Goal: Task Accomplishment & Management: Manage account settings

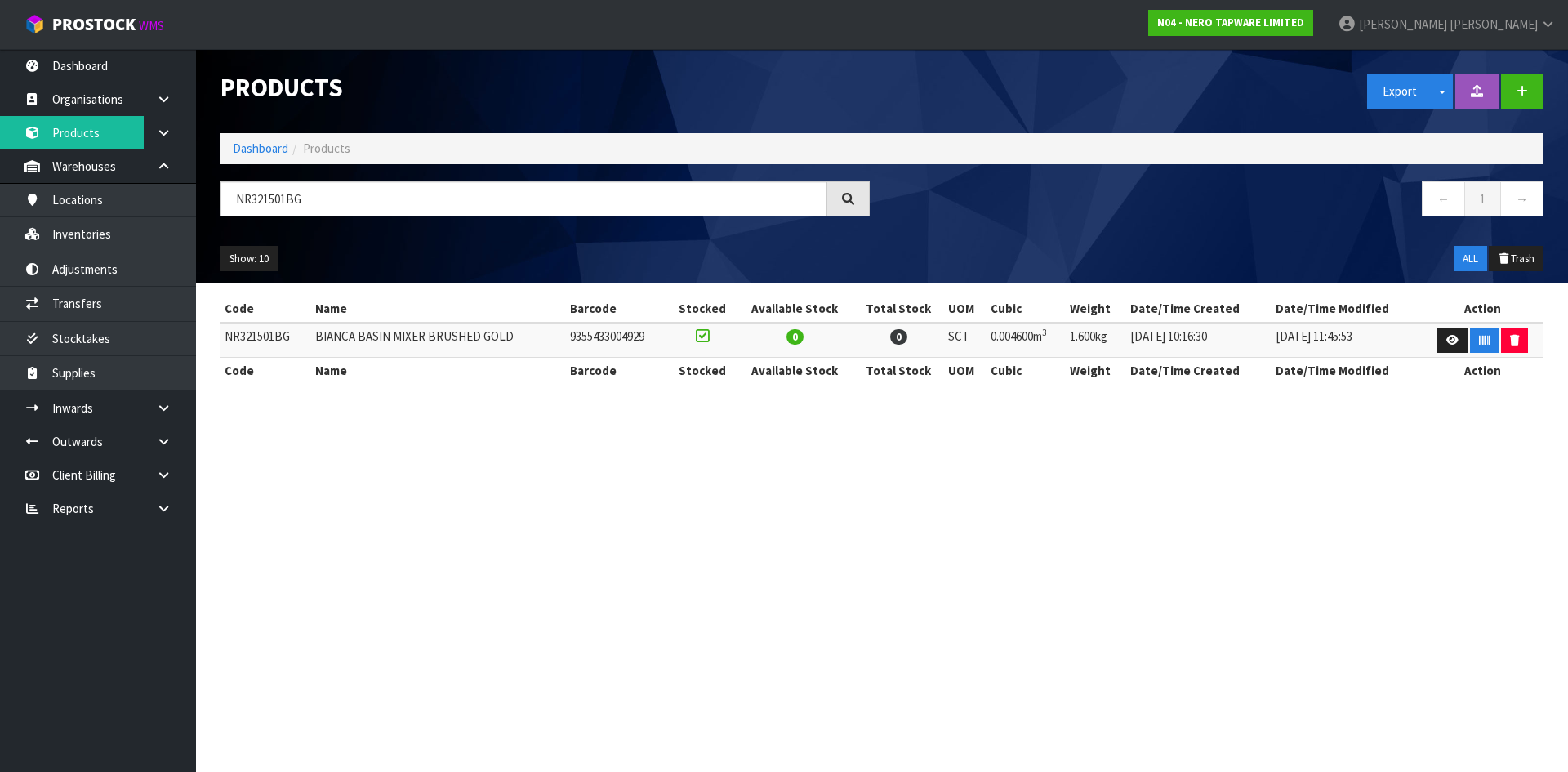
drag, startPoint x: 251, startPoint y: 194, endPoint x: 332, endPoint y: 200, distance: 81.2
click at [332, 200] on input "NR321501BG" at bounding box center [524, 199] width 606 height 35
click at [330, 203] on input "NR321501BG" at bounding box center [524, 199] width 606 height 35
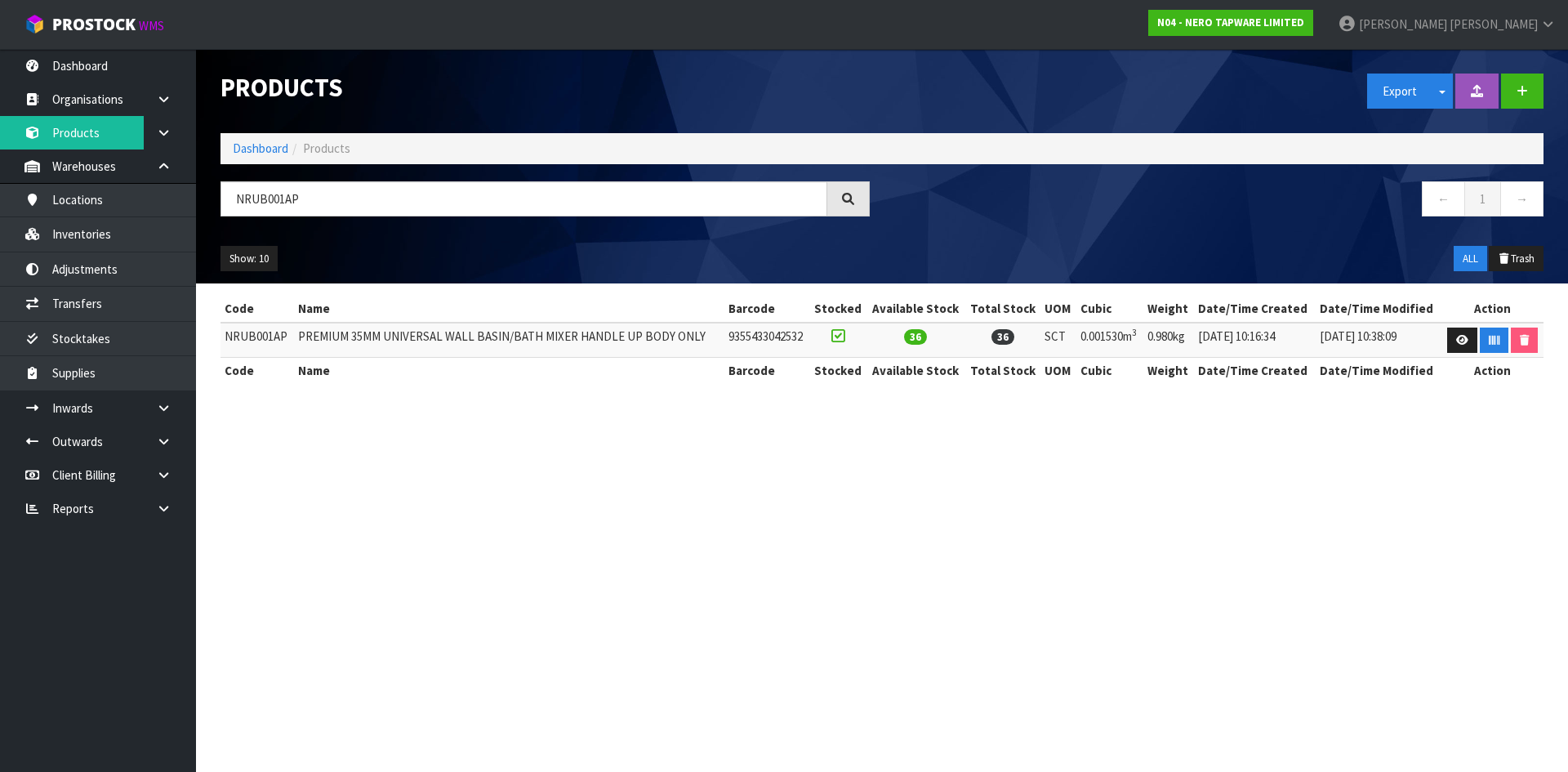
click at [246, 199] on input "NRUB001AP" at bounding box center [524, 199] width 606 height 35
type input "NRUB001AP"
click at [126, 233] on link "Inventories" at bounding box center [98, 233] width 196 height 34
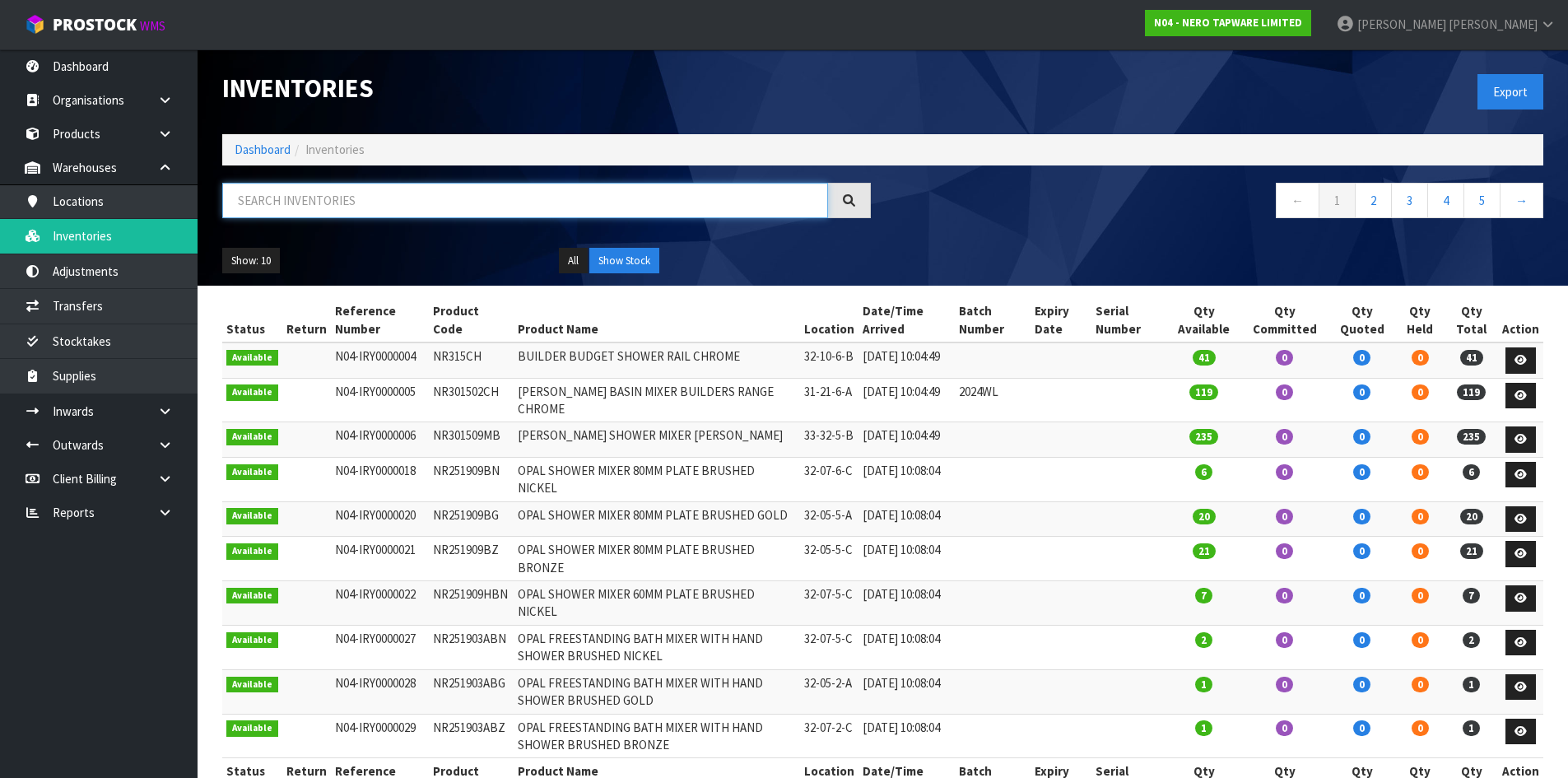
click at [298, 202] on input "text" at bounding box center [525, 200] width 606 height 36
paste input "NRUB001AP"
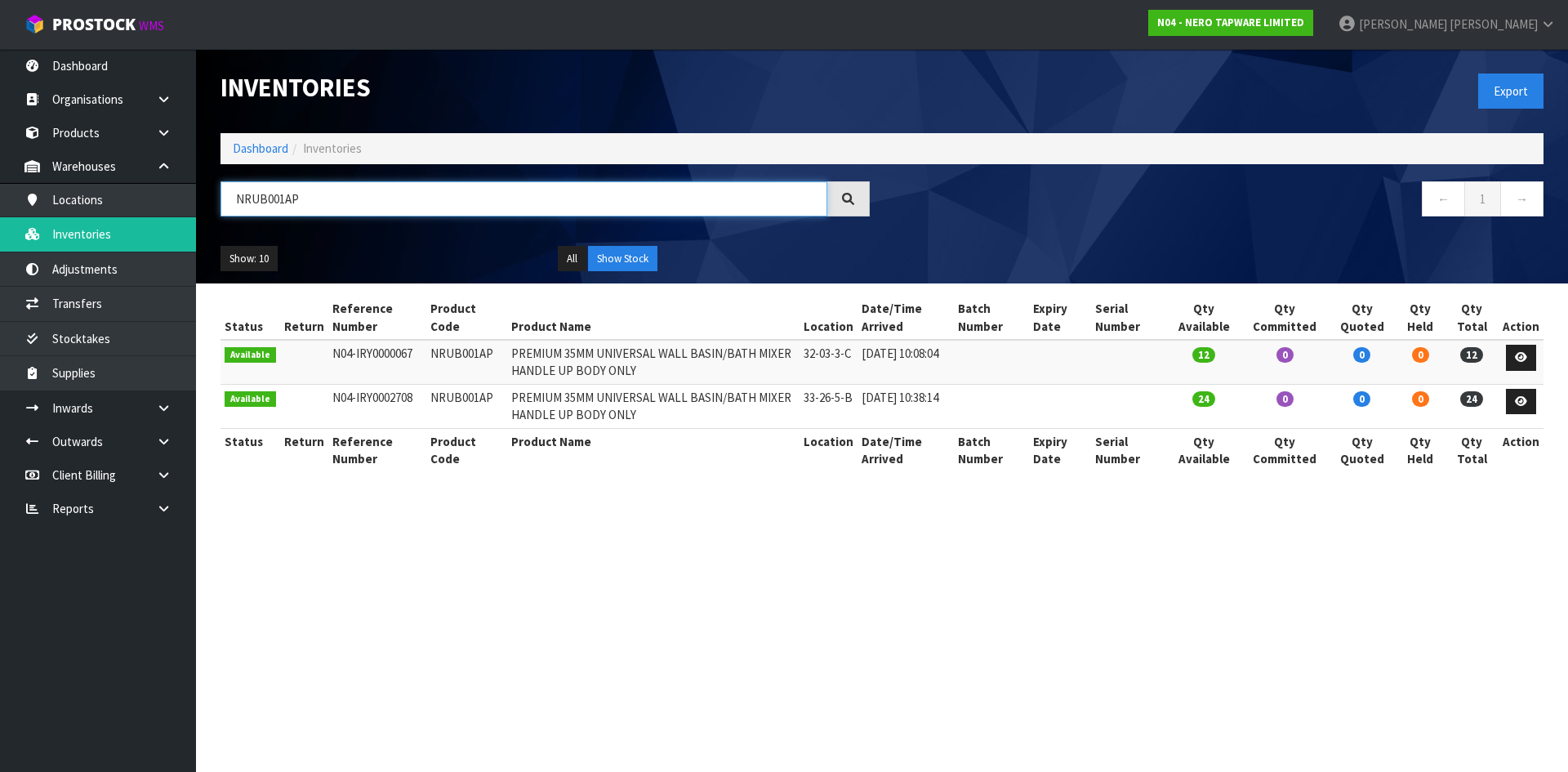
drag, startPoint x: 250, startPoint y: 200, endPoint x: 364, endPoint y: 206, distance: 114.2
click at [364, 206] on input "NRUB001AP" at bounding box center [524, 199] width 606 height 35
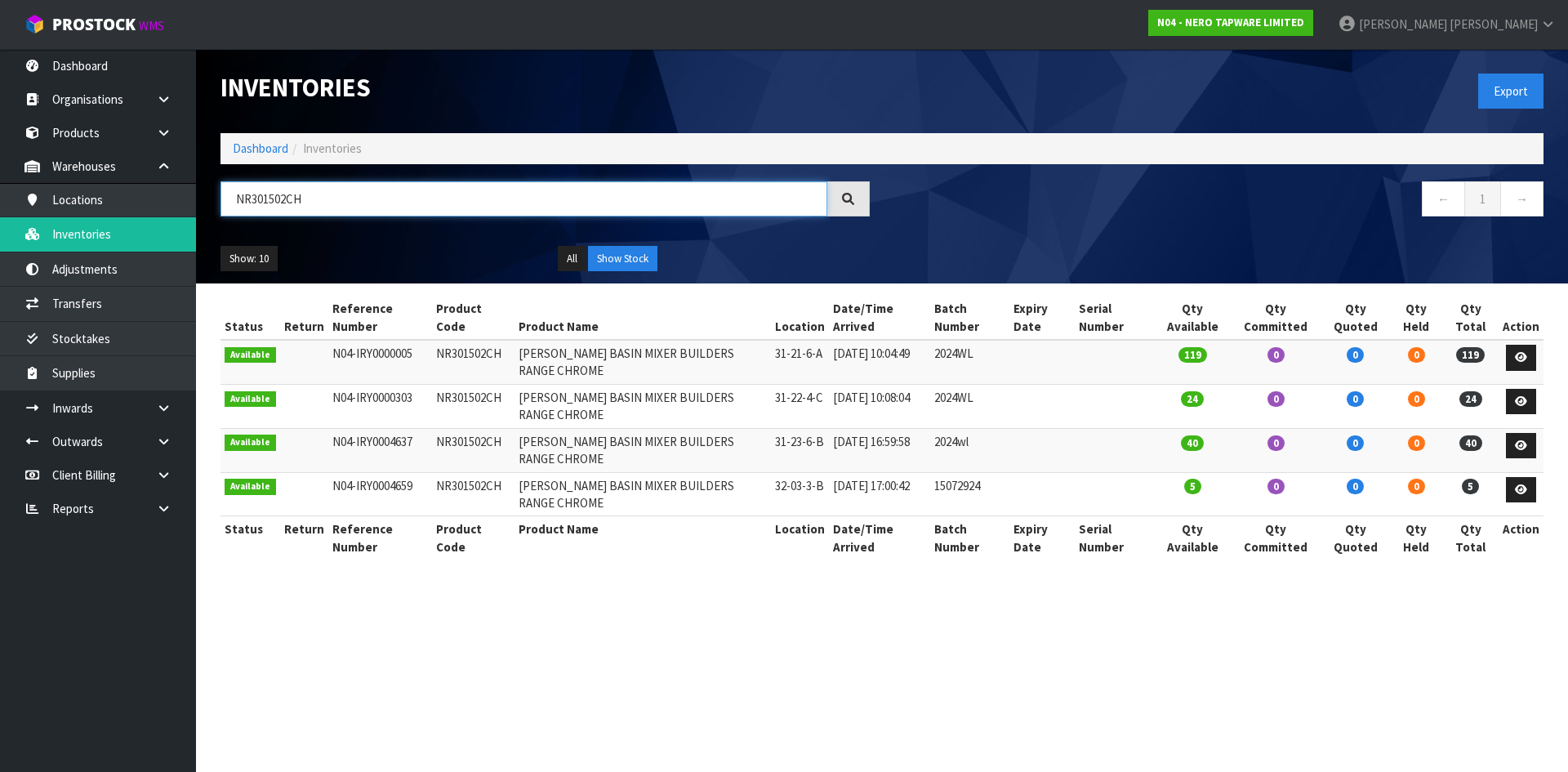
type input "NR301502CH"
click at [464, 488] on td "NR301502CH" at bounding box center [473, 494] width 83 height 45
copy td "NR301502CH"
click at [163, 315] on link "Transfers" at bounding box center [98, 303] width 196 height 34
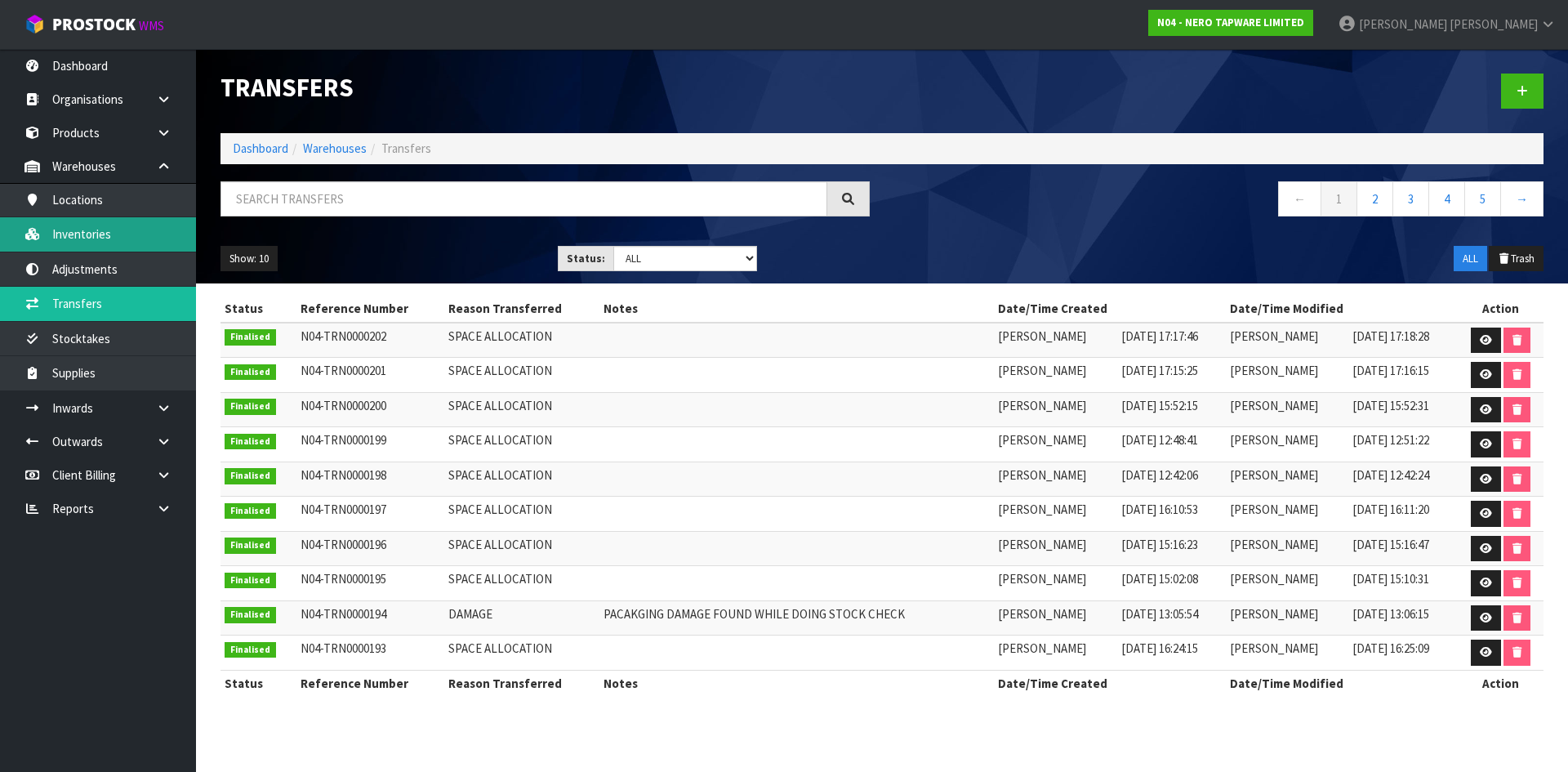
click at [157, 232] on link "Inventories" at bounding box center [98, 233] width 196 height 34
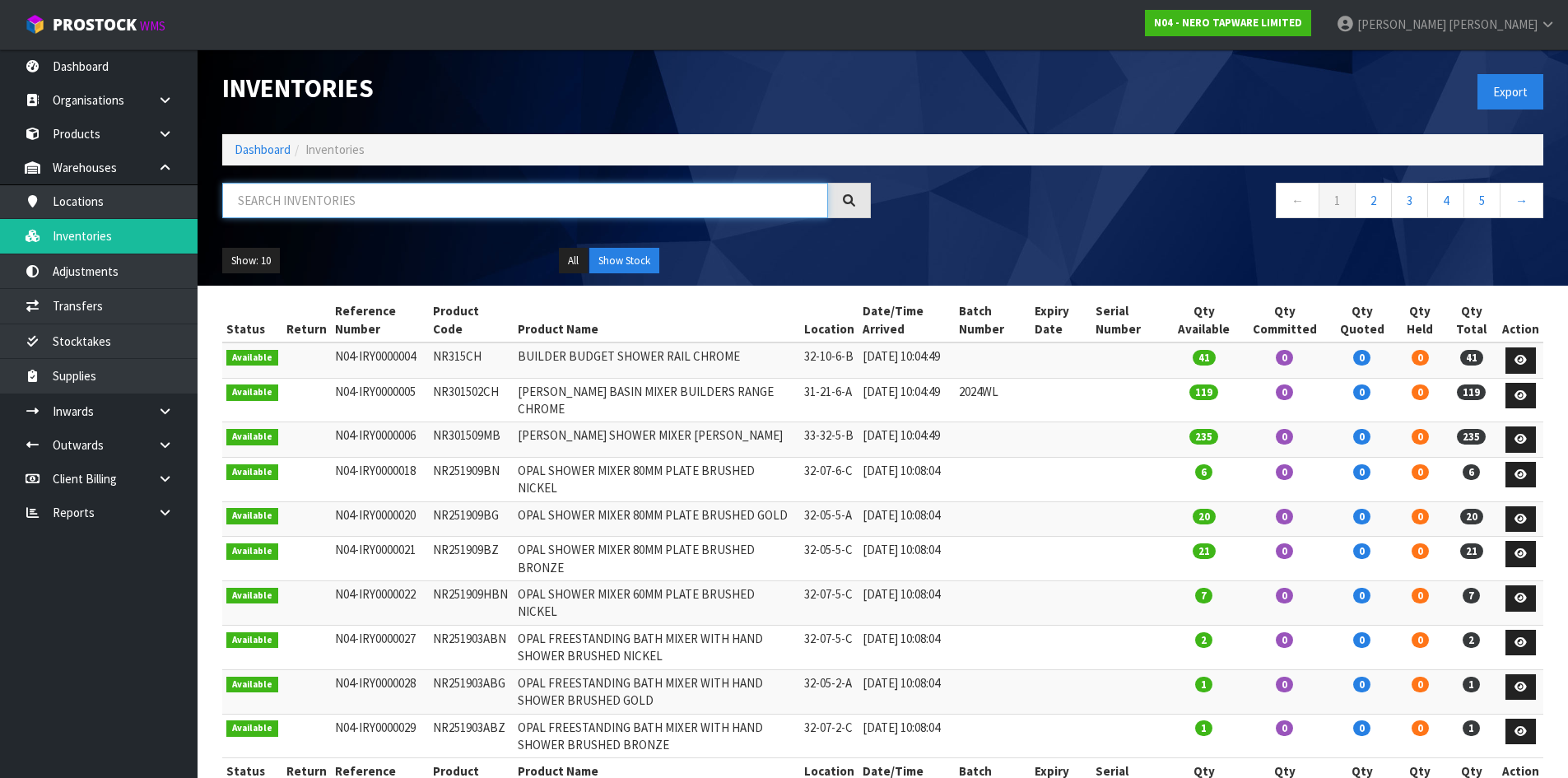
click at [298, 207] on input "text" at bounding box center [525, 200] width 606 height 36
paste input "NR301502CH"
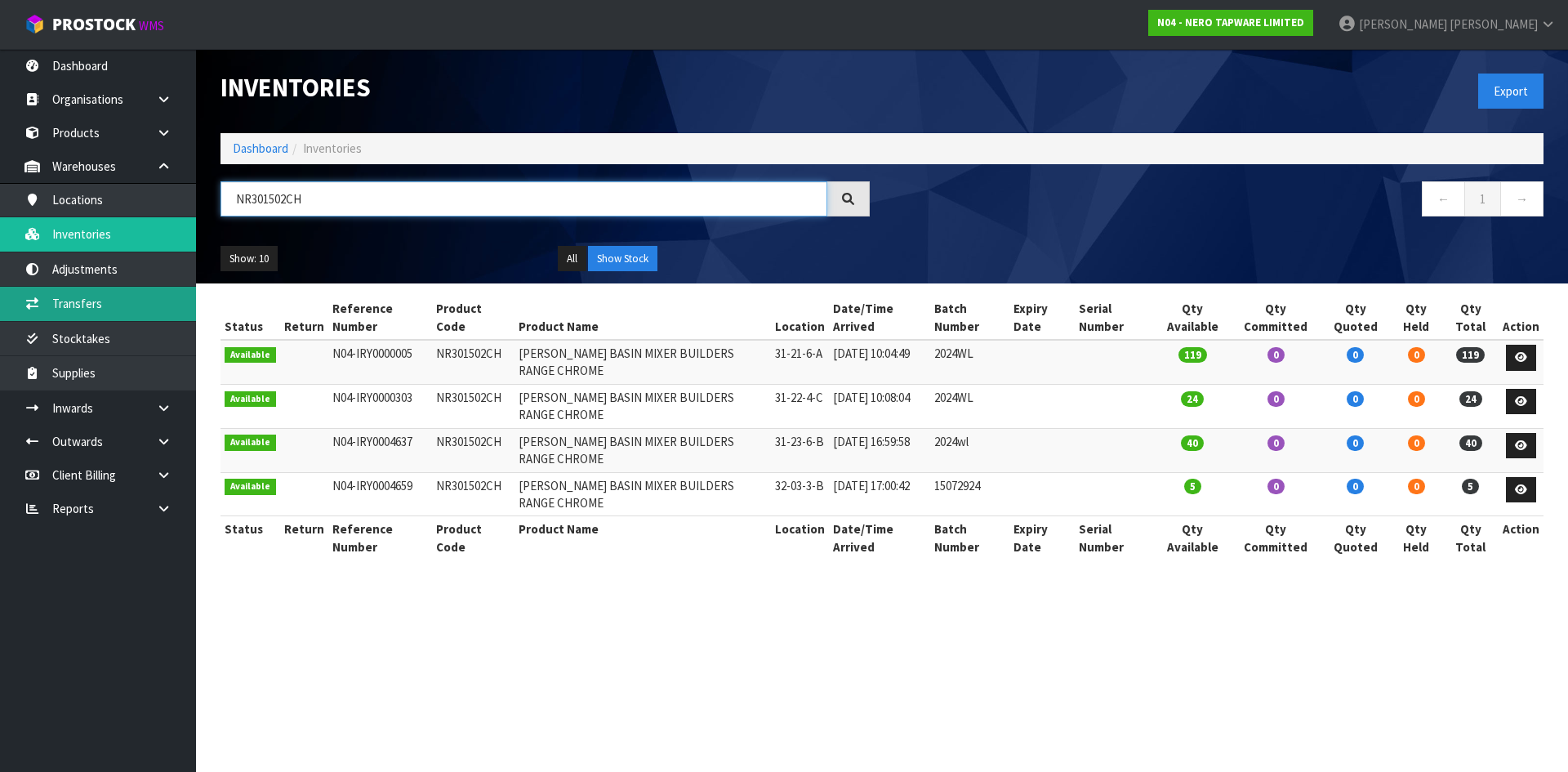
type input "NR301502CH"
click at [114, 292] on link "Transfers" at bounding box center [98, 303] width 196 height 34
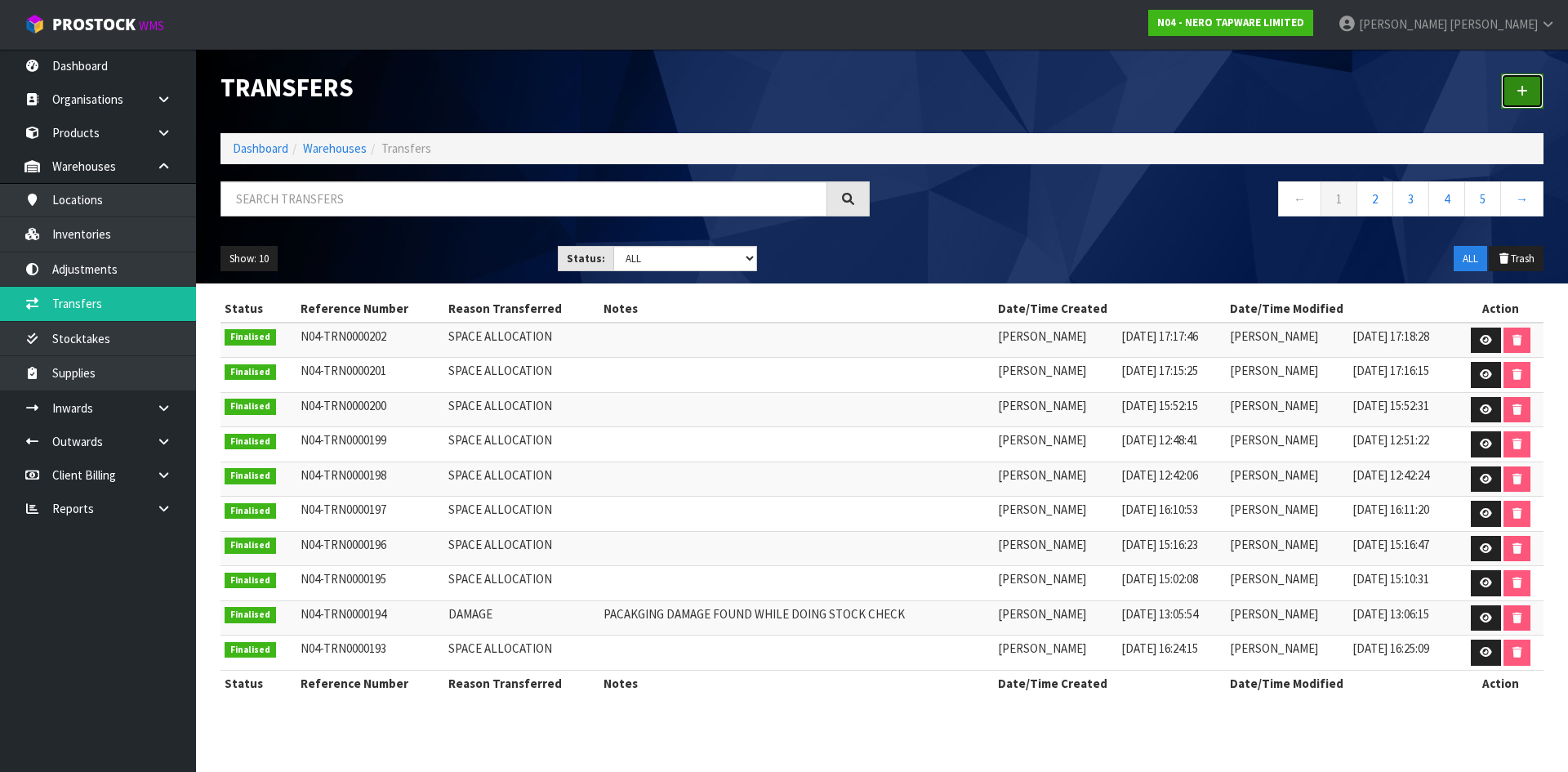
click at [1513, 94] on link at bounding box center [1522, 91] width 43 height 35
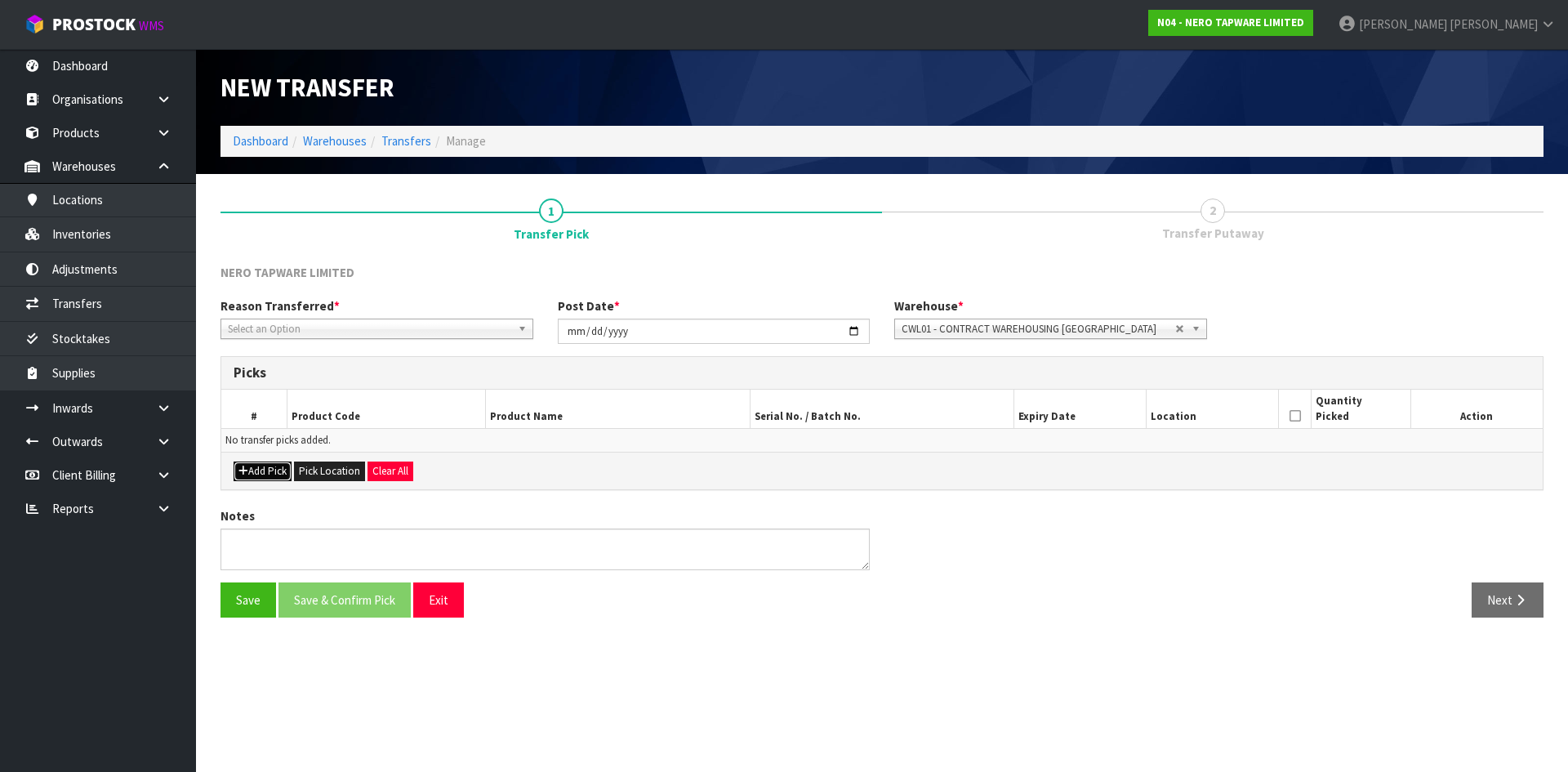
click at [263, 474] on button "Add Pick" at bounding box center [262, 471] width 58 height 20
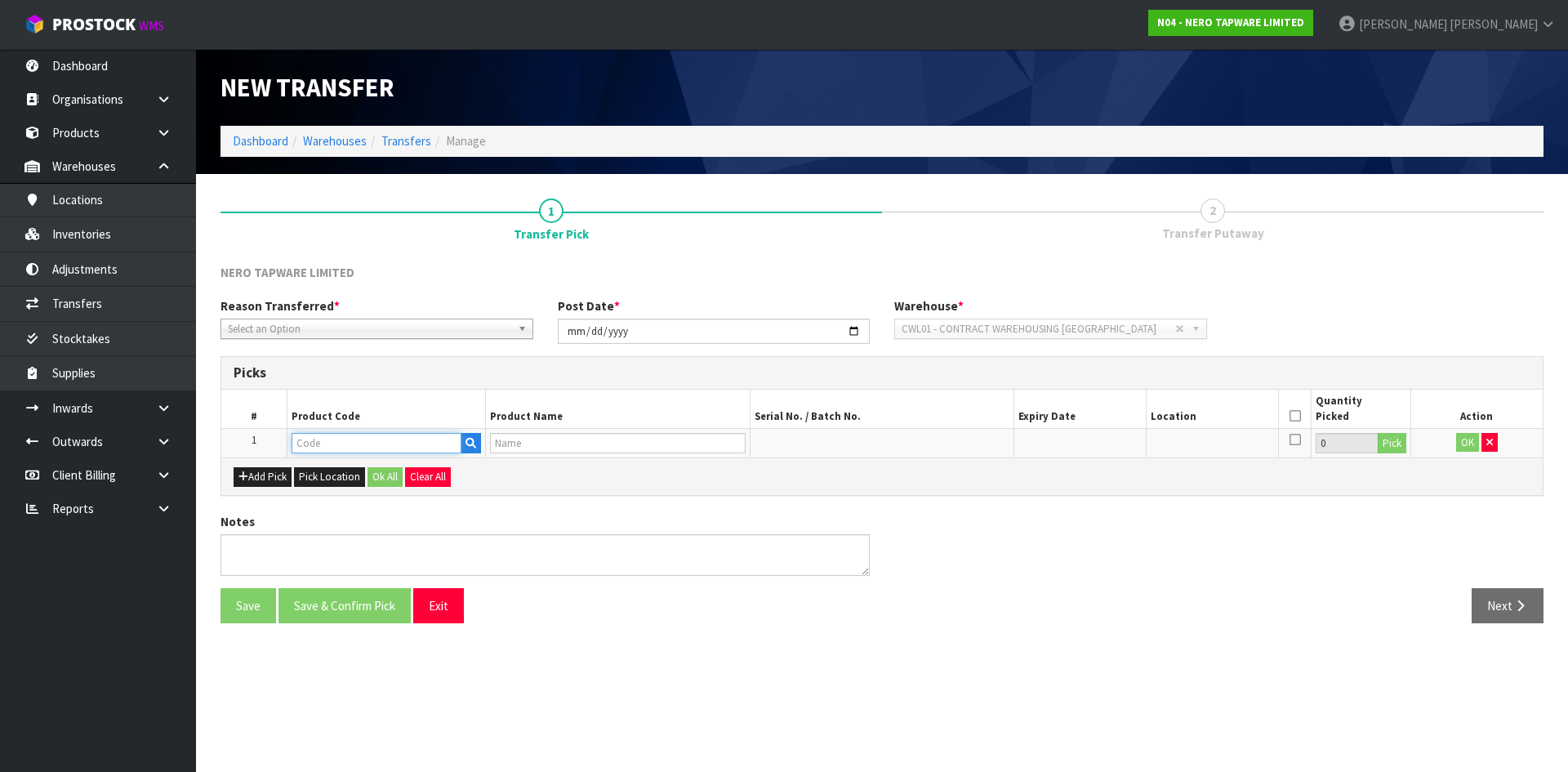
click at [363, 442] on input "text" at bounding box center [376, 443] width 170 height 20
paste input "NR301502CH"
type input "NR301502CH"
type input "[PERSON_NAME] BASIN MIXER BUILDERS RANGE CHROME"
type input "NR301502CH"
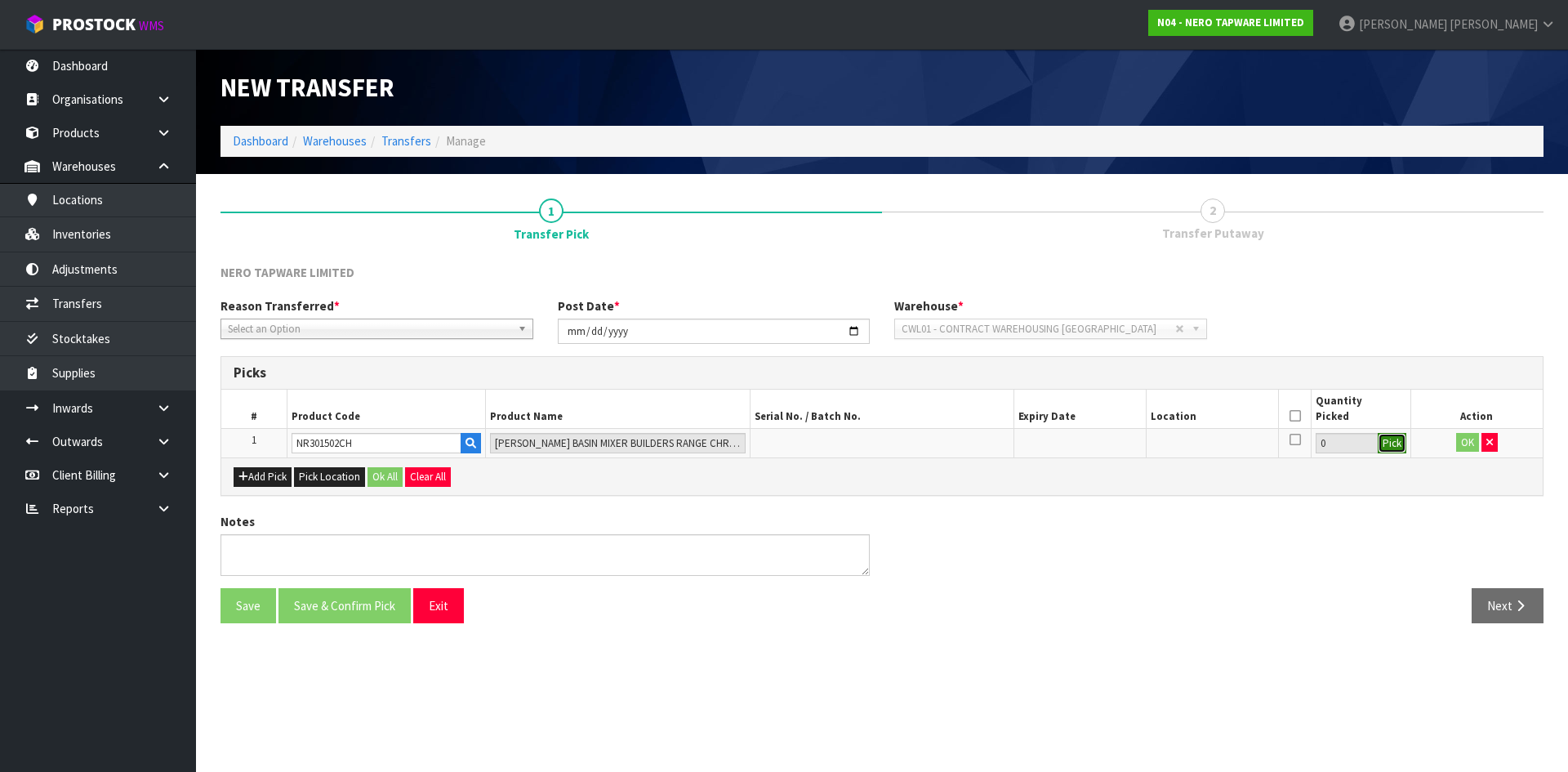
click at [1397, 445] on button "Pick" at bounding box center [1391, 443] width 28 height 21
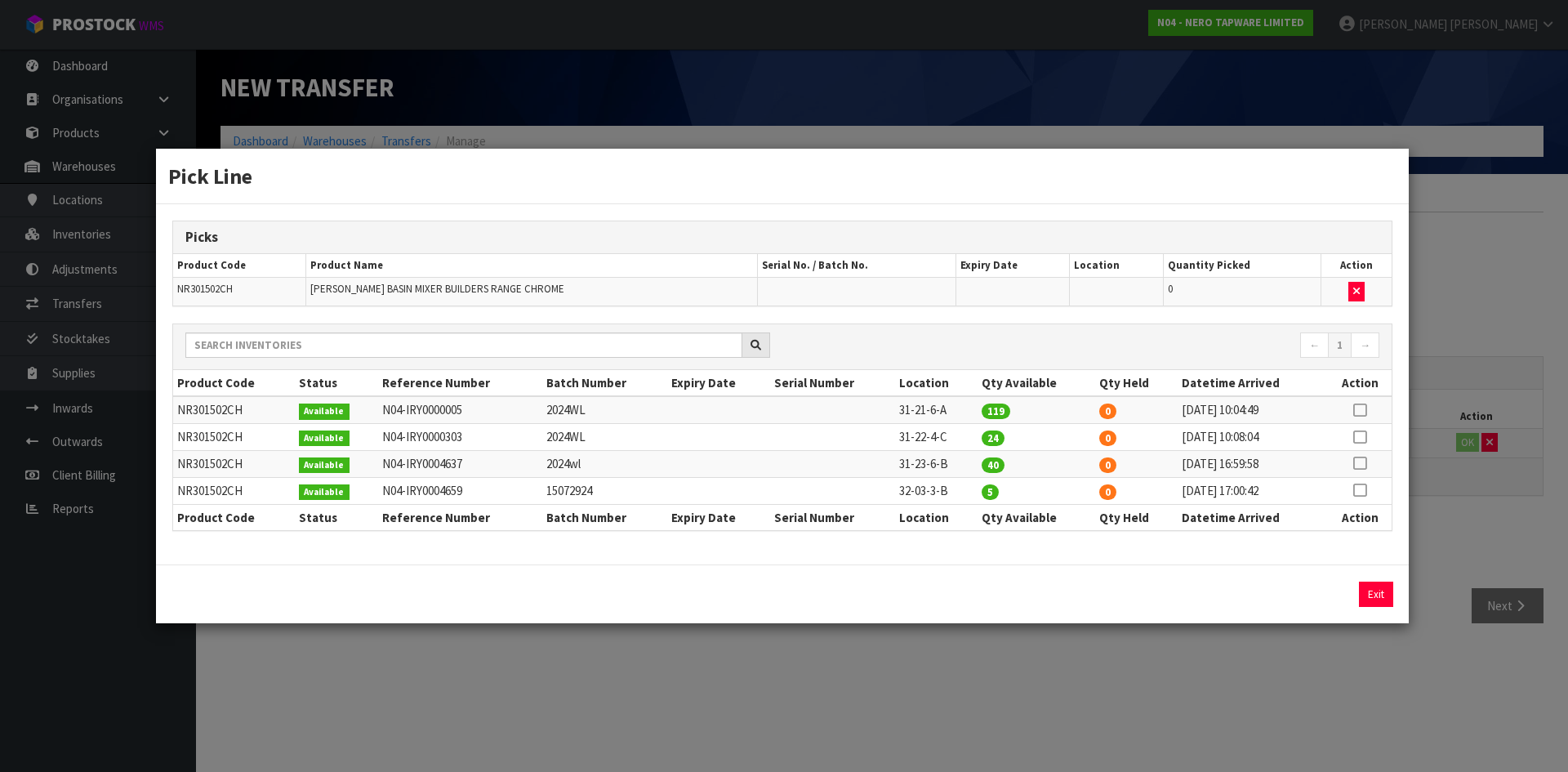
click at [1361, 490] on icon at bounding box center [1359, 490] width 13 height 1
click at [1317, 597] on button "Assign Pick" at bounding box center [1320, 594] width 67 height 25
type input "5"
click at [1094, 668] on div "Pick Line Picks Product Code Product Name Serial No. / Batch No. Expiry Date Lo…" at bounding box center [784, 386] width 1568 height 772
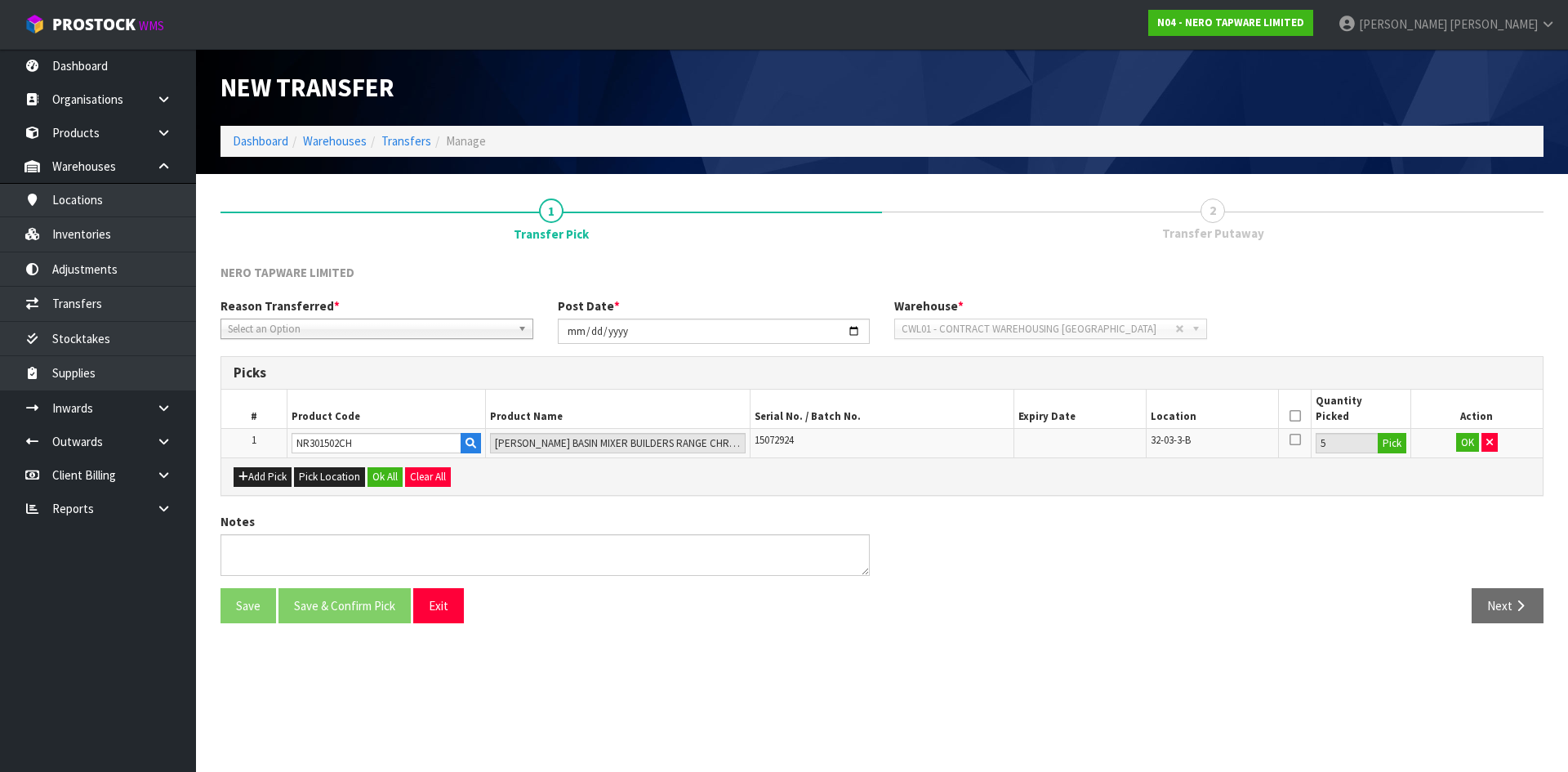
drag, startPoint x: 1295, startPoint y: 421, endPoint x: 1308, endPoint y: 424, distance: 13.3
click at [1295, 417] on icon at bounding box center [1295, 416] width 12 height 1
click at [1471, 445] on button "OK" at bounding box center [1466, 443] width 23 height 20
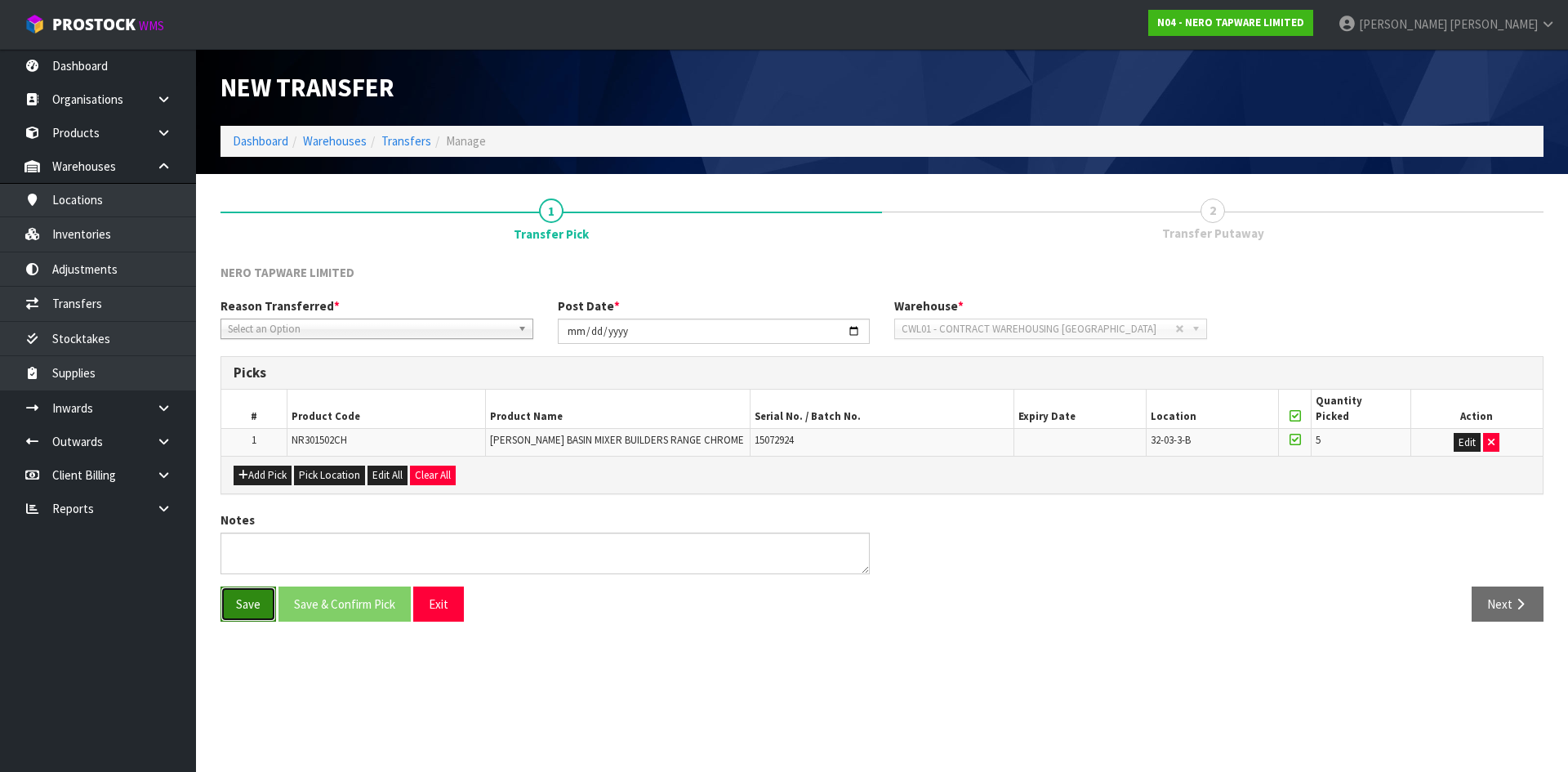
click at [236, 611] on button "Save" at bounding box center [248, 604] width 55 height 35
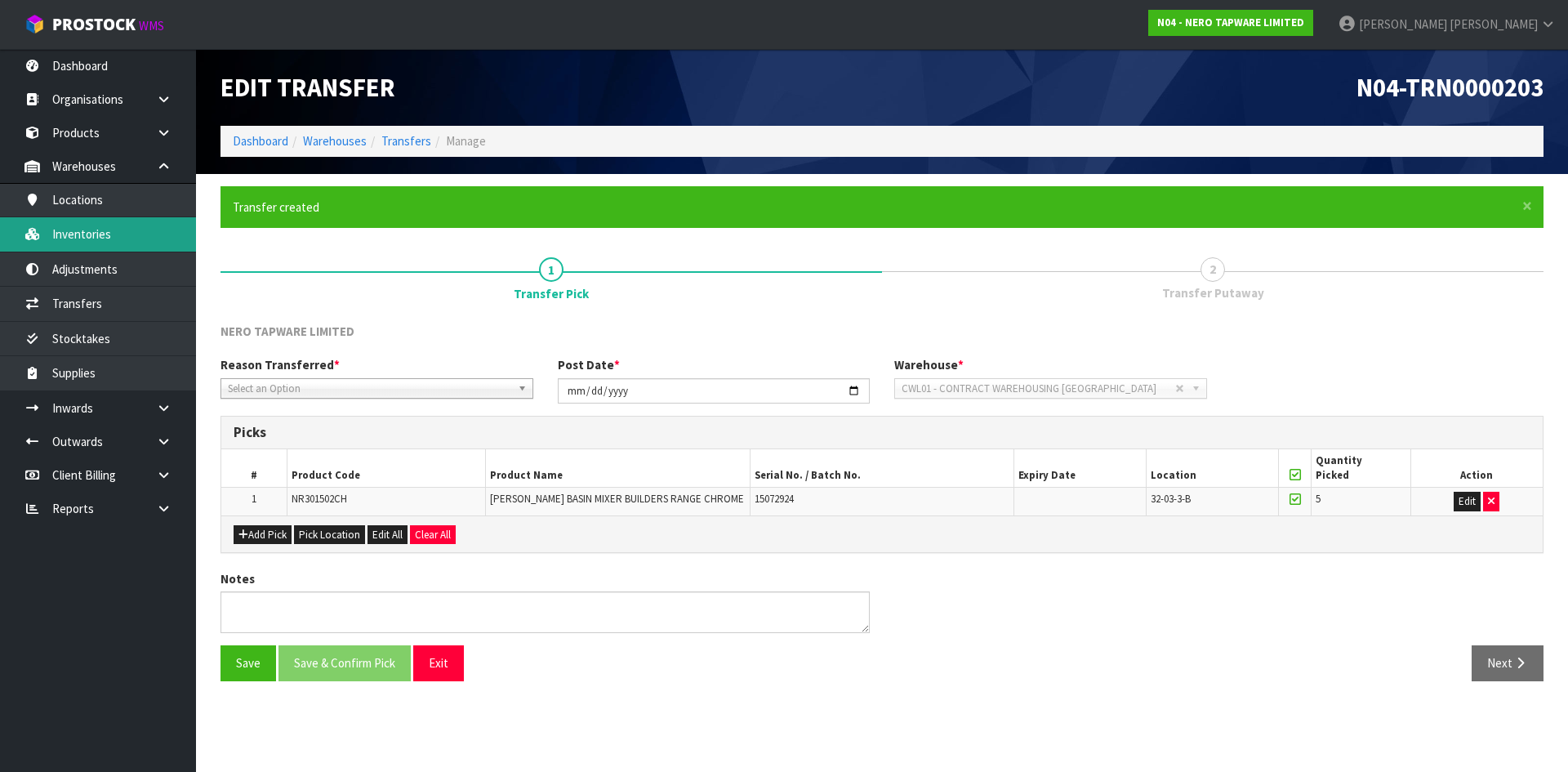
click at [143, 249] on link "Inventories" at bounding box center [98, 233] width 196 height 34
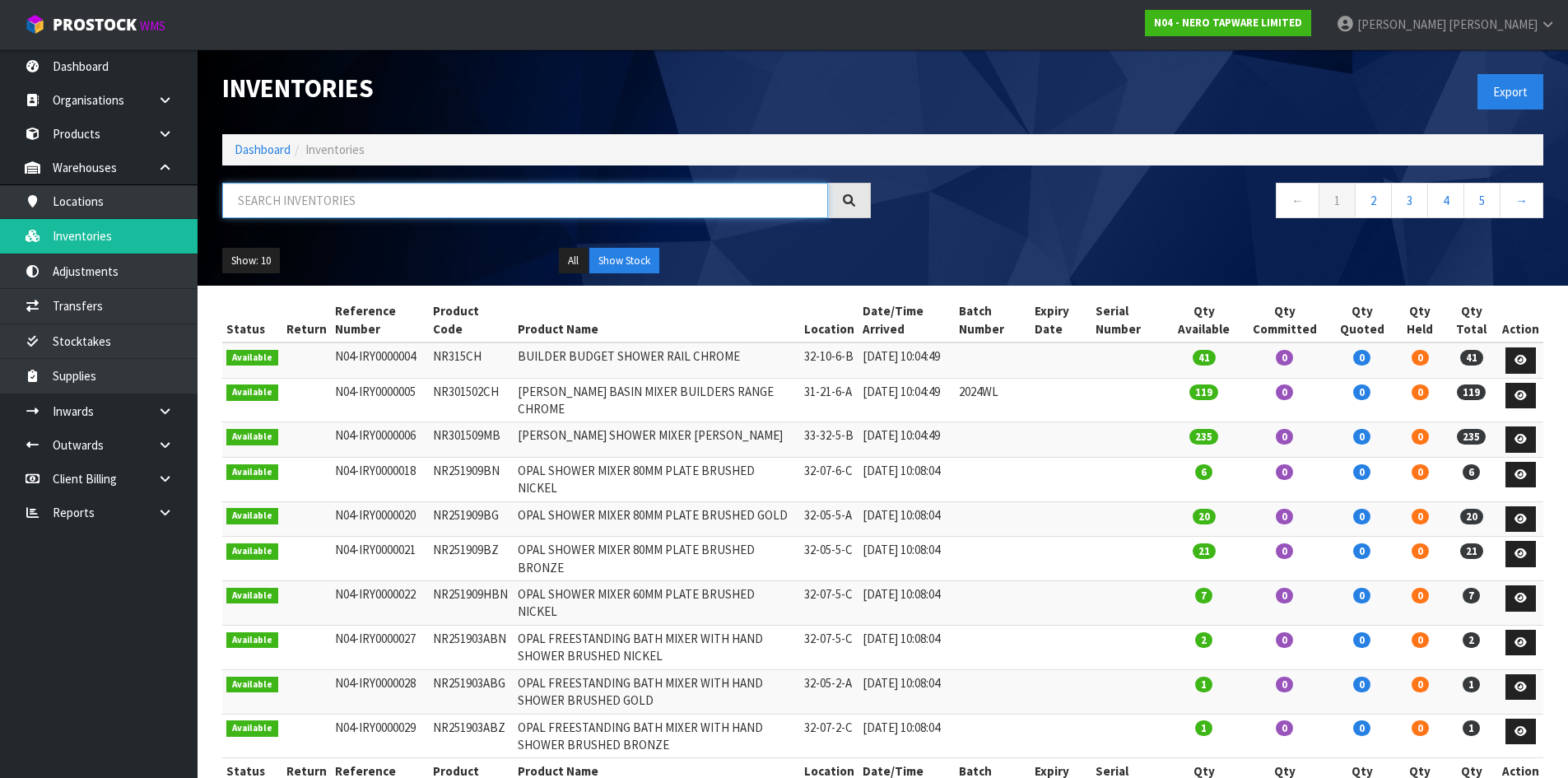
click at [307, 206] on input "text" at bounding box center [525, 200] width 606 height 36
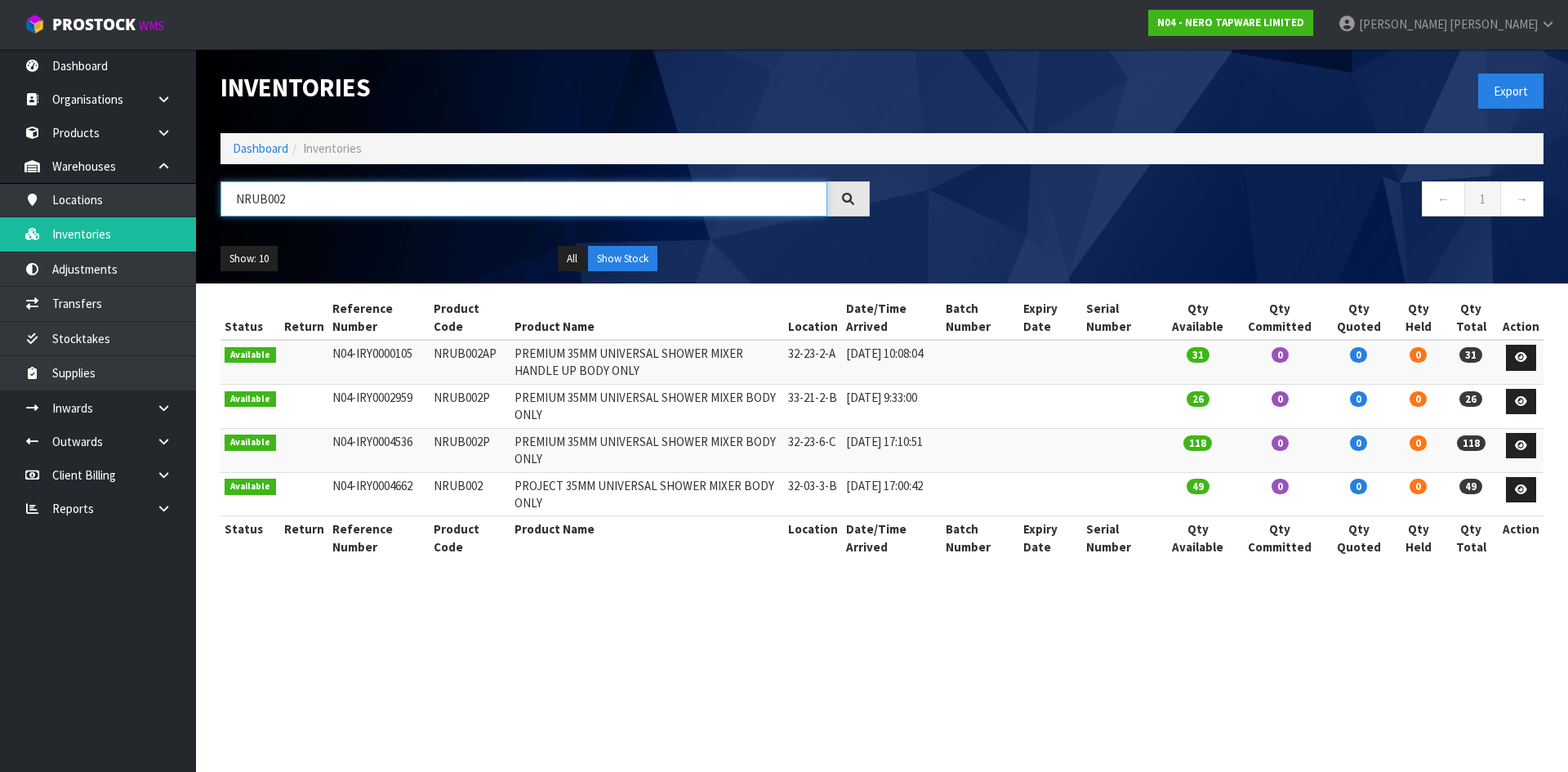
type input "NRUB002"
click at [459, 490] on td "NRUB002" at bounding box center [470, 494] width 82 height 45
copy td "NRUB002"
click at [149, 307] on link "Transfers" at bounding box center [98, 303] width 196 height 34
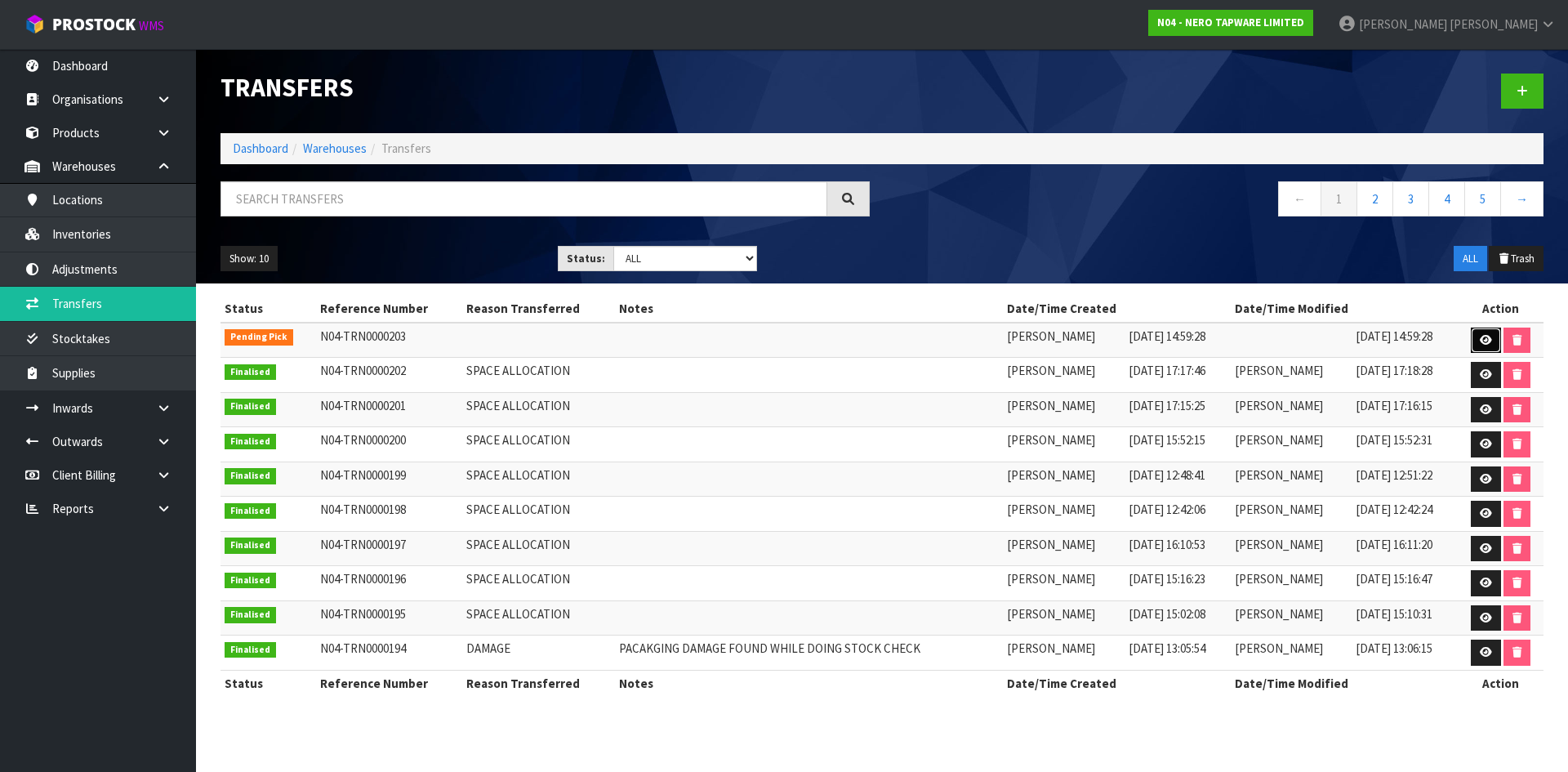
click at [1487, 339] on icon at bounding box center [1484, 341] width 12 height 11
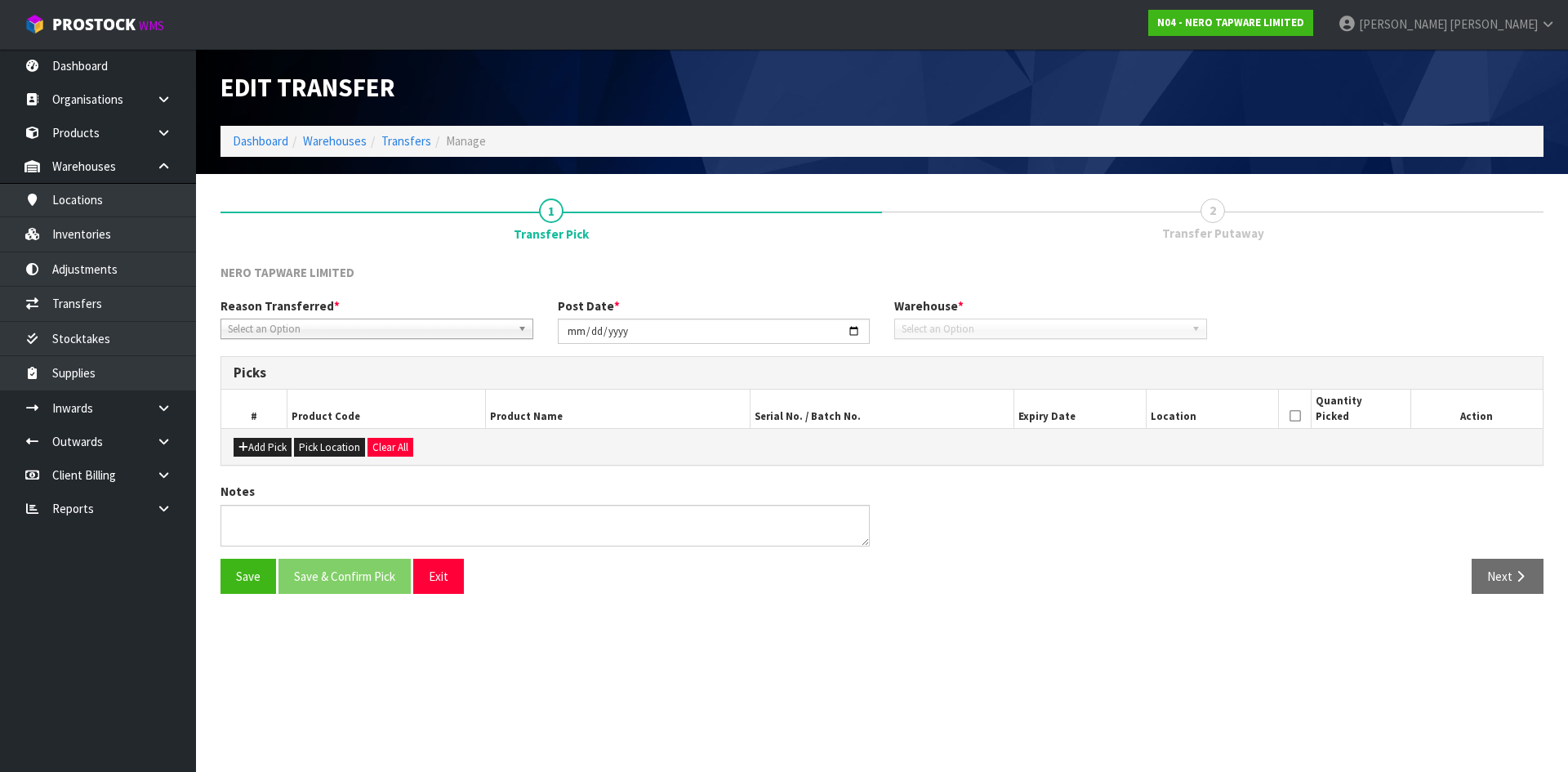
type input "[DATE]"
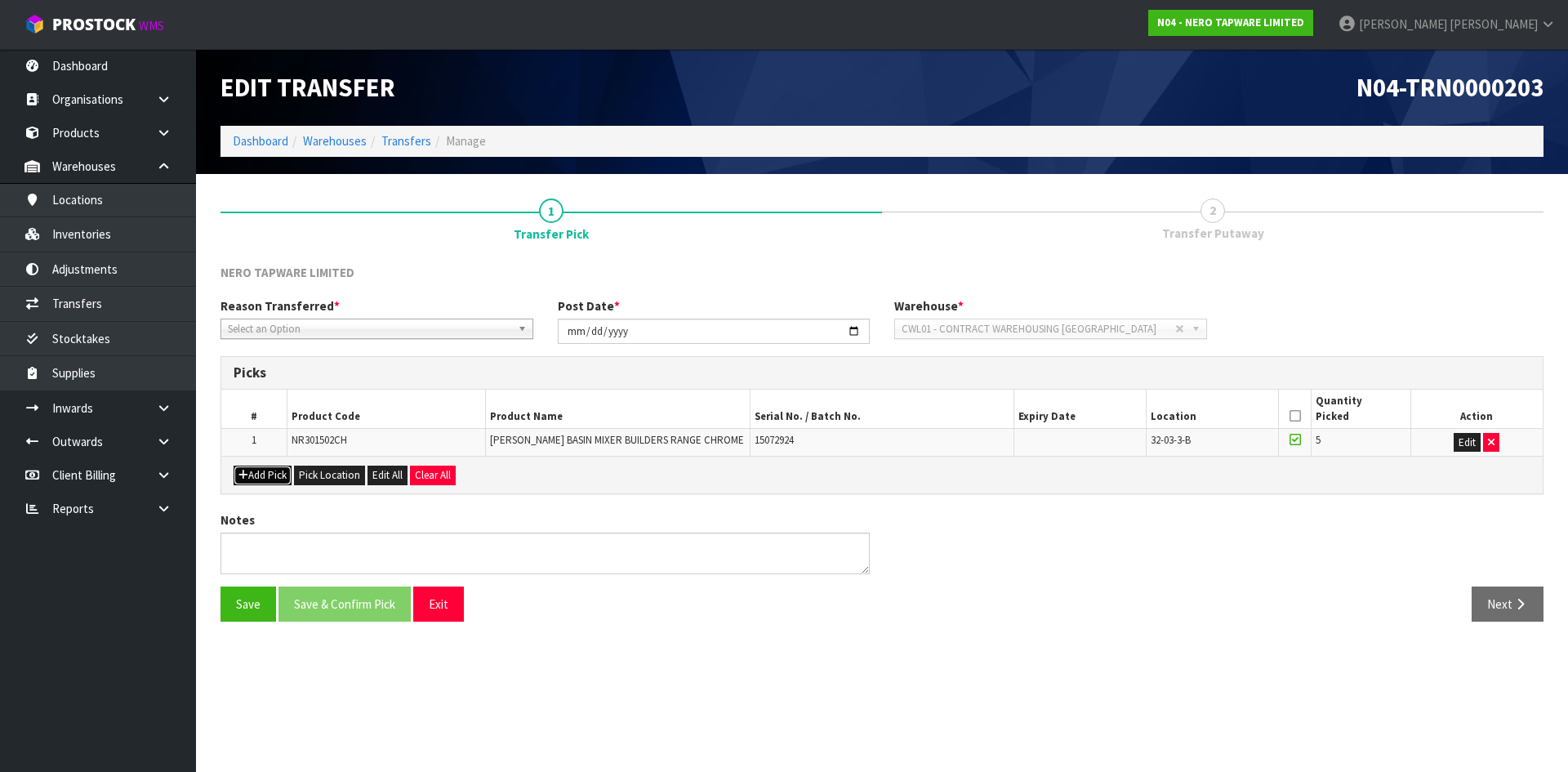
click at [267, 479] on button "Add Pick" at bounding box center [262, 476] width 58 height 20
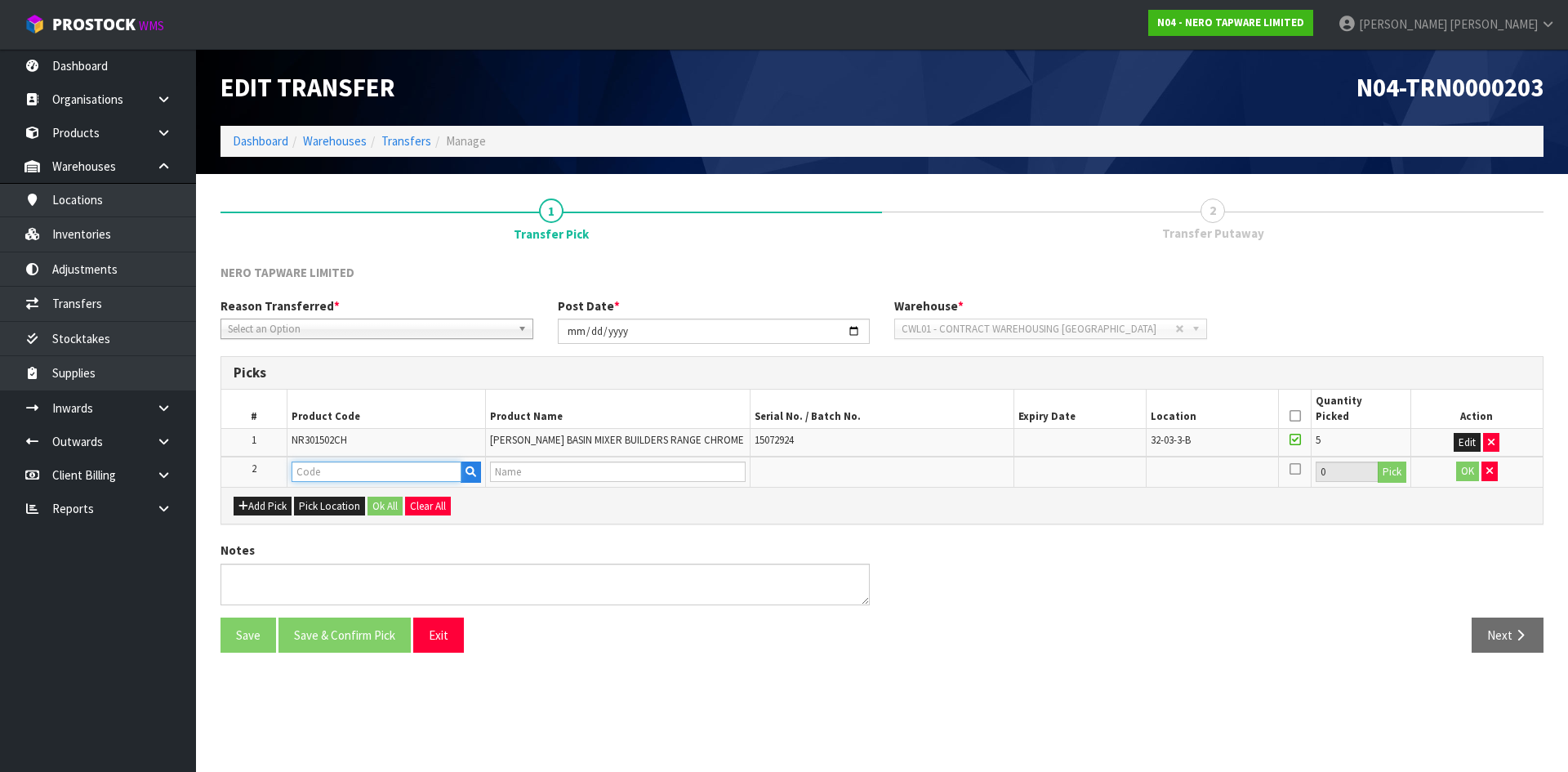
click at [323, 472] on input "text" at bounding box center [376, 471] width 170 height 20
paste input "NRUB002"
type input "NRUB002"
click at [344, 497] on strong "NRUB002" at bounding box center [334, 499] width 51 height 15
type input "NRUB002"
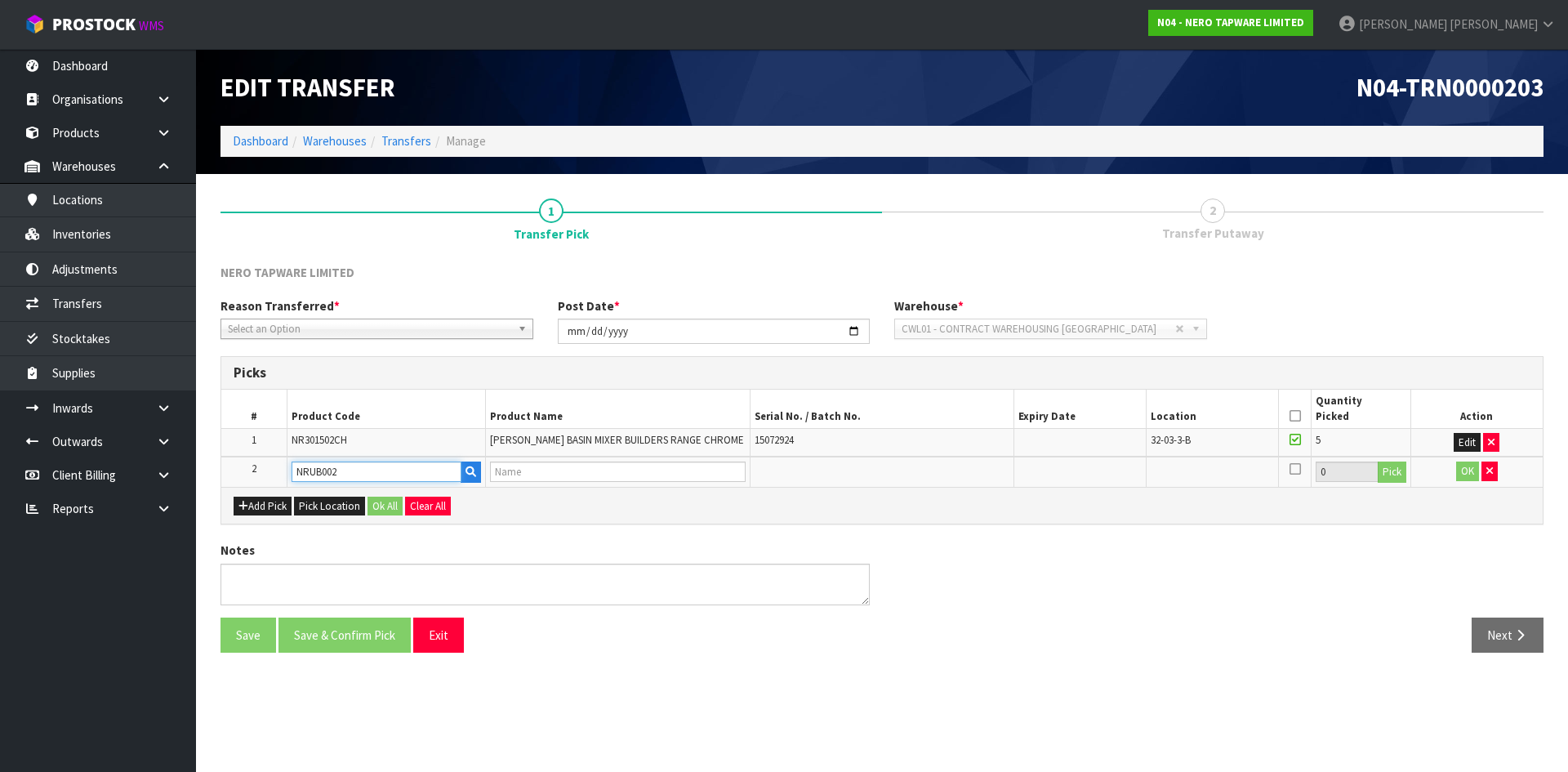
type input "PROJECT 35MM UNIVERSAL SHOWER MIXER BODY ONLY"
click at [1395, 476] on button "Pick" at bounding box center [1391, 471] width 28 height 21
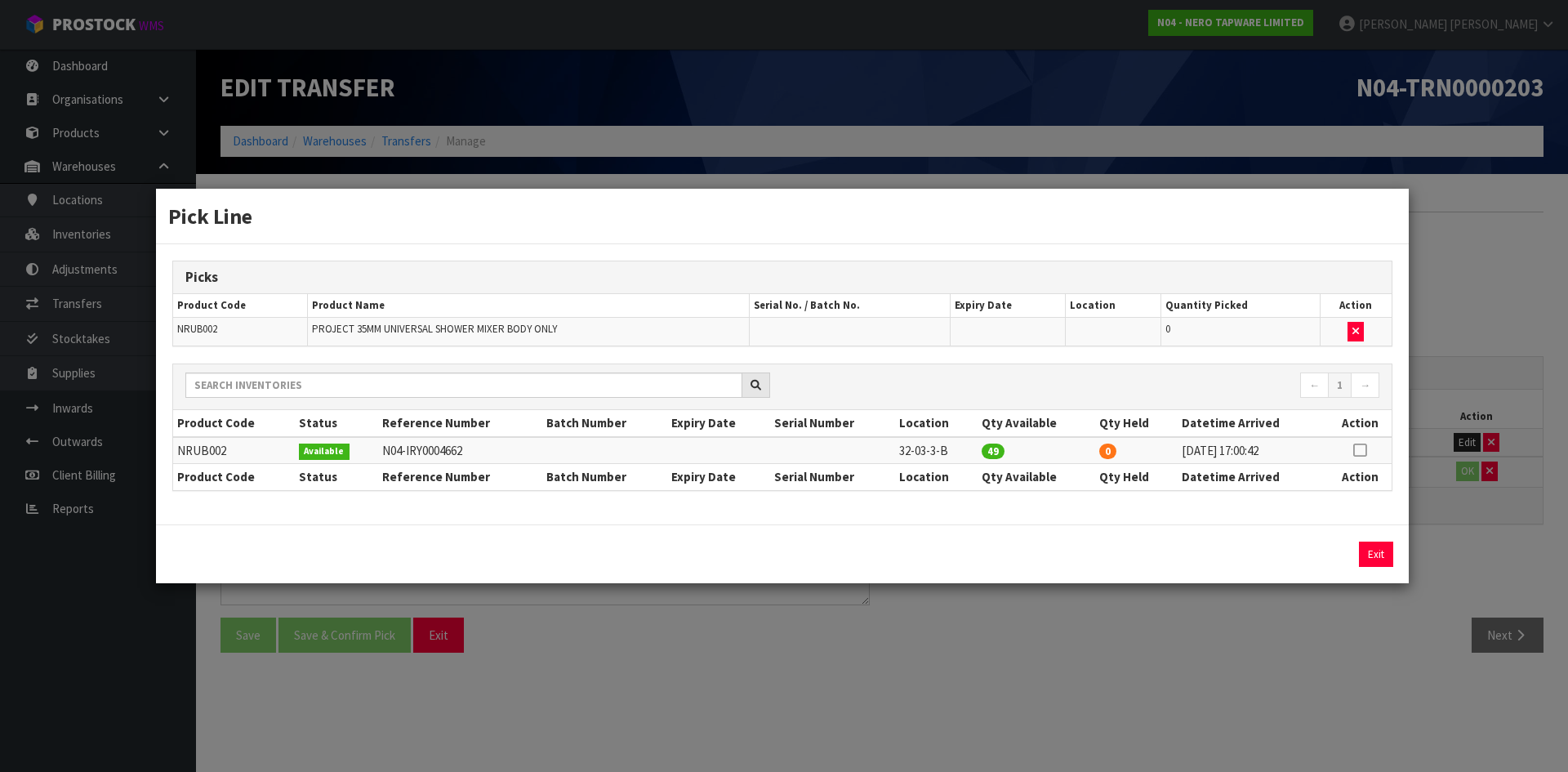
click at [1361, 450] on icon at bounding box center [1359, 450] width 13 height 1
click at [1334, 548] on button "Assign Pick" at bounding box center [1320, 554] width 67 height 25
type input "49"
click at [1440, 564] on div "Pick Line Picks Product Code Product Name Serial No. / Batch No. Expiry Date Lo…" at bounding box center [784, 386] width 1568 height 772
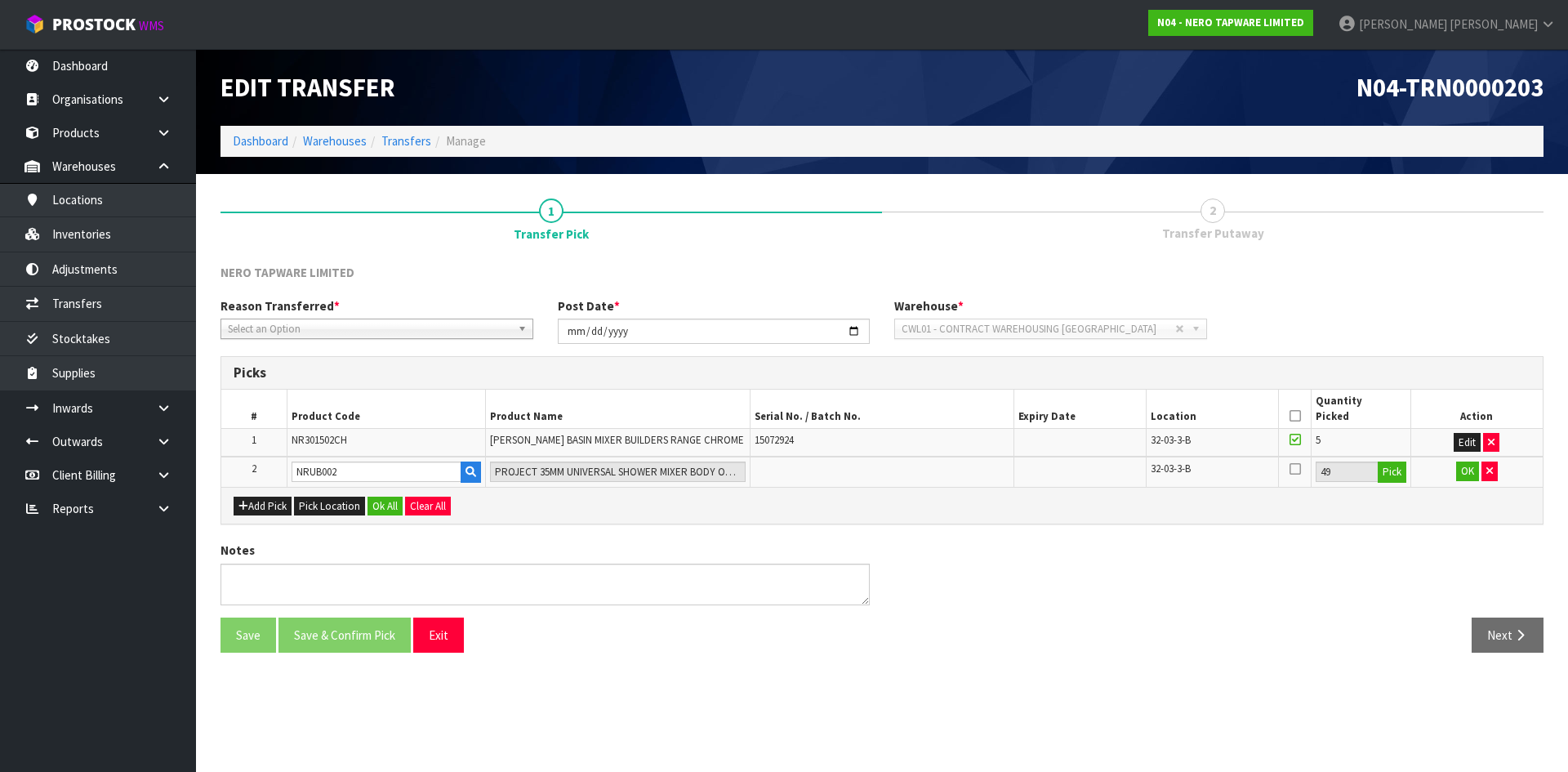
click at [1293, 470] on icon at bounding box center [1295, 469] width 12 height 13
click at [0, 0] on input "checkbox" at bounding box center [0, 0] width 0 height 0
click at [1470, 475] on button "OK" at bounding box center [1466, 471] width 23 height 20
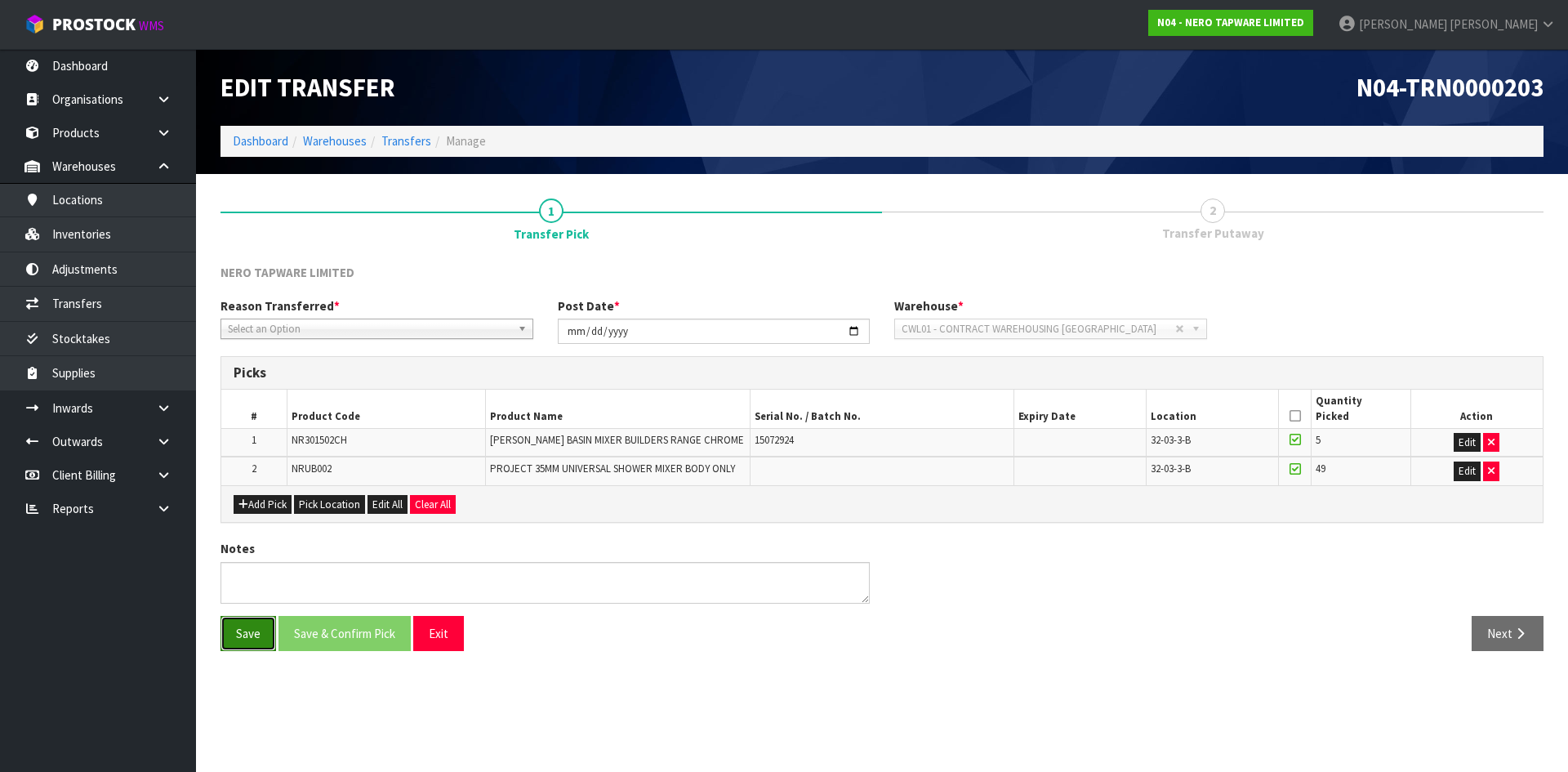
click at [239, 629] on button "Save" at bounding box center [248, 633] width 55 height 35
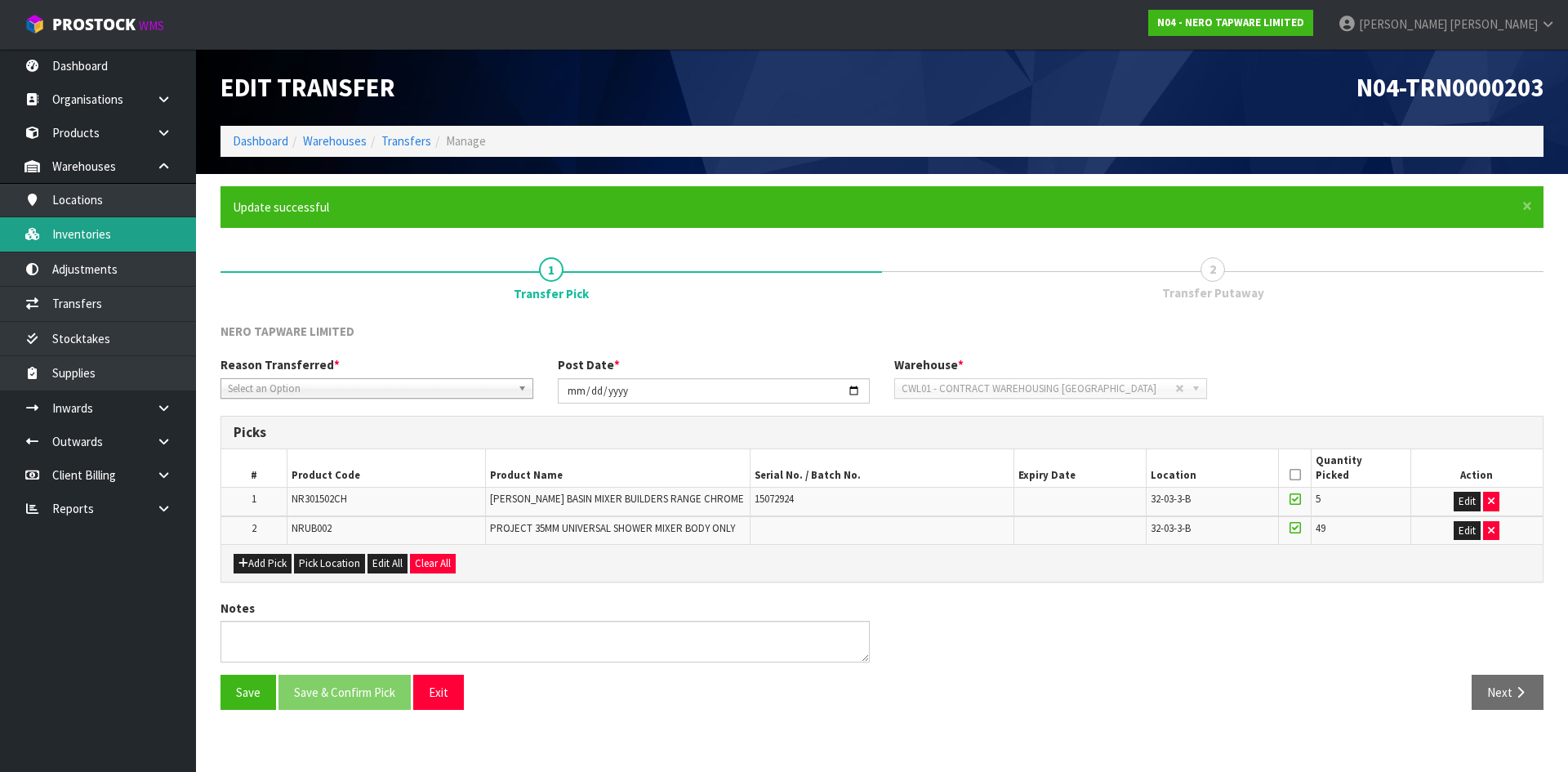
click at [148, 242] on link "Inventories" at bounding box center [98, 233] width 196 height 34
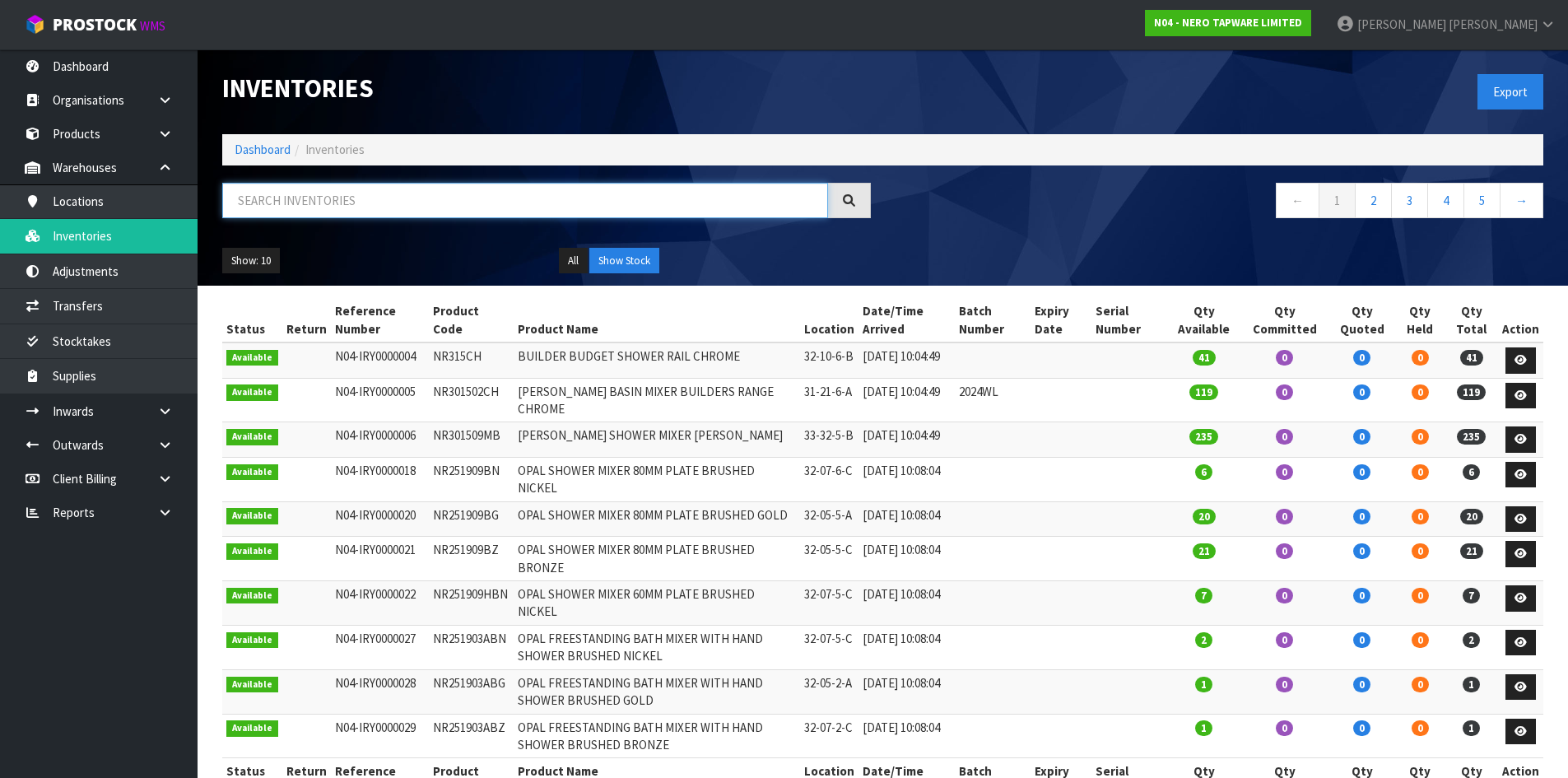
click at [401, 201] on input "text" at bounding box center [525, 200] width 606 height 36
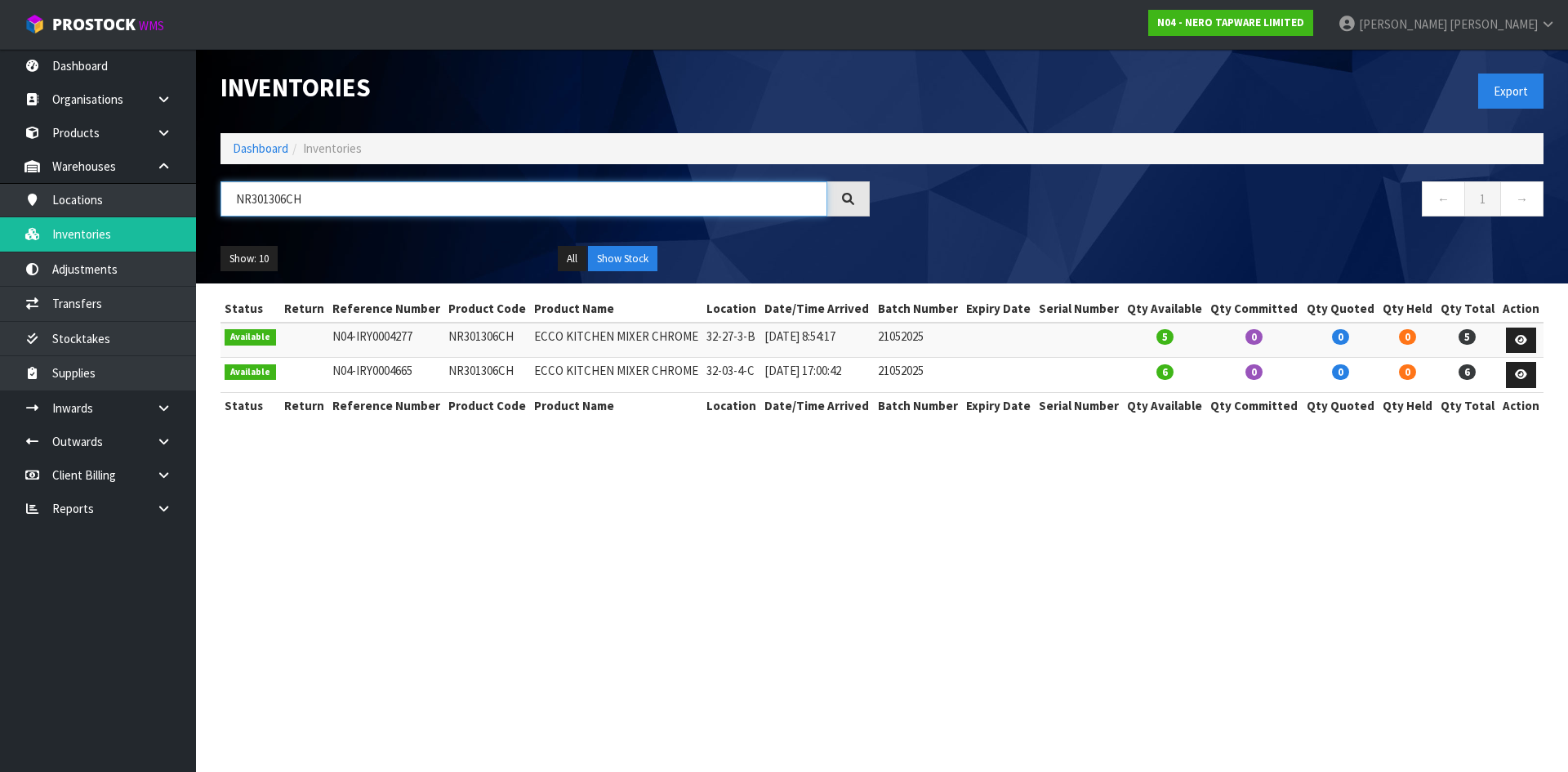
drag, startPoint x: 304, startPoint y: 189, endPoint x: 250, endPoint y: 210, distance: 57.9
click at [250, 210] on input "NR301306CH" at bounding box center [524, 199] width 606 height 35
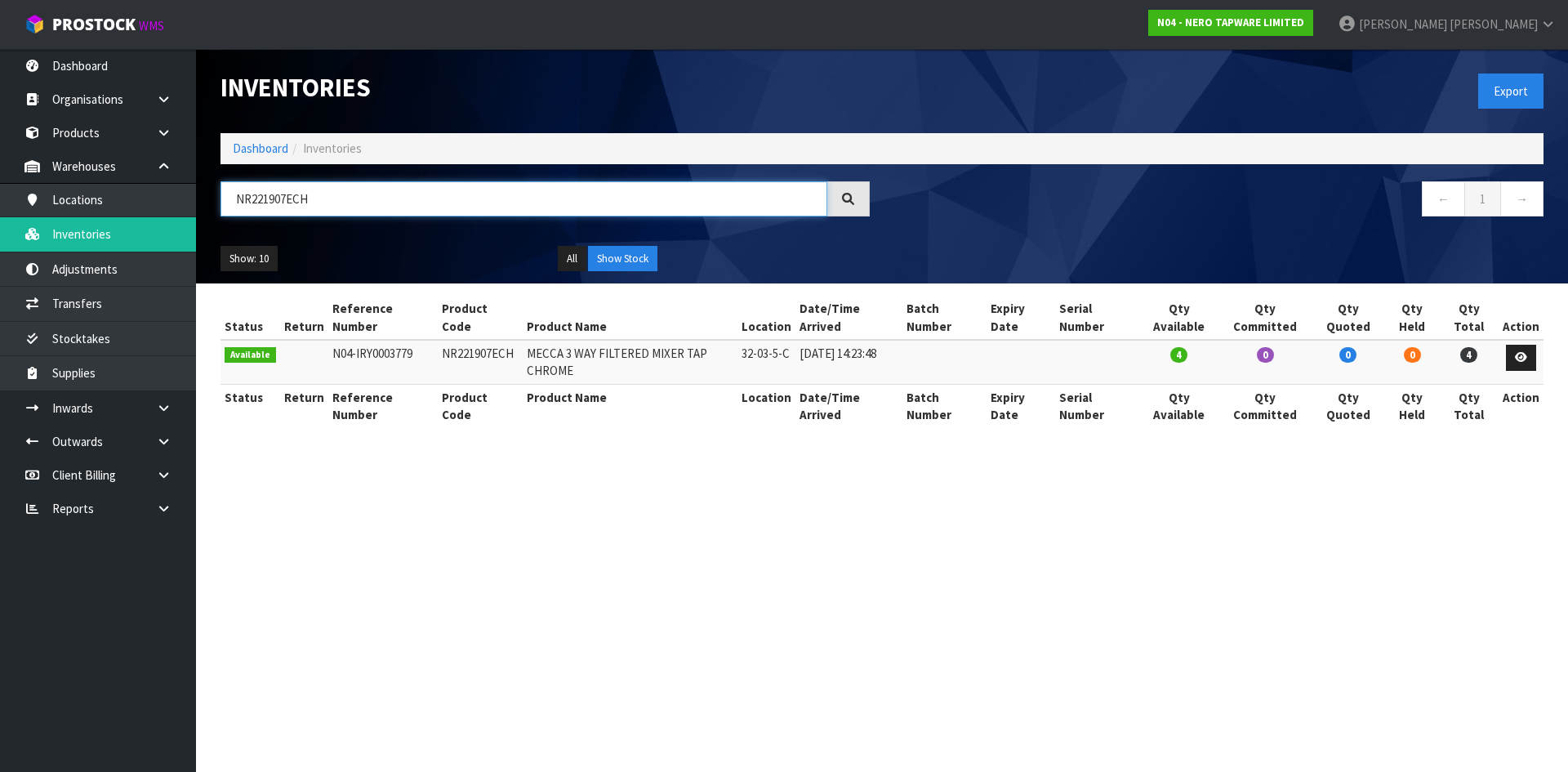
drag, startPoint x: 253, startPoint y: 199, endPoint x: 373, endPoint y: 197, distance: 120.0
click at [373, 197] on input "NR221907ECH" at bounding box center [524, 199] width 606 height 35
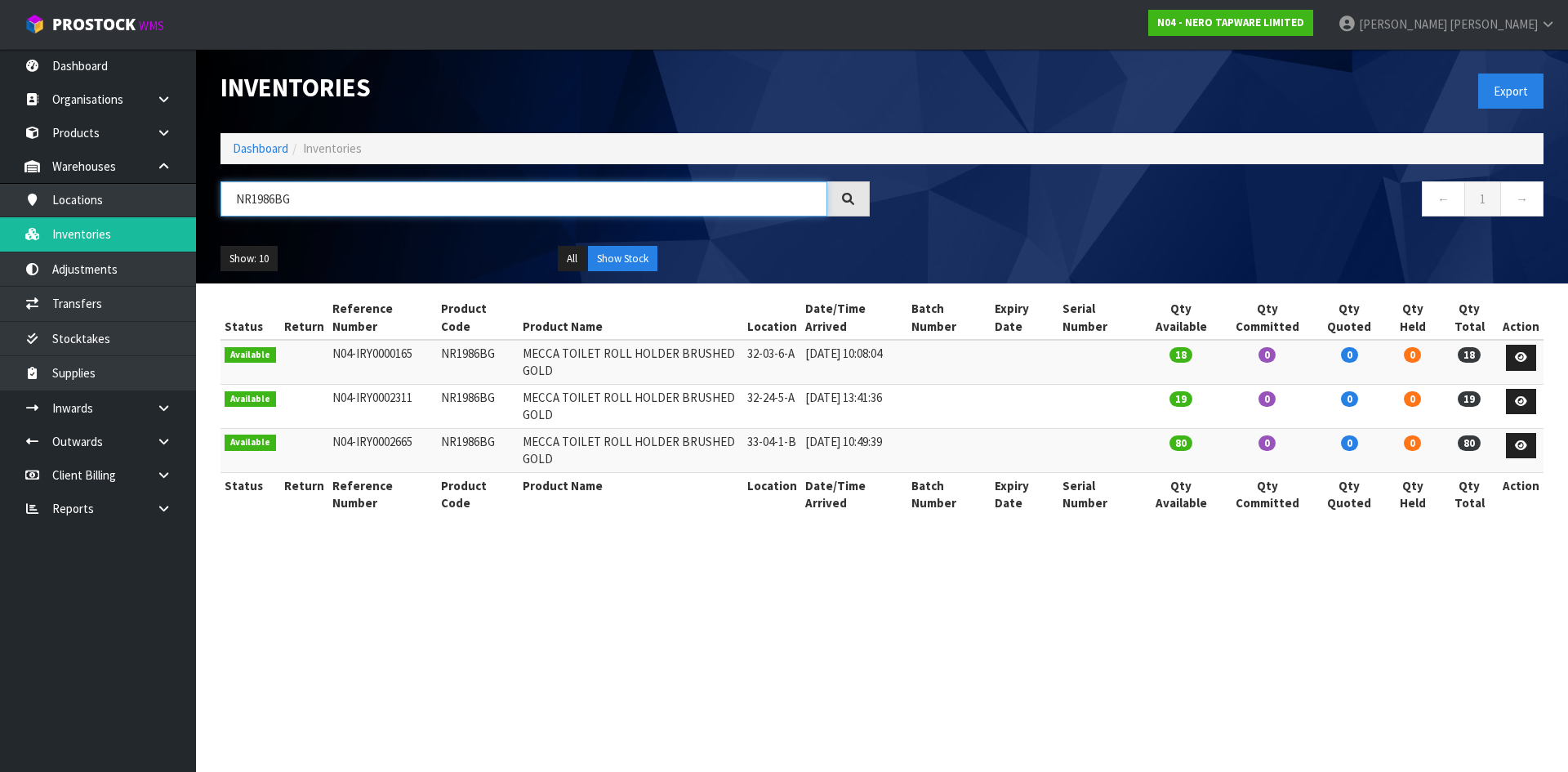
drag, startPoint x: 251, startPoint y: 198, endPoint x: 410, endPoint y: 208, distance: 159.3
click at [410, 208] on input "NR1986BG" at bounding box center [524, 199] width 606 height 35
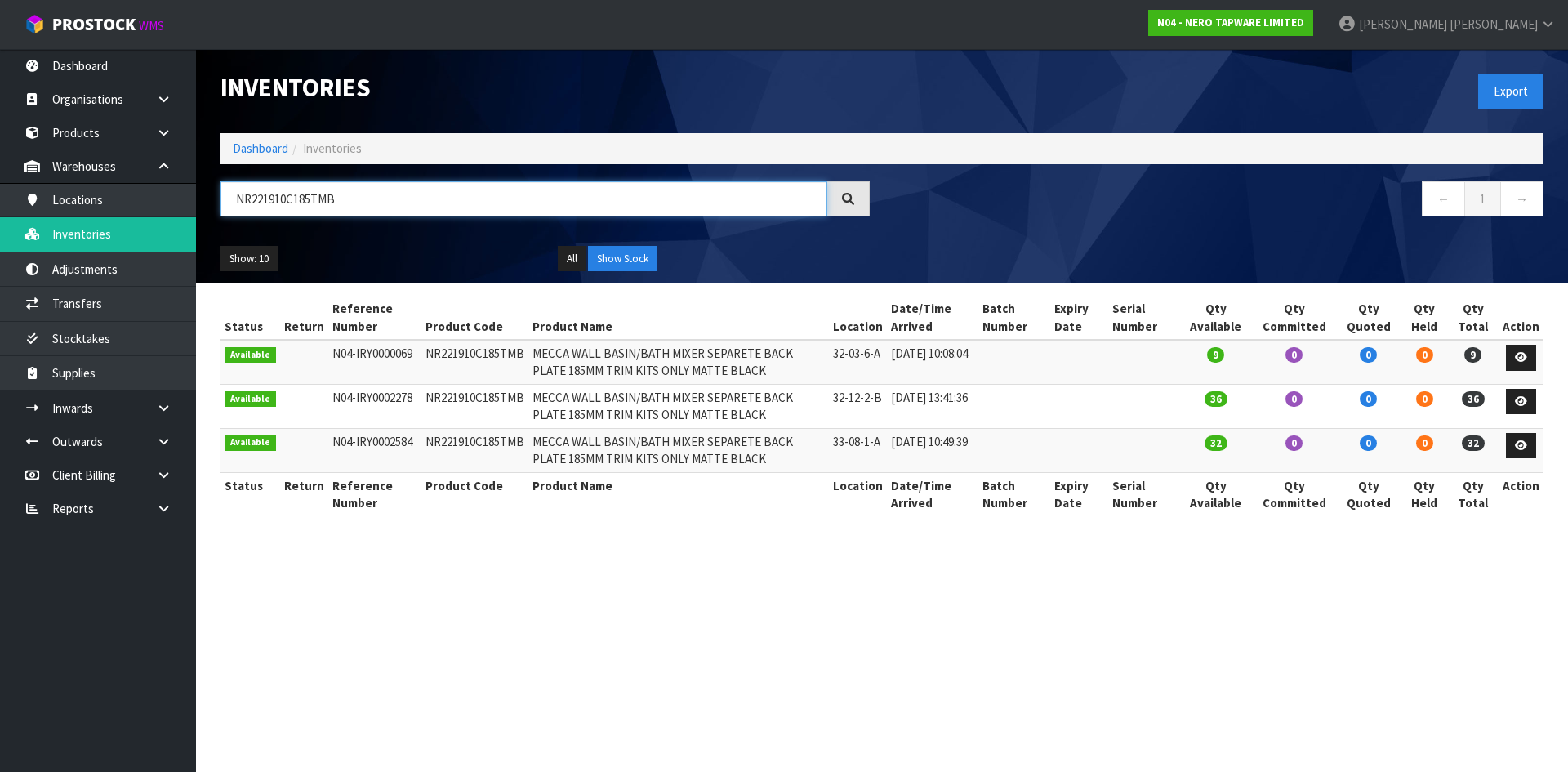
drag, startPoint x: 288, startPoint y: 200, endPoint x: 451, endPoint y: 193, distance: 163.2
click at [459, 205] on input "NR221910C185TMB" at bounding box center [524, 199] width 606 height 35
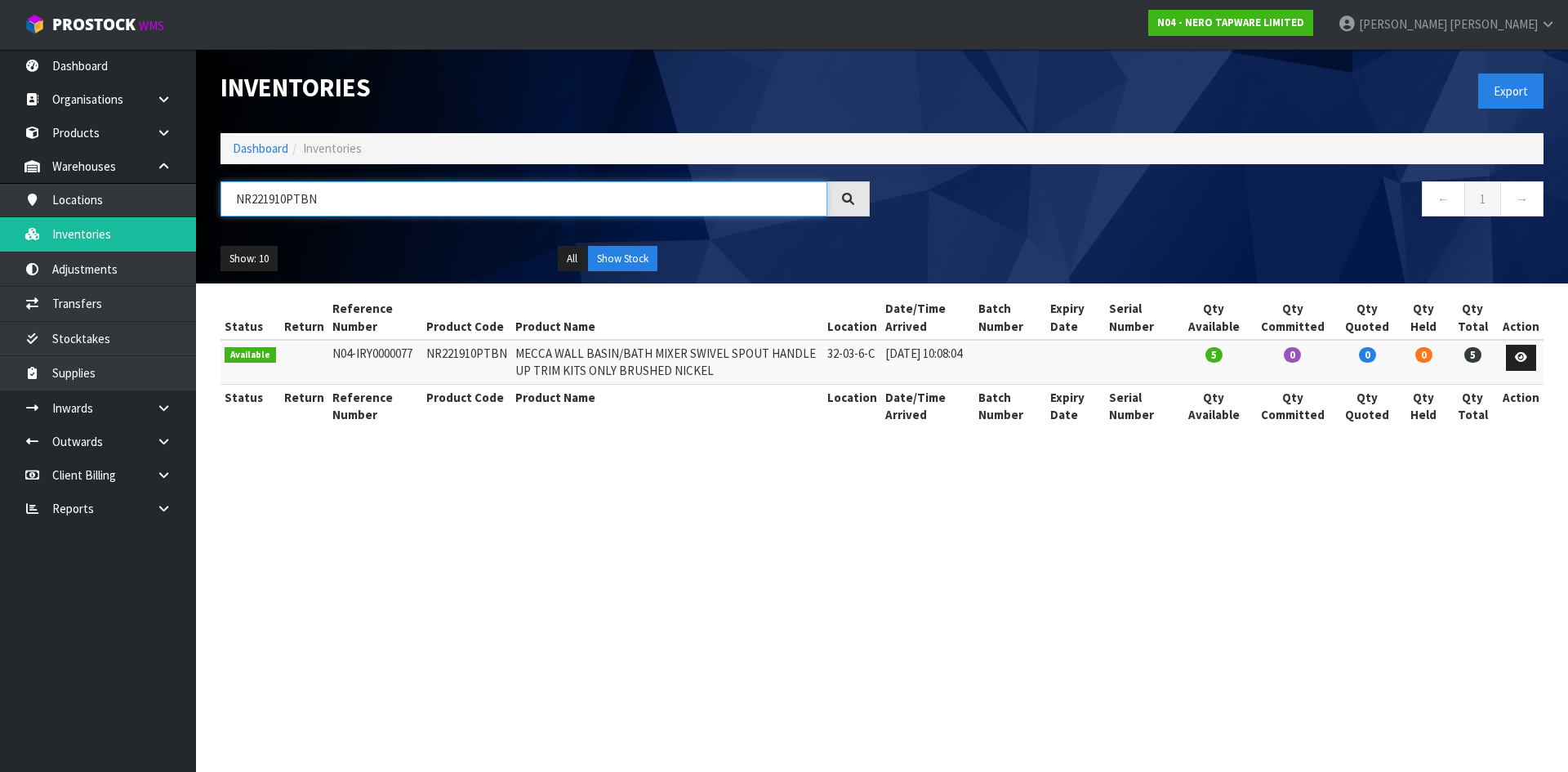
drag, startPoint x: 255, startPoint y: 200, endPoint x: 350, endPoint y: 200, distance: 95.0
click at [350, 200] on input "NR221910PTBN" at bounding box center [524, 199] width 606 height 35
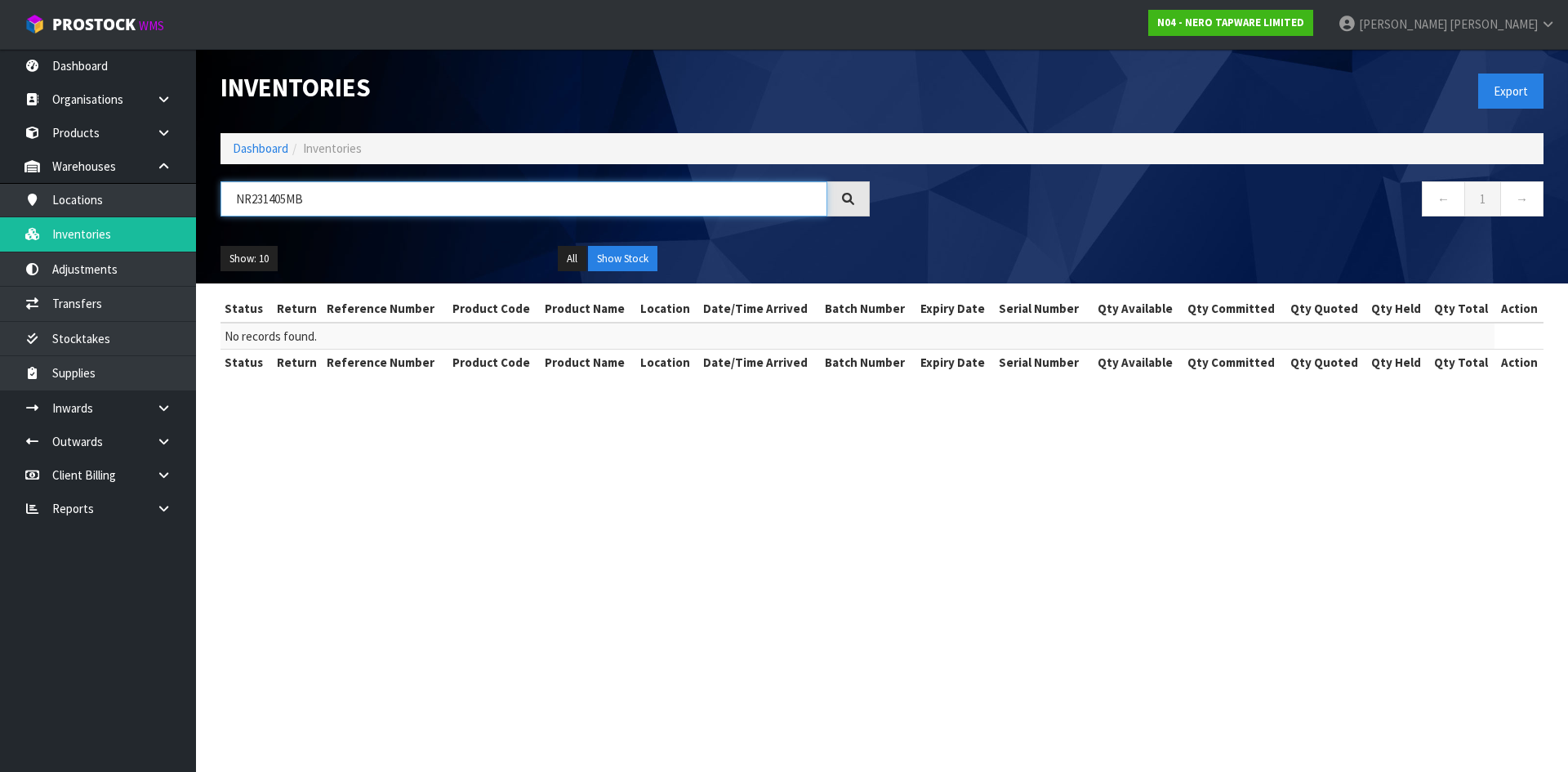
click at [287, 194] on input "NR231405MB" at bounding box center [524, 199] width 606 height 35
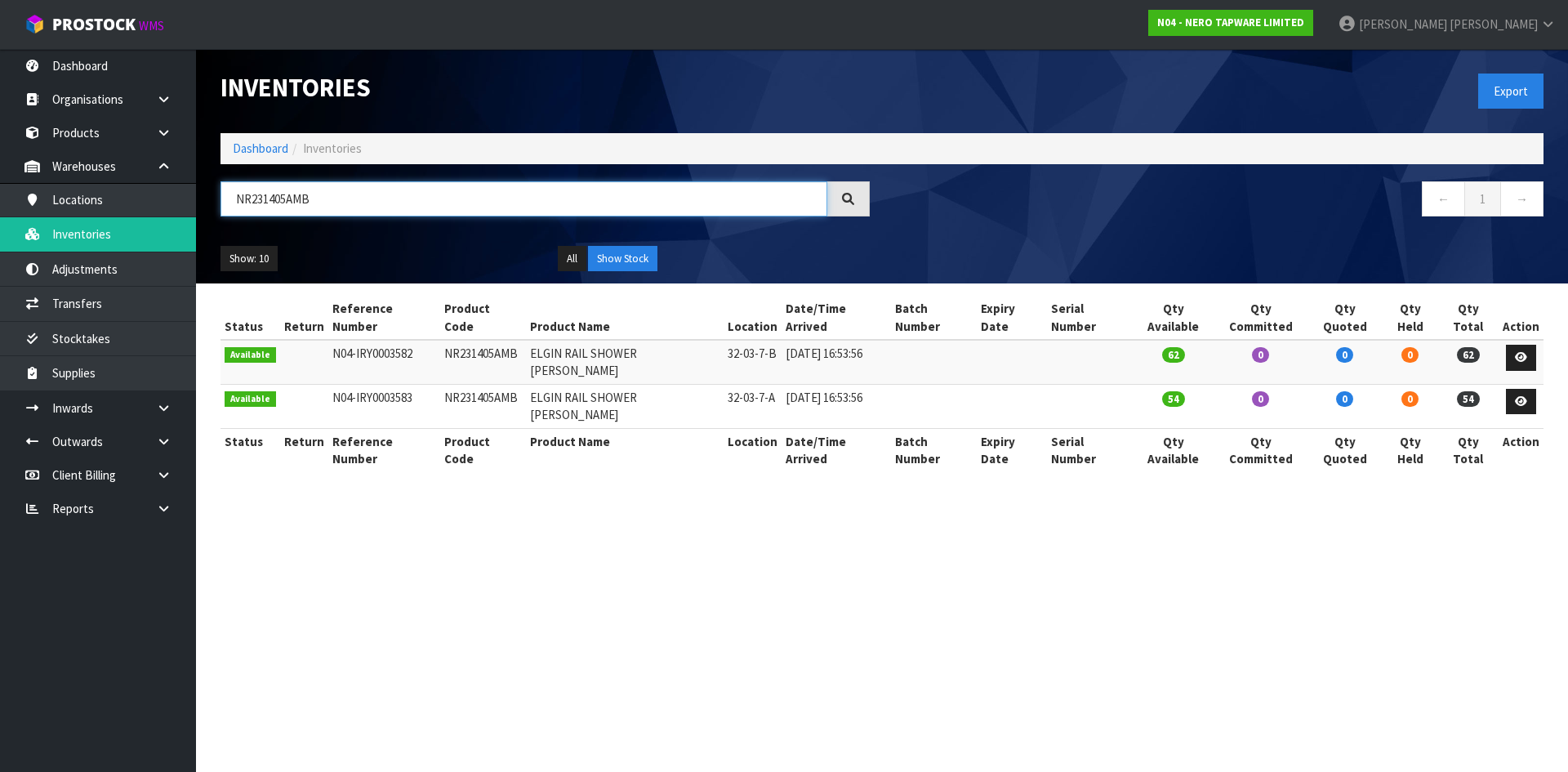
drag, startPoint x: 247, startPoint y: 199, endPoint x: 418, endPoint y: 200, distance: 171.0
click at [418, 200] on input "NR231405AMB" at bounding box center [524, 199] width 606 height 35
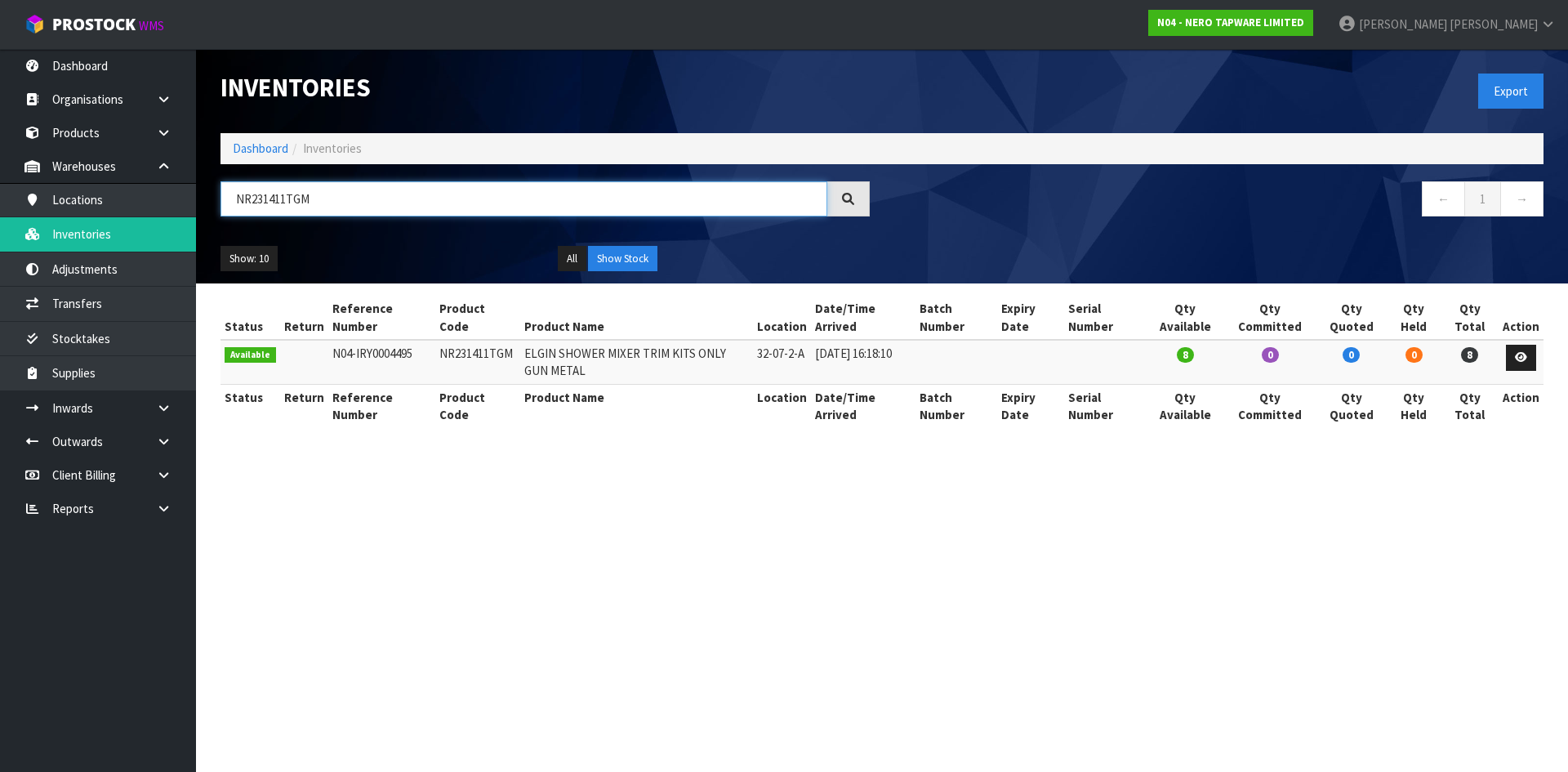
drag, startPoint x: 251, startPoint y: 199, endPoint x: 476, endPoint y: 207, distance: 225.1
click at [476, 207] on input "NR231411TGM" at bounding box center [524, 199] width 606 height 35
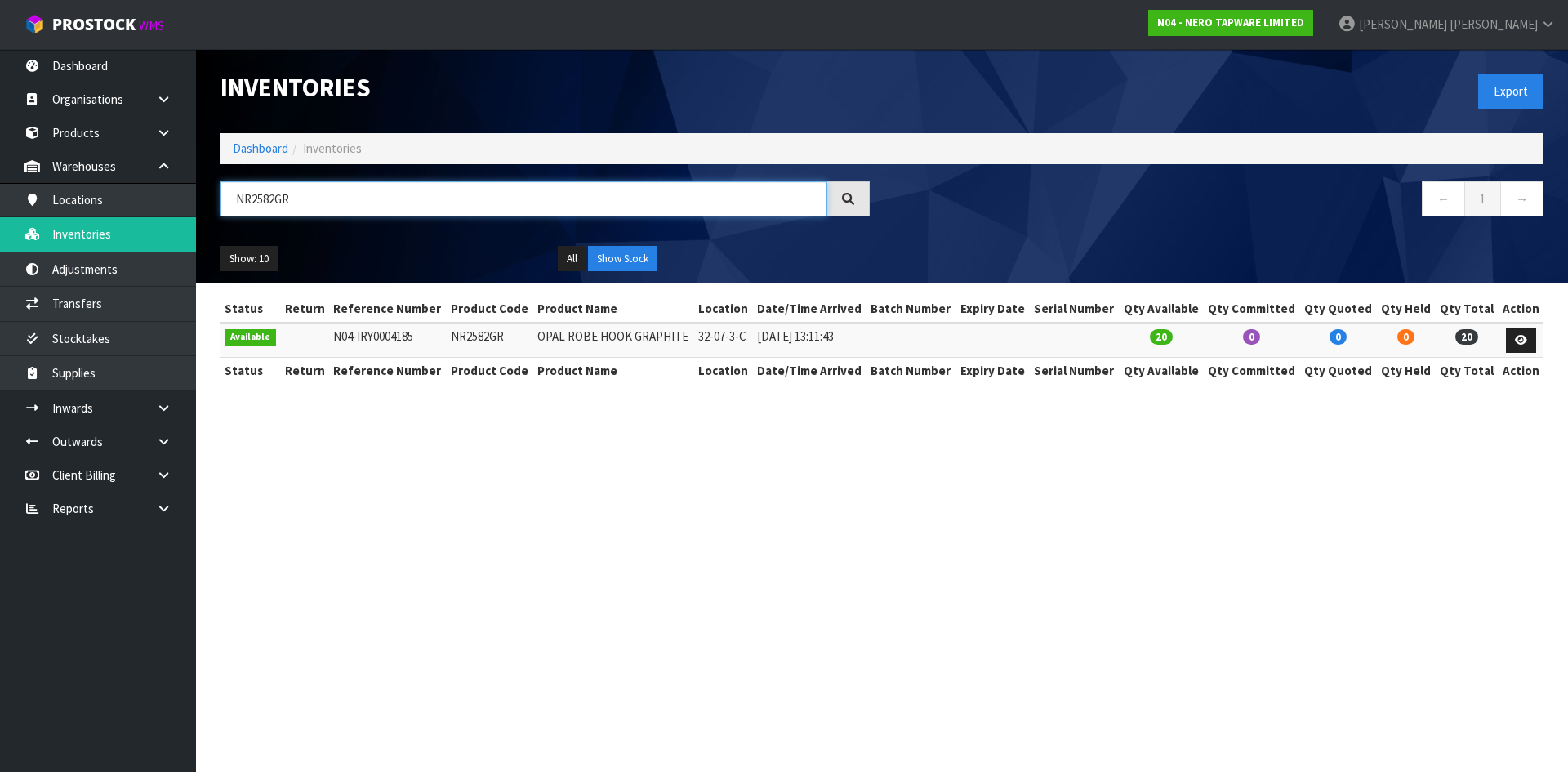
drag, startPoint x: 256, startPoint y: 201, endPoint x: 367, endPoint y: 197, distance: 111.1
click at [367, 197] on input "NR2582GR" at bounding box center [524, 199] width 606 height 35
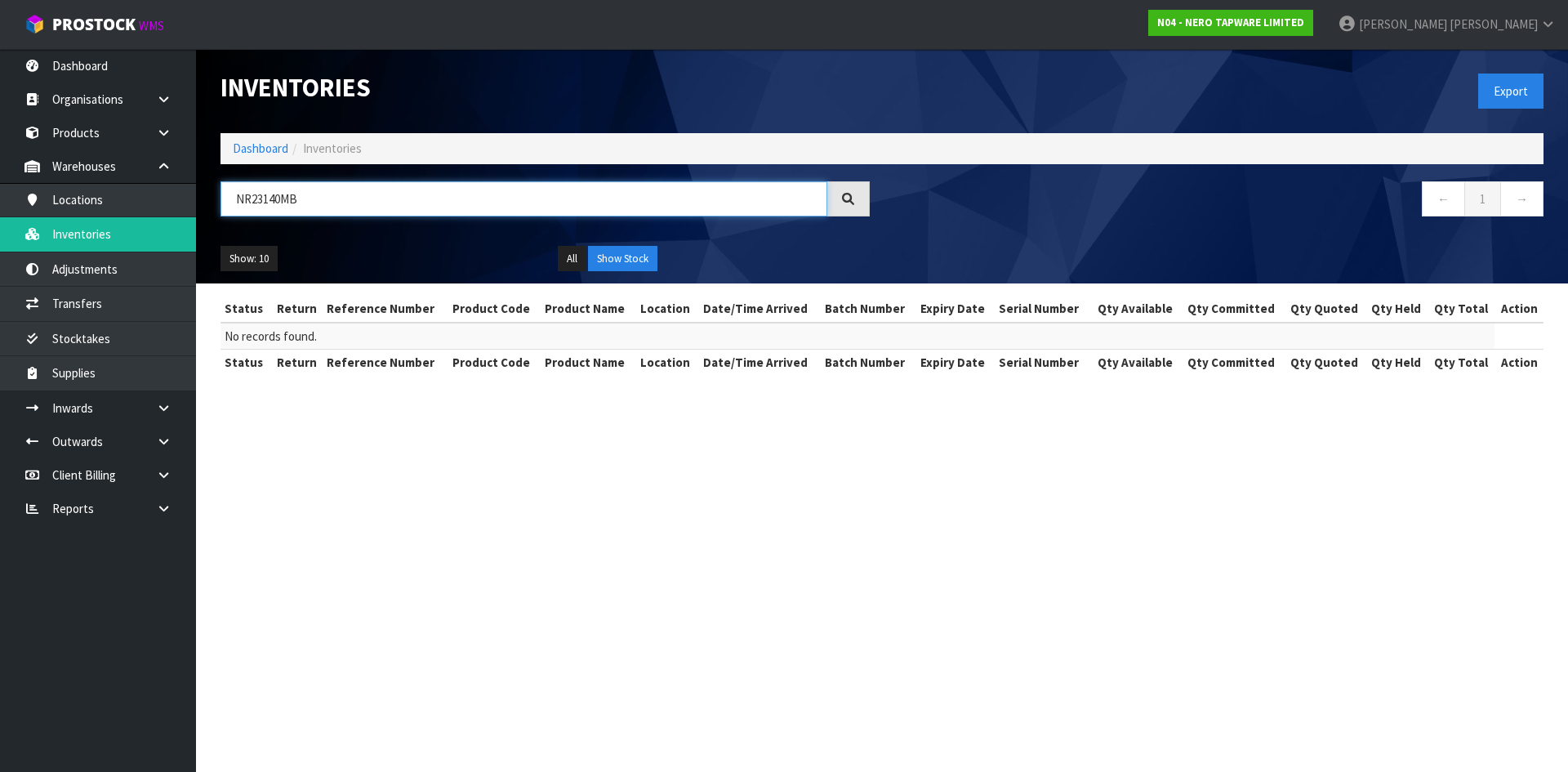
click at [280, 198] on input "NR23140MB" at bounding box center [524, 199] width 606 height 35
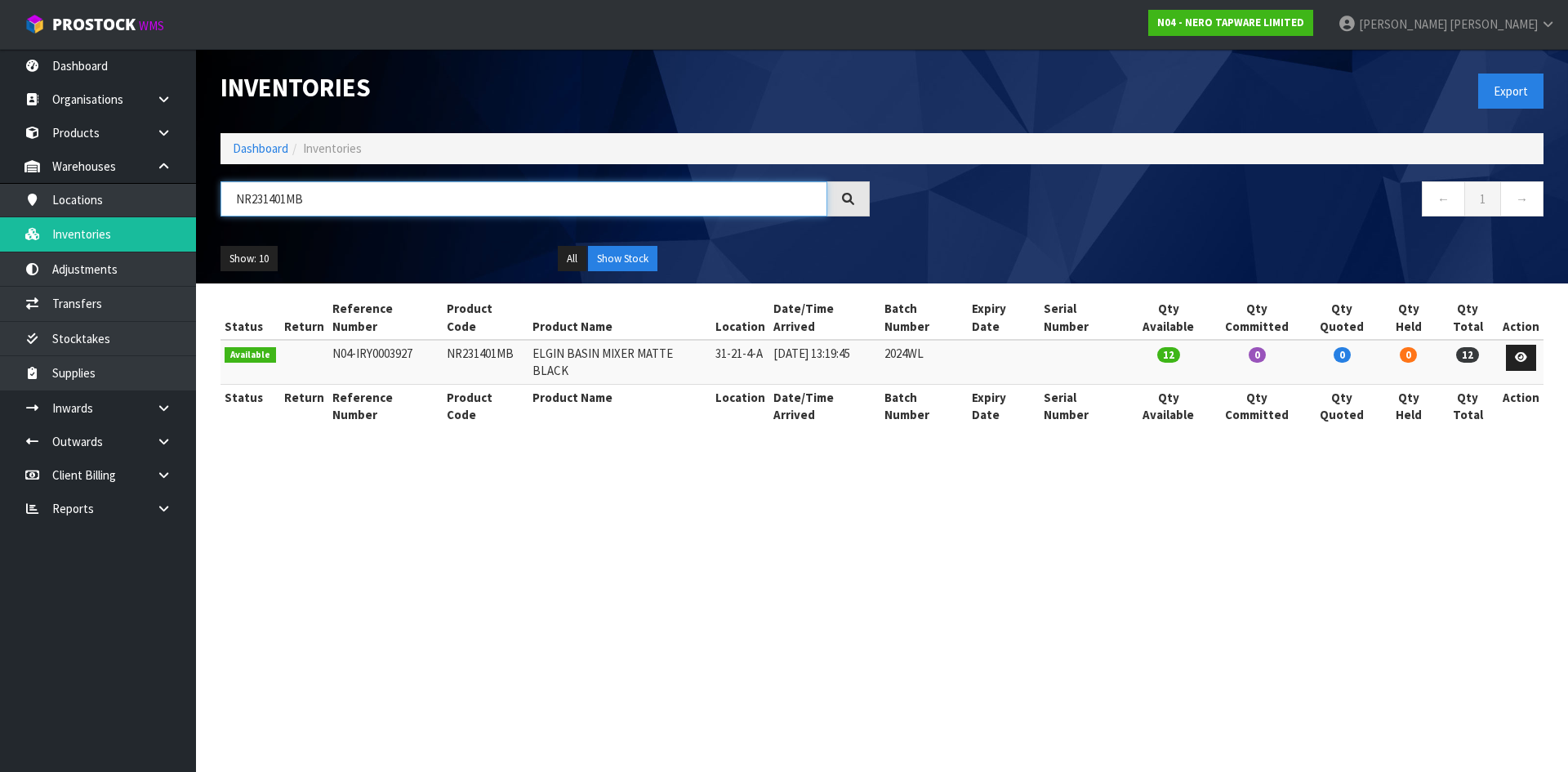
drag, startPoint x: 251, startPoint y: 199, endPoint x: 390, endPoint y: 202, distance: 139.0
click at [390, 202] on input "NR231401MB" at bounding box center [524, 199] width 606 height 35
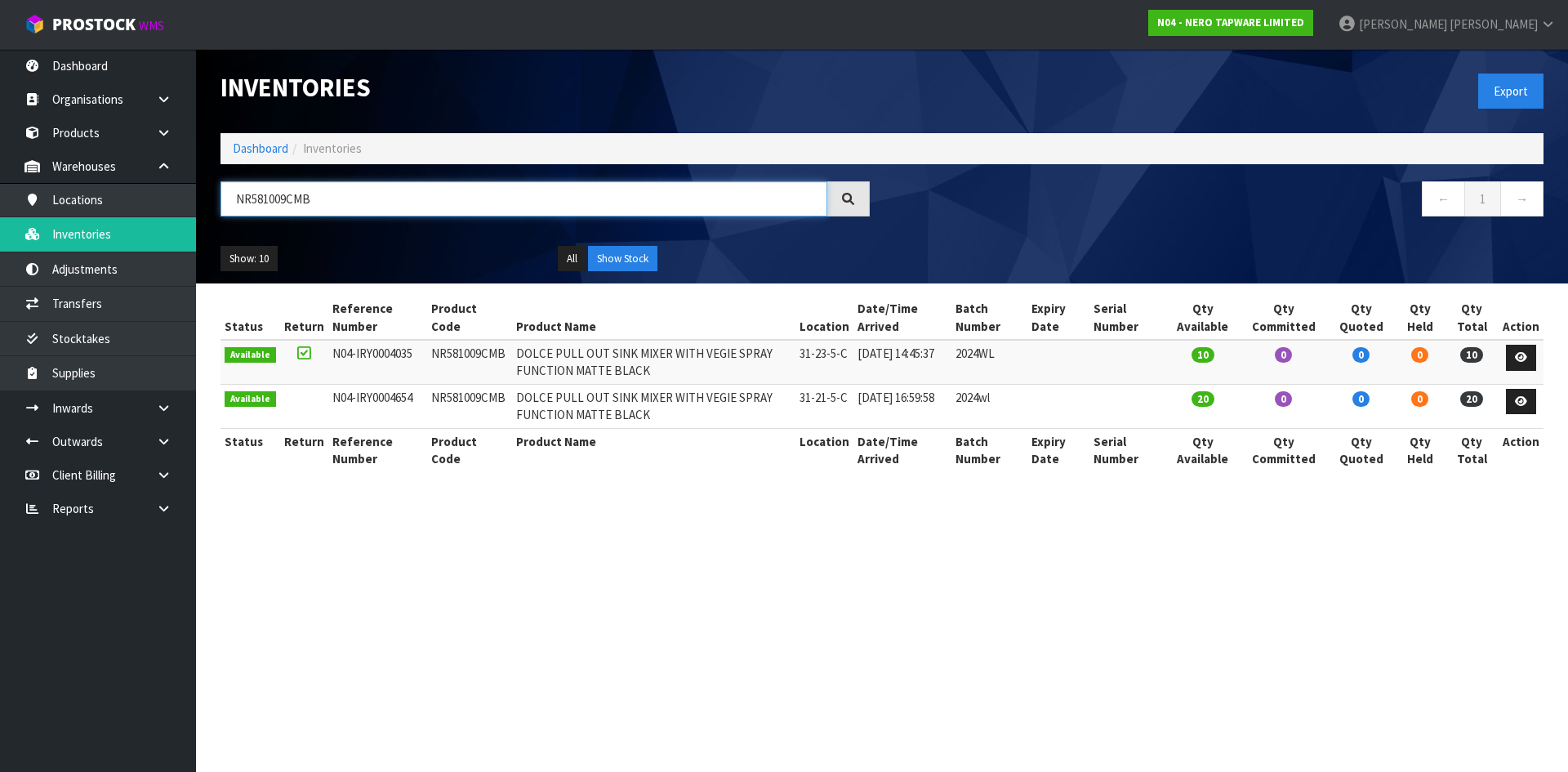
drag, startPoint x: 236, startPoint y: 199, endPoint x: 351, endPoint y: 204, distance: 115.1
click at [351, 204] on input "NR581009CMB" at bounding box center [524, 199] width 606 height 35
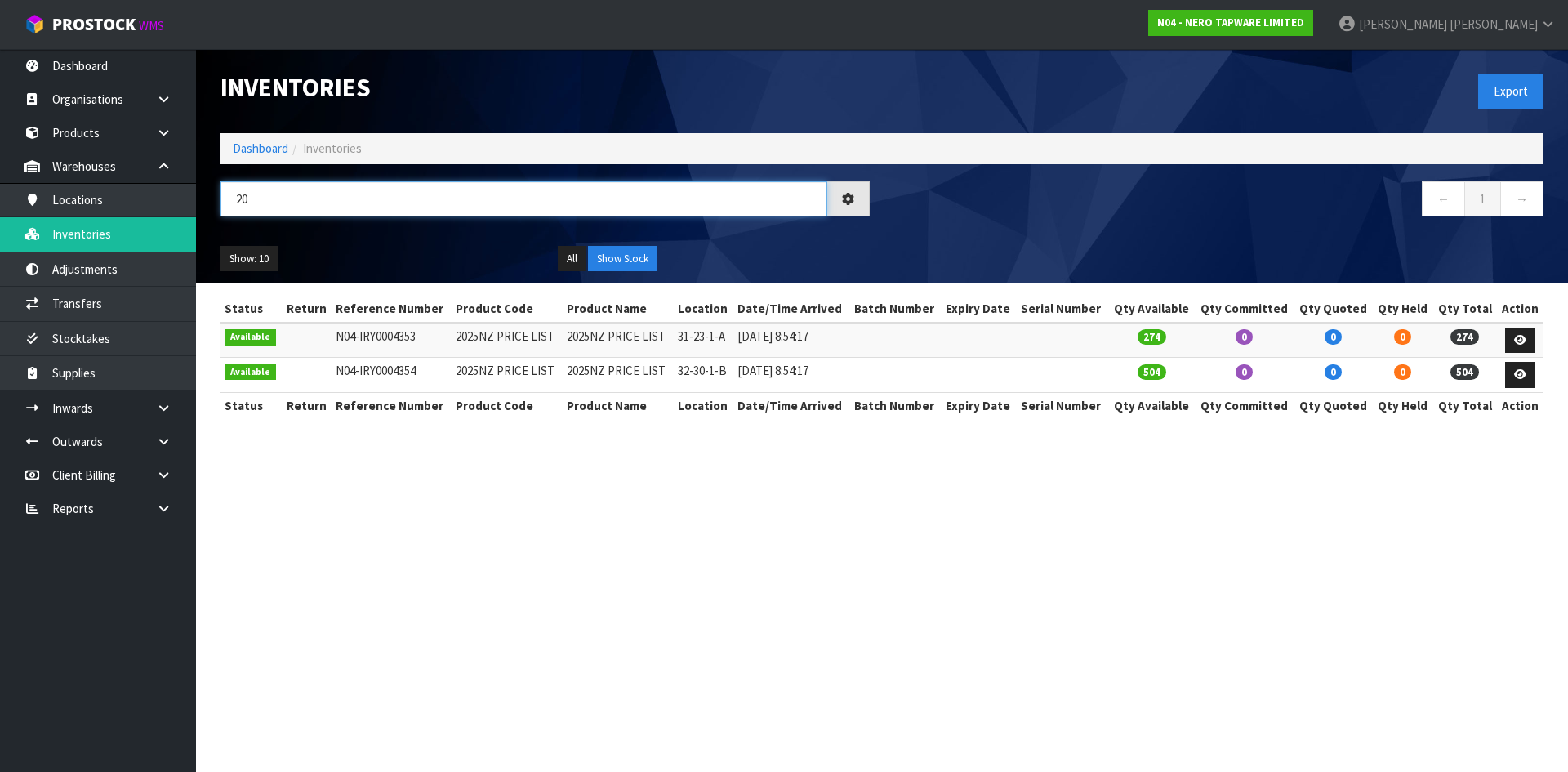
type input "2"
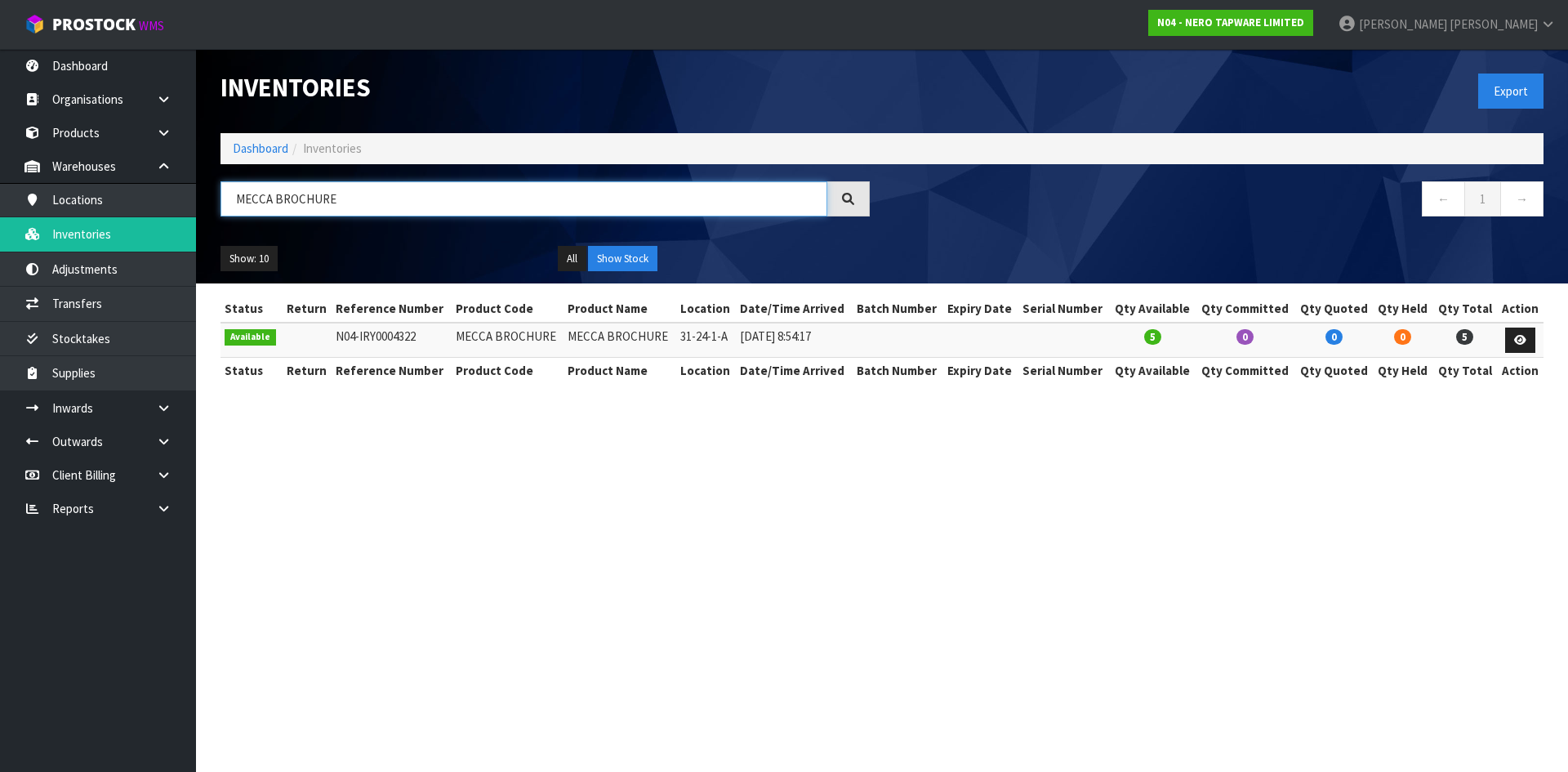
type input "MECCA BROCHURE"
click at [501, 341] on td "MECCA BROCHURE" at bounding box center [507, 340] width 112 height 35
copy tr "MECCA BROCHURE"
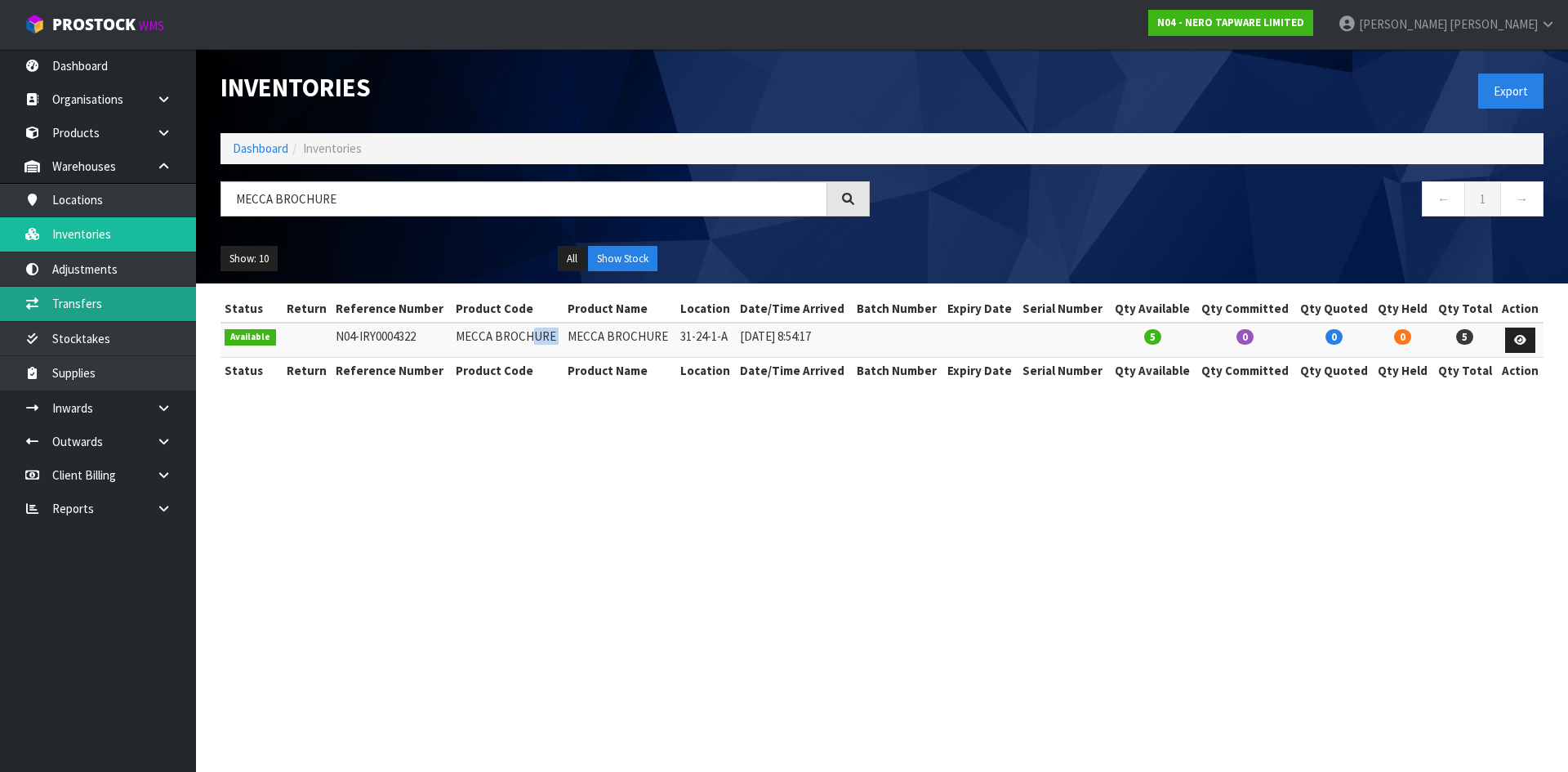
click at [133, 311] on link "Transfers" at bounding box center [98, 303] width 196 height 34
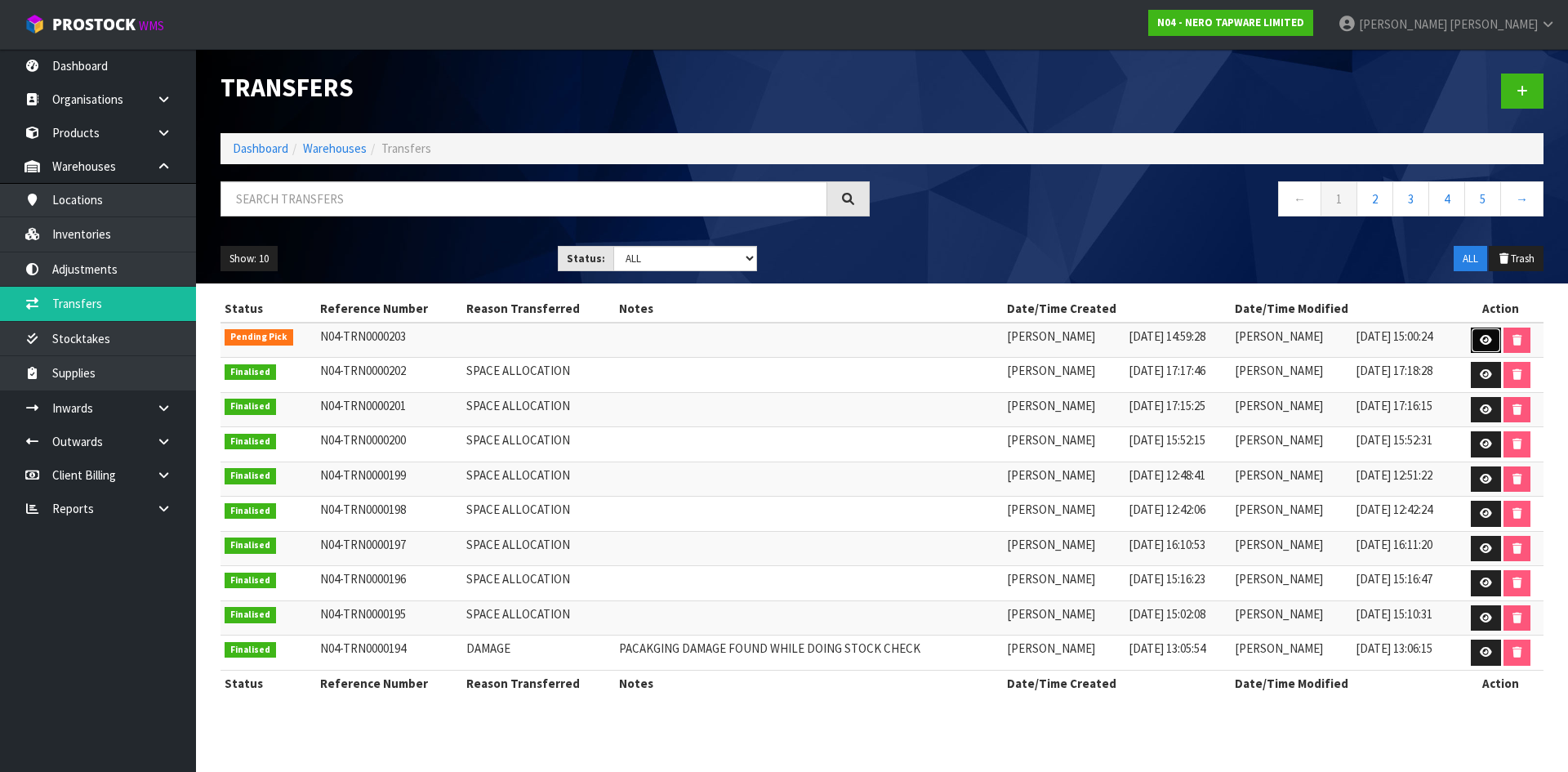
click at [1486, 341] on icon at bounding box center [1484, 341] width 12 height 11
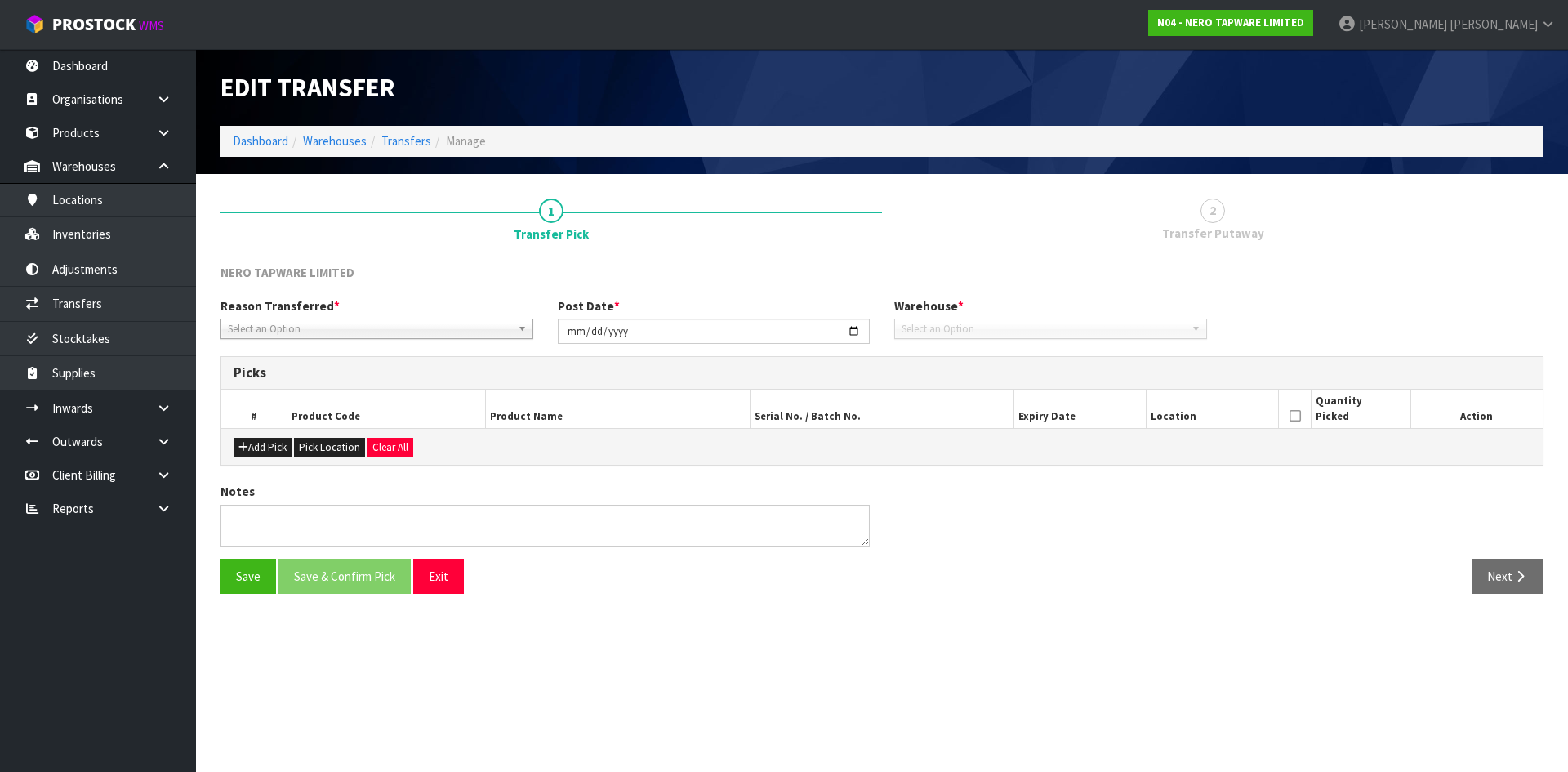
type input "[DATE]"
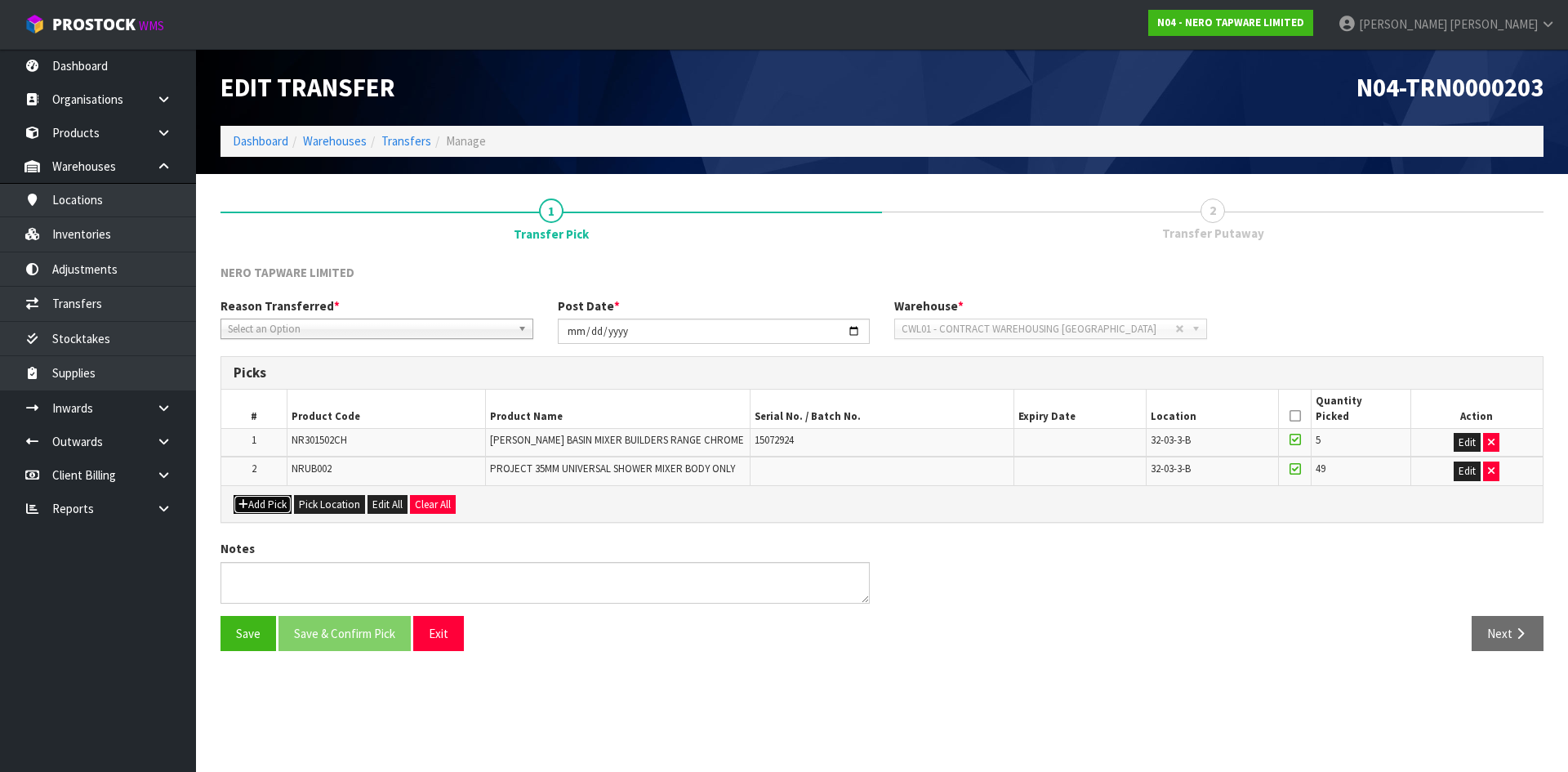
click at [276, 500] on button "Add Pick" at bounding box center [262, 505] width 58 height 20
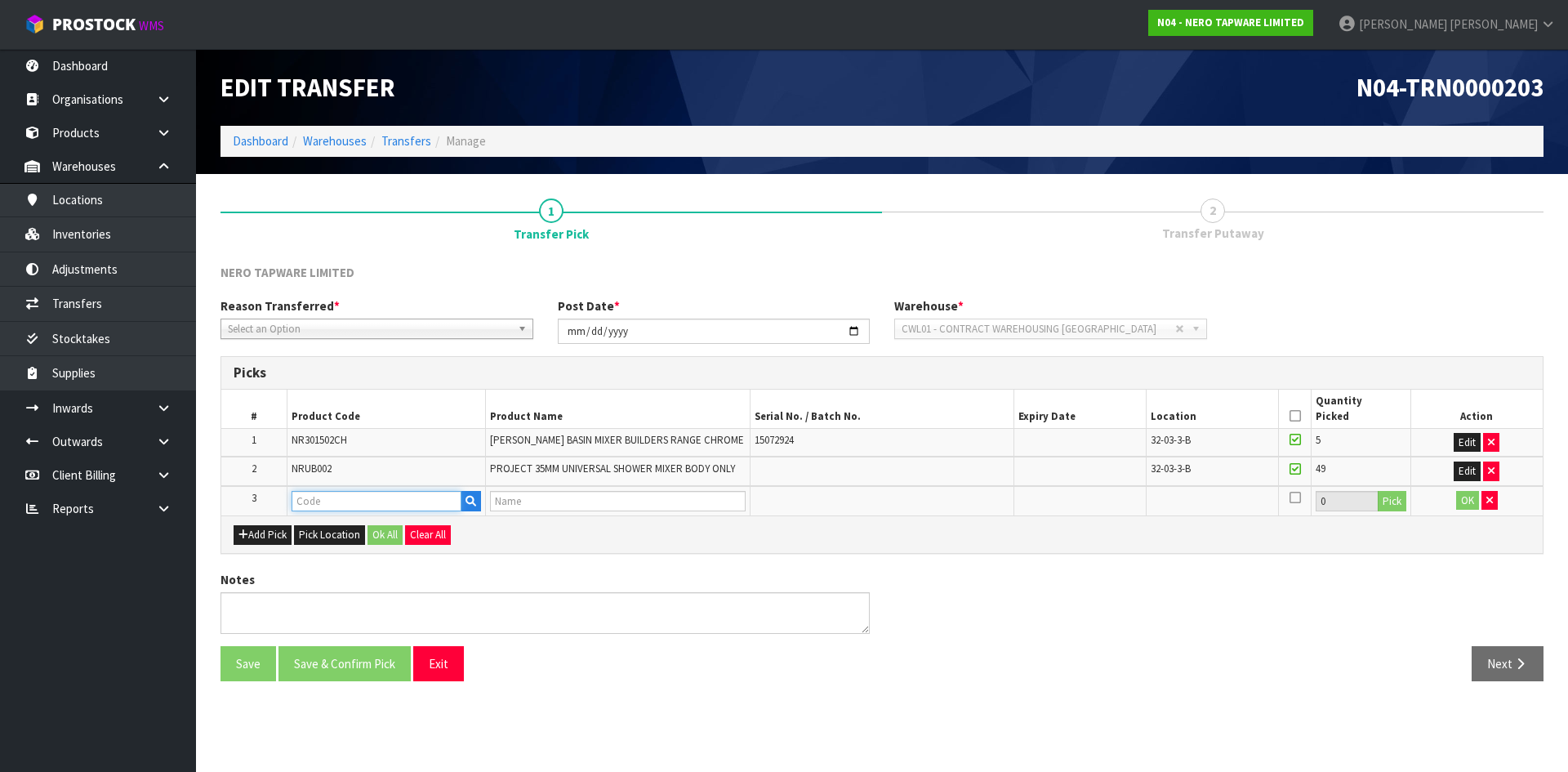
click at [317, 502] on input "text" at bounding box center [376, 500] width 170 height 20
paste input "MECCA BROCHURE"
type input "MECCA BROCHURE"
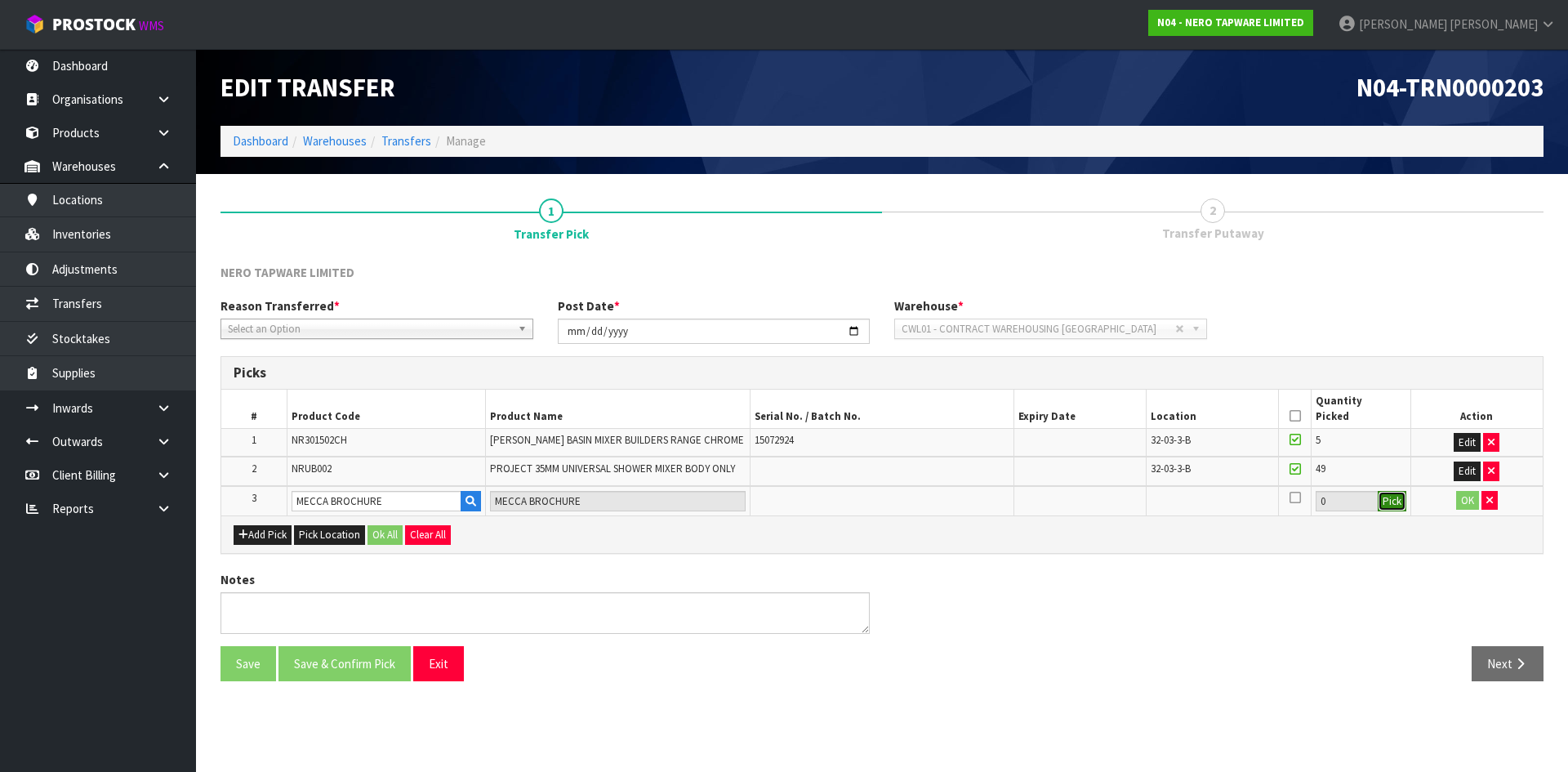
click at [1391, 506] on button "Pick" at bounding box center [1391, 500] width 28 height 21
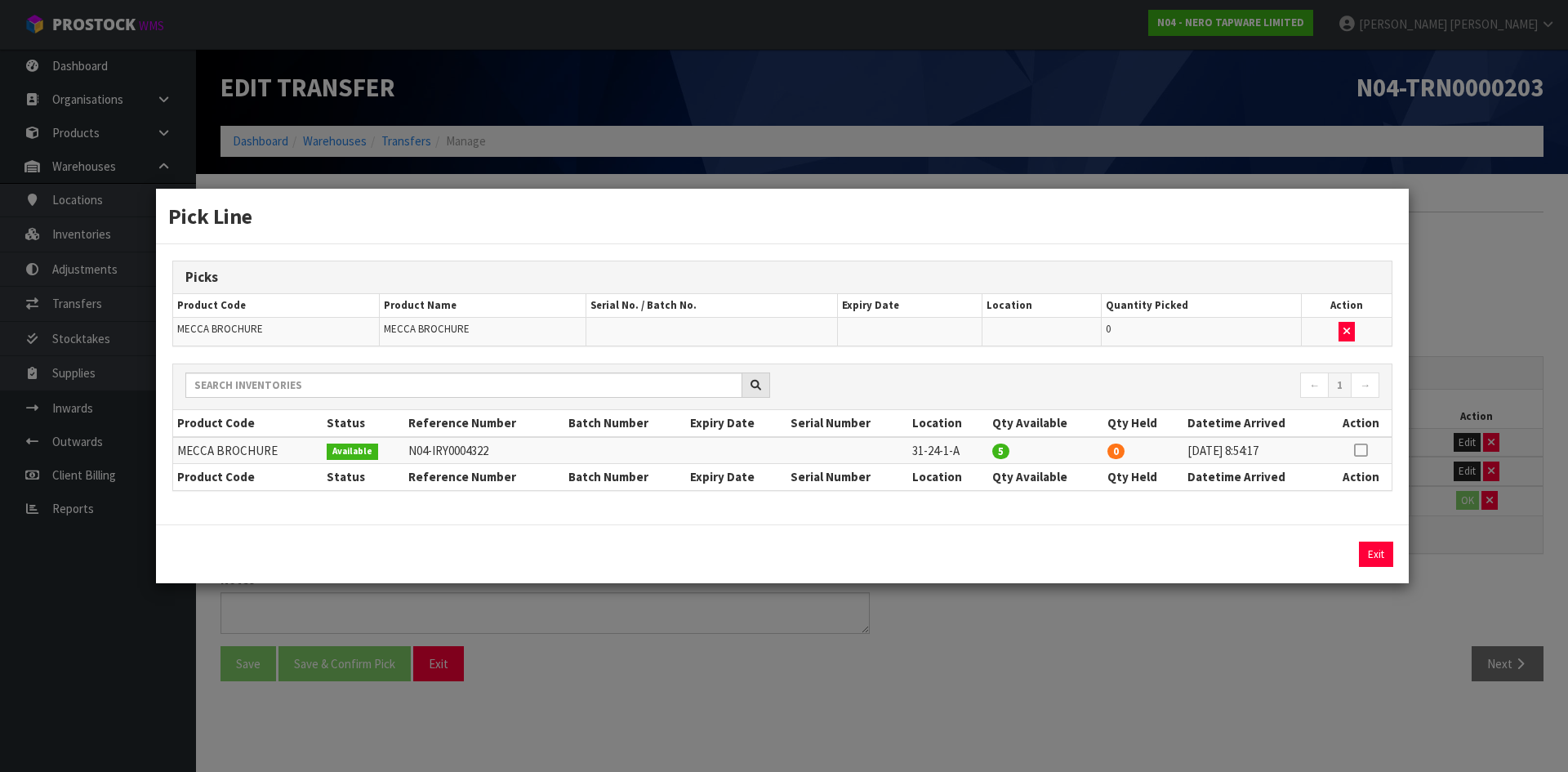
click at [1366, 450] on icon at bounding box center [1360, 450] width 13 height 1
click at [1320, 548] on button "Assign Pick" at bounding box center [1320, 554] width 67 height 25
type input "5"
click at [1306, 636] on div "Pick Line Picks Product Code Product Name Serial No. / Batch No. Expiry Date Lo…" at bounding box center [784, 386] width 1568 height 772
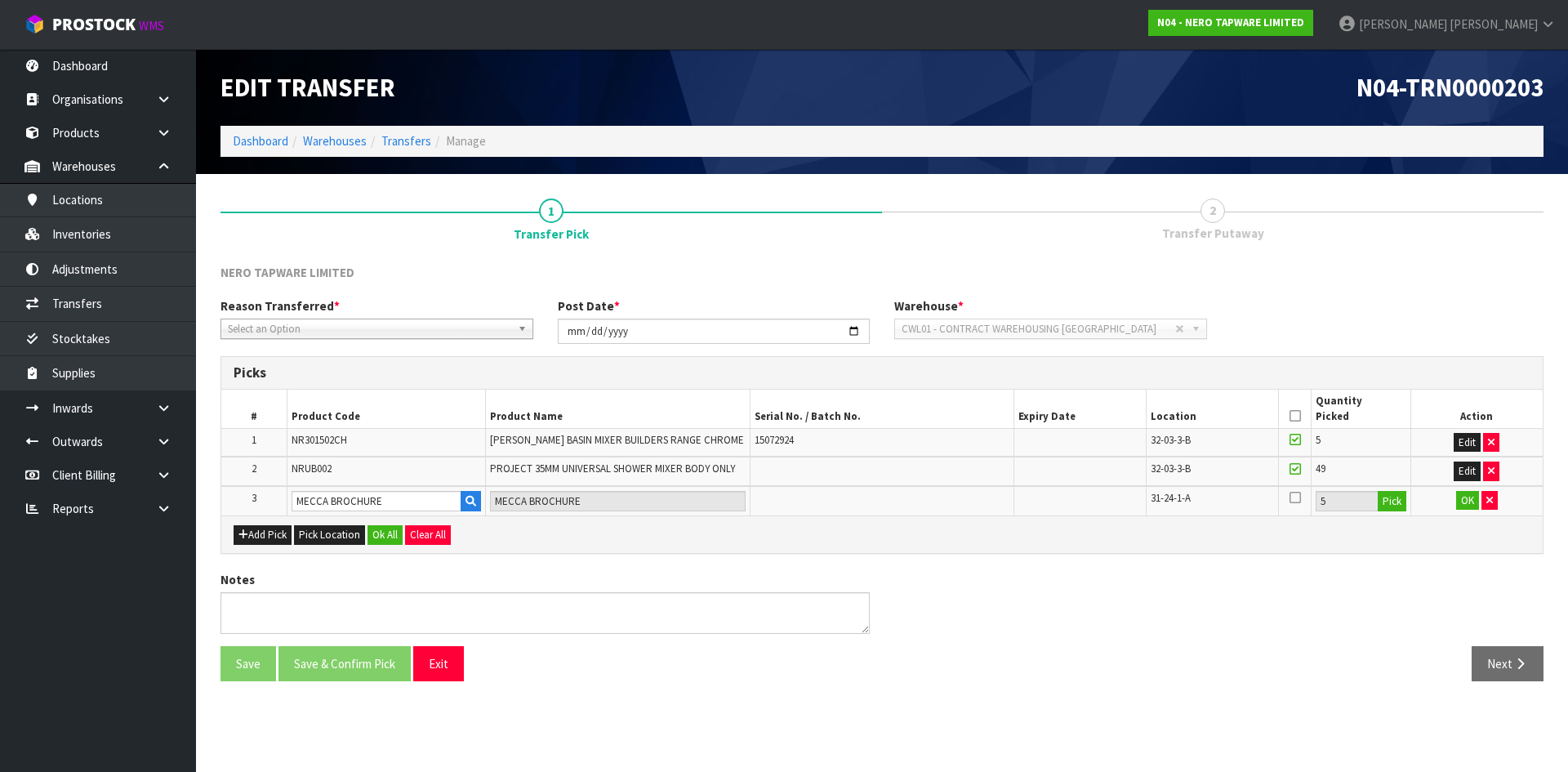
click at [1292, 497] on icon at bounding box center [1295, 497] width 12 height 13
click at [0, 0] on input "checkbox" at bounding box center [0, 0] width 0 height 0
click at [1470, 498] on button "OK" at bounding box center [1466, 500] width 23 height 20
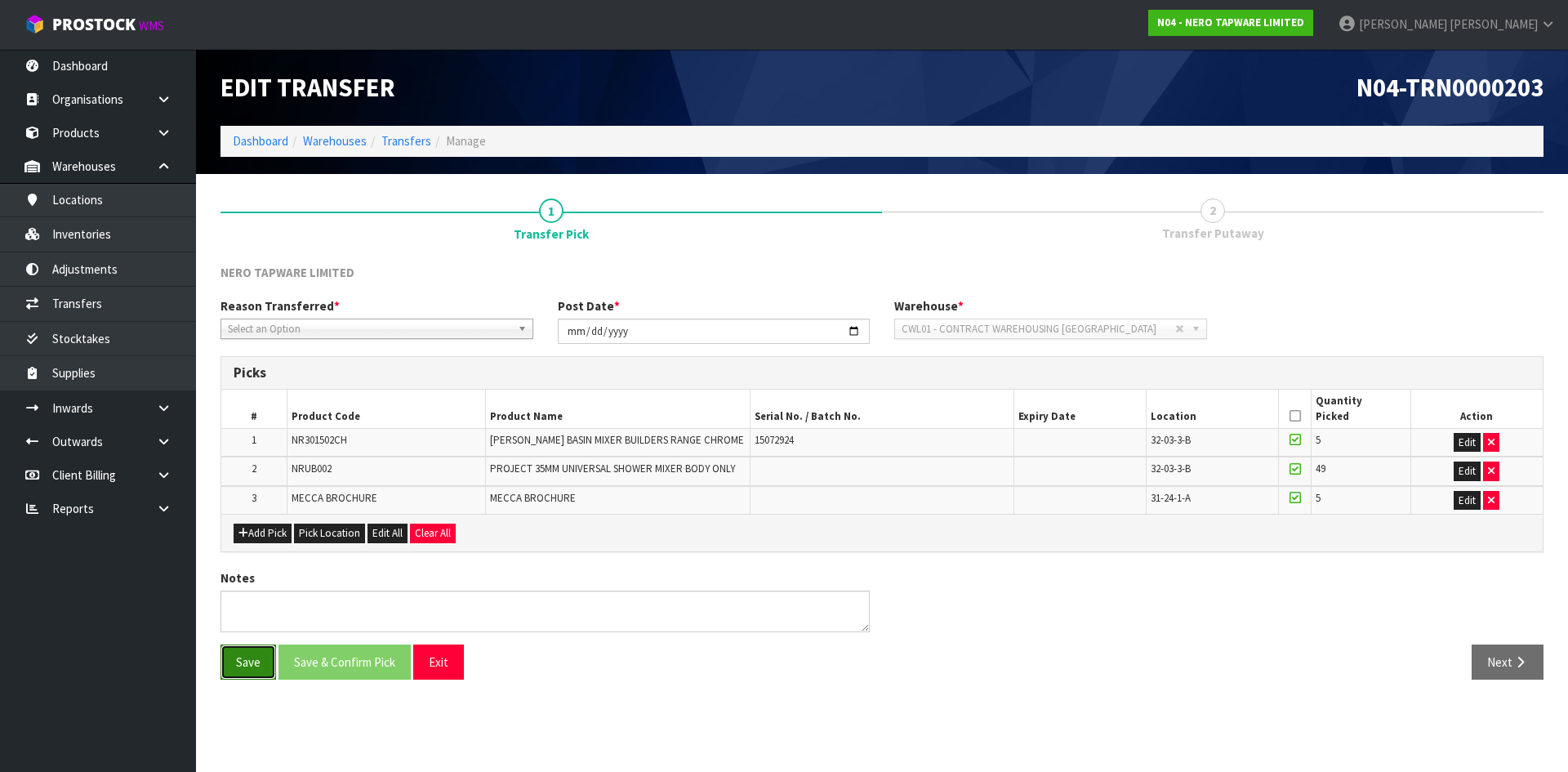
click at [254, 671] on button "Save" at bounding box center [248, 662] width 55 height 35
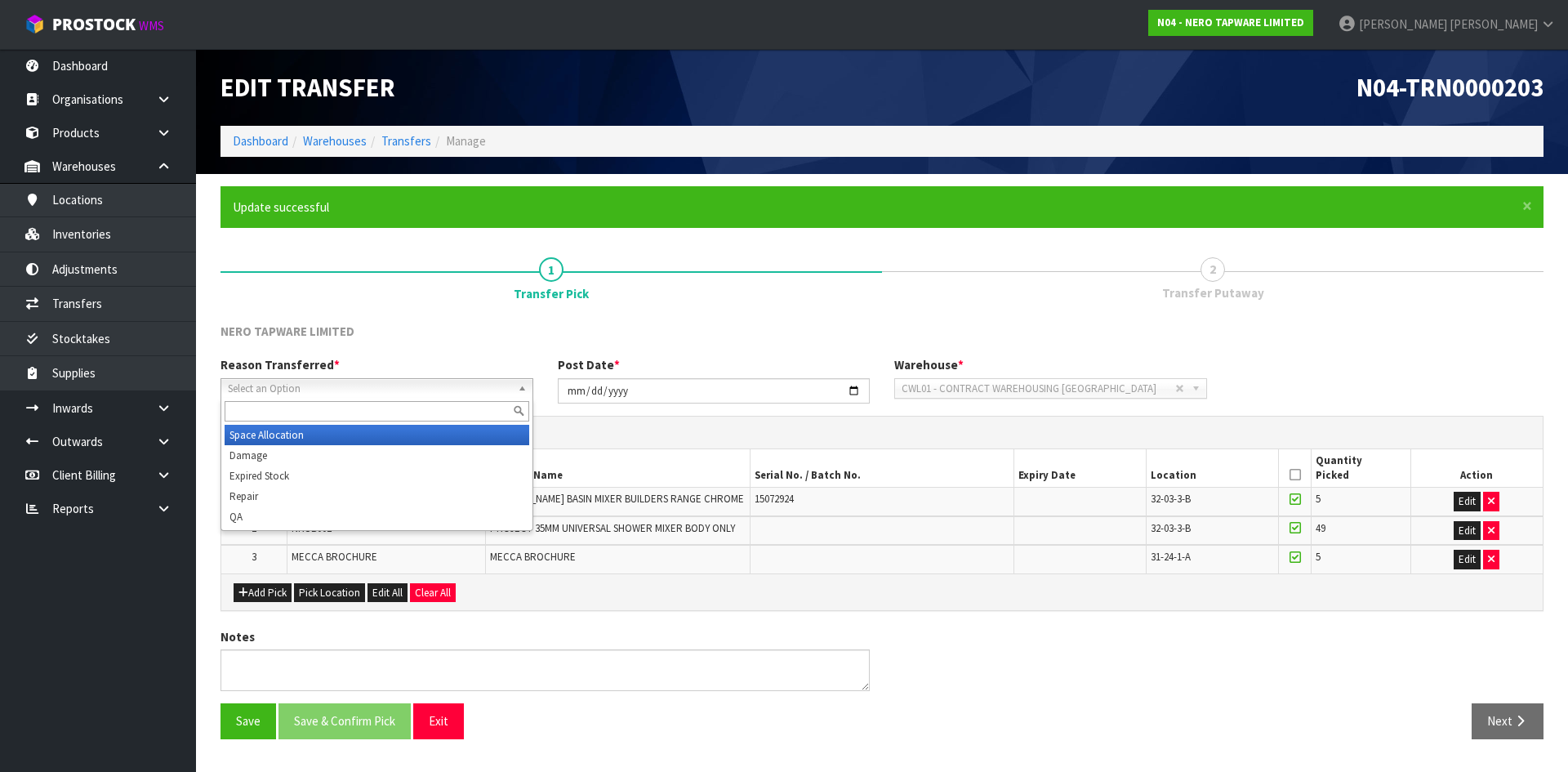
click at [264, 391] on span "Select an Option" at bounding box center [370, 389] width 283 height 20
click at [267, 434] on li "Space Allocation" at bounding box center [376, 435] width 304 height 20
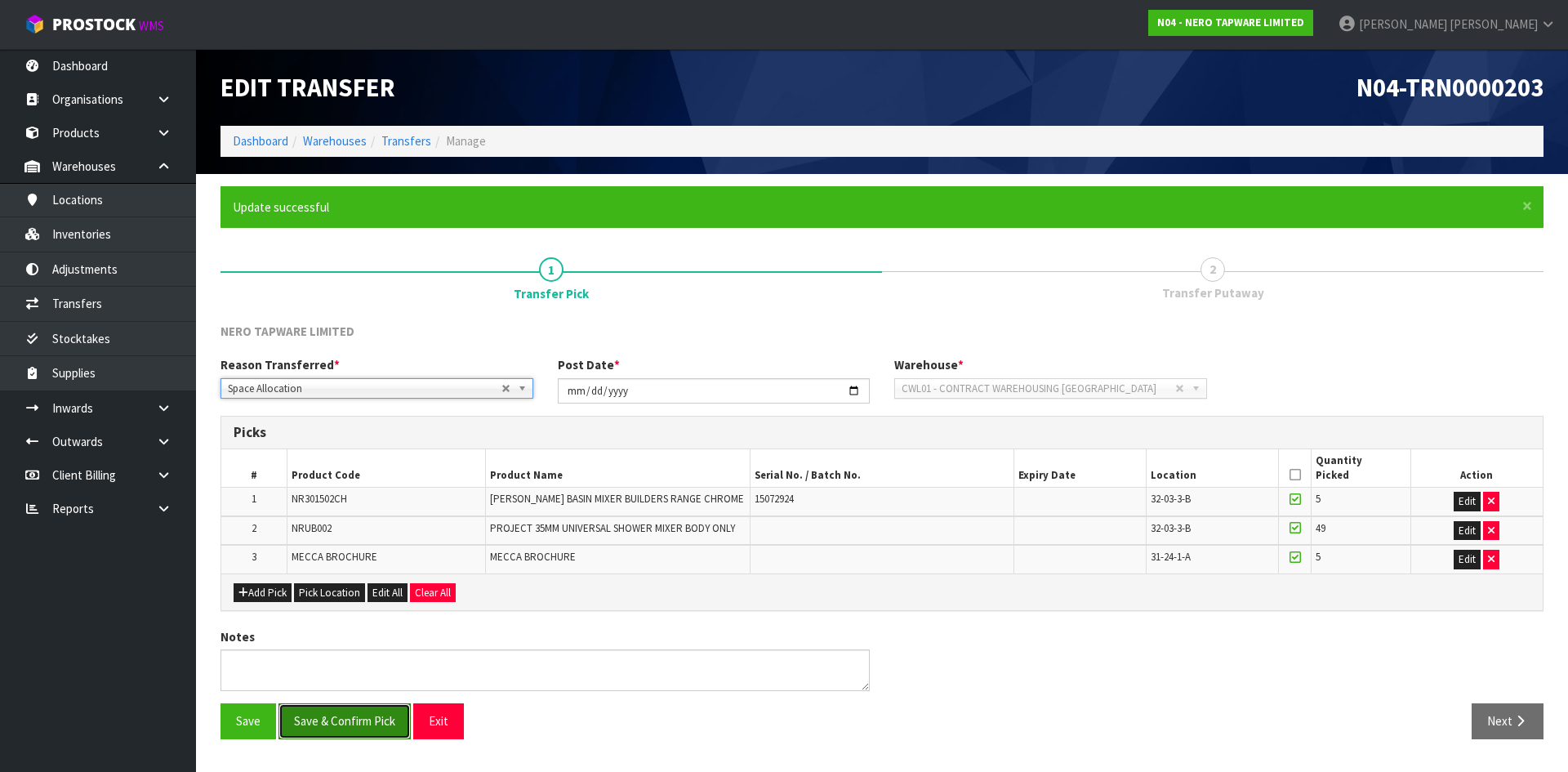
click at [358, 733] on button "Save & Confirm Pick" at bounding box center [345, 720] width 133 height 35
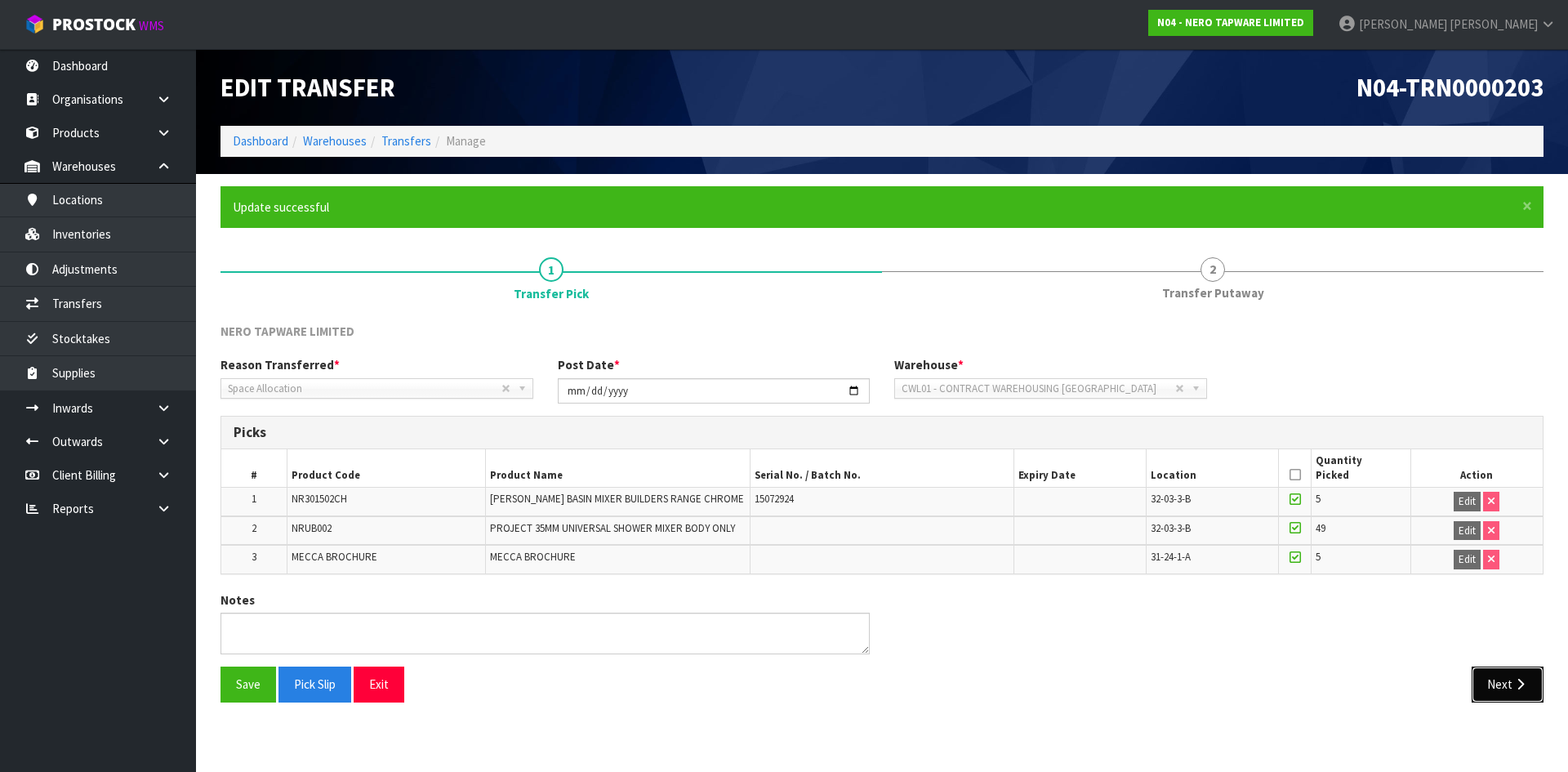
click at [1508, 691] on button "Next" at bounding box center [1507, 684] width 72 height 35
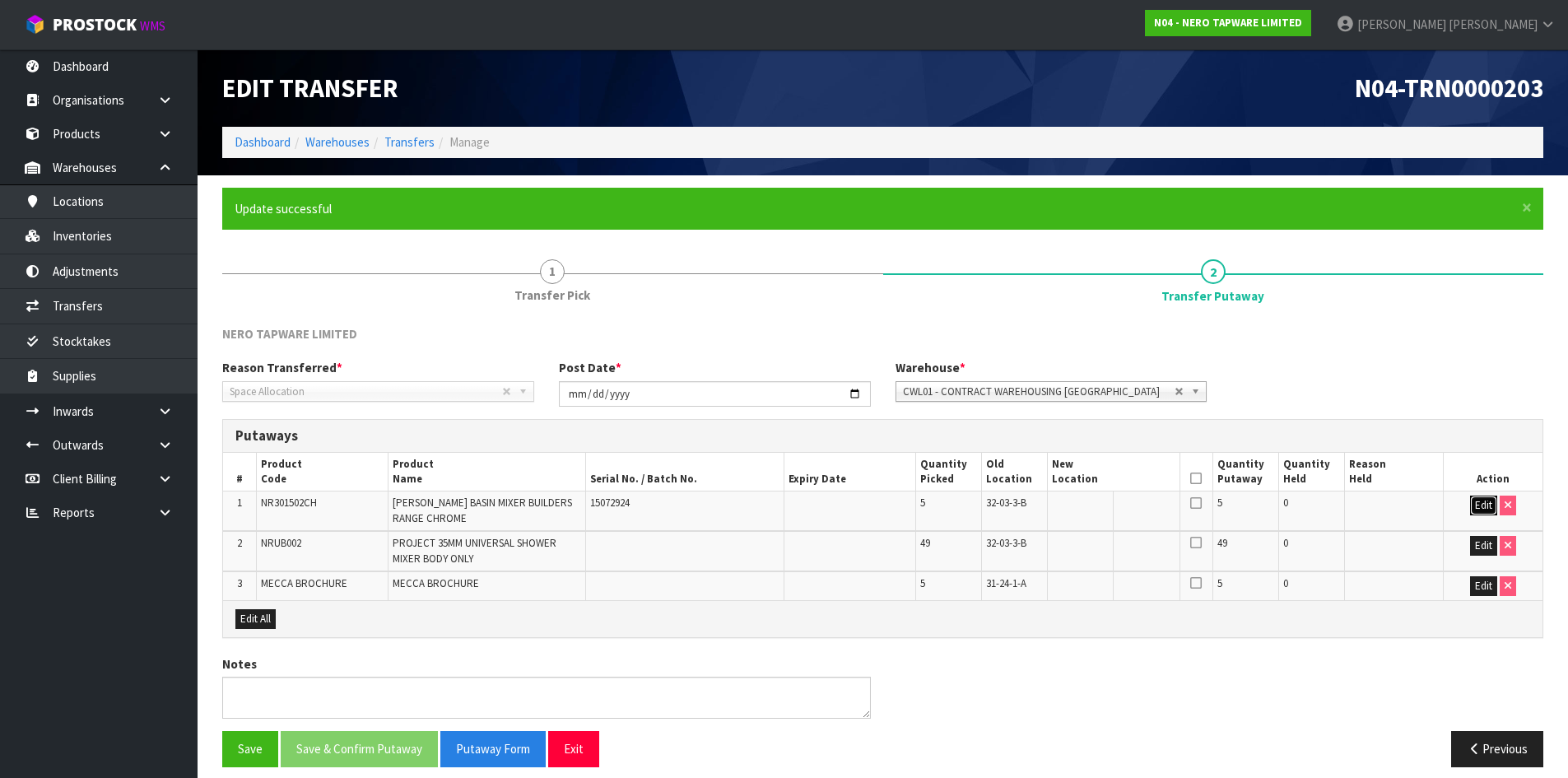
click at [1476, 502] on button "Edit" at bounding box center [1484, 505] width 27 height 20
click at [1492, 543] on button "Edit" at bounding box center [1484, 546] width 27 height 20
click at [1479, 588] on button "Edit" at bounding box center [1484, 586] width 27 height 20
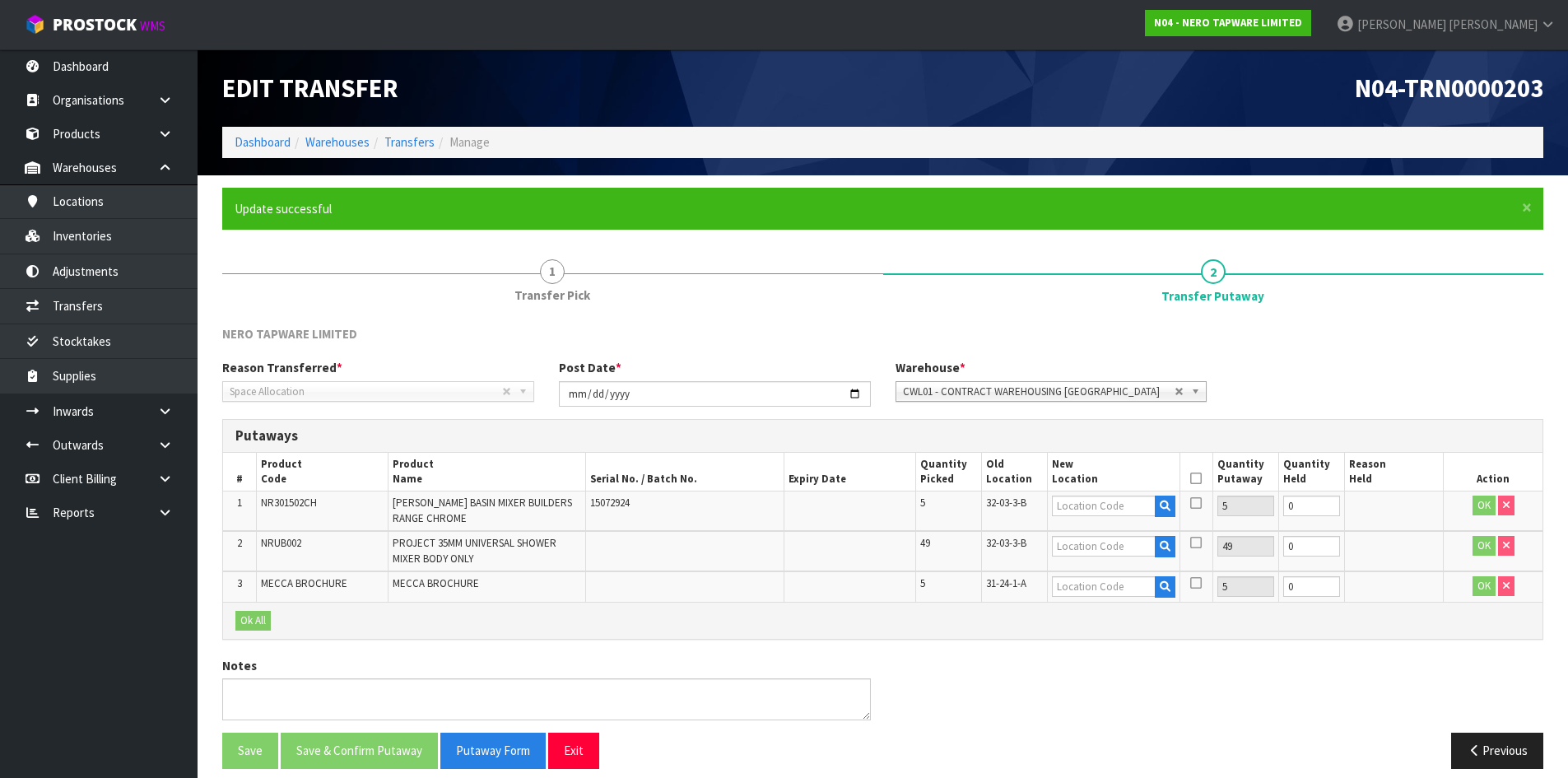
click at [1015, 504] on span "32-03-3-B" at bounding box center [1006, 502] width 40 height 14
click at [1021, 503] on span "32-03-3-B" at bounding box center [1006, 502] width 40 height 14
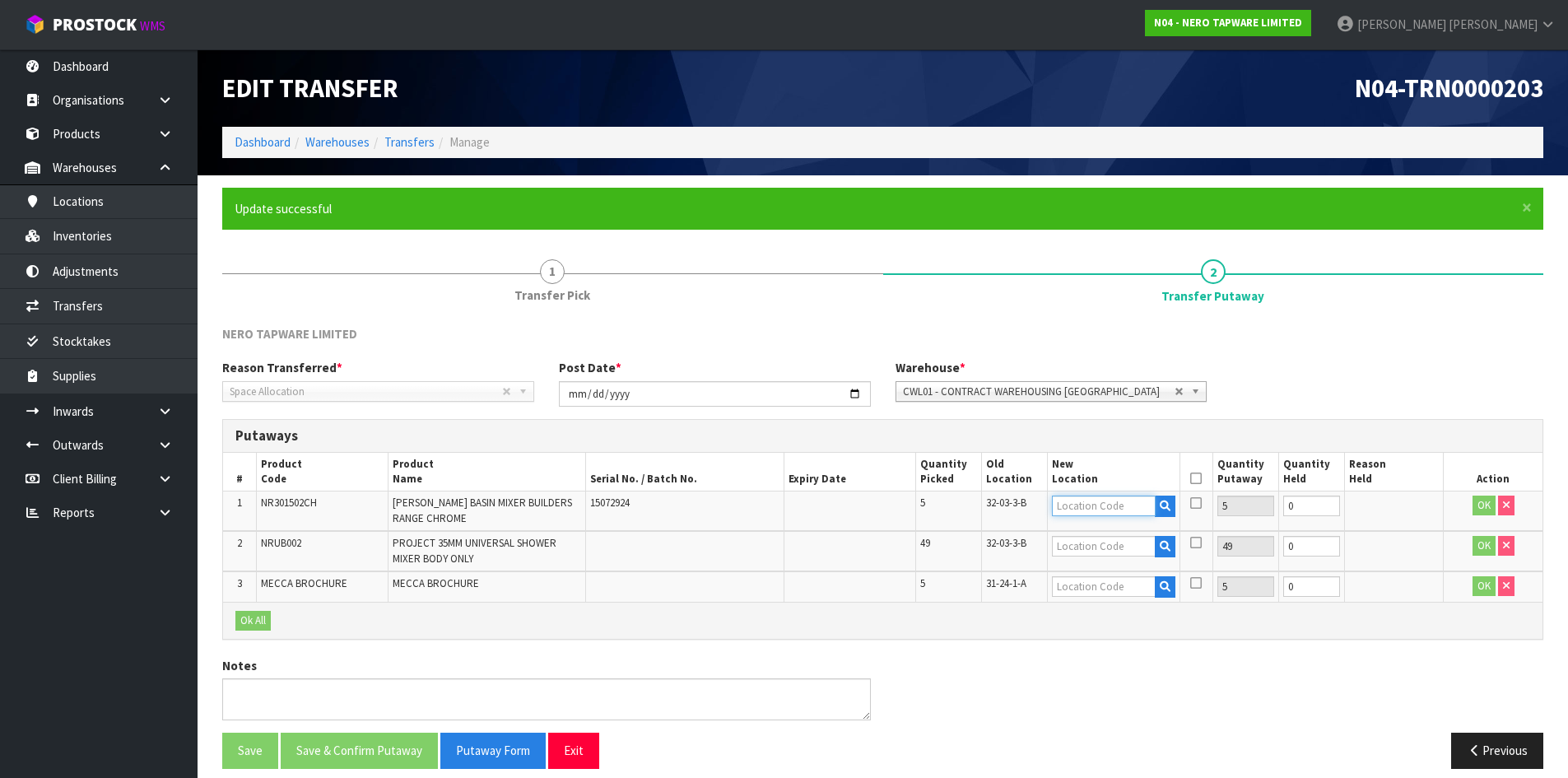
click at [1126, 505] on input "text" at bounding box center [1103, 505] width 103 height 20
paste input "32-03-3-B"
type input "32-03-3-"
click at [1110, 533] on strong "32-03-3-" at bounding box center [1093, 534] width 48 height 16
type input "32-03-3-A"
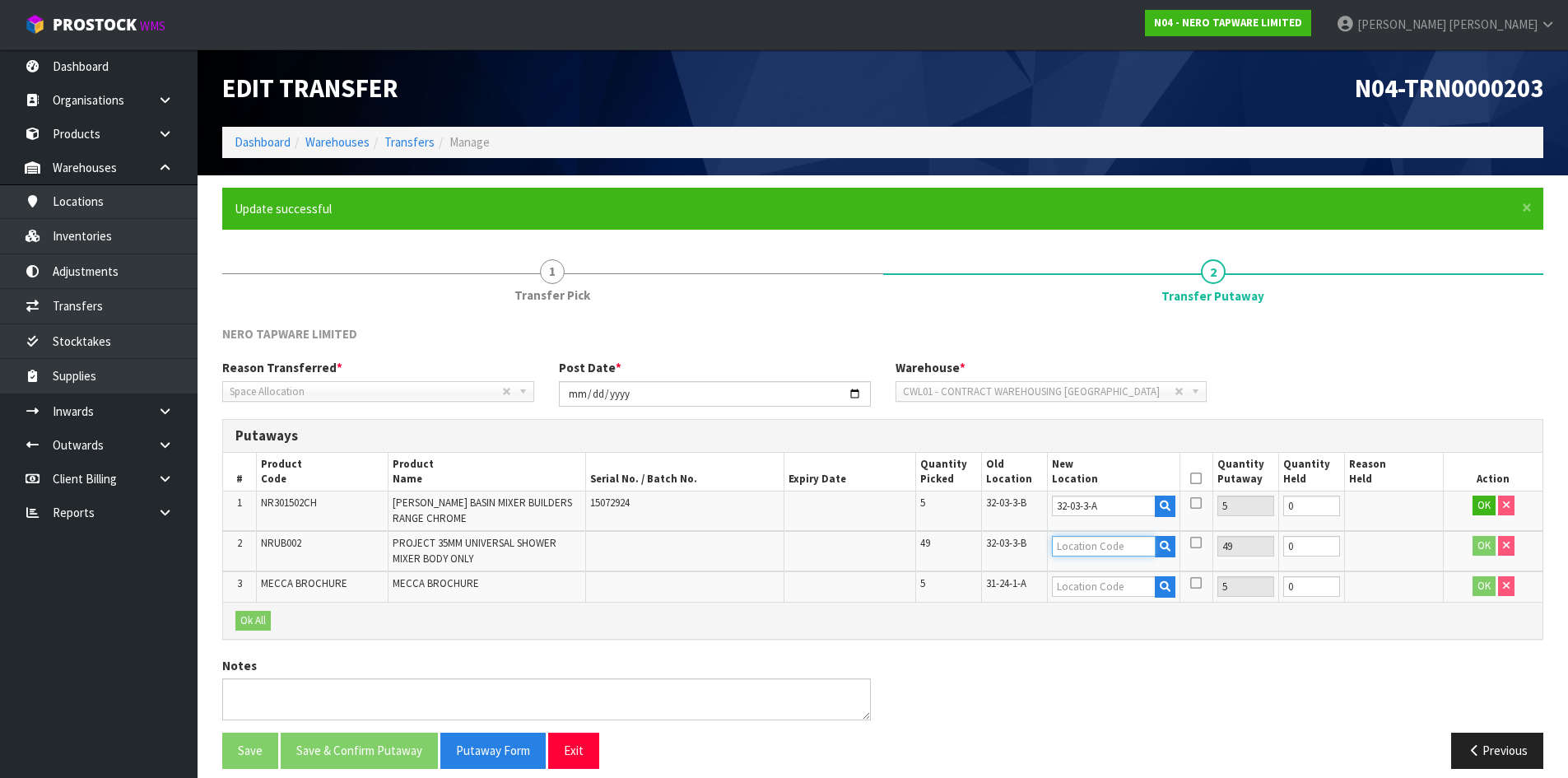
click at [1101, 542] on input "text" at bounding box center [1103, 546] width 103 height 20
paste input "32-03-3-B"
type input "32-03-3-"
click at [1114, 575] on strong "32-03-3-" at bounding box center [1093, 574] width 48 height 16
type input "32-03-3-A"
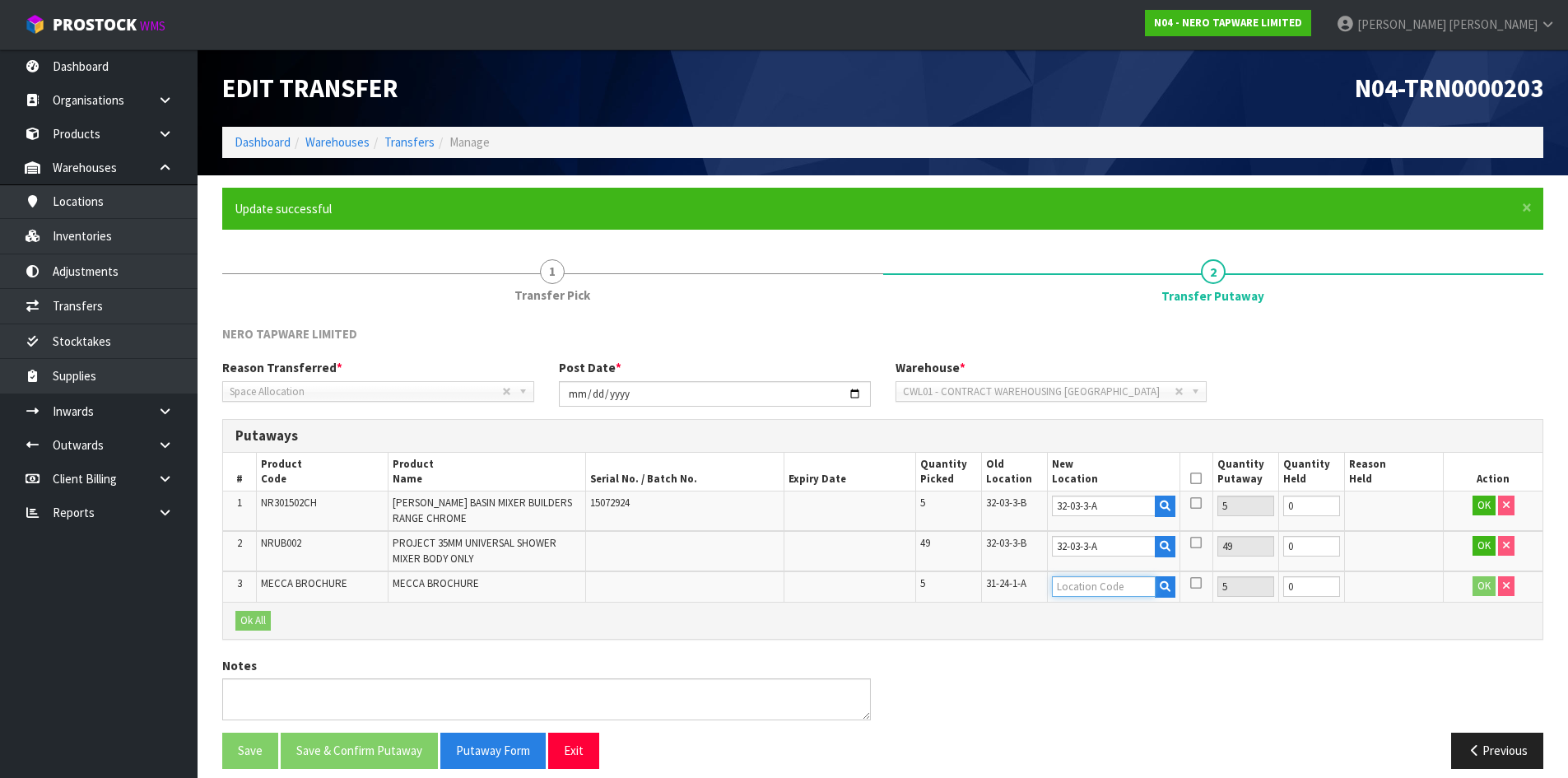
click at [1098, 589] on input "text" at bounding box center [1103, 586] width 103 height 20
click at [1016, 585] on span "31-24-1-A" at bounding box center [1006, 582] width 40 height 14
copy tr "31-24-1-A"
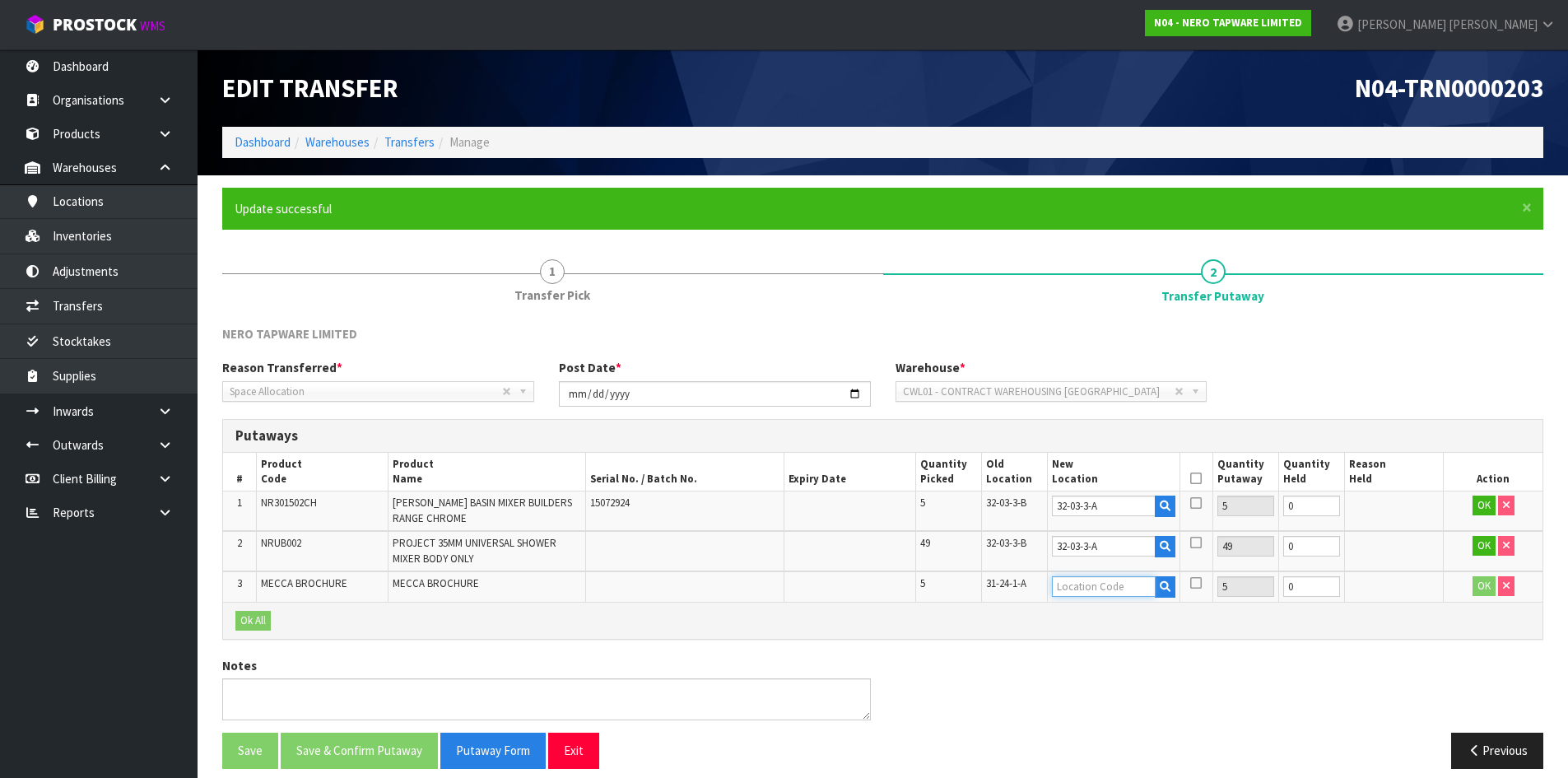
click at [1114, 583] on input "text" at bounding box center [1103, 586] width 103 height 20
paste input "31-24-1-A"
type input "31-24-1-"
click at [1108, 633] on strong "31-24-1-" at bounding box center [1093, 636] width 48 height 16
type input "31-24-1-B"
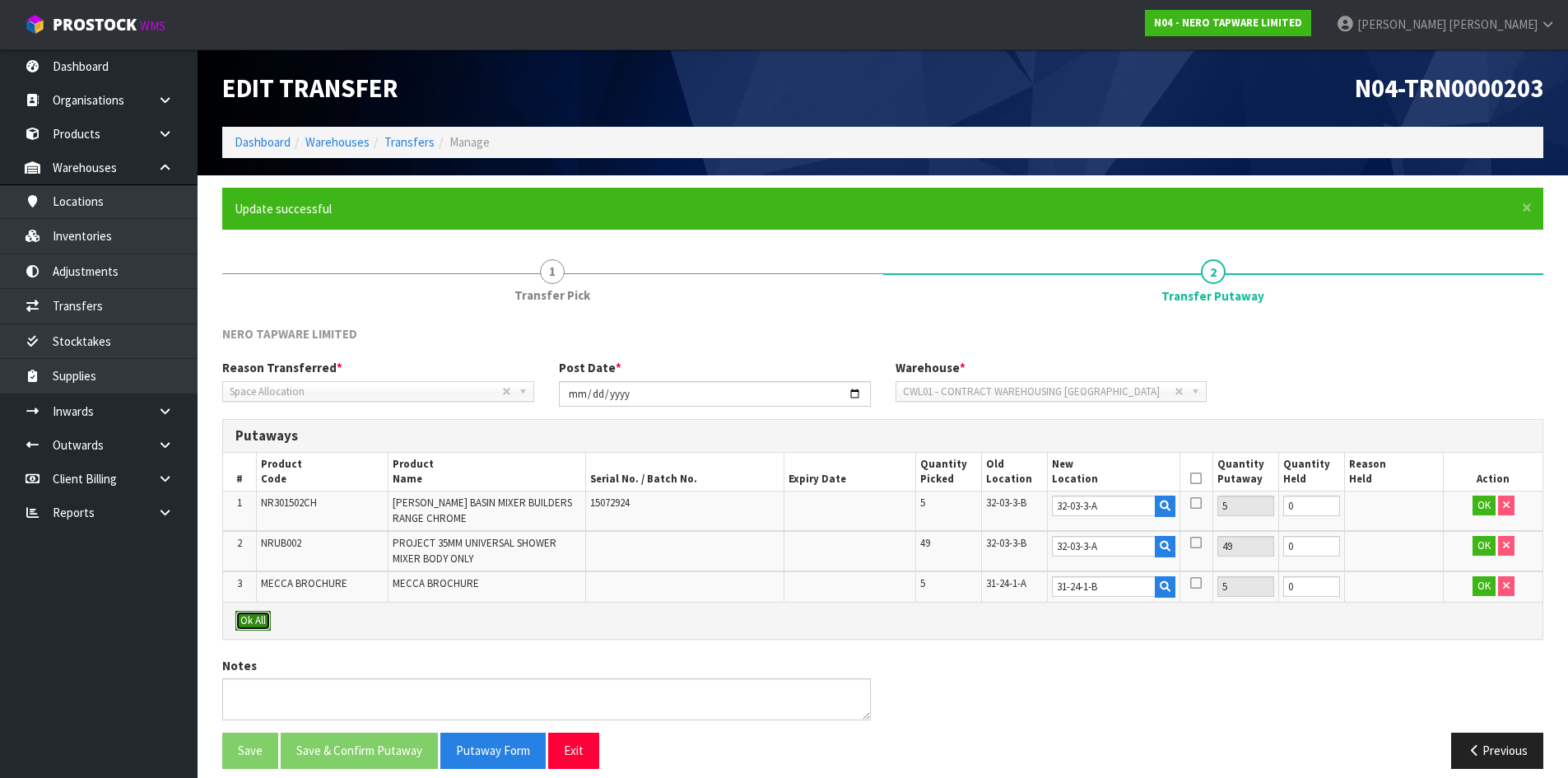
click at [260, 626] on button "Ok All" at bounding box center [253, 621] width 36 height 20
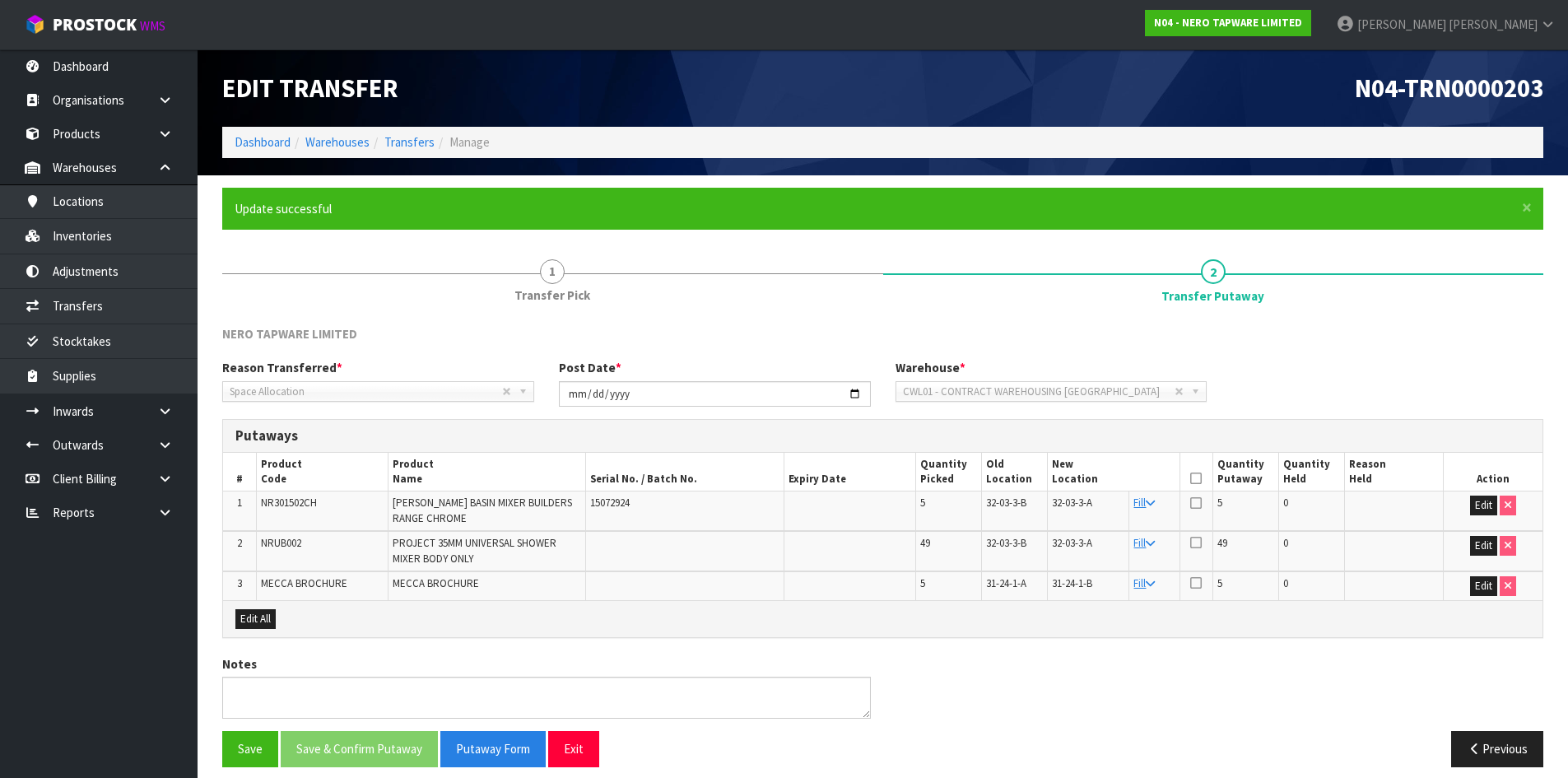
click at [1193, 478] on icon at bounding box center [1195, 478] width 12 height 1
click at [388, 744] on button "Save & Confirm Putaway" at bounding box center [360, 749] width 157 height 36
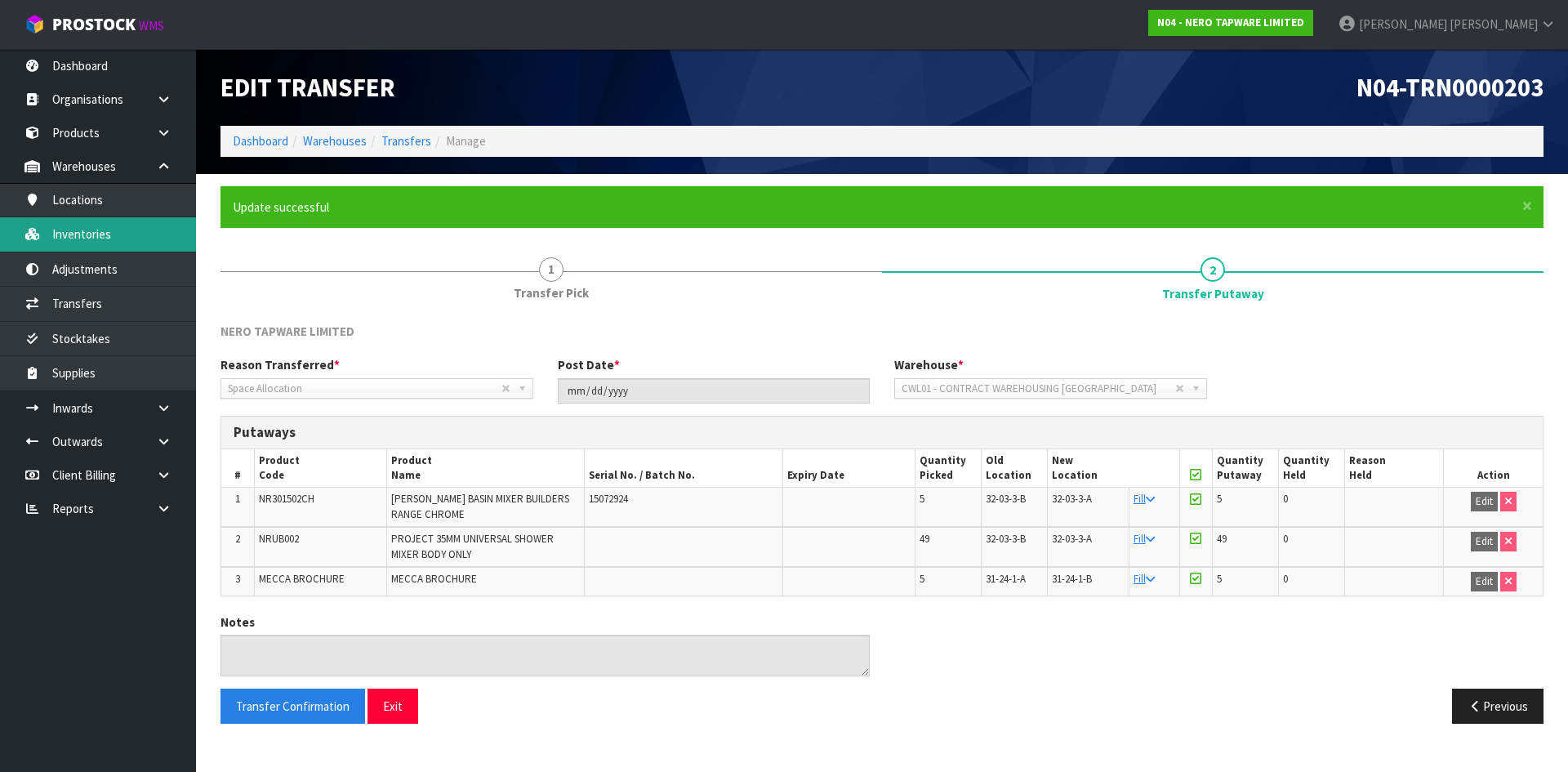
click at [168, 232] on link "Inventories" at bounding box center [98, 233] width 196 height 34
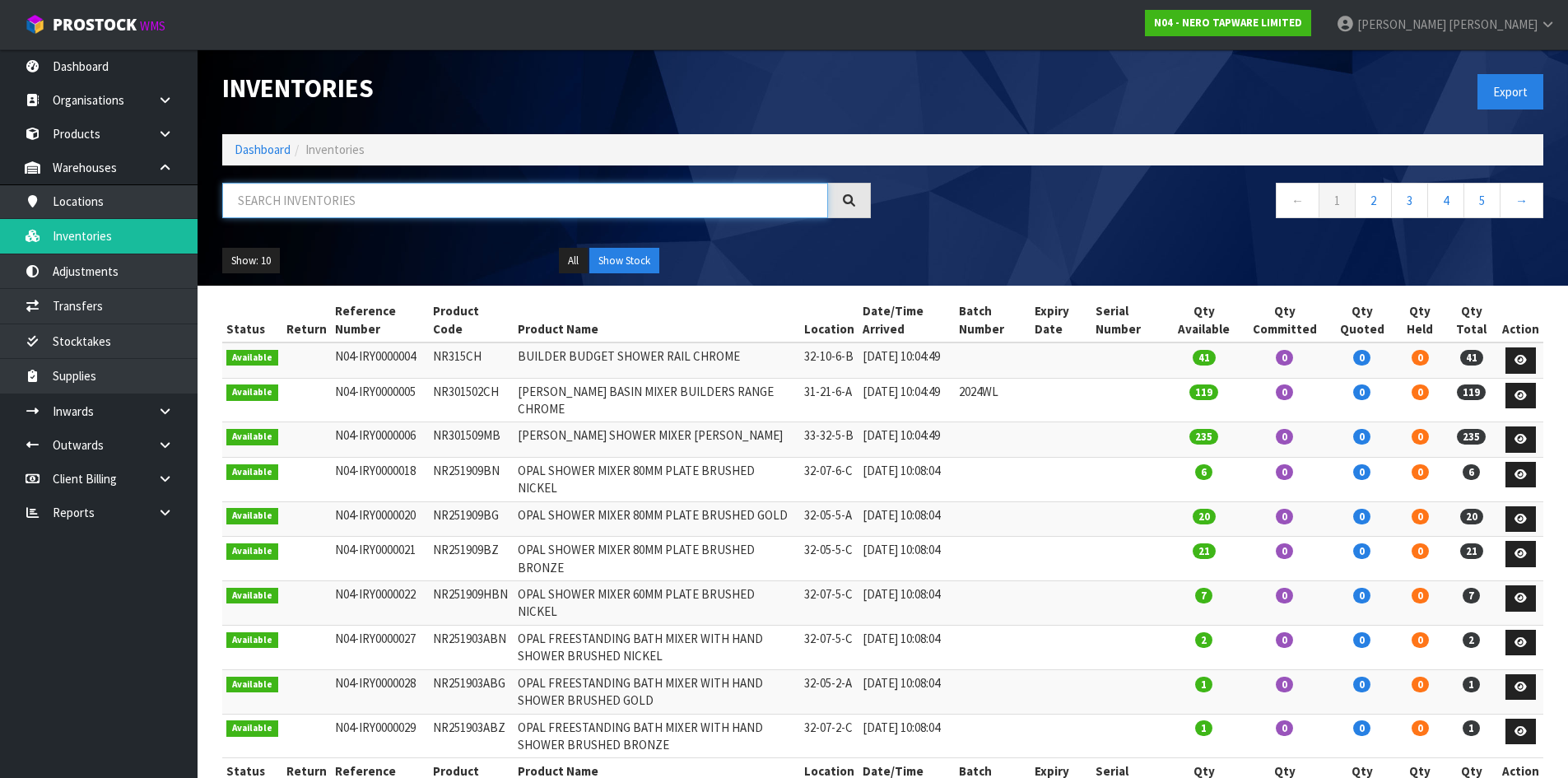
click at [233, 200] on input "text" at bounding box center [525, 200] width 606 height 36
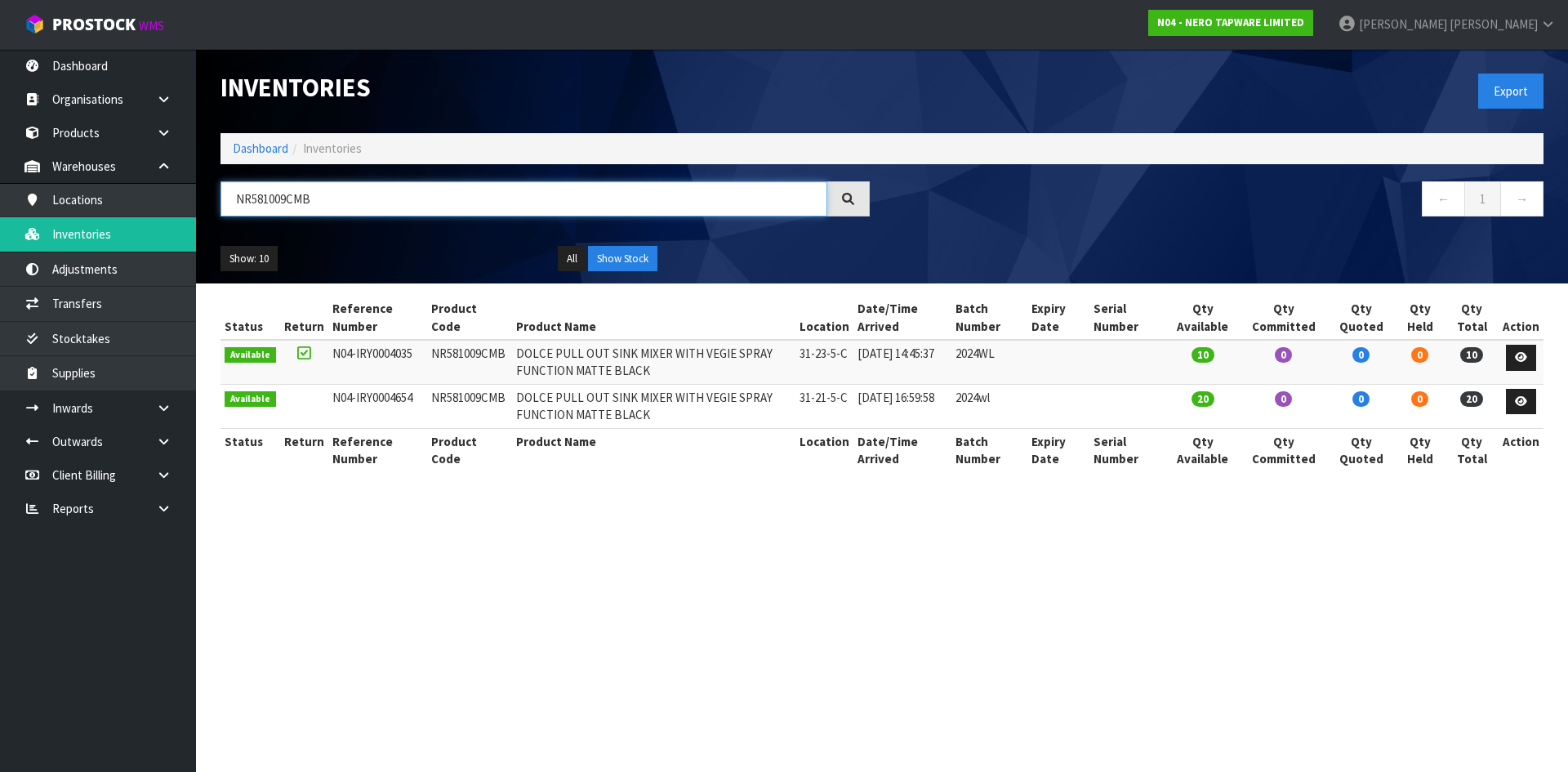
type input "NR581009CMB"
click at [142, 297] on link "Transfers" at bounding box center [98, 303] width 196 height 34
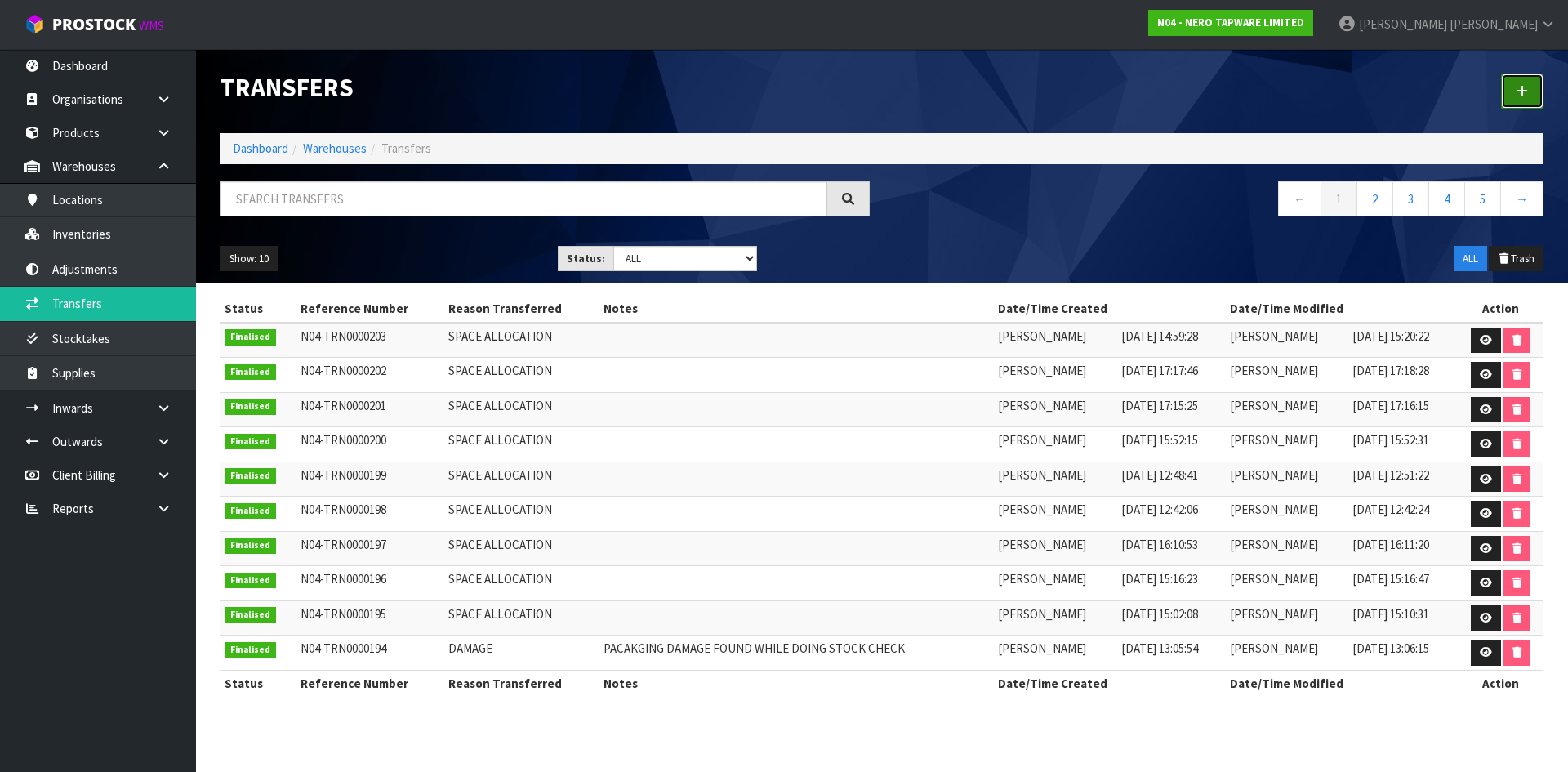
click at [1527, 90] on icon at bounding box center [1522, 91] width 12 height 12
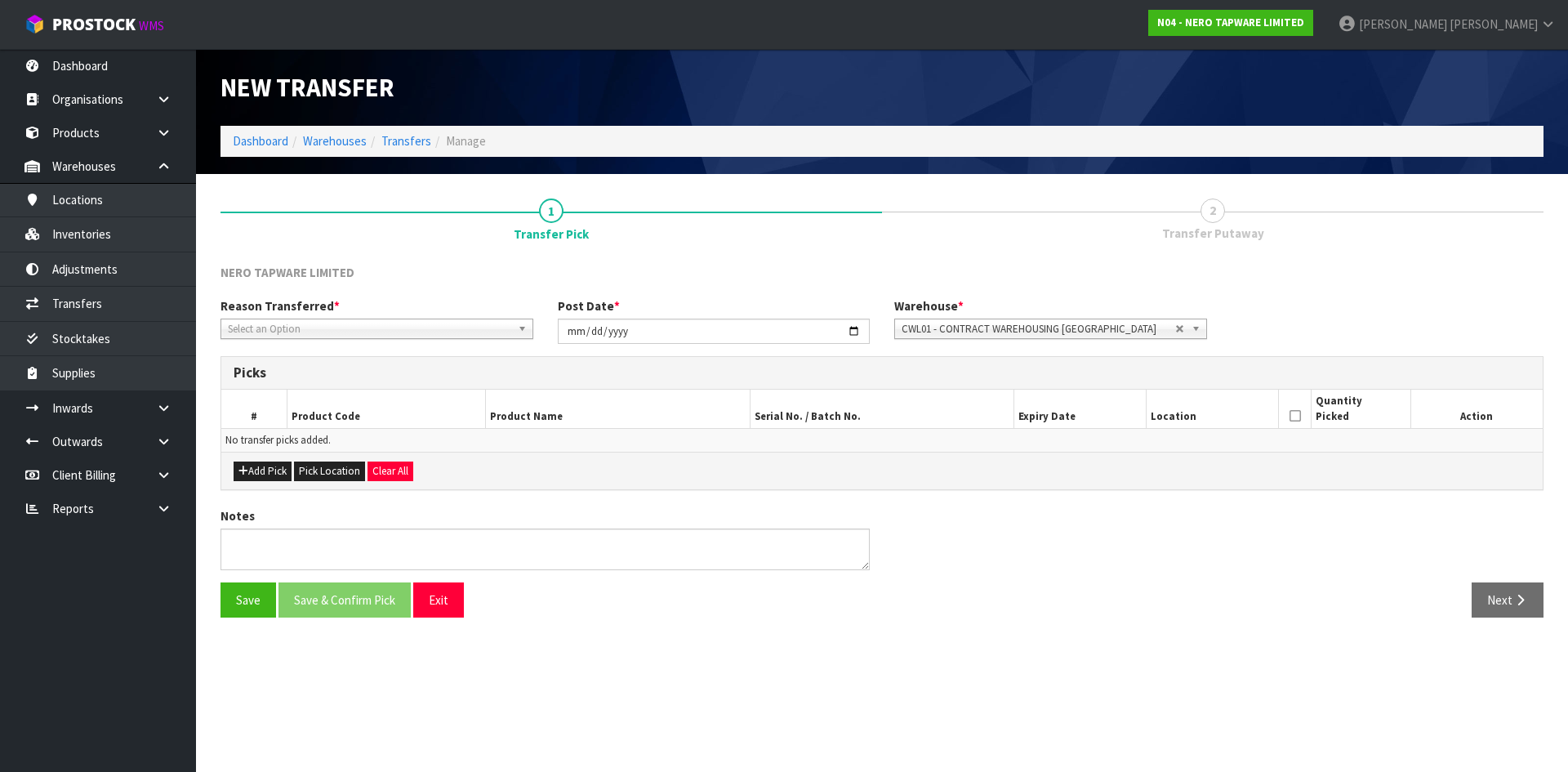
click at [380, 321] on span "Select an Option" at bounding box center [370, 330] width 283 height 20
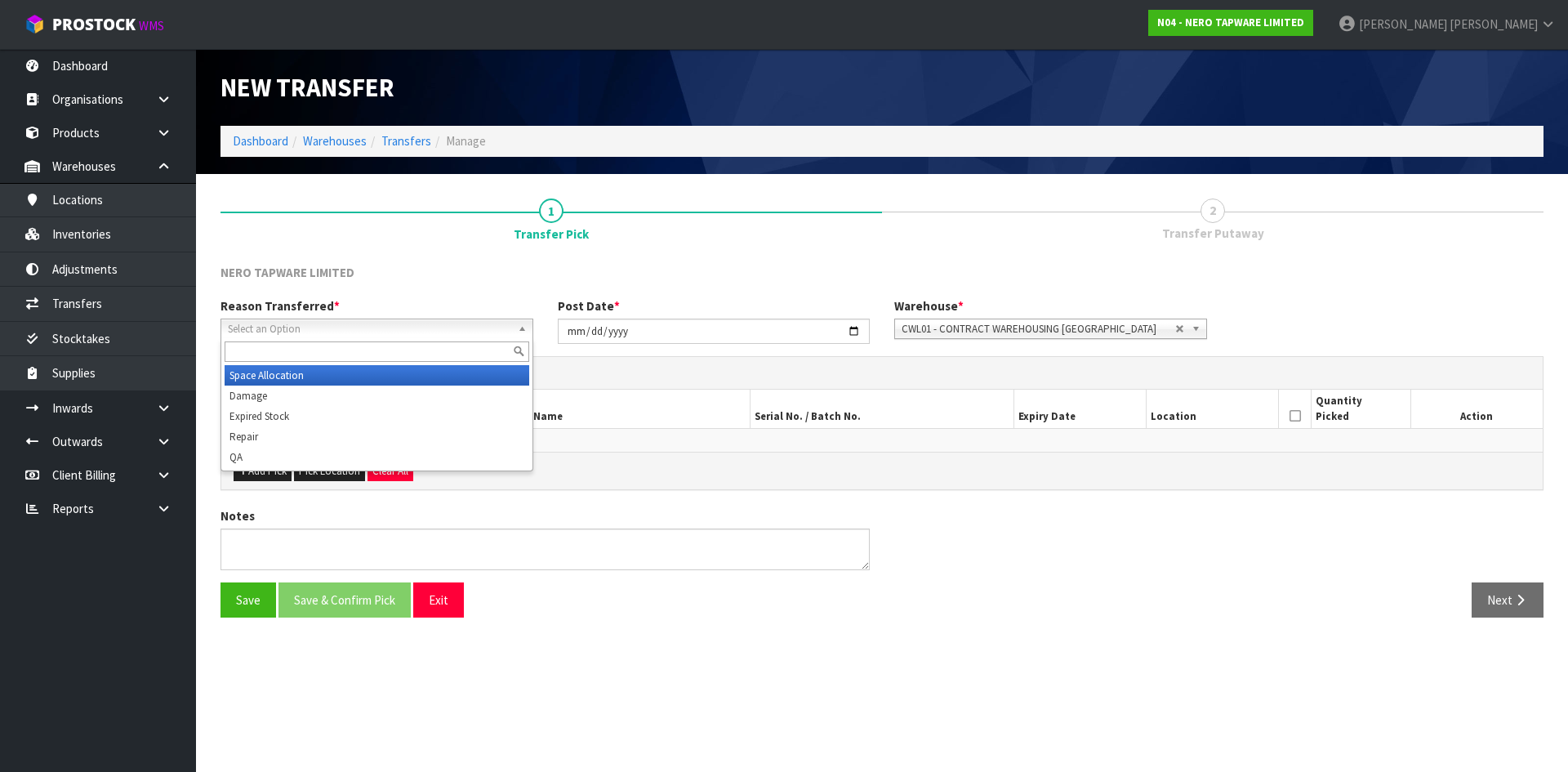
click at [391, 369] on li "Space Allocation" at bounding box center [376, 375] width 304 height 20
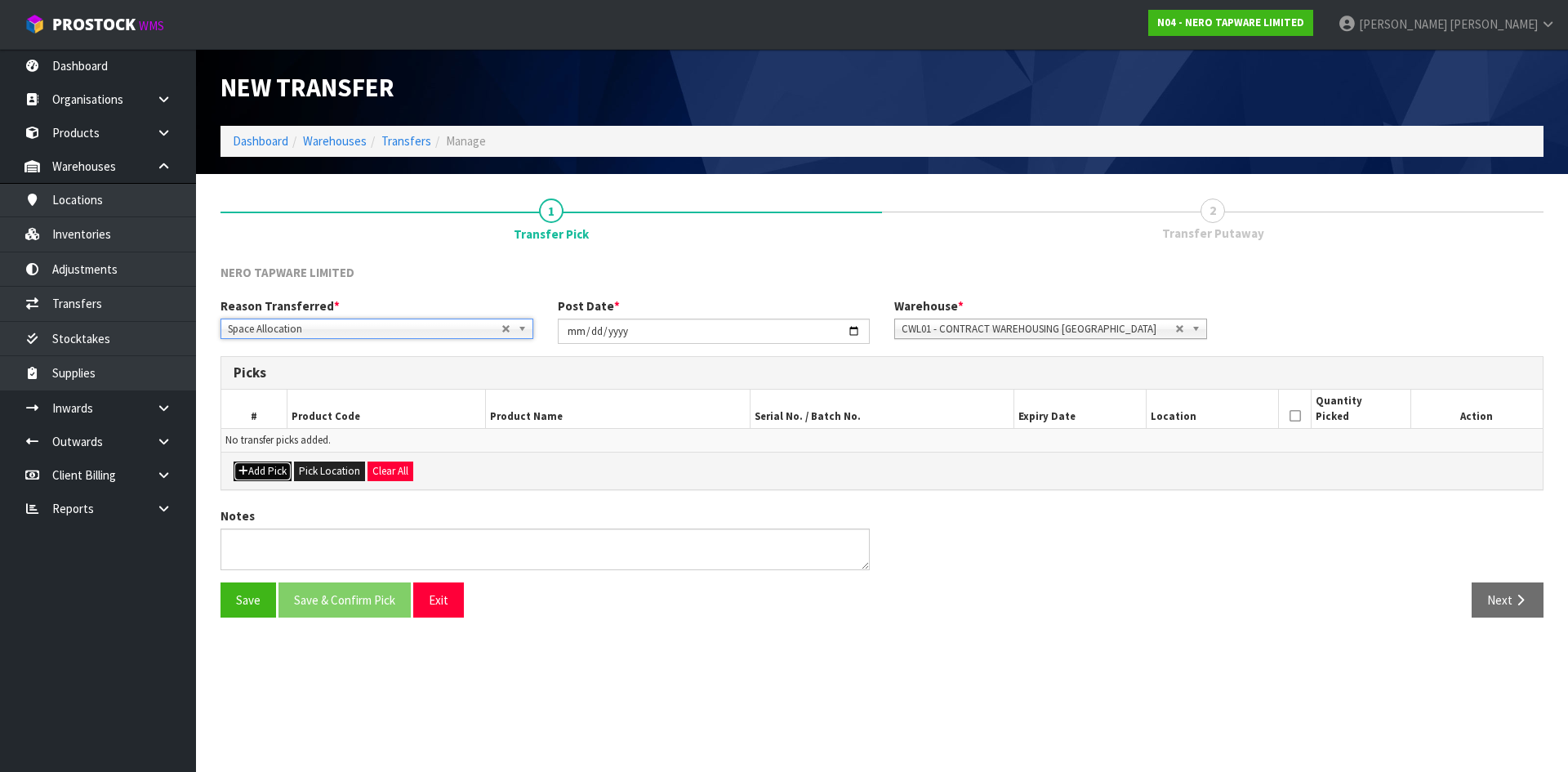
click at [255, 474] on button "Add Pick" at bounding box center [262, 471] width 58 height 20
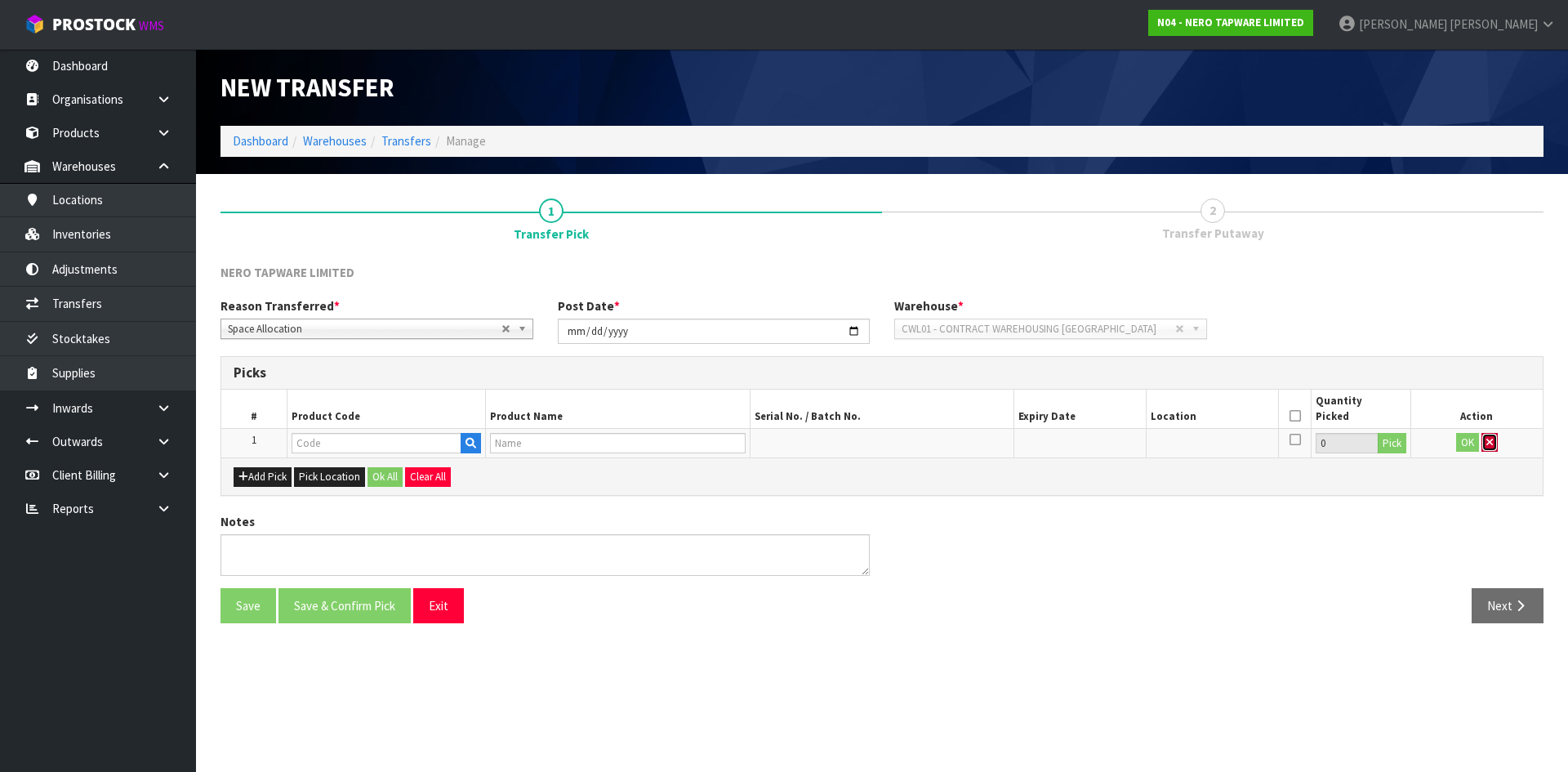
click at [1489, 441] on icon "button" at bounding box center [1489, 442] width 6 height 11
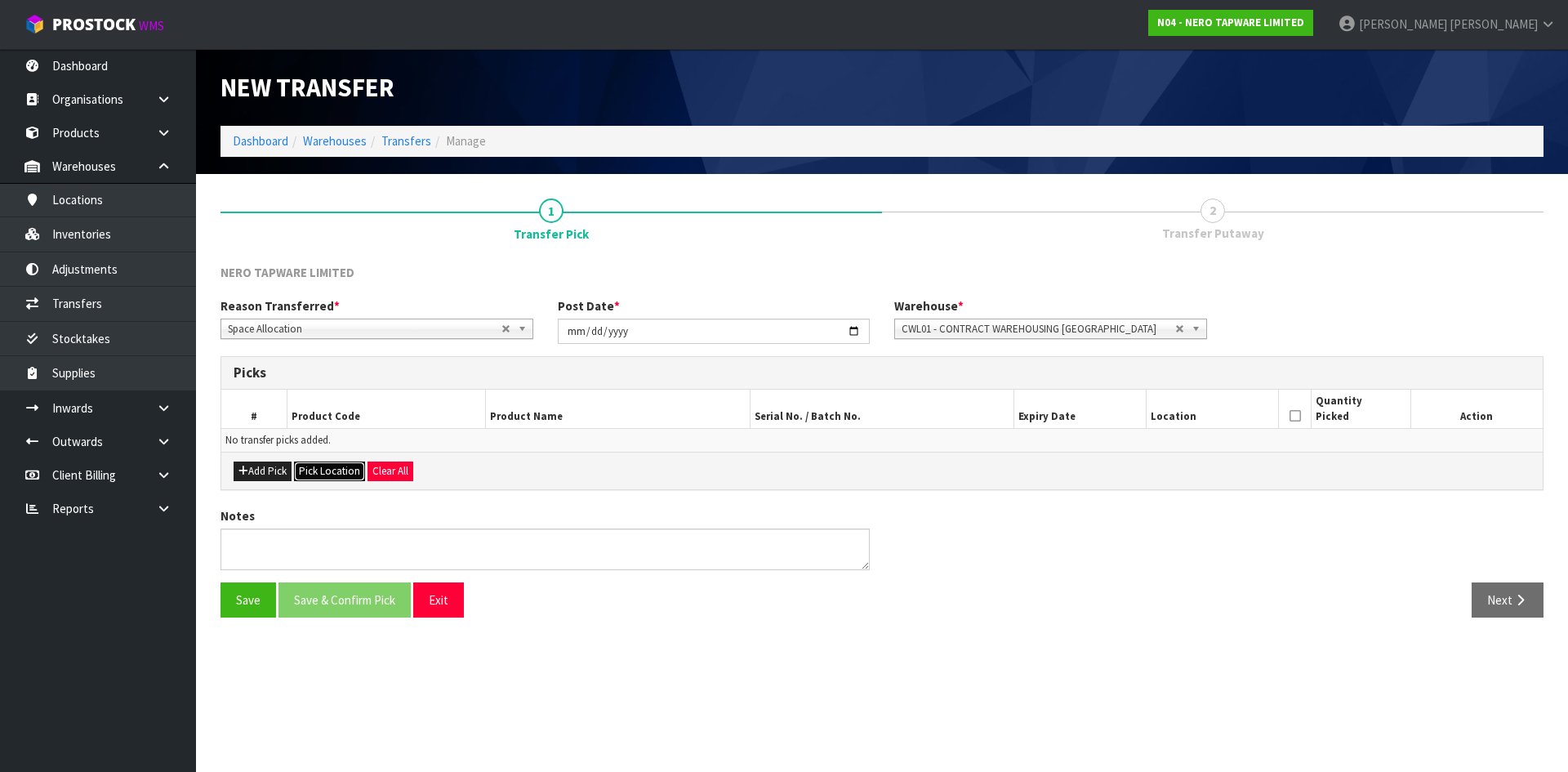
click at [349, 470] on button "Pick Location" at bounding box center [330, 471] width 71 height 20
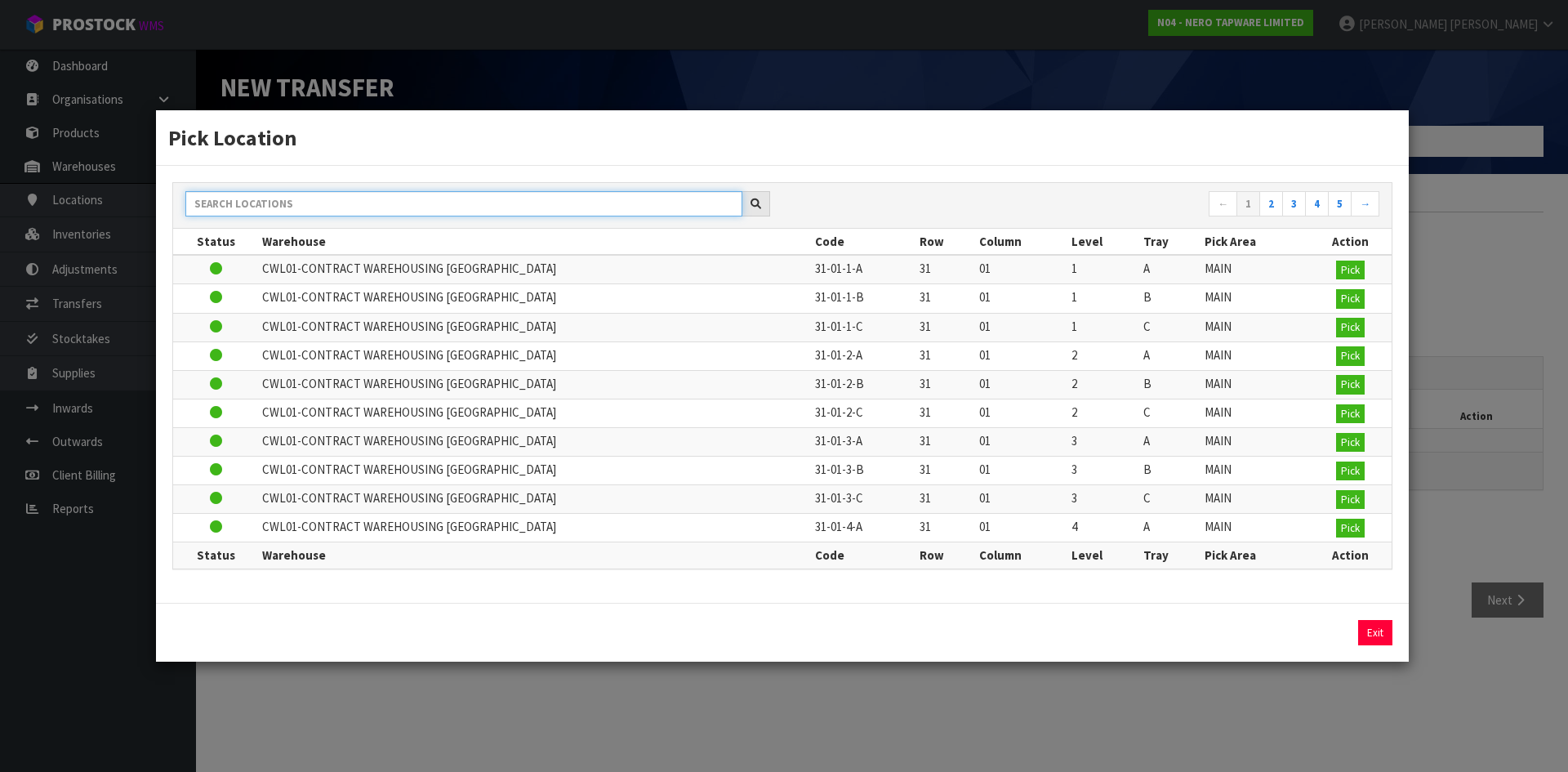
click at [321, 211] on input "text" at bounding box center [463, 203] width 557 height 25
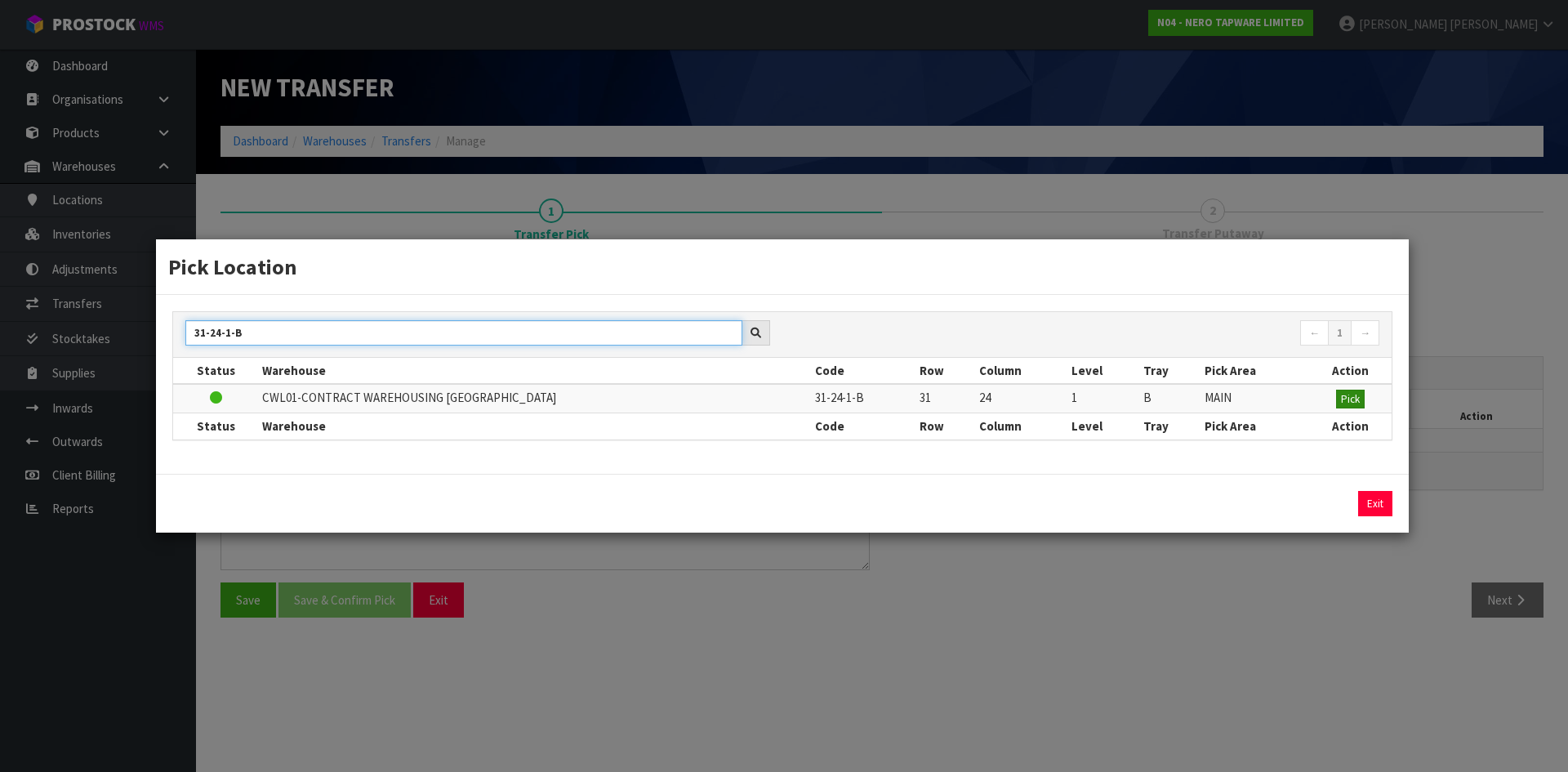
type input "31-24-1-B"
click at [1353, 404] on span "Pick" at bounding box center [1350, 399] width 19 height 14
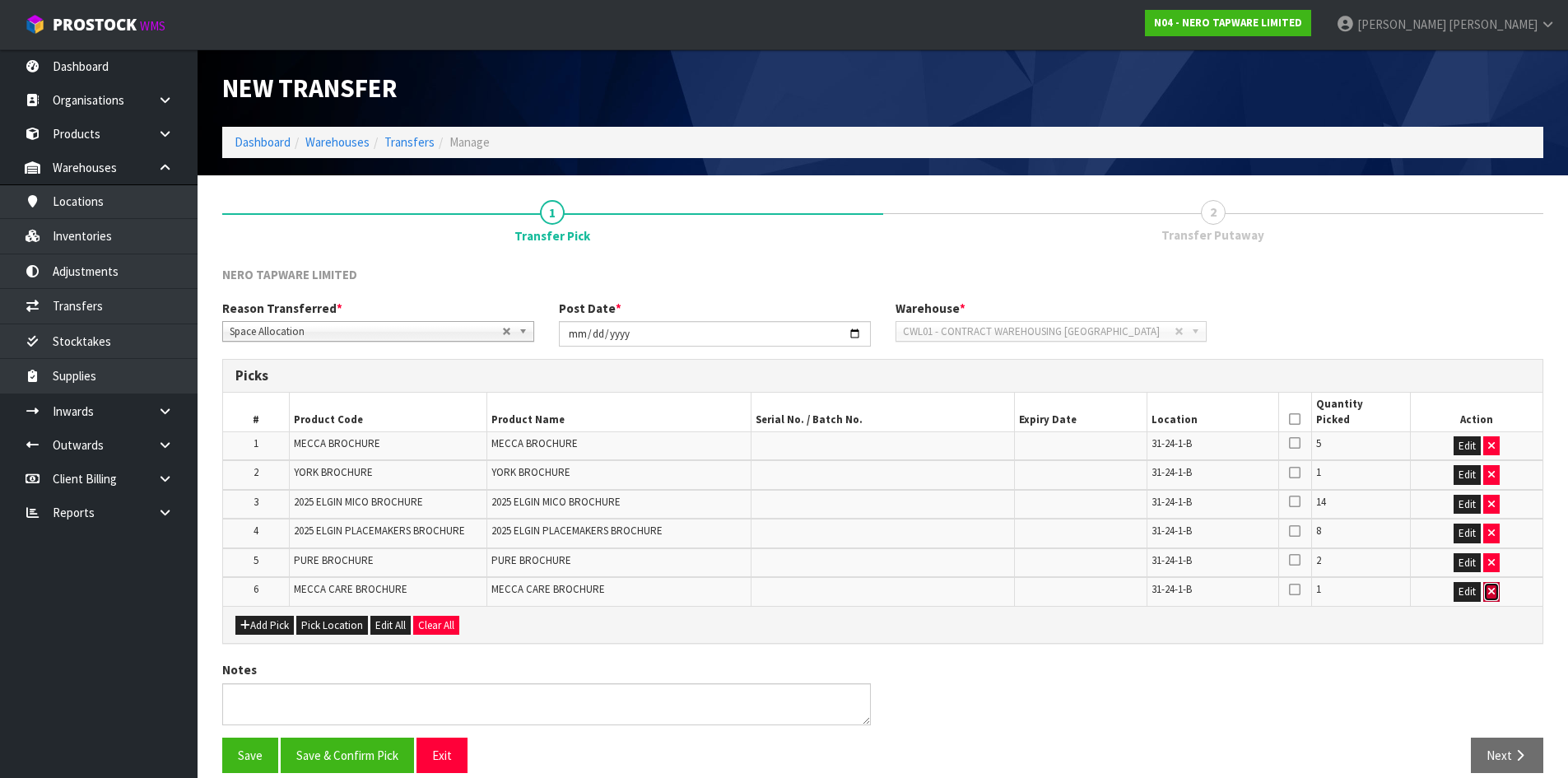
click at [1498, 593] on button "button" at bounding box center [1492, 592] width 16 height 20
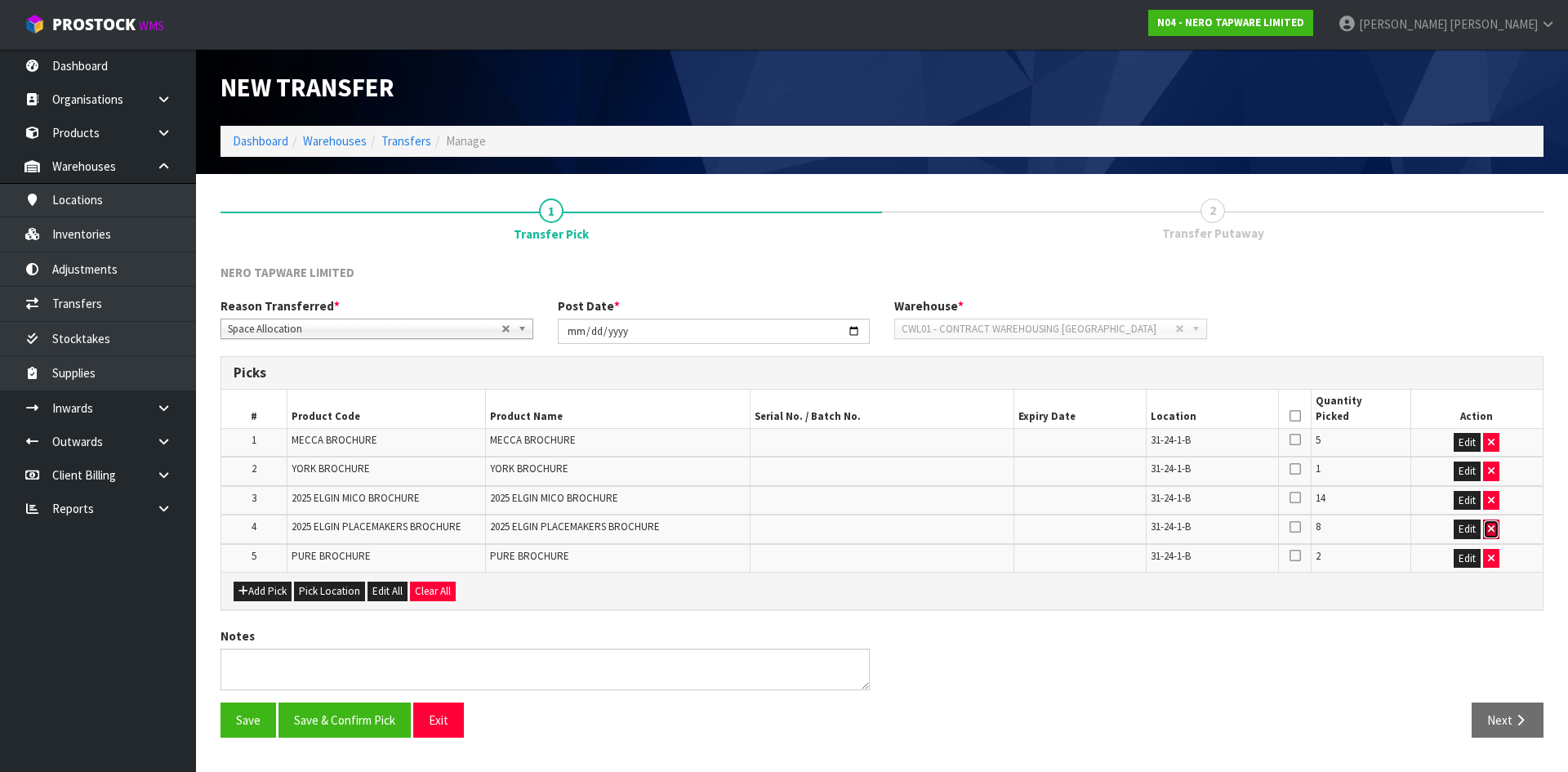
click at [1486, 524] on button "button" at bounding box center [1491, 530] width 16 height 20
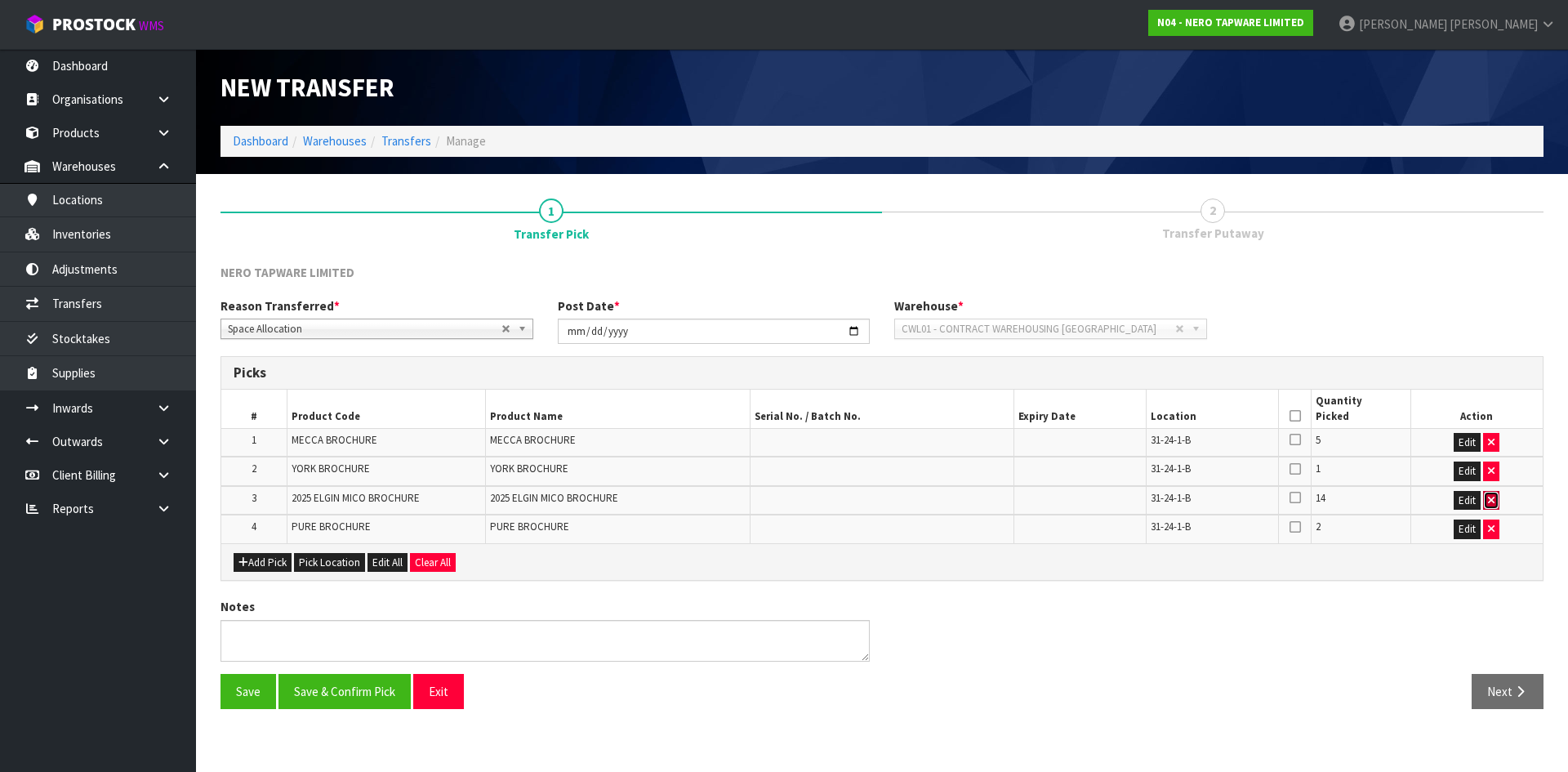
click at [1487, 495] on icon "button" at bounding box center [1490, 500] width 6 height 11
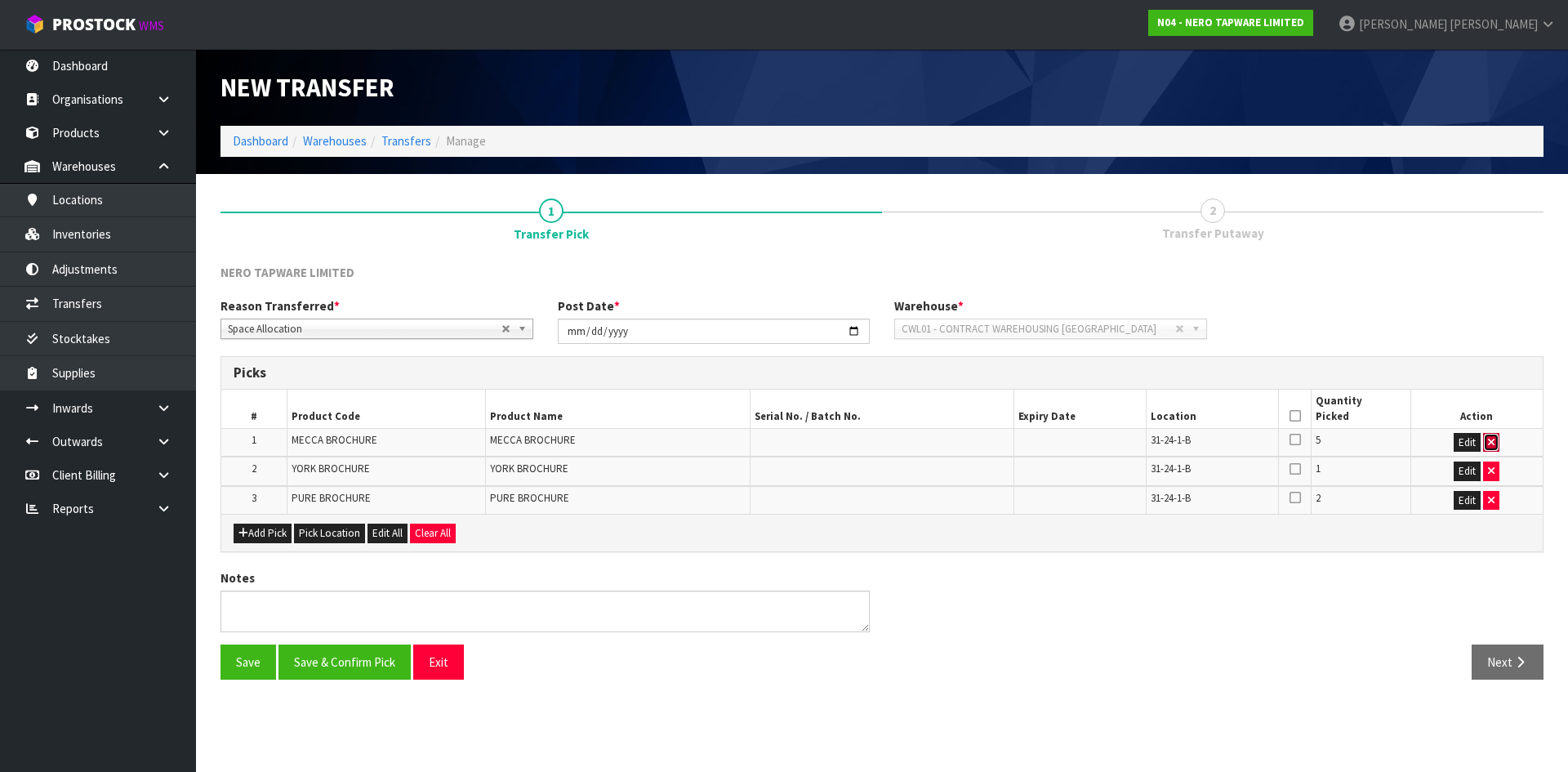
click at [1494, 439] on icon "button" at bounding box center [1490, 442] width 6 height 11
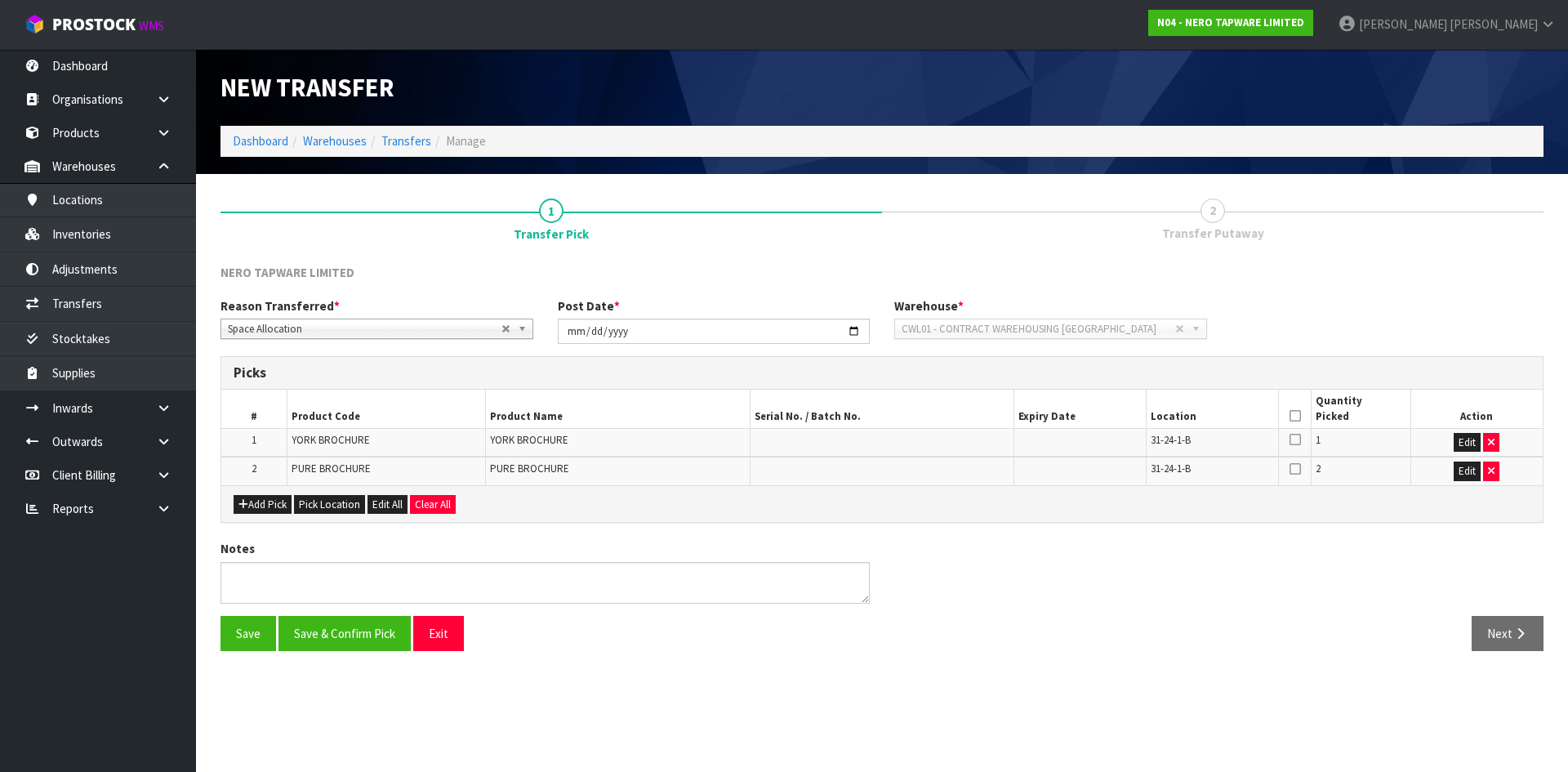
click at [1293, 417] on icon at bounding box center [1295, 416] width 12 height 1
click at [360, 627] on button "Save & Confirm Pick" at bounding box center [345, 633] width 133 height 35
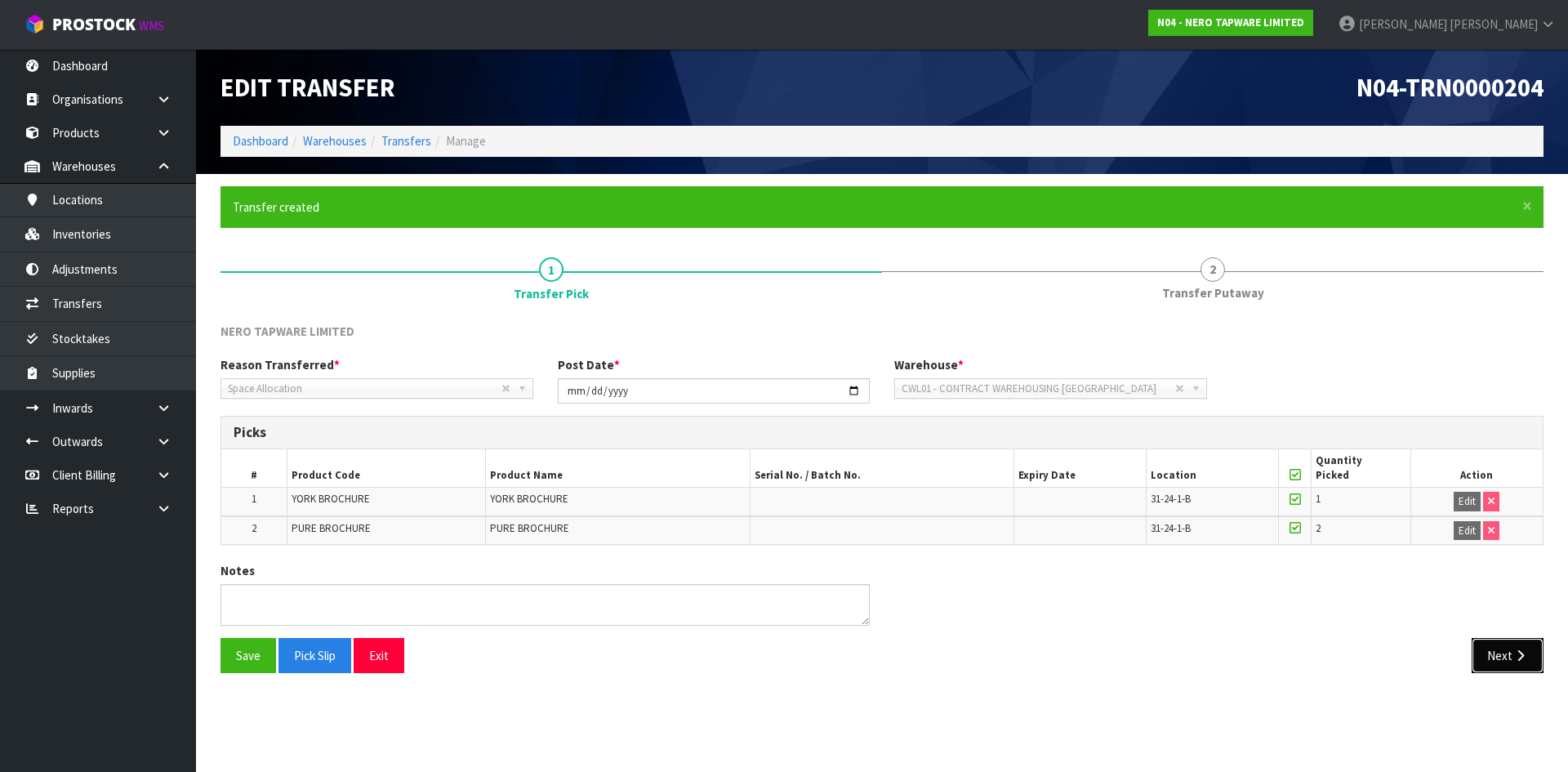
click at [1498, 653] on button "Next" at bounding box center [1507, 655] width 72 height 35
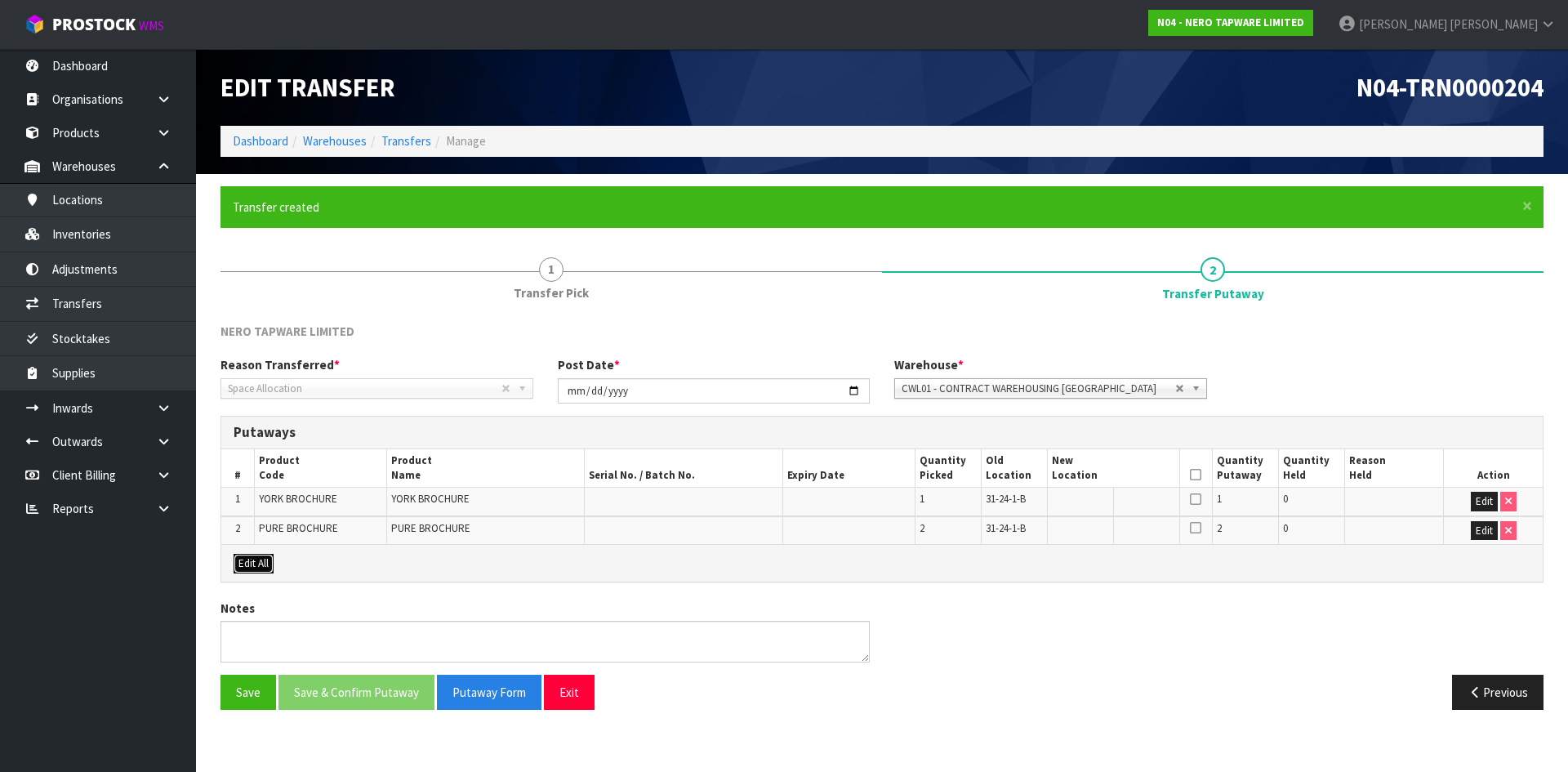
click at [265, 557] on button "Edit All" at bounding box center [253, 564] width 40 height 20
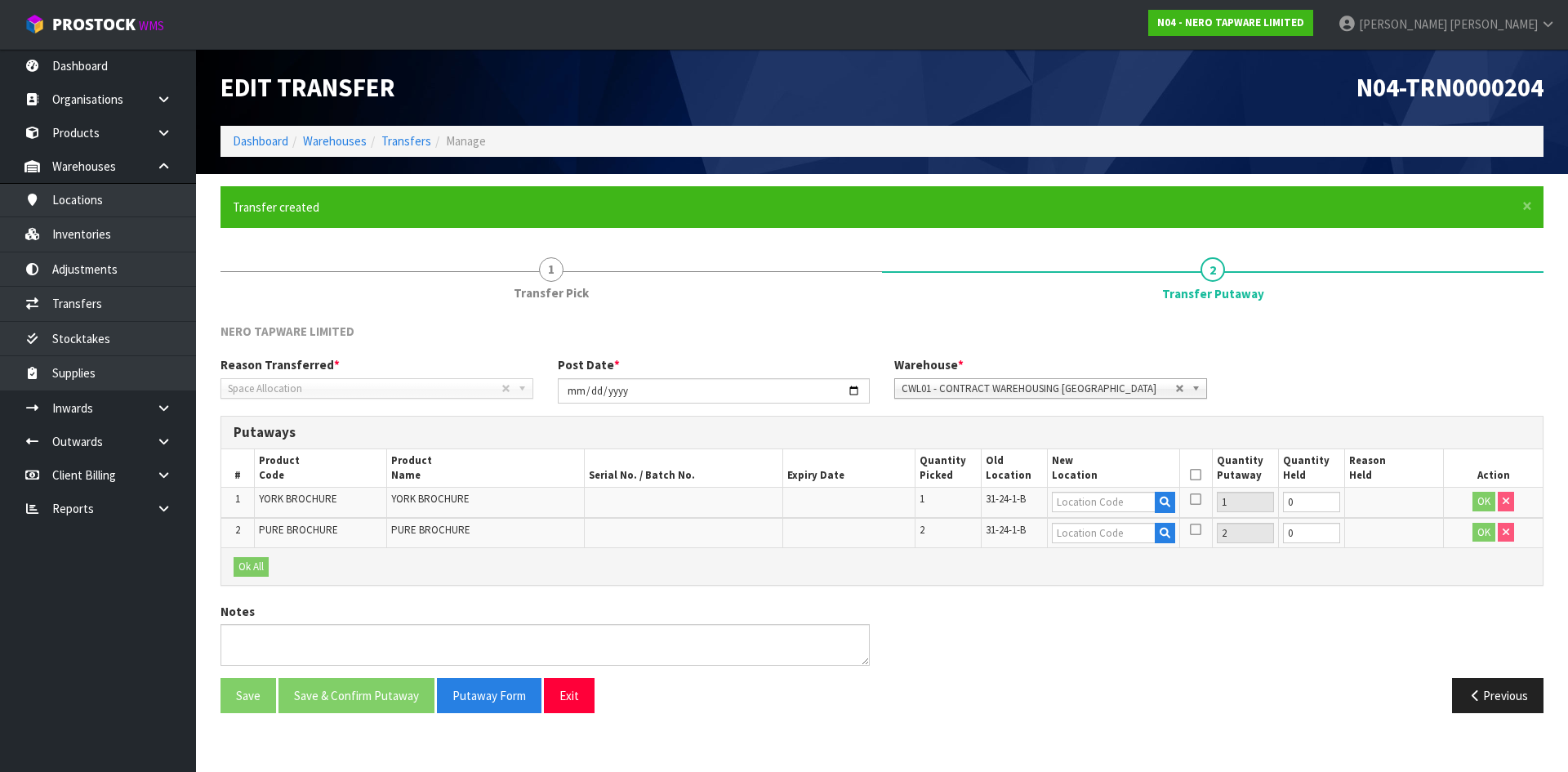
click at [1005, 499] on span "31-24-1-B" at bounding box center [1005, 498] width 40 height 14
click at [1015, 499] on span "31-24-1-B" at bounding box center [1005, 498] width 40 height 14
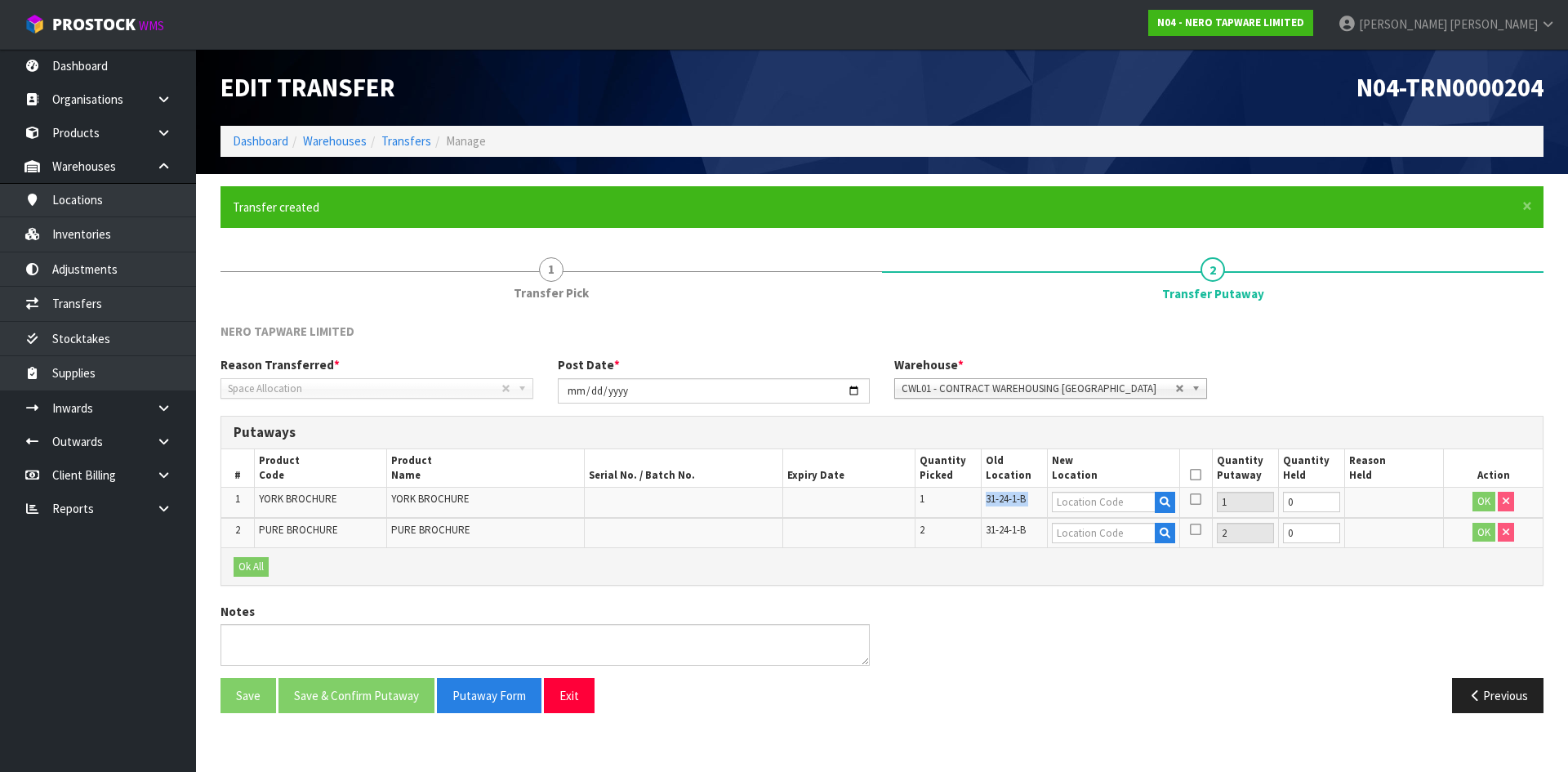
copy tr "31-24-1-B"
click at [1108, 499] on input "text" at bounding box center [1103, 501] width 104 height 20
paste input "31-24-1-B"
click at [1075, 506] on input "31-24-1-B" at bounding box center [1103, 501] width 104 height 20
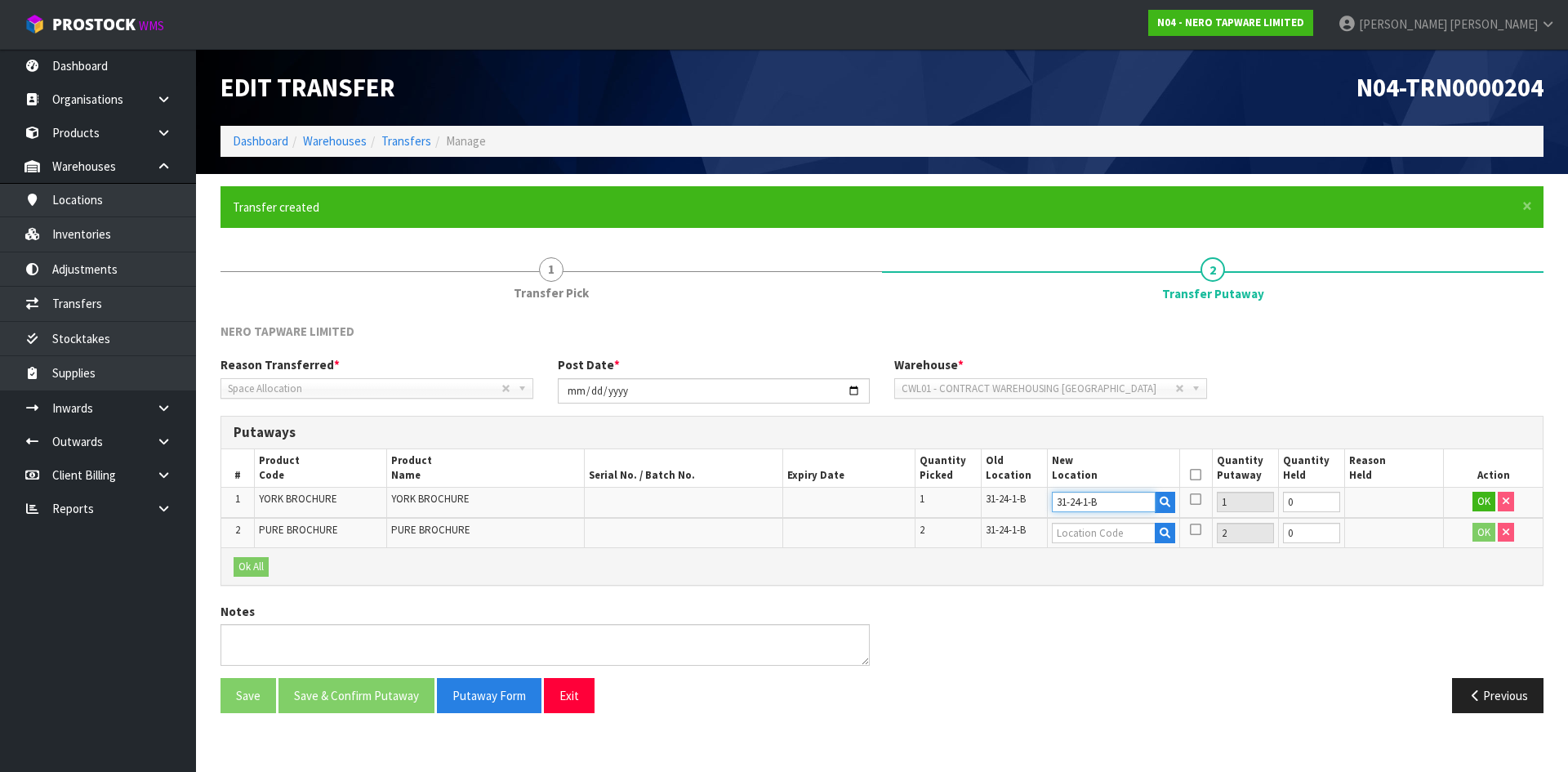
click at [1115, 502] on input "31-24-1-B" at bounding box center [1103, 501] width 104 height 20
click at [1085, 499] on input "31-24-1-A" at bounding box center [1103, 501] width 104 height 20
click at [1084, 496] on input "31-24-1-A" at bounding box center [1103, 501] width 104 height 20
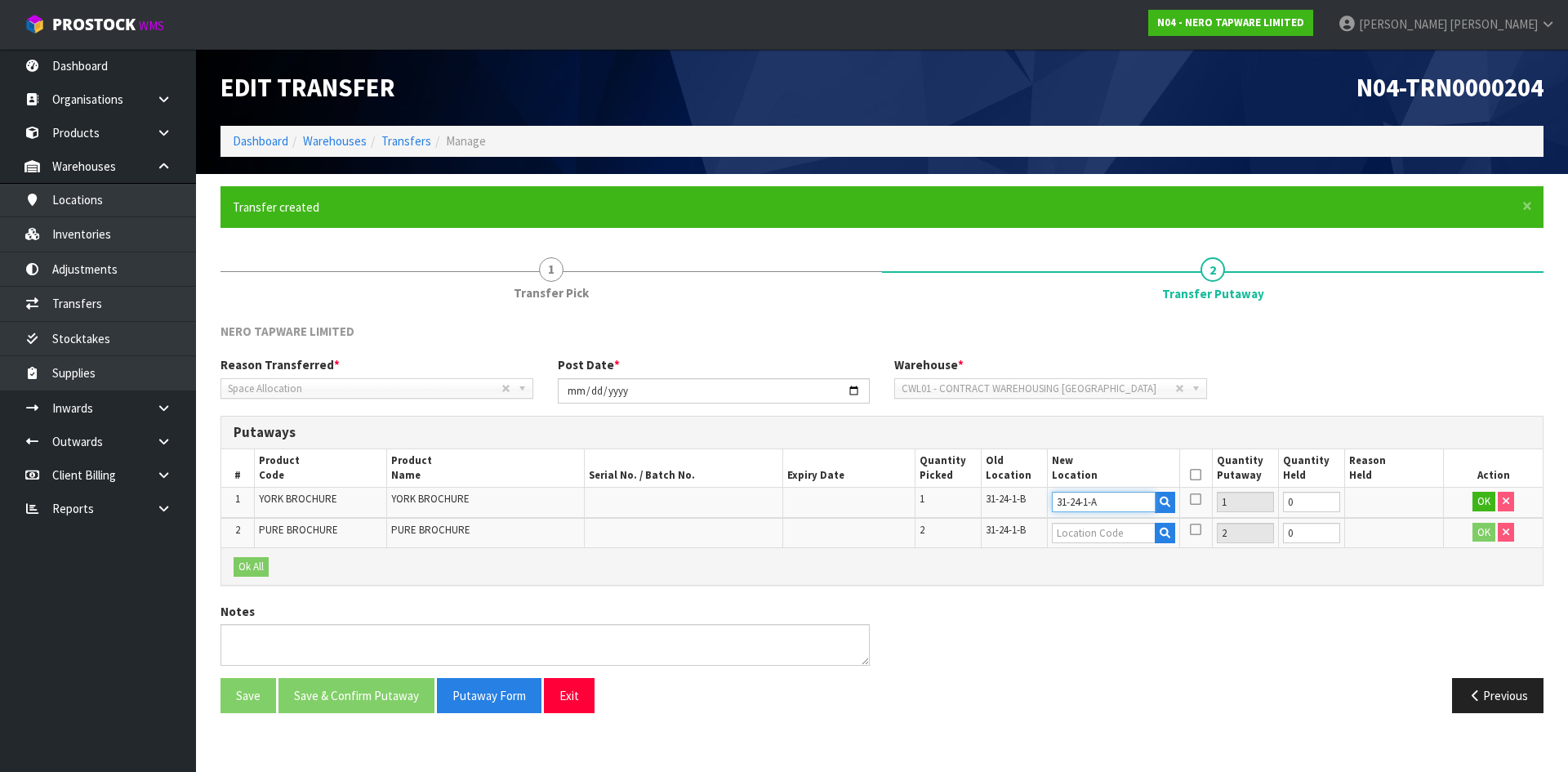
click at [1085, 500] on input "31-24-1-A" at bounding box center [1103, 501] width 104 height 20
click at [1089, 500] on input "31-24-1-A" at bounding box center [1103, 501] width 104 height 20
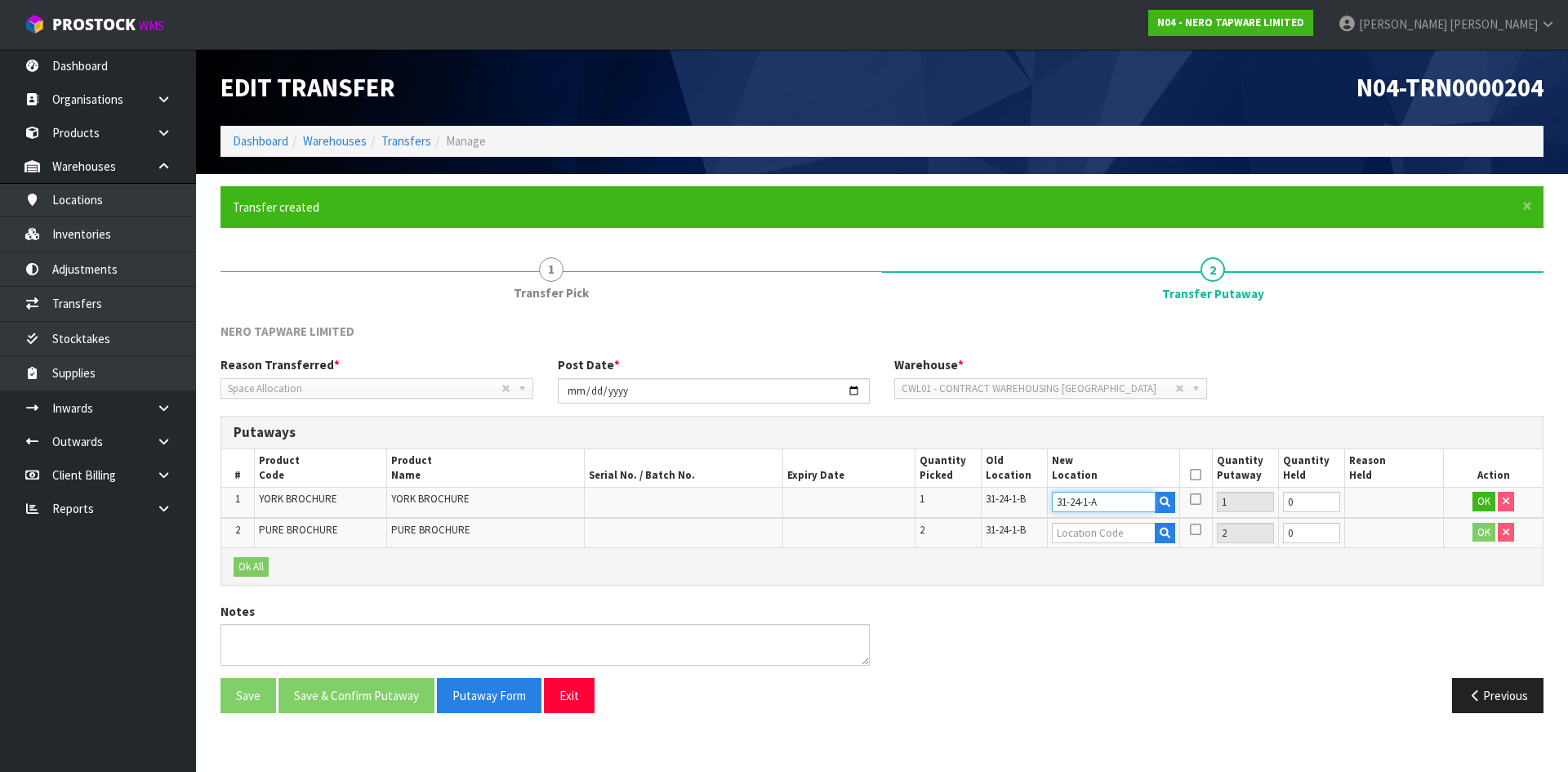
type input "31-24-1-A"
click at [1089, 530] on input "text" at bounding box center [1103, 533] width 104 height 20
paste input "31-24-1-A"
type input "31-24-1-A"
click at [1198, 475] on icon at bounding box center [1195, 474] width 12 height 1
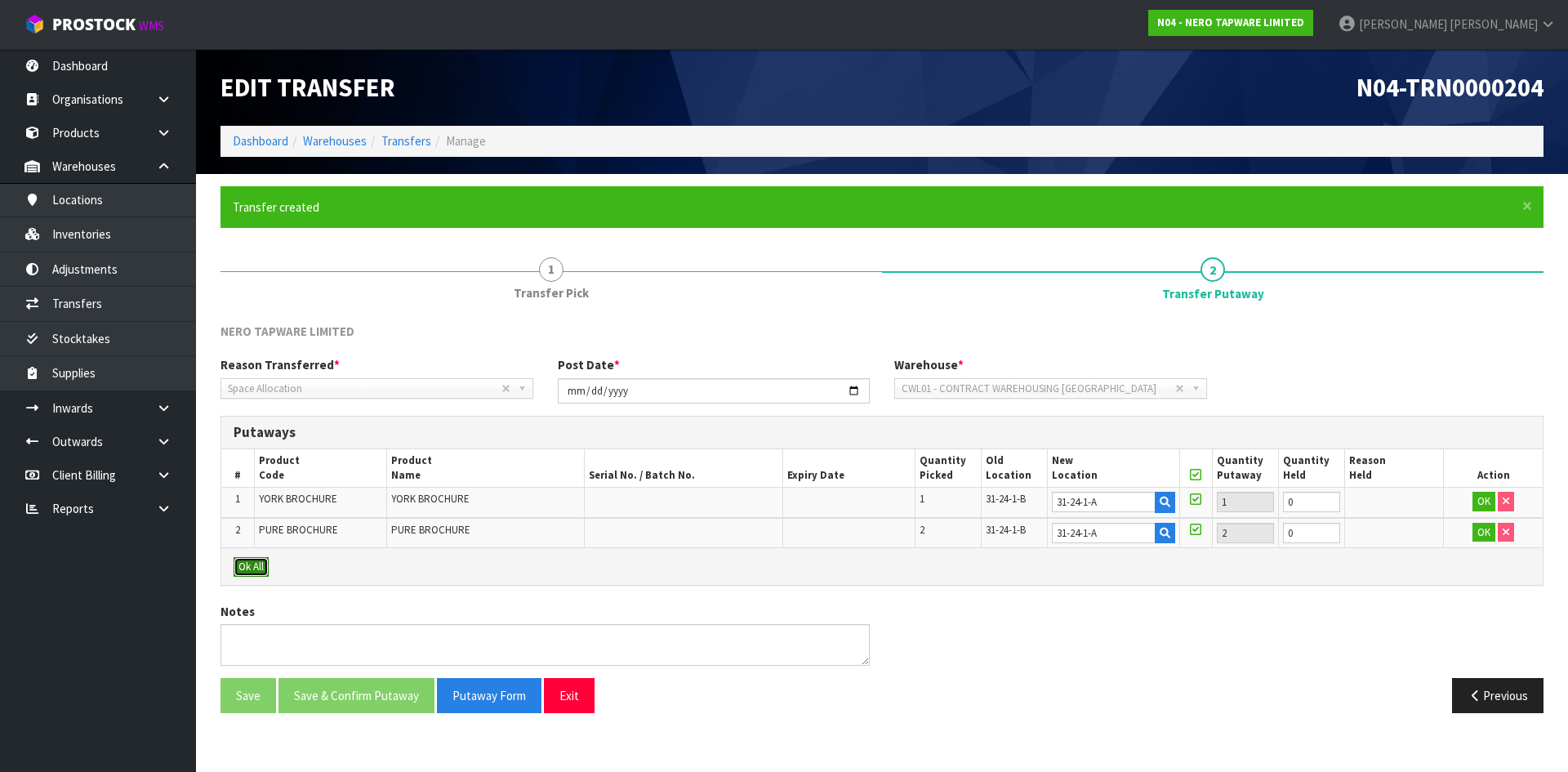
click at [259, 559] on button "Ok All" at bounding box center [251, 567] width 35 height 20
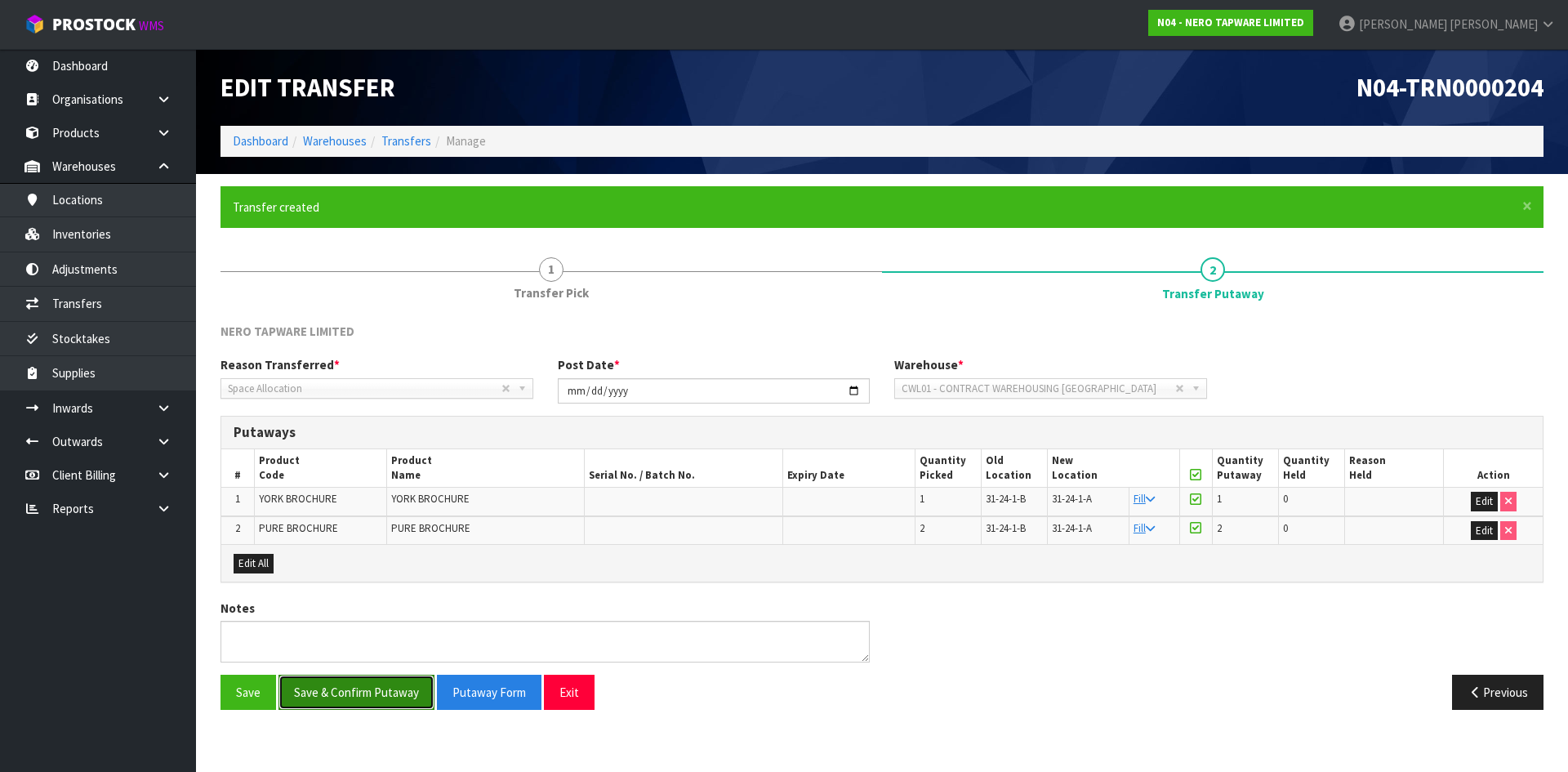
click at [337, 701] on button "Save & Confirm Putaway" at bounding box center [357, 692] width 156 height 35
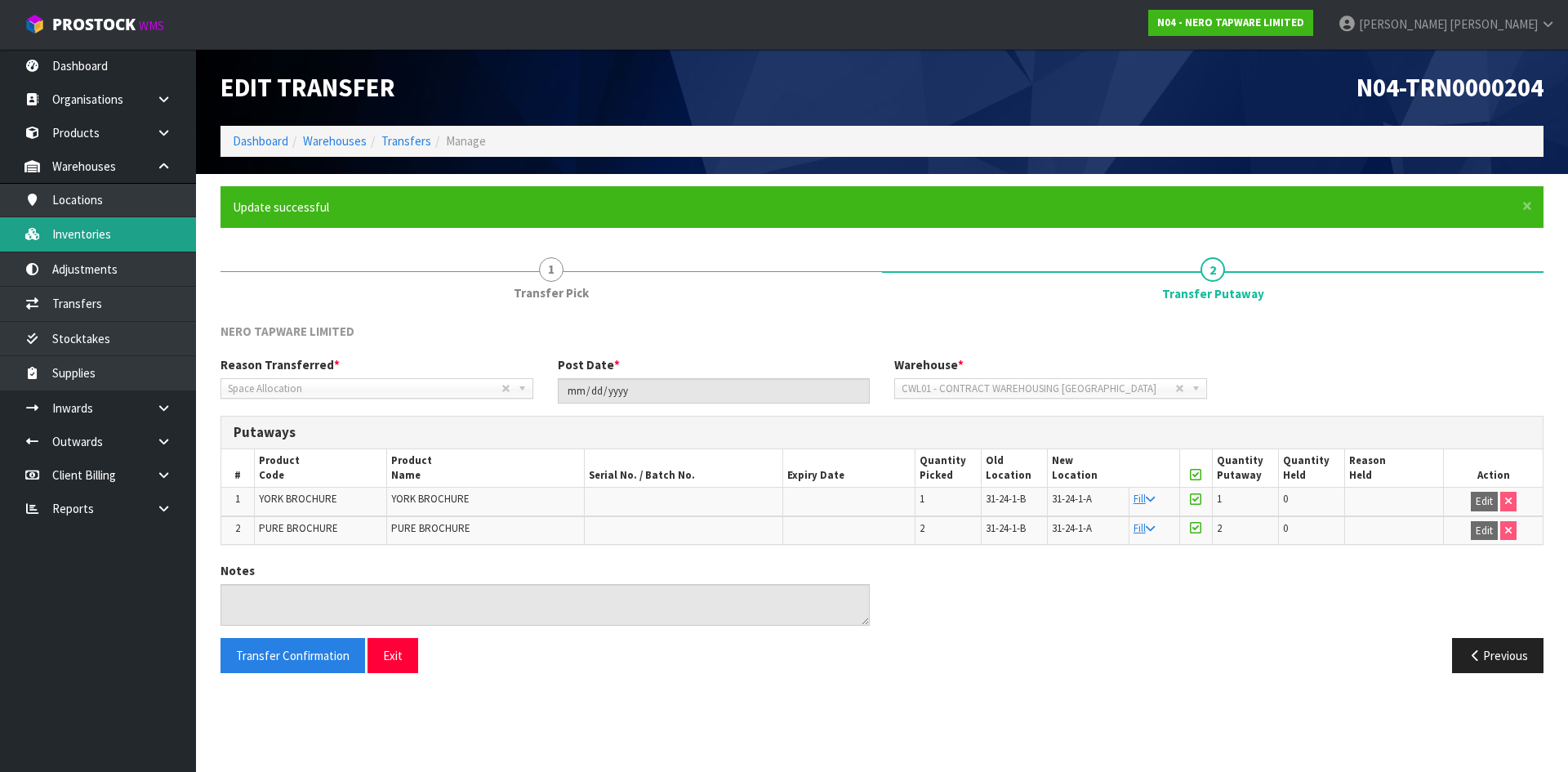
click at [142, 242] on link "Inventories" at bounding box center [98, 233] width 196 height 34
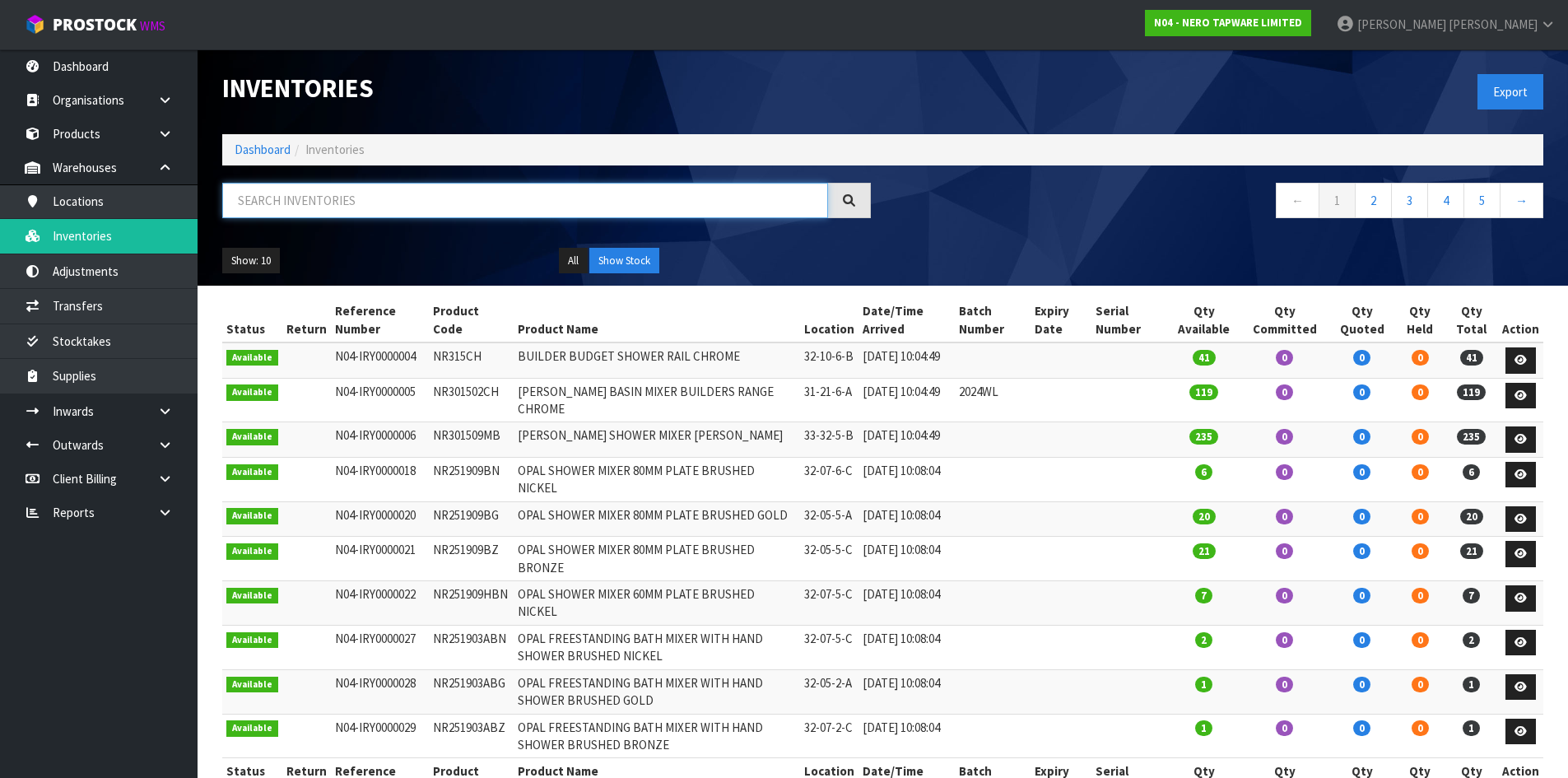
click at [275, 194] on input "text" at bounding box center [525, 200] width 606 height 36
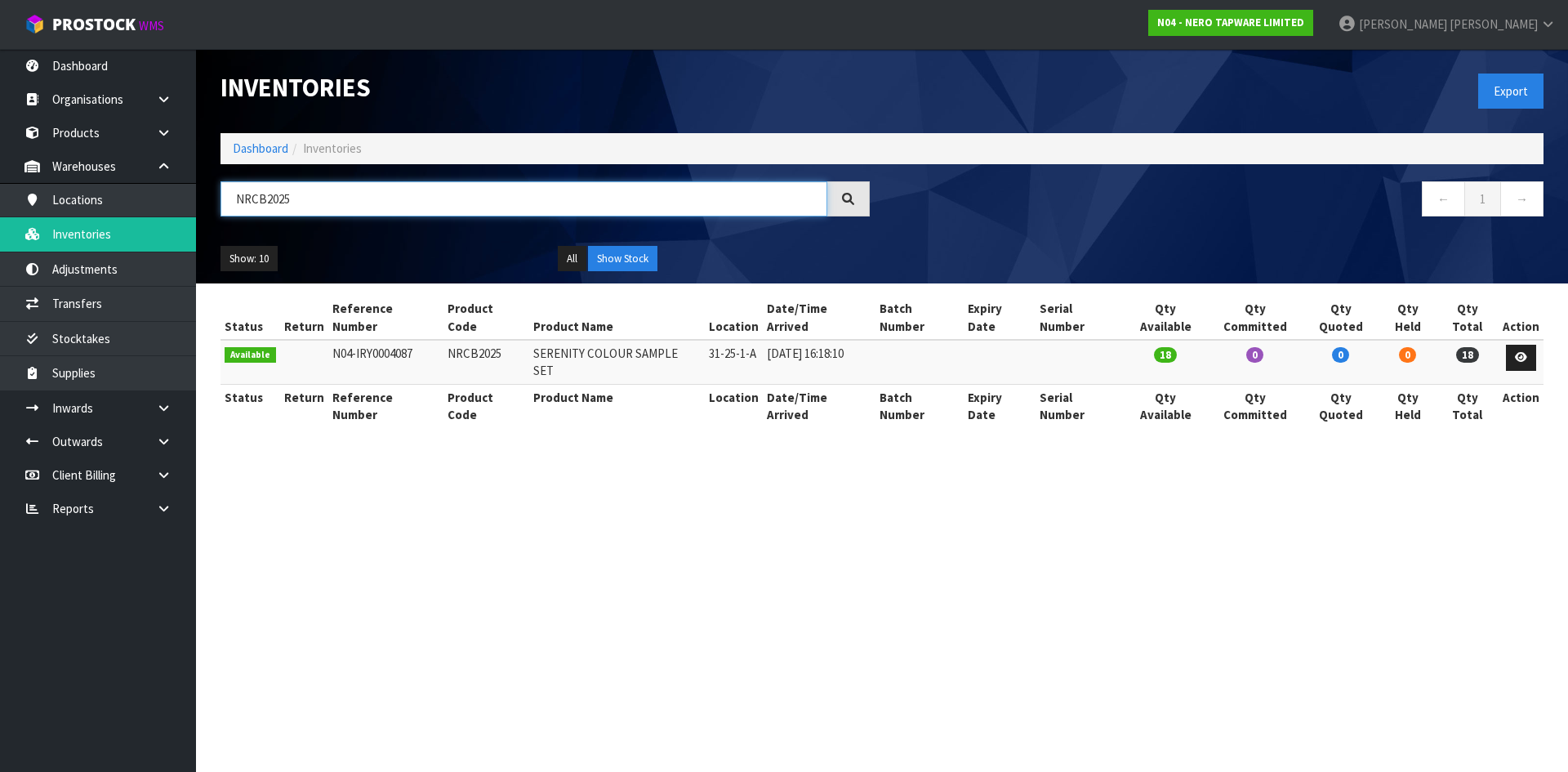
type input "NRCB2025"
click at [491, 340] on td "NRCB2025" at bounding box center [486, 361] width 85 height 45
copy tr "NRCB2025"
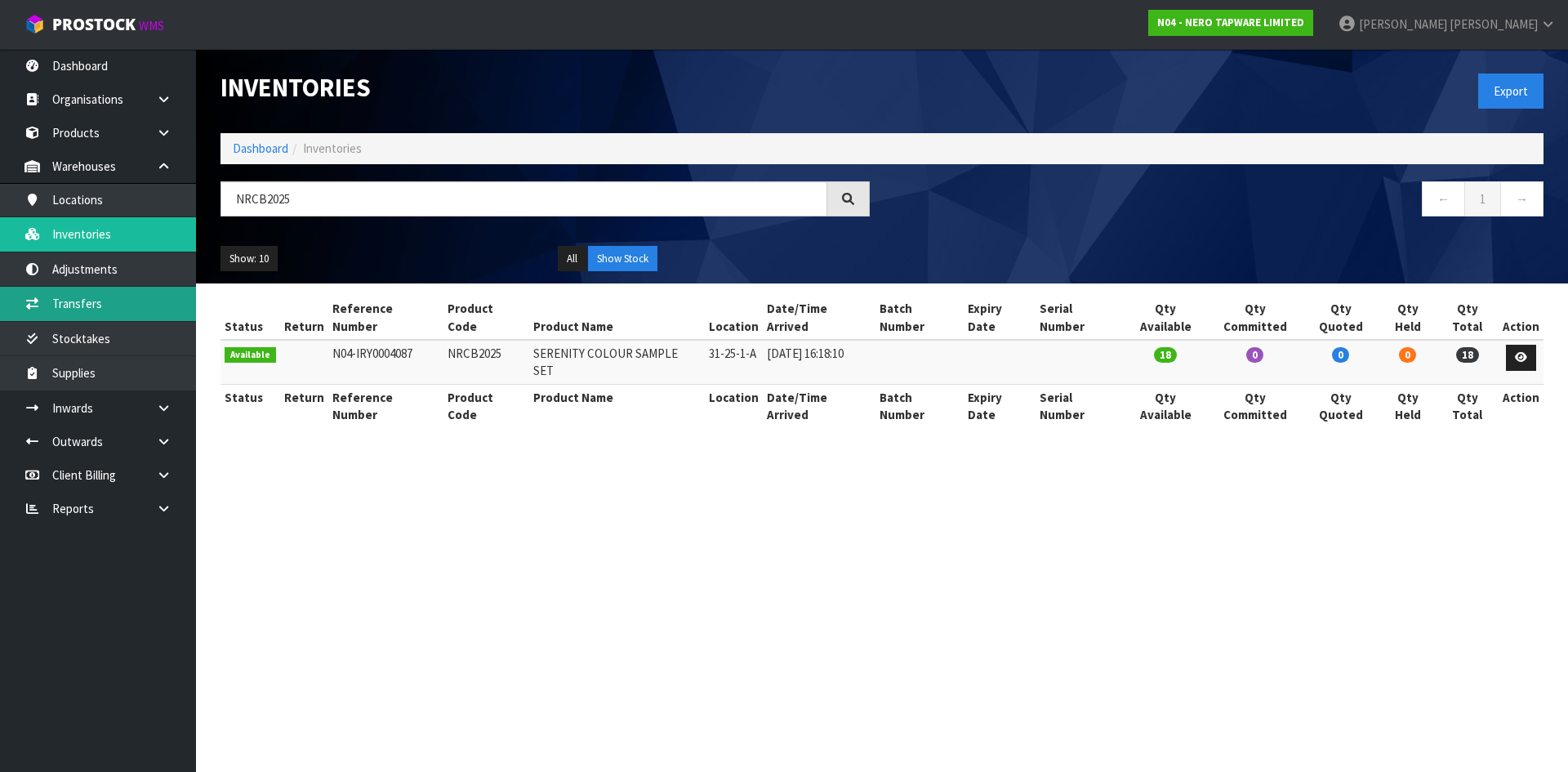
click at [120, 310] on link "Transfers" at bounding box center [98, 303] width 196 height 34
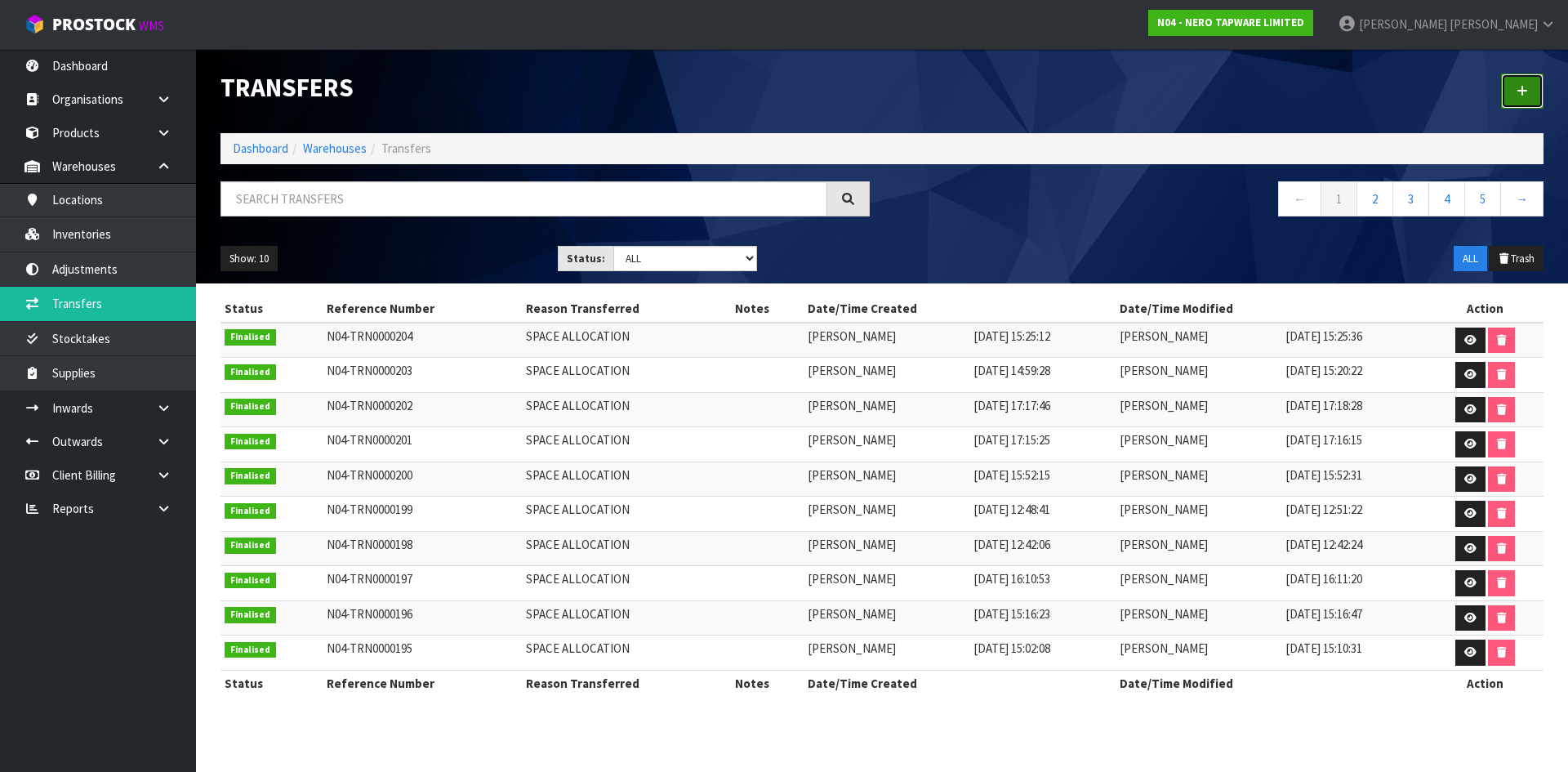
click at [1523, 93] on icon at bounding box center [1522, 91] width 12 height 12
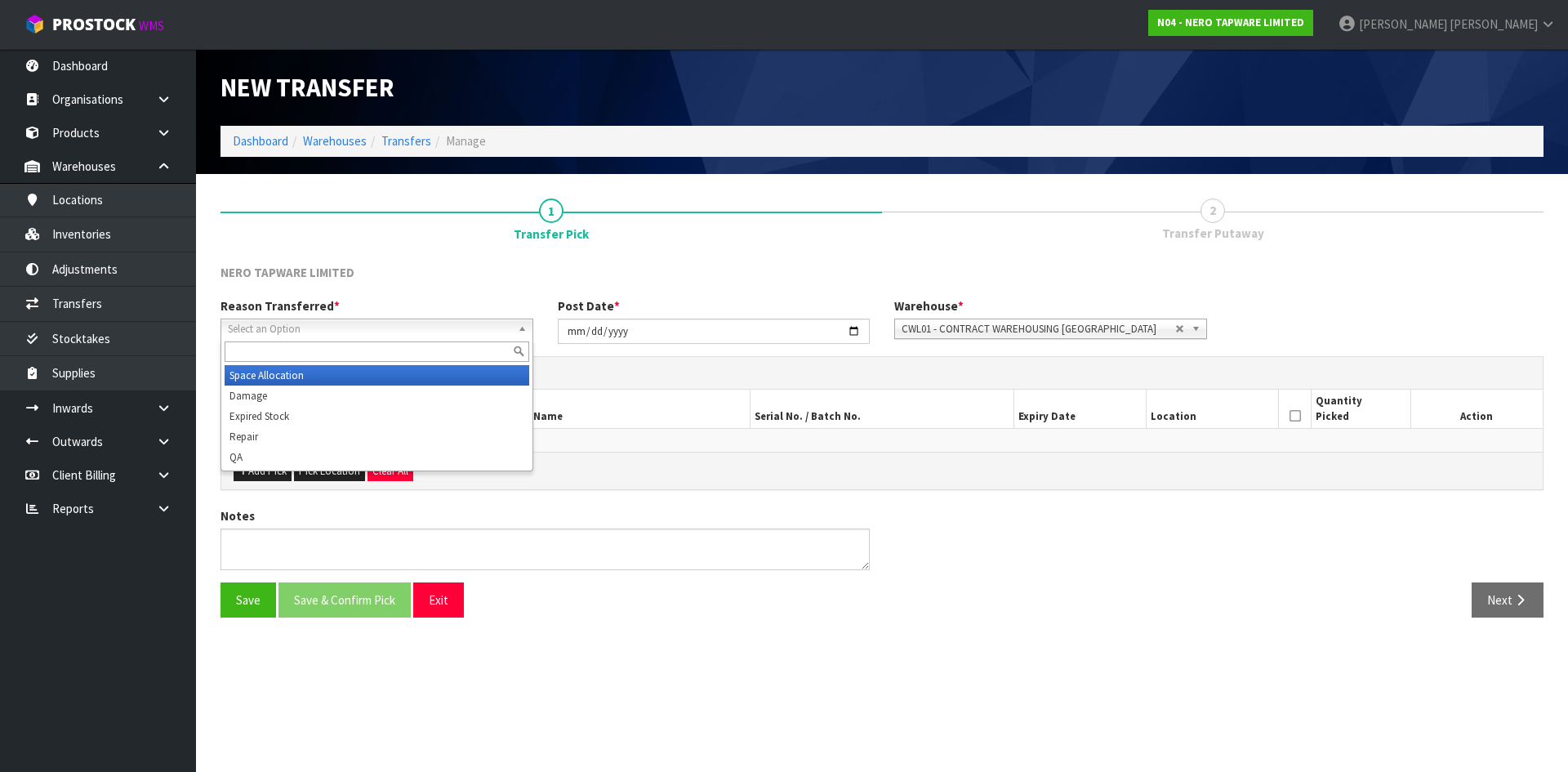
click at [289, 329] on span "Select an Option" at bounding box center [370, 330] width 283 height 20
click at [281, 379] on li "Space Allocation" at bounding box center [376, 375] width 304 height 20
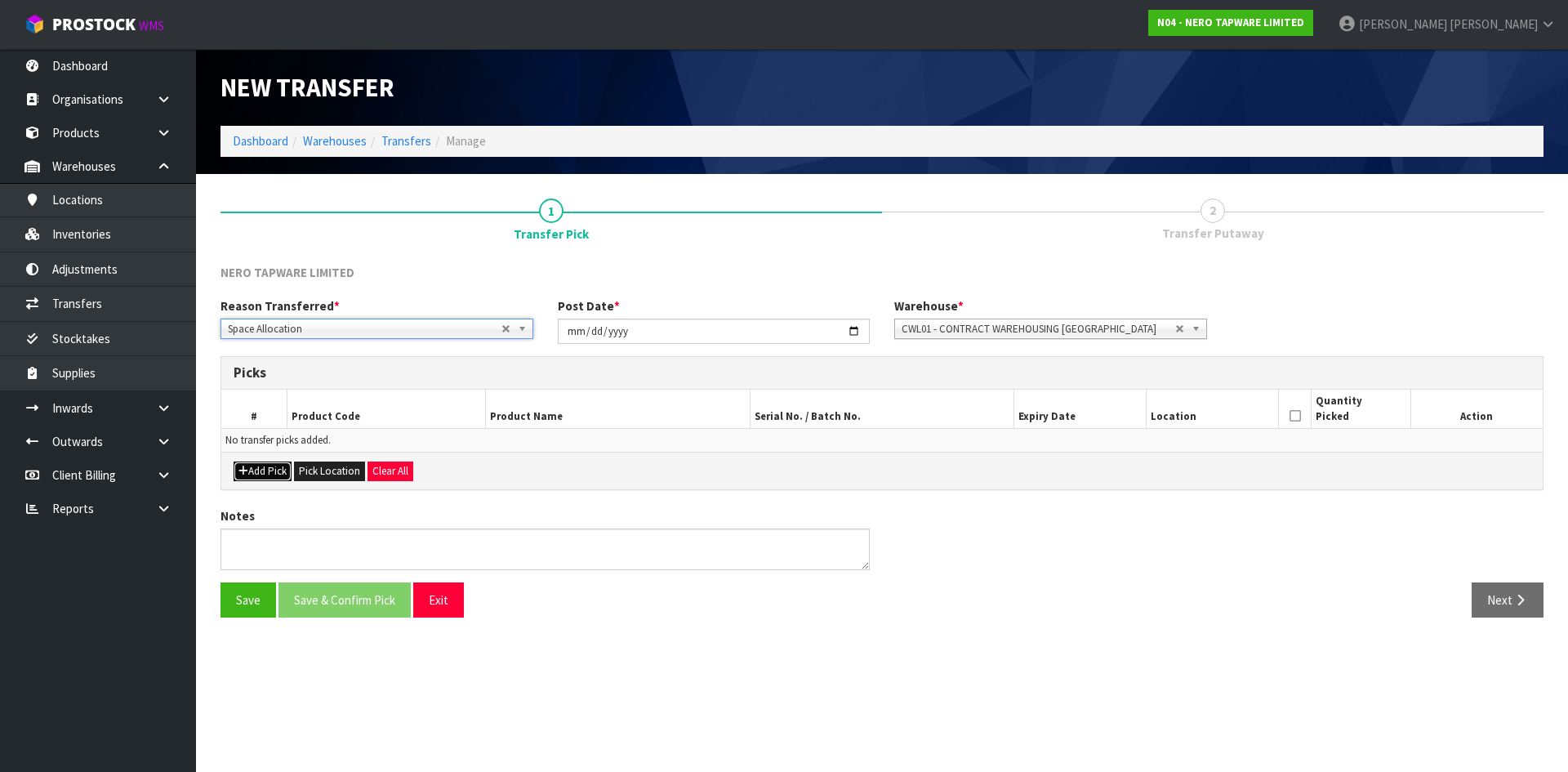
click at [261, 474] on button "Add Pick" at bounding box center [262, 471] width 58 height 20
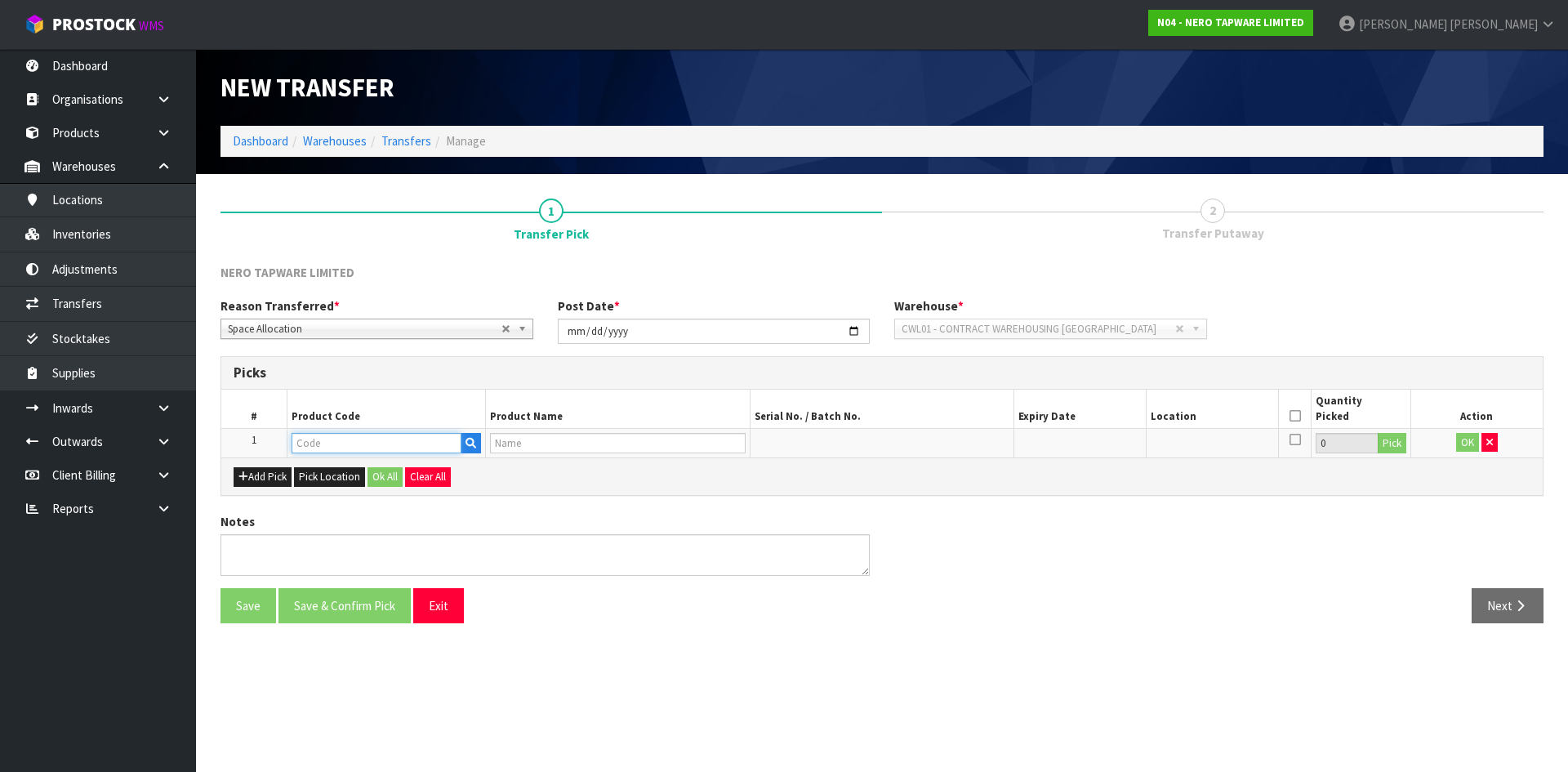
click at [333, 444] on input "text" at bounding box center [376, 443] width 170 height 20
paste input "NRCB2025"
type input "NRCB2025"
type input "SERENITY COLOUR SAMPLE SET"
type input "NRCB2025"
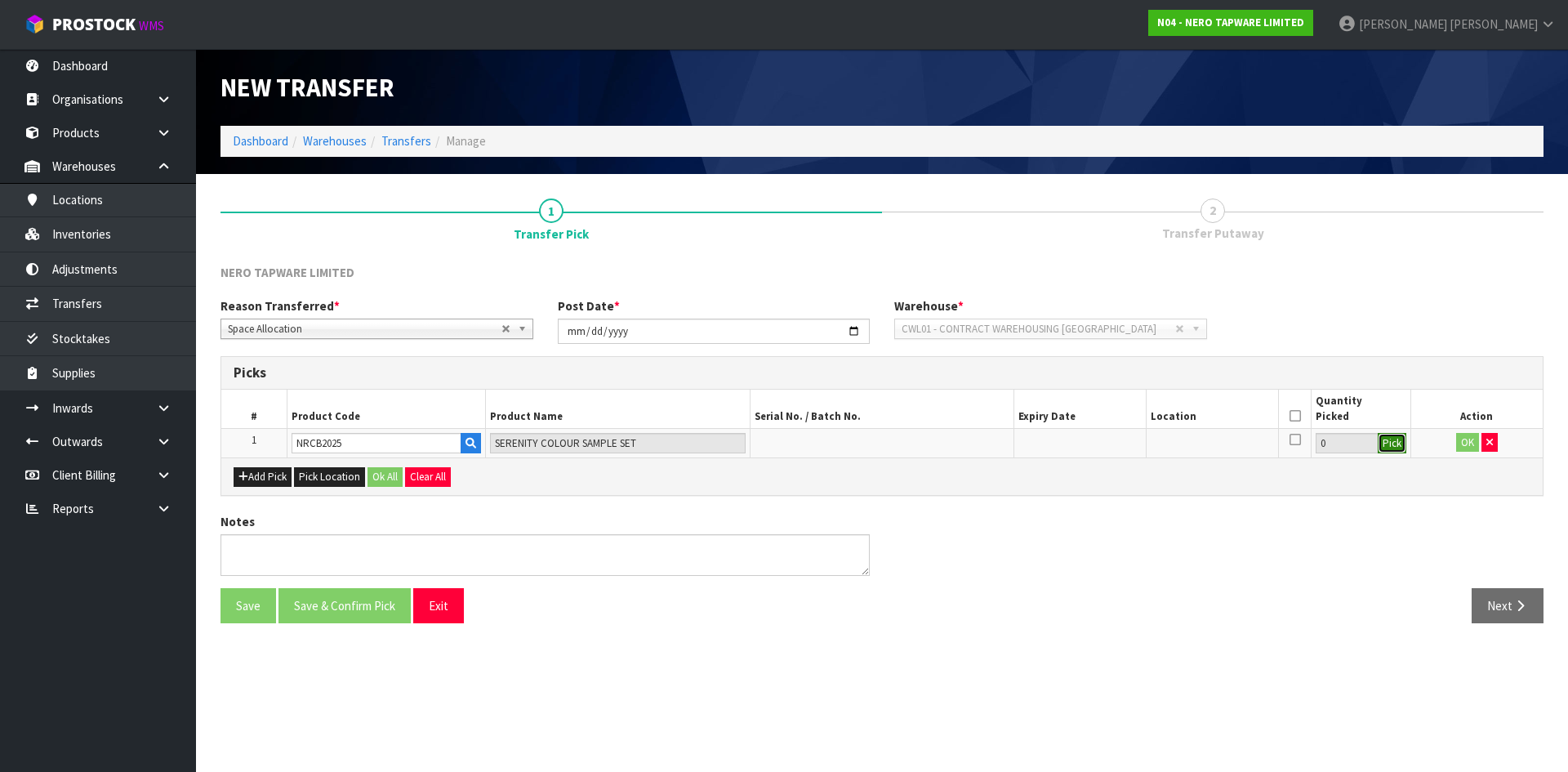
click at [1400, 447] on button "Pick" at bounding box center [1391, 443] width 28 height 21
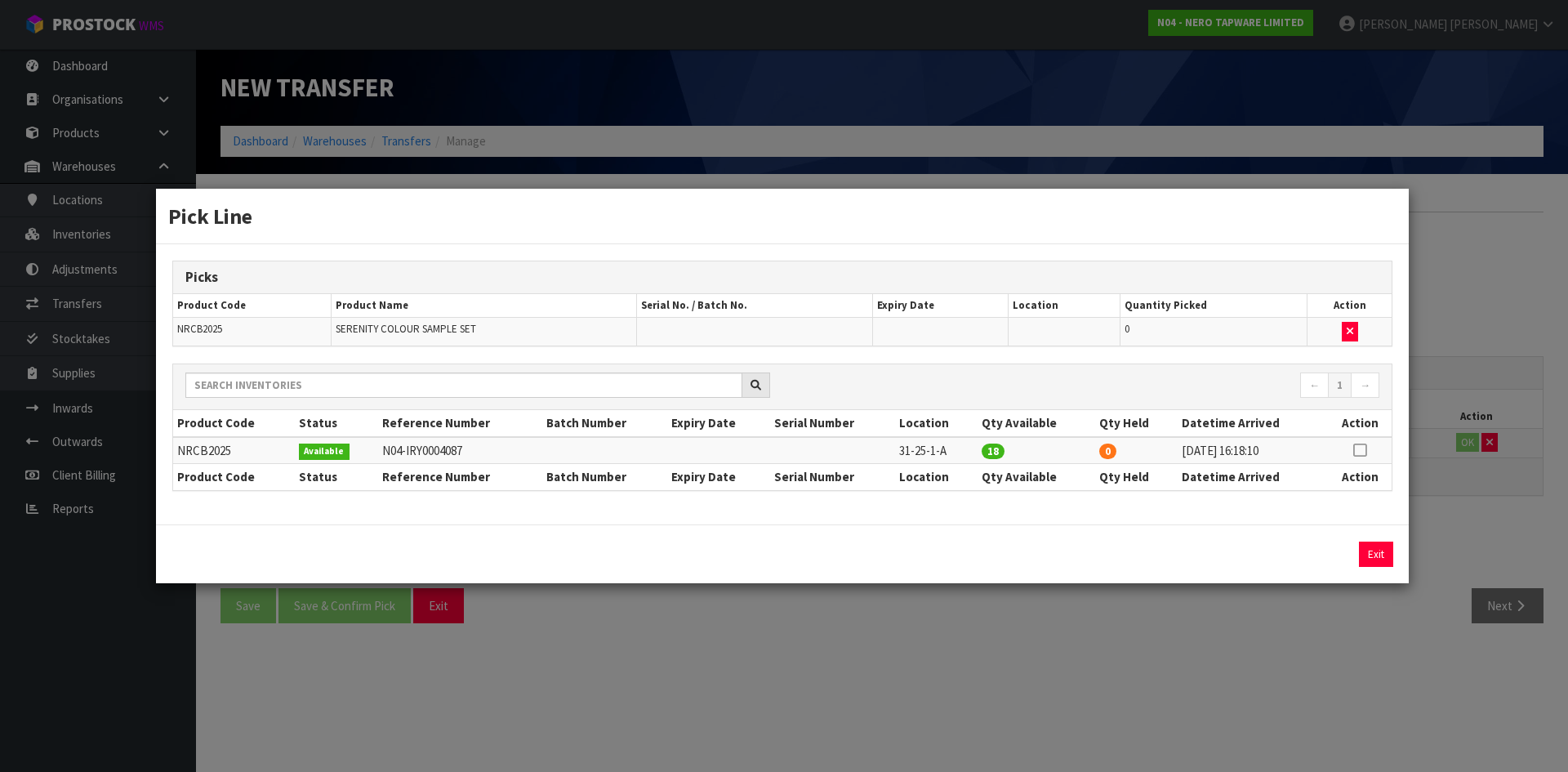
click at [1365, 450] on icon at bounding box center [1359, 450] width 13 height 1
click at [1317, 544] on button "Assign Pick" at bounding box center [1320, 554] width 67 height 25
type input "18"
drag, startPoint x: 1452, startPoint y: 532, endPoint x: 1439, endPoint y: 507, distance: 28.2
click at [1452, 531] on div "Pick Line Picks Product Code Product Name Serial No. / Batch No. Expiry Date Lo…" at bounding box center [784, 386] width 1568 height 772
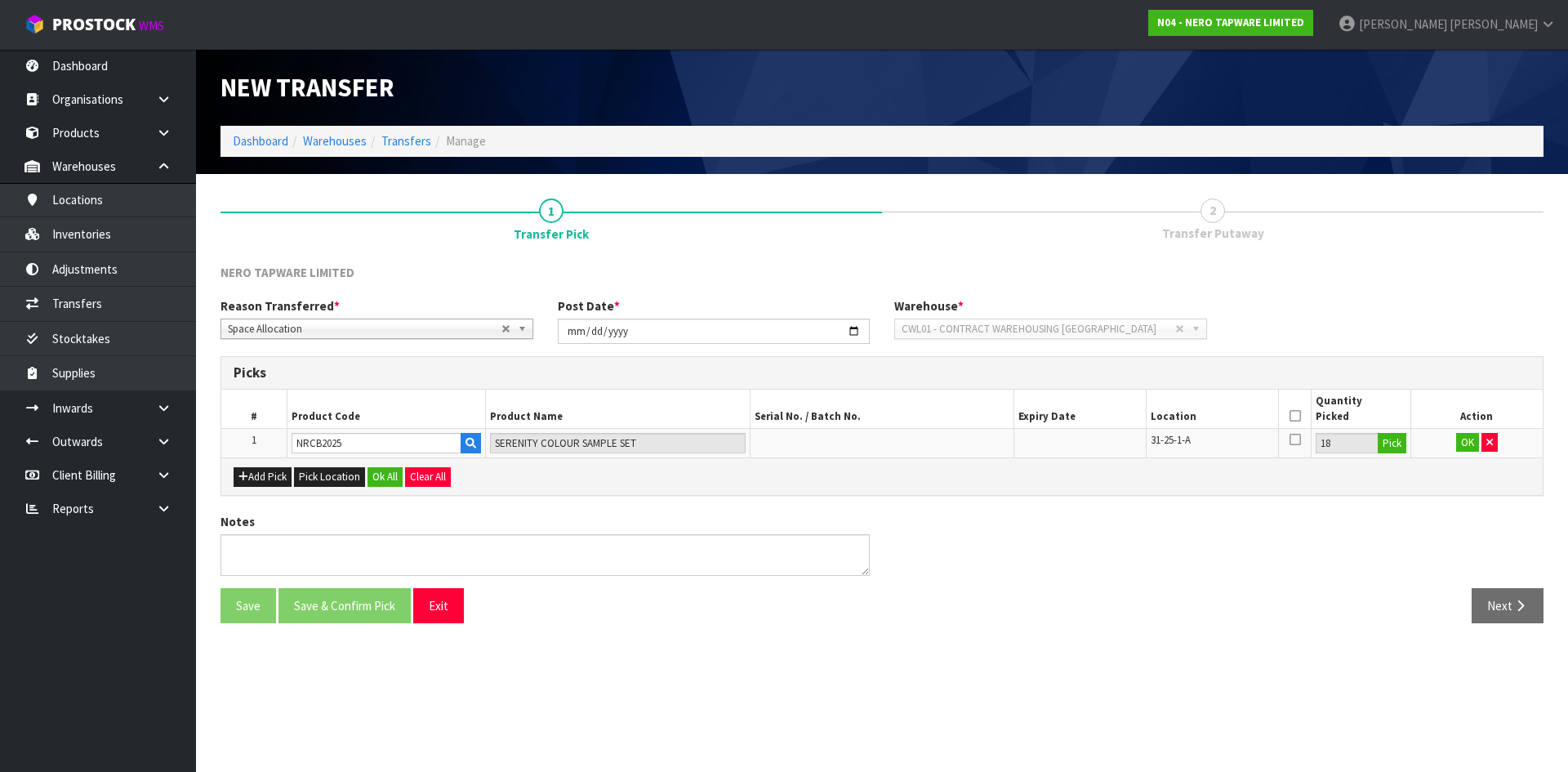
click at [1295, 416] on icon at bounding box center [1295, 416] width 12 height 1
click at [1469, 442] on button "OK" at bounding box center [1466, 443] width 23 height 20
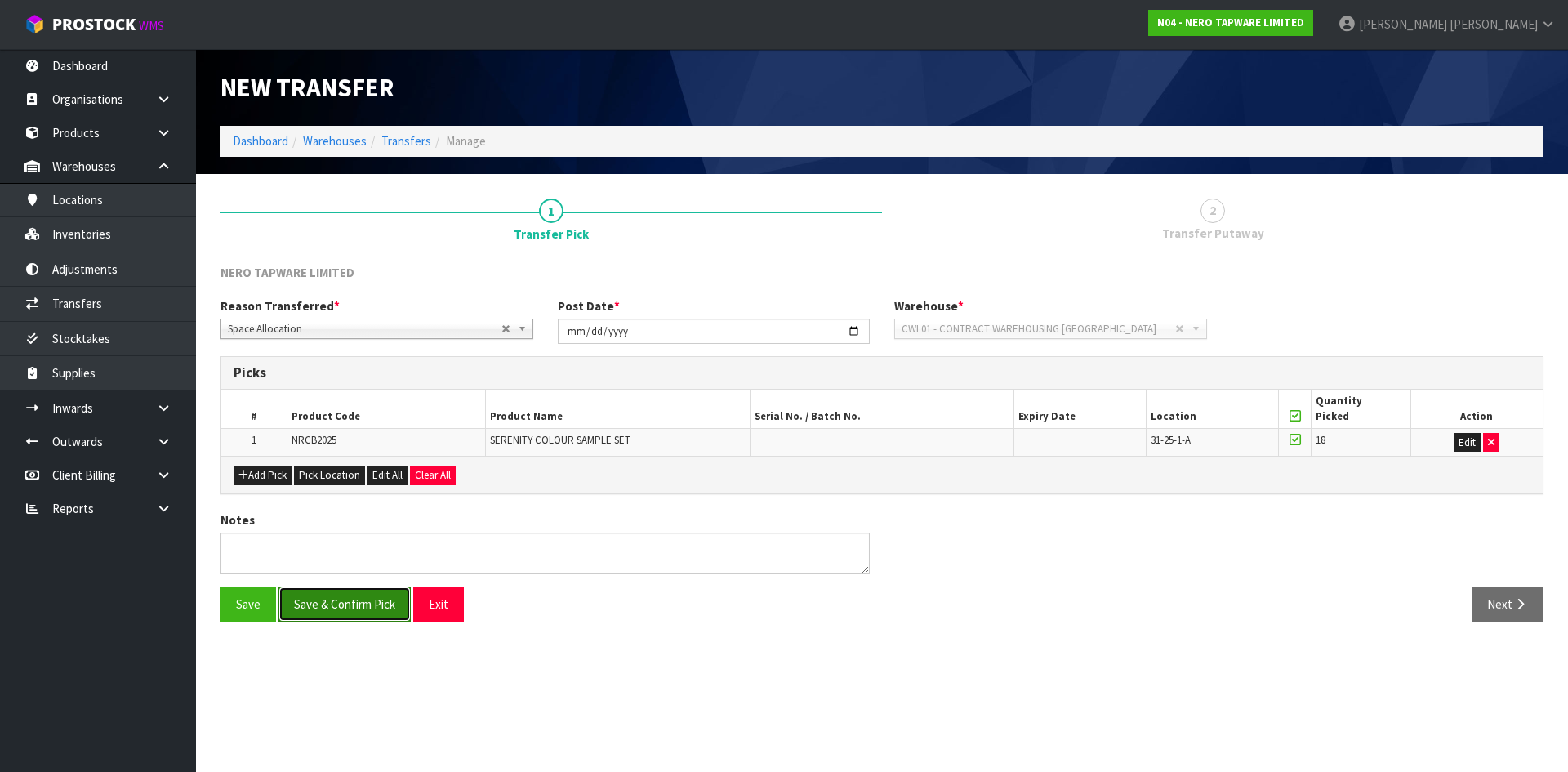
drag, startPoint x: 296, startPoint y: 604, endPoint x: 401, endPoint y: 596, distance: 105.3
click at [319, 601] on button "Save & Confirm Pick" at bounding box center [345, 604] width 133 height 35
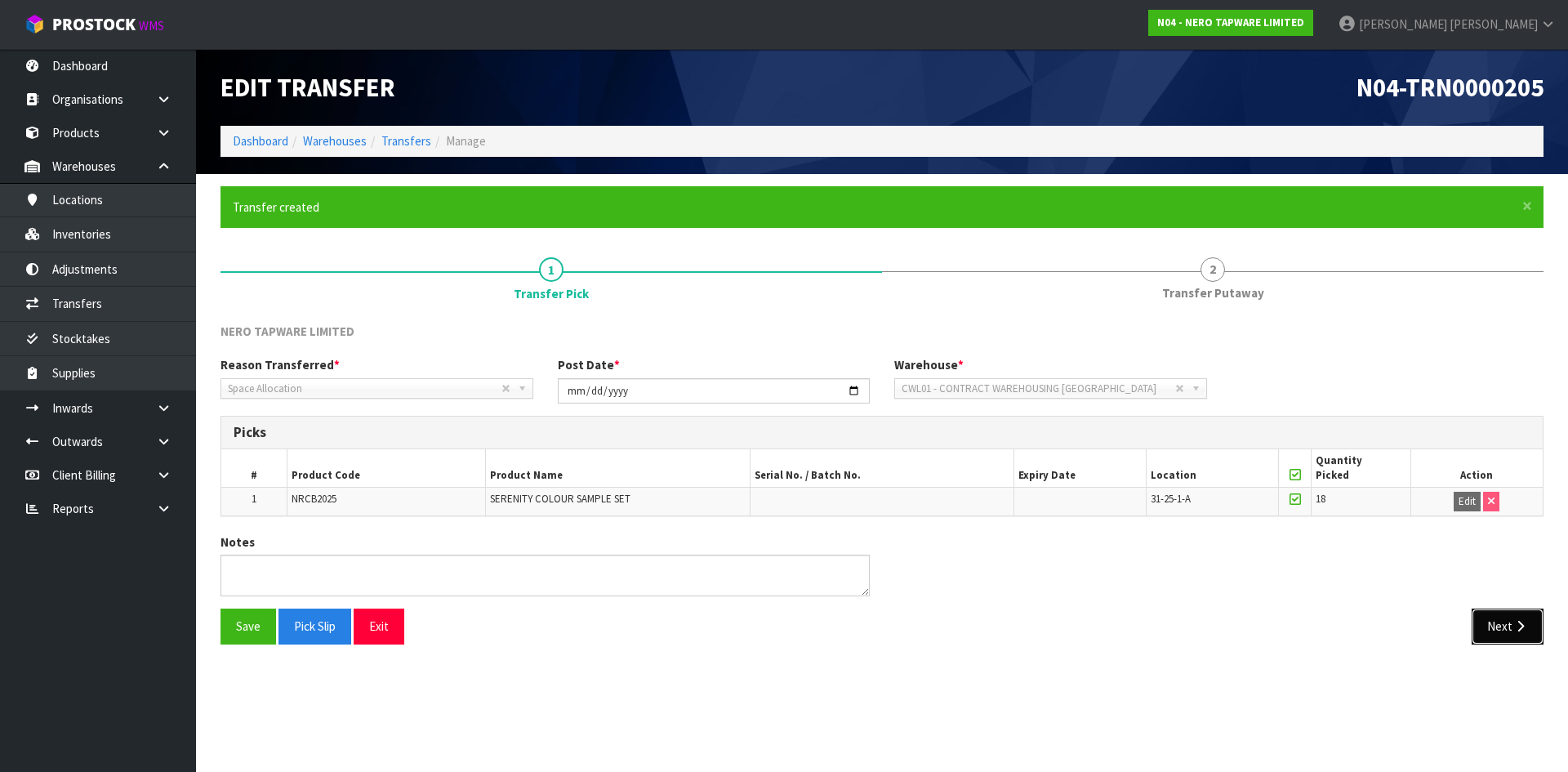
click at [1491, 628] on button "Next" at bounding box center [1507, 626] width 72 height 35
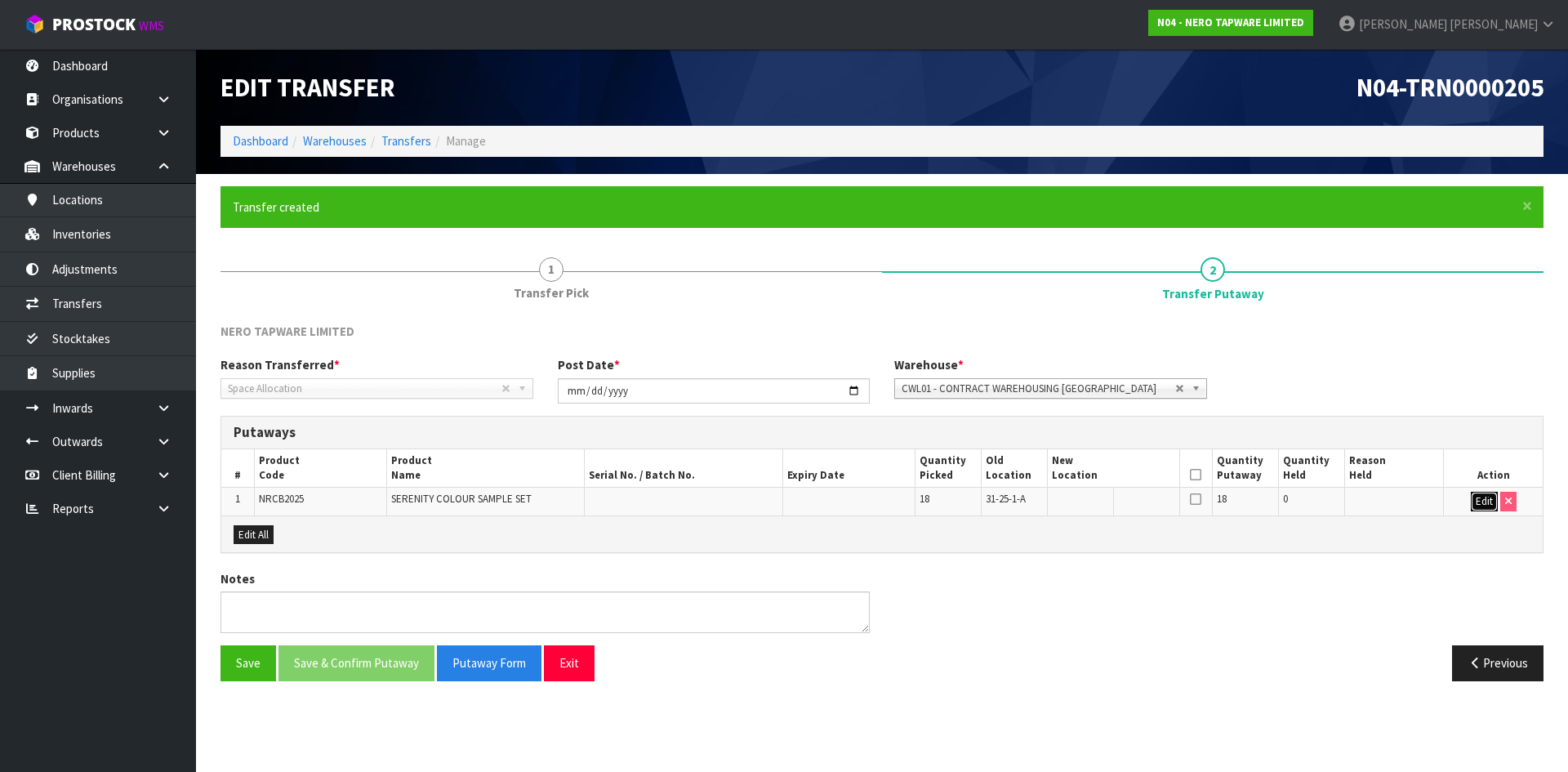
click at [1477, 499] on button "Edit" at bounding box center [1484, 501] width 27 height 20
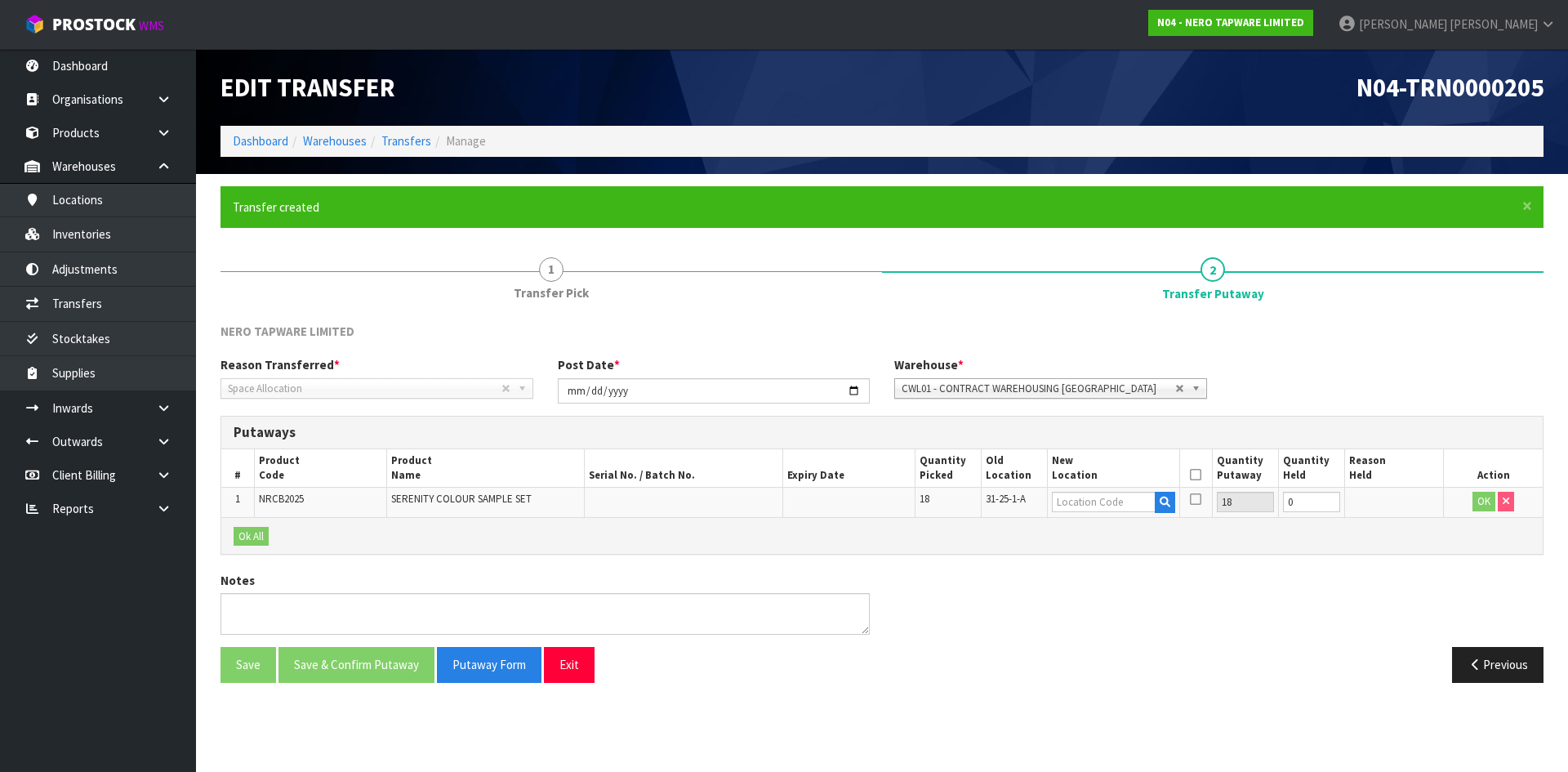
click at [1018, 496] on span "31-25-1-A" at bounding box center [1005, 498] width 40 height 14
copy tr "31-25-1-A"
click at [1109, 503] on input "text" at bounding box center [1103, 501] width 104 height 20
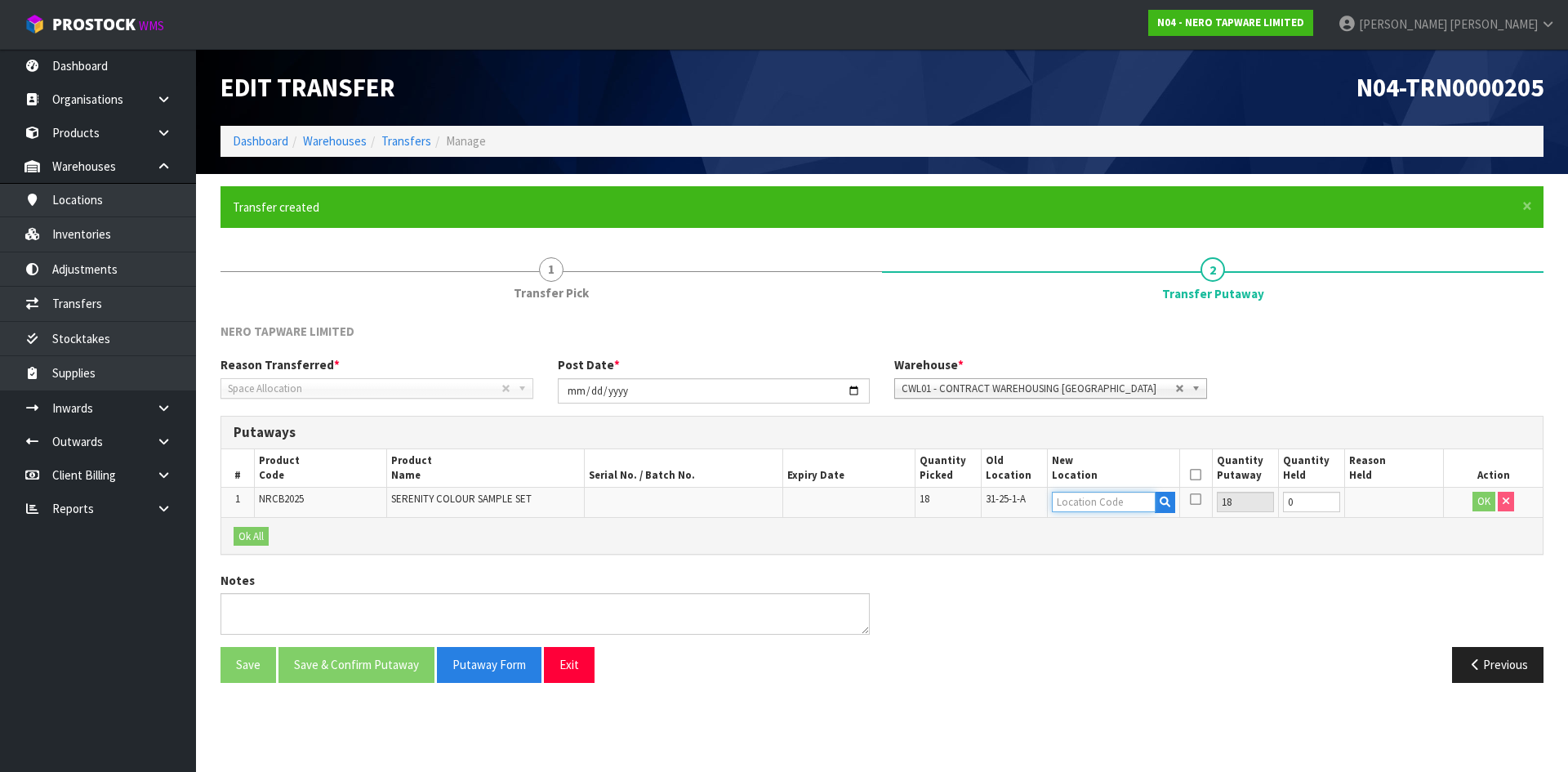
paste input "31-25-1-A"
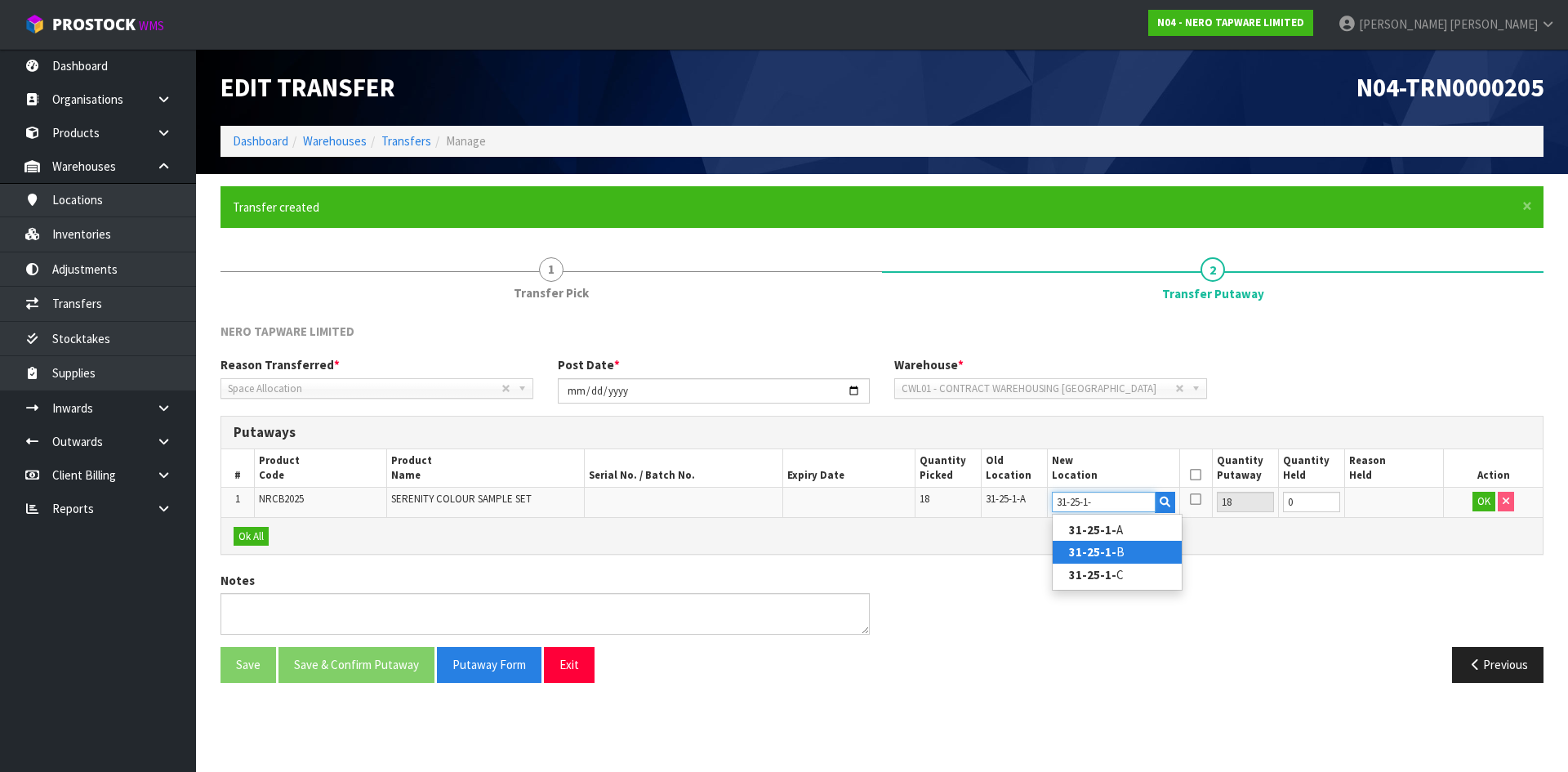
type input "31-25-1-"
drag, startPoint x: 1105, startPoint y: 518, endPoint x: 1102, endPoint y: 545, distance: 27.2
click at [1102, 545] on strong "31-25-1-" at bounding box center [1092, 551] width 47 height 15
type input "31-25-1-B"
click at [1196, 475] on icon at bounding box center [1195, 474] width 12 height 1
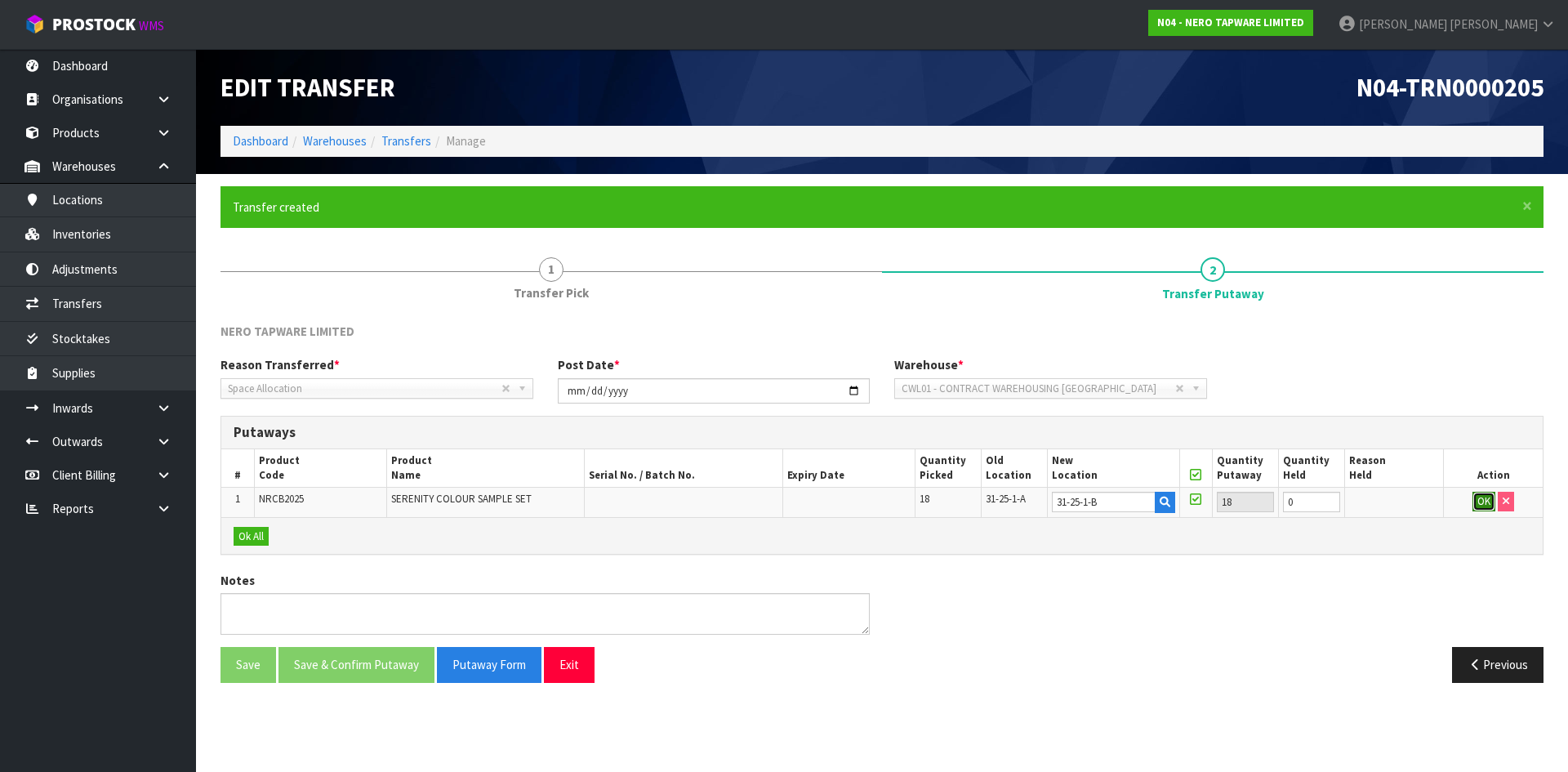
click at [1487, 495] on button "OK" at bounding box center [1483, 501] width 23 height 20
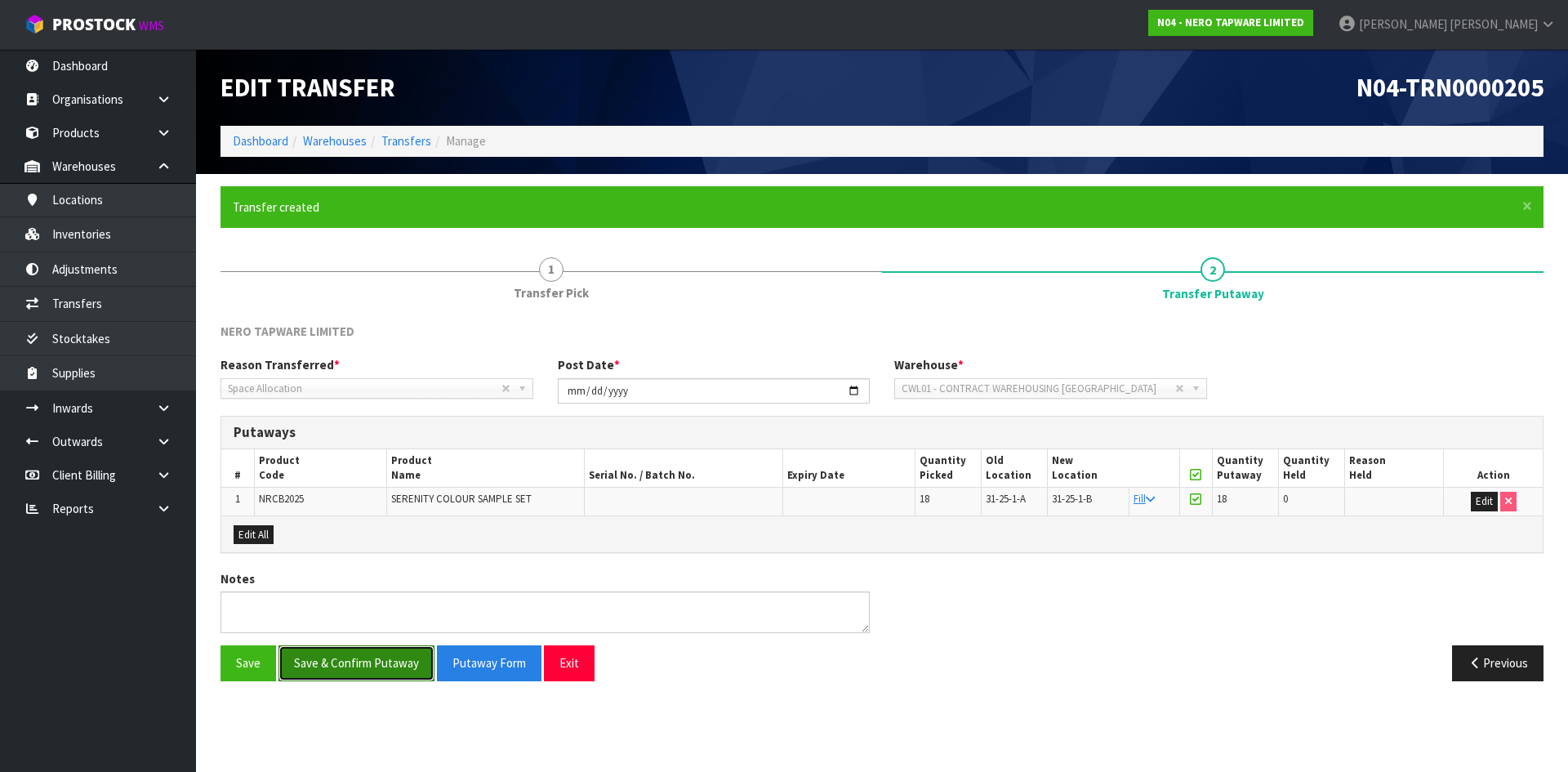
click at [325, 665] on button "Save & Confirm Putaway" at bounding box center [357, 662] width 156 height 35
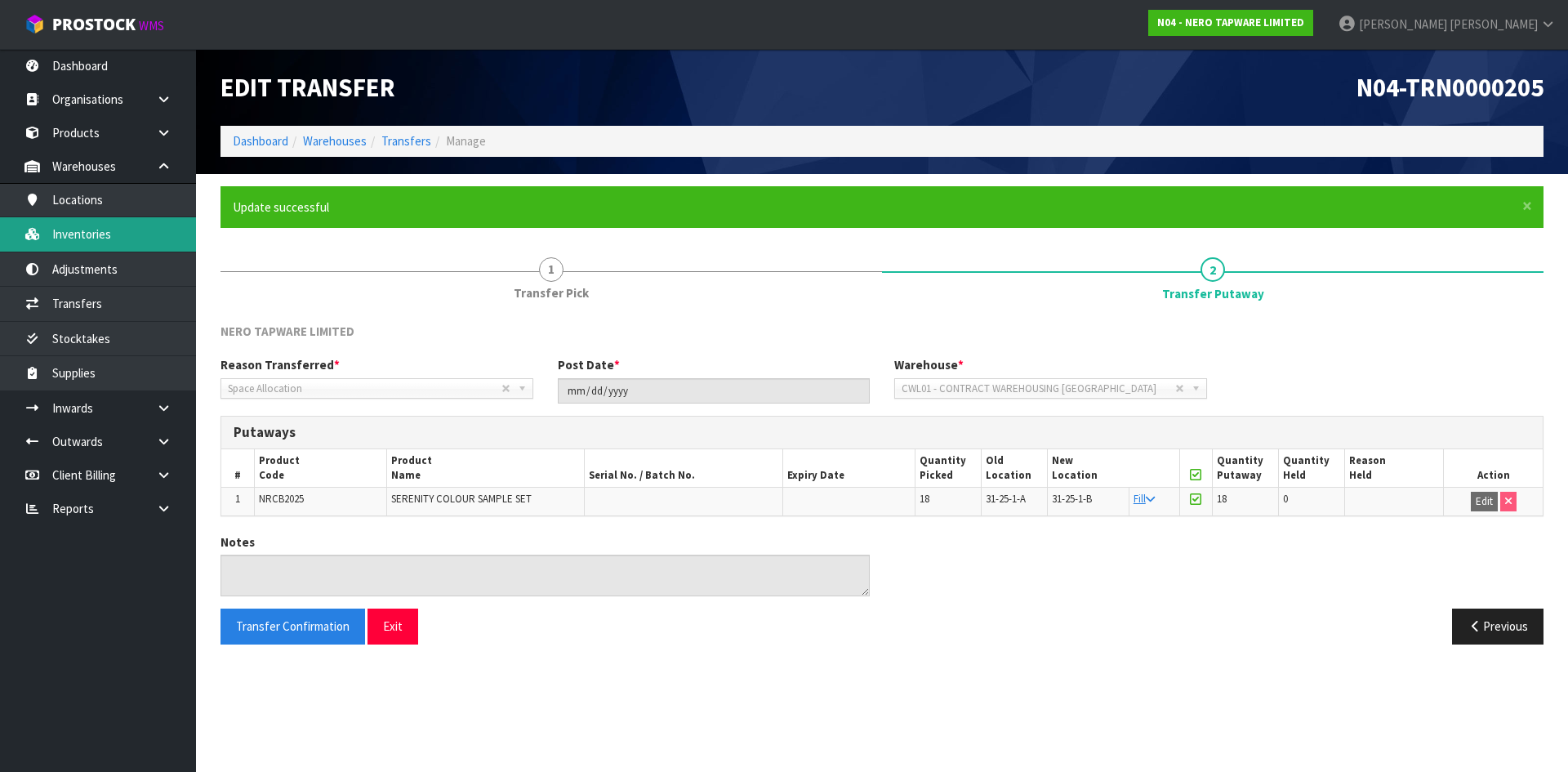
click at [136, 231] on link "Inventories" at bounding box center [98, 233] width 196 height 34
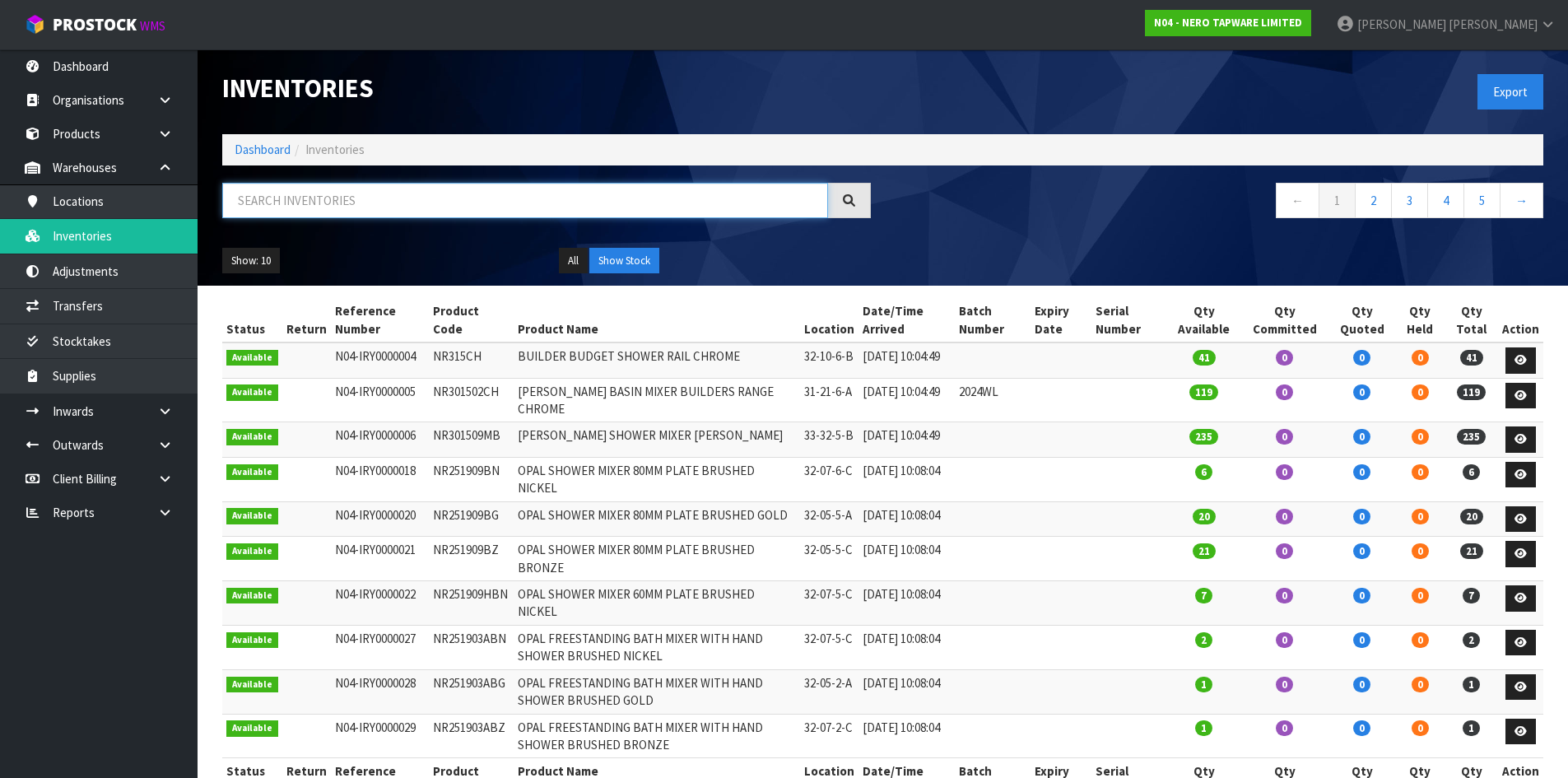
click at [304, 198] on input "text" at bounding box center [525, 200] width 606 height 36
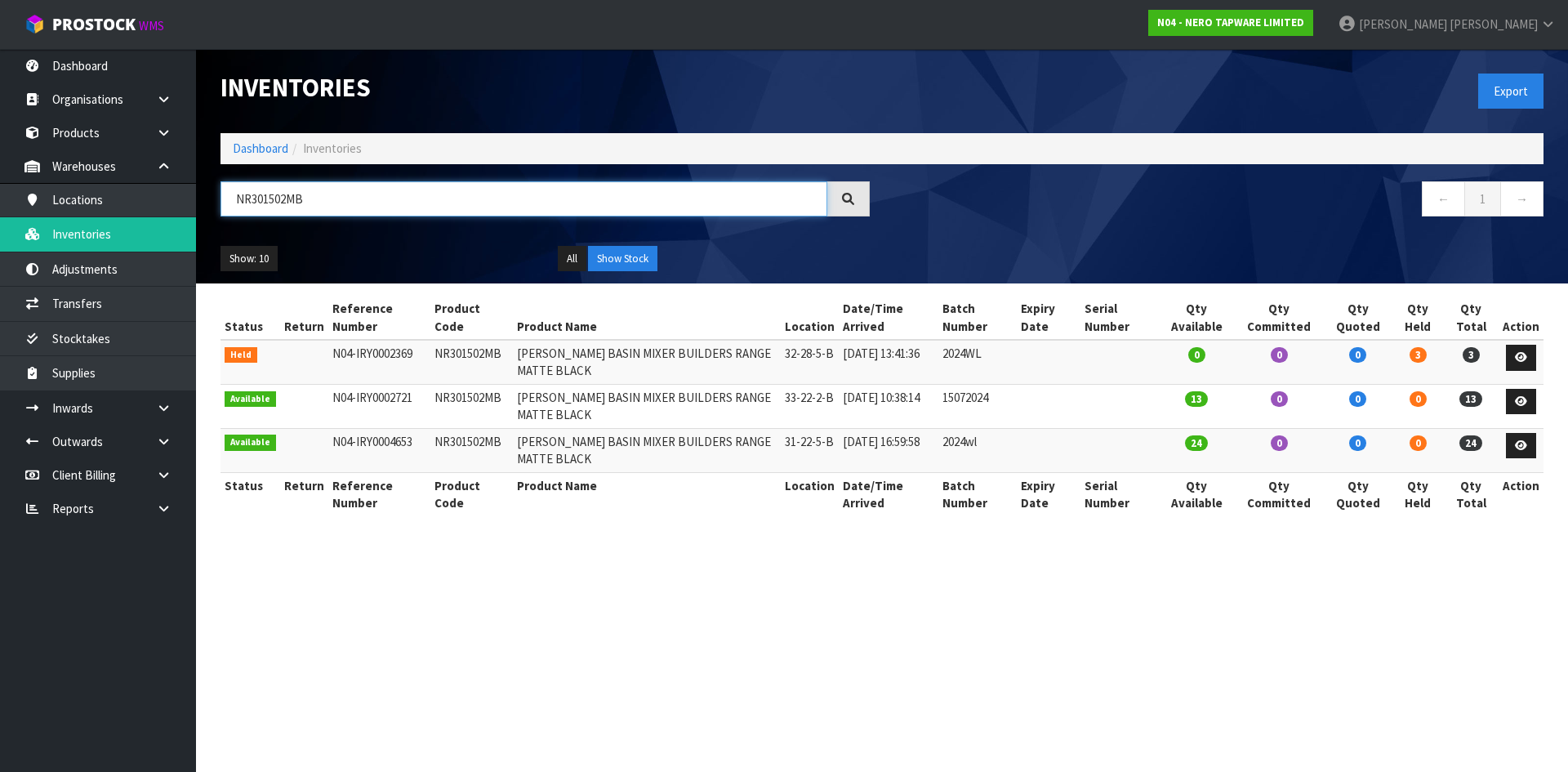
drag, startPoint x: 251, startPoint y: 200, endPoint x: 445, endPoint y: 187, distance: 194.4
click at [445, 187] on input "NR301502MB" at bounding box center [524, 199] width 606 height 35
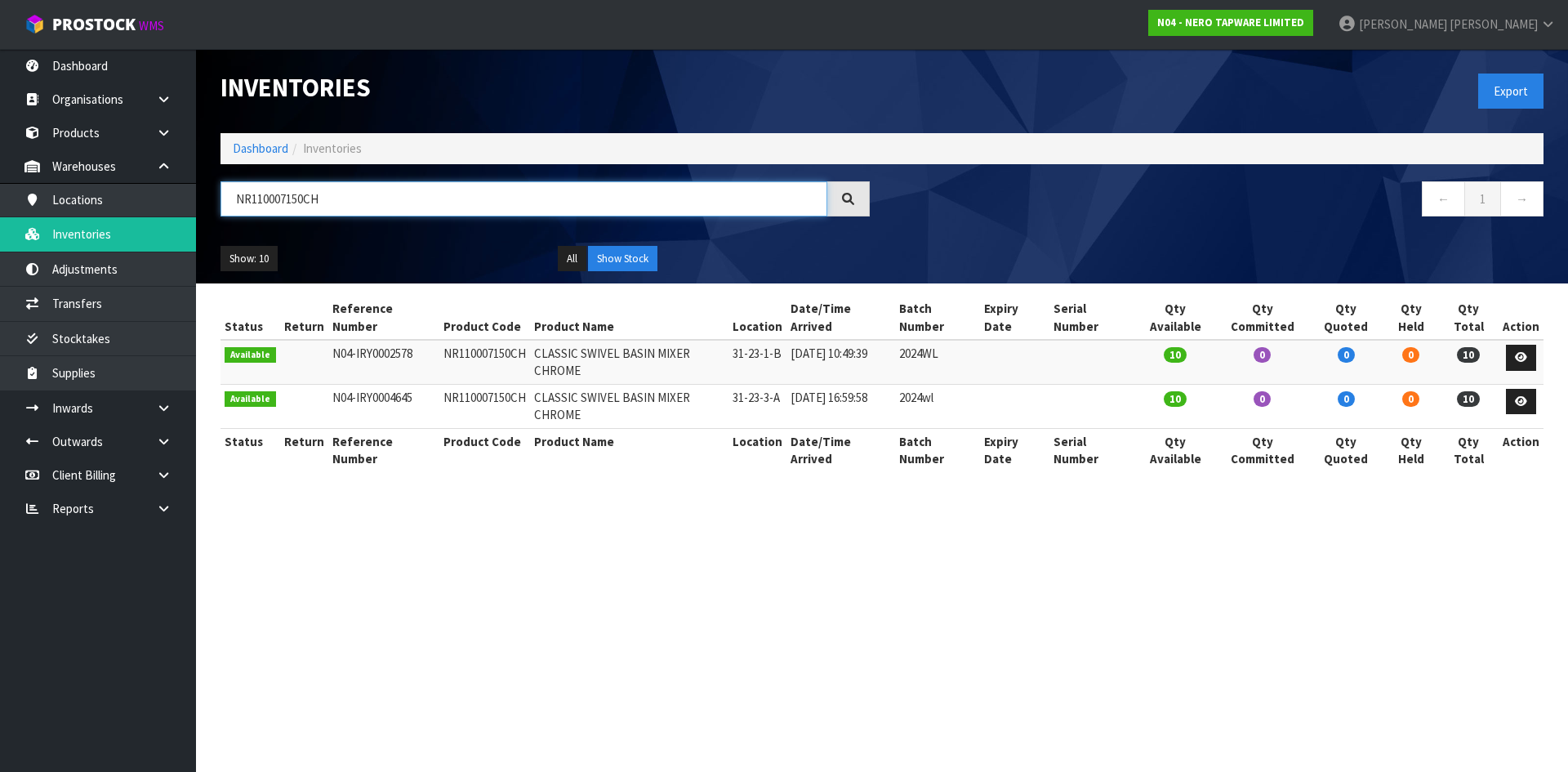
drag, startPoint x: 251, startPoint y: 202, endPoint x: 393, endPoint y: 212, distance: 142.4
click at [393, 212] on input "NR110007150CH" at bounding box center [524, 199] width 606 height 35
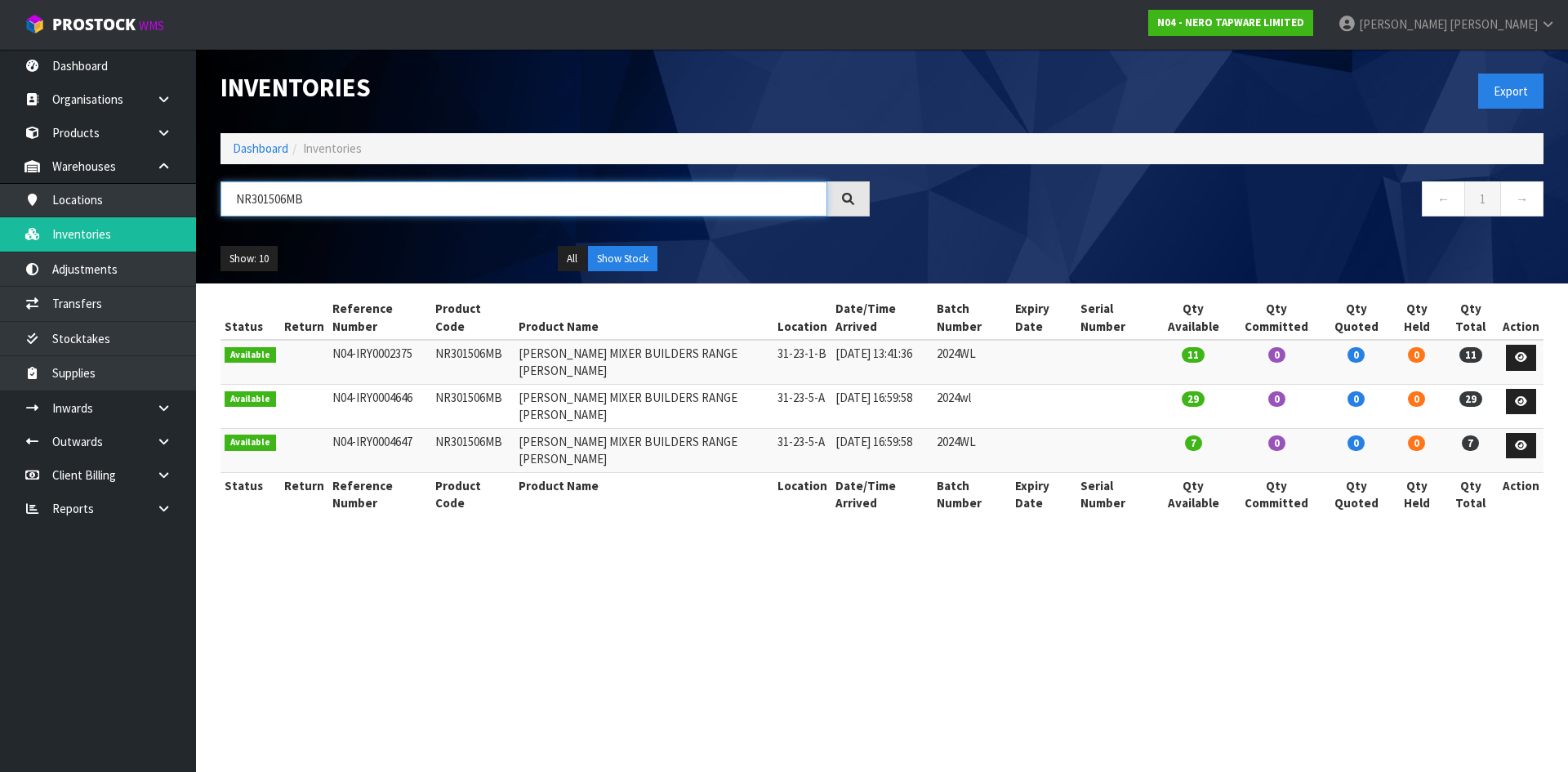
drag, startPoint x: 331, startPoint y: 194, endPoint x: 223, endPoint y: 208, distance: 108.9
click at [223, 208] on input "NR301506MB" at bounding box center [524, 199] width 606 height 35
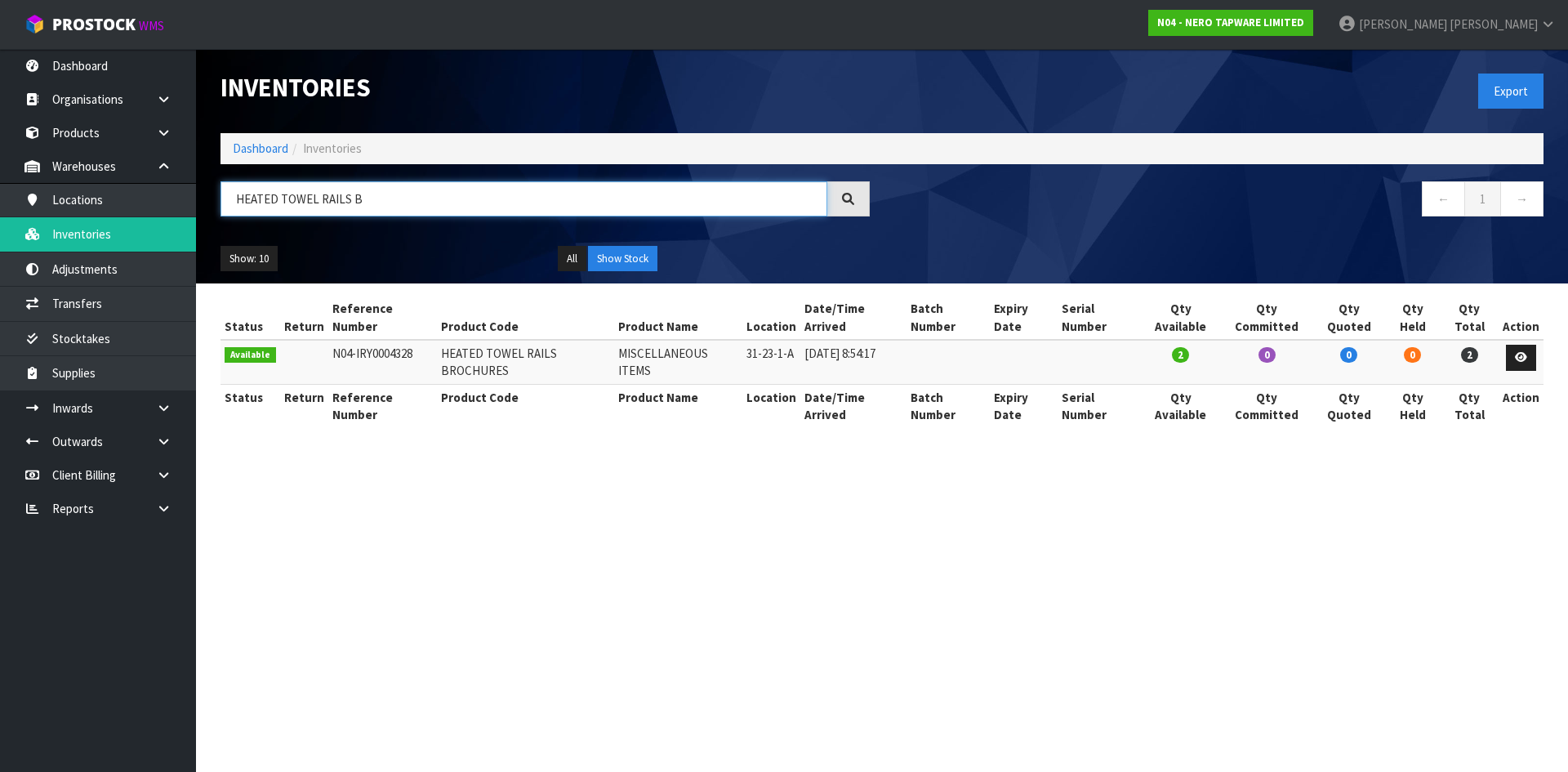
type input "HEATED TOWEL RAILS B"
click at [482, 352] on td "HEATED TOWEL RAILS BROCHURES" at bounding box center [525, 361] width 177 height 45
copy tr "HEATED TOWEL RAILS BROCHURES"
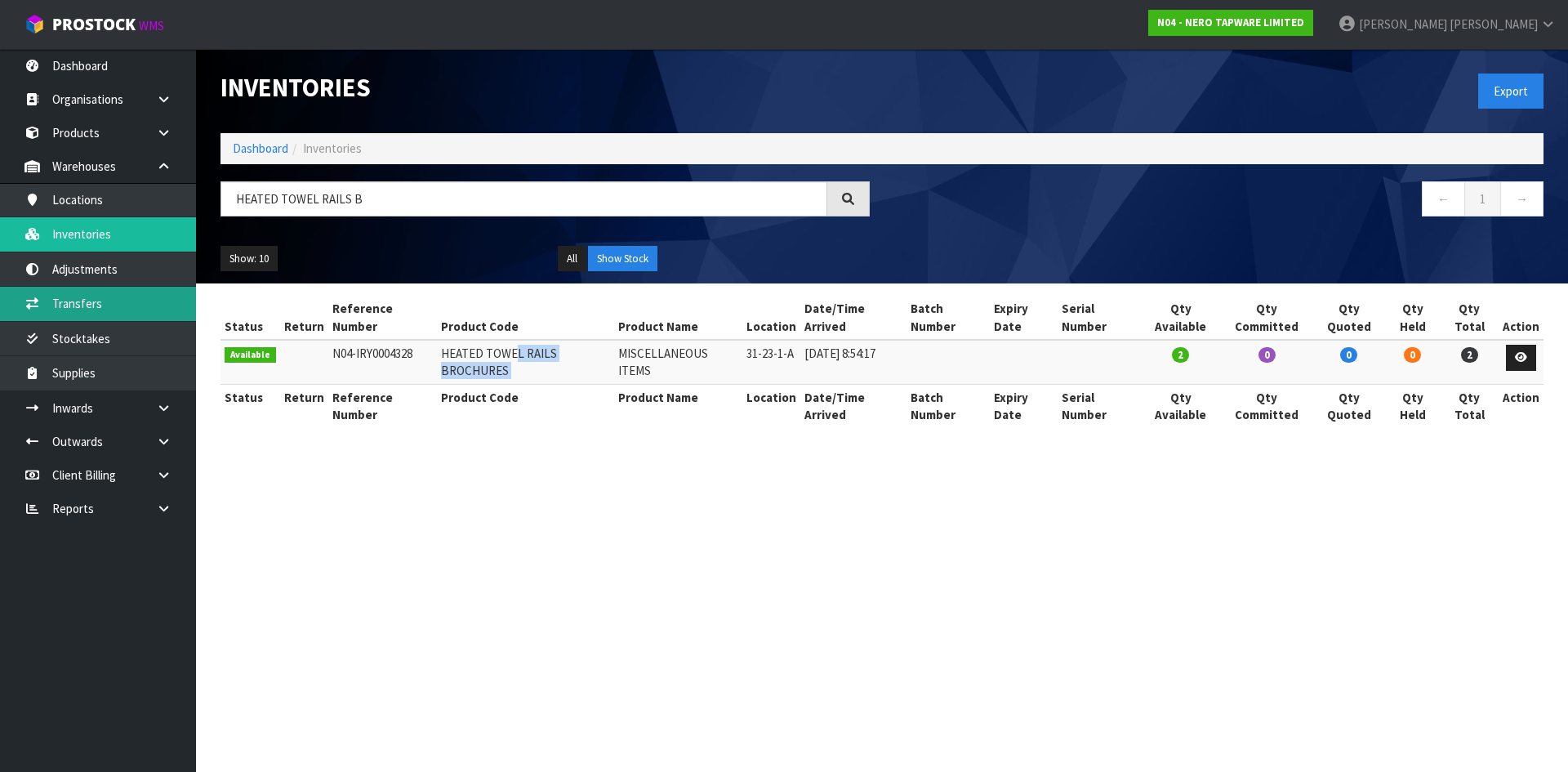
click at [104, 288] on link "Transfers" at bounding box center [98, 303] width 196 height 34
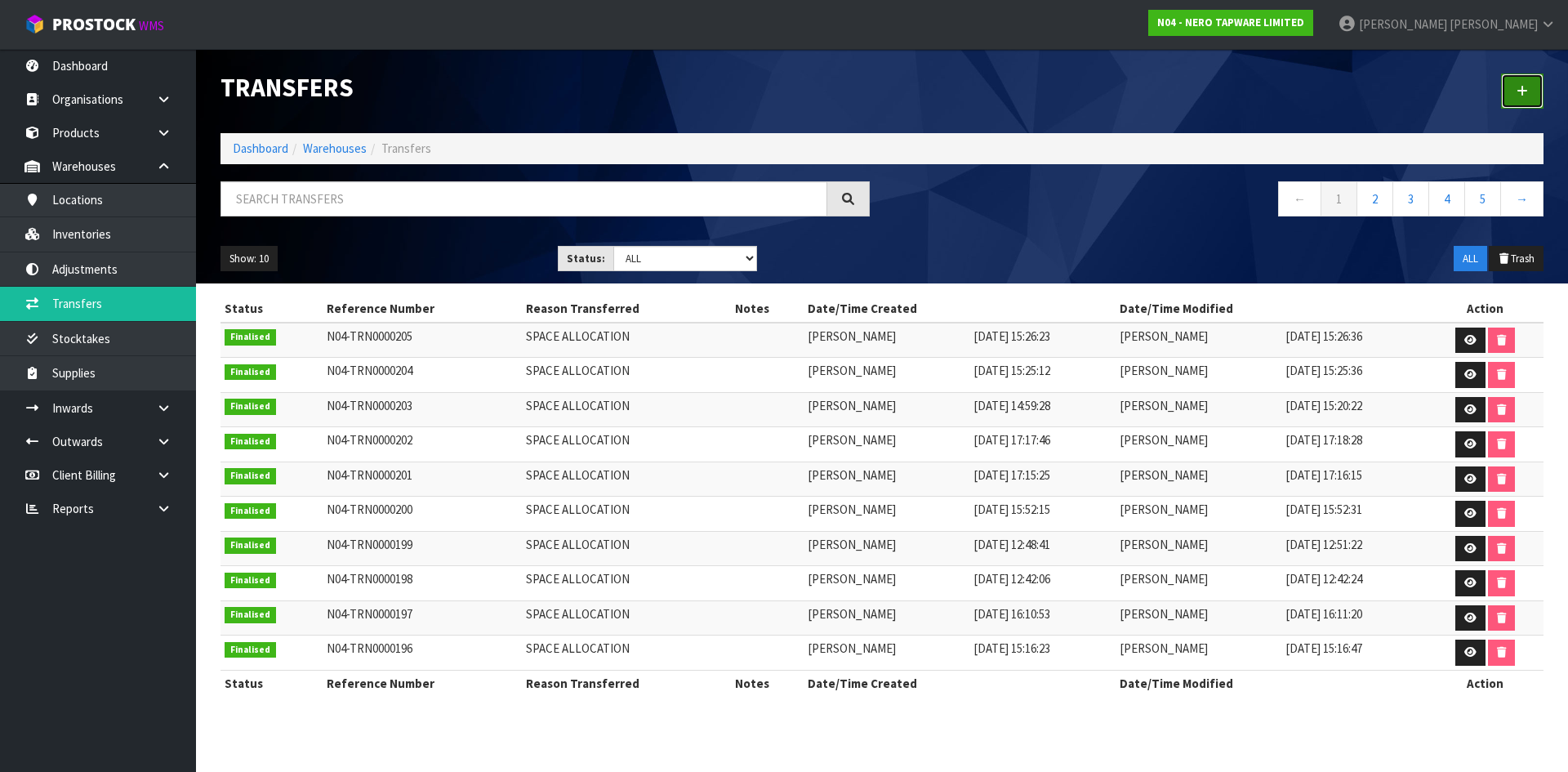
click at [1508, 97] on link at bounding box center [1522, 91] width 43 height 35
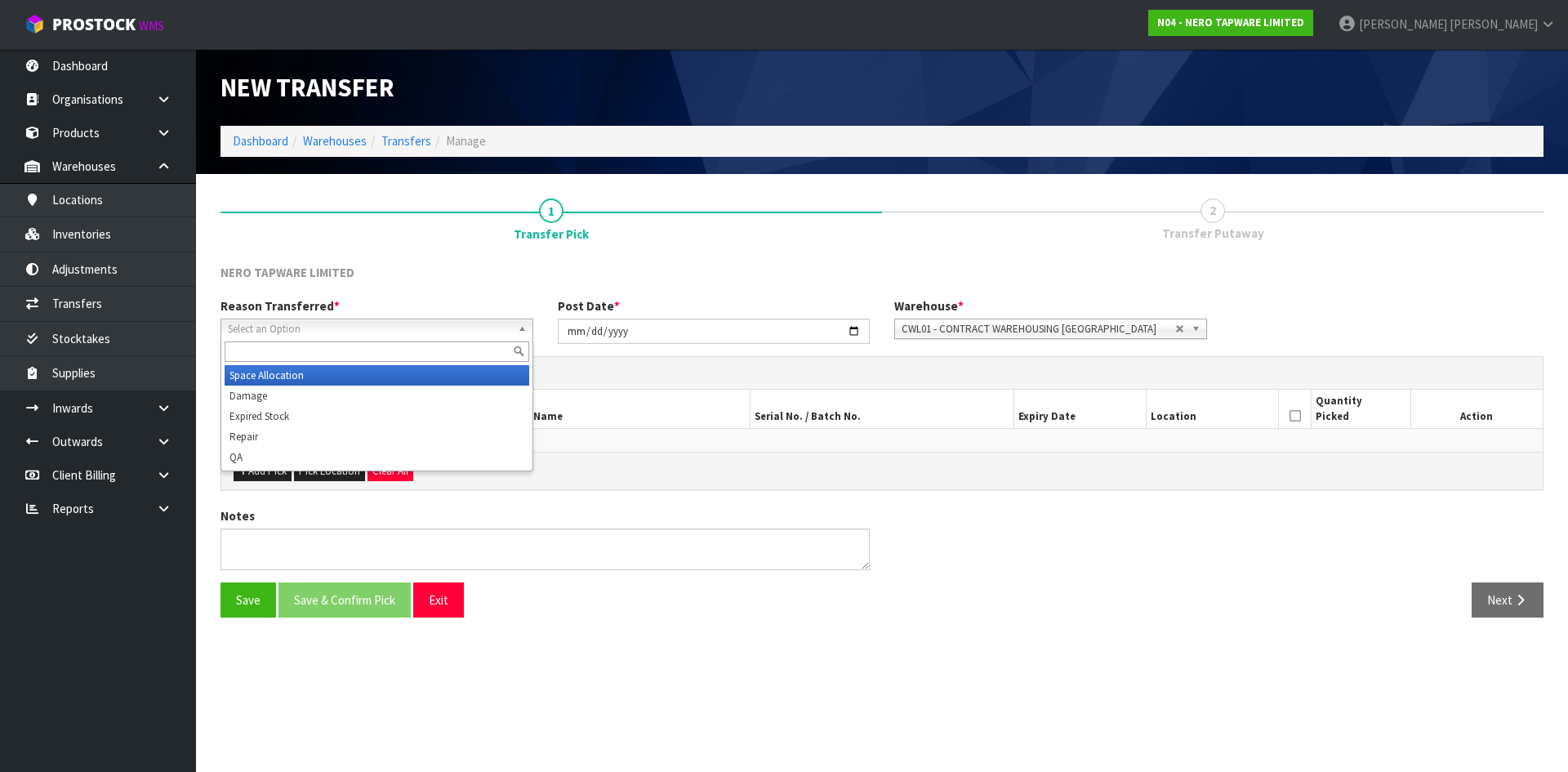
click at [341, 322] on span "Select an Option" at bounding box center [370, 330] width 283 height 20
click at [347, 375] on li "Space Allocation" at bounding box center [376, 375] width 304 height 20
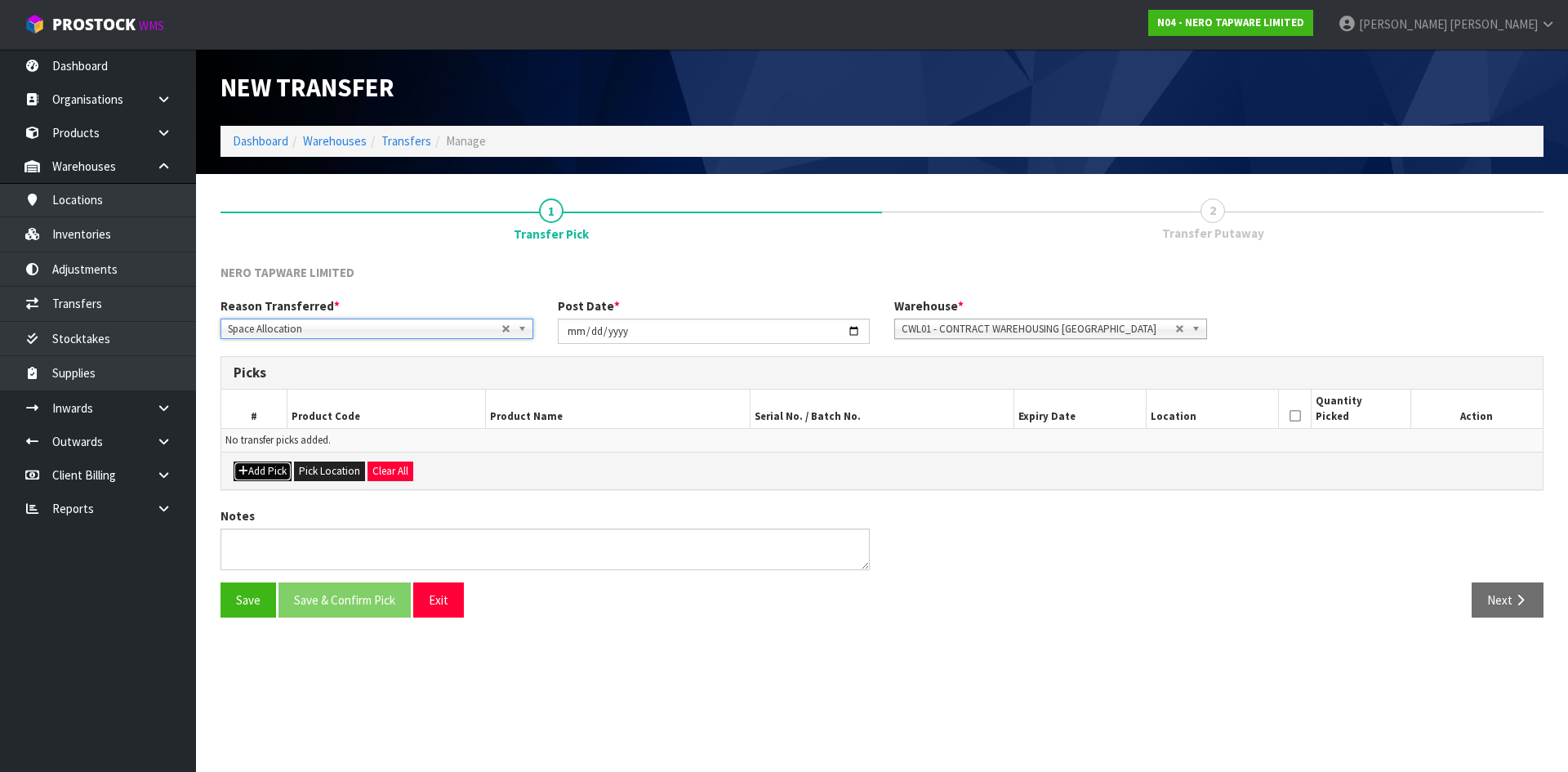
click at [280, 469] on button "Add Pick" at bounding box center [262, 471] width 58 height 20
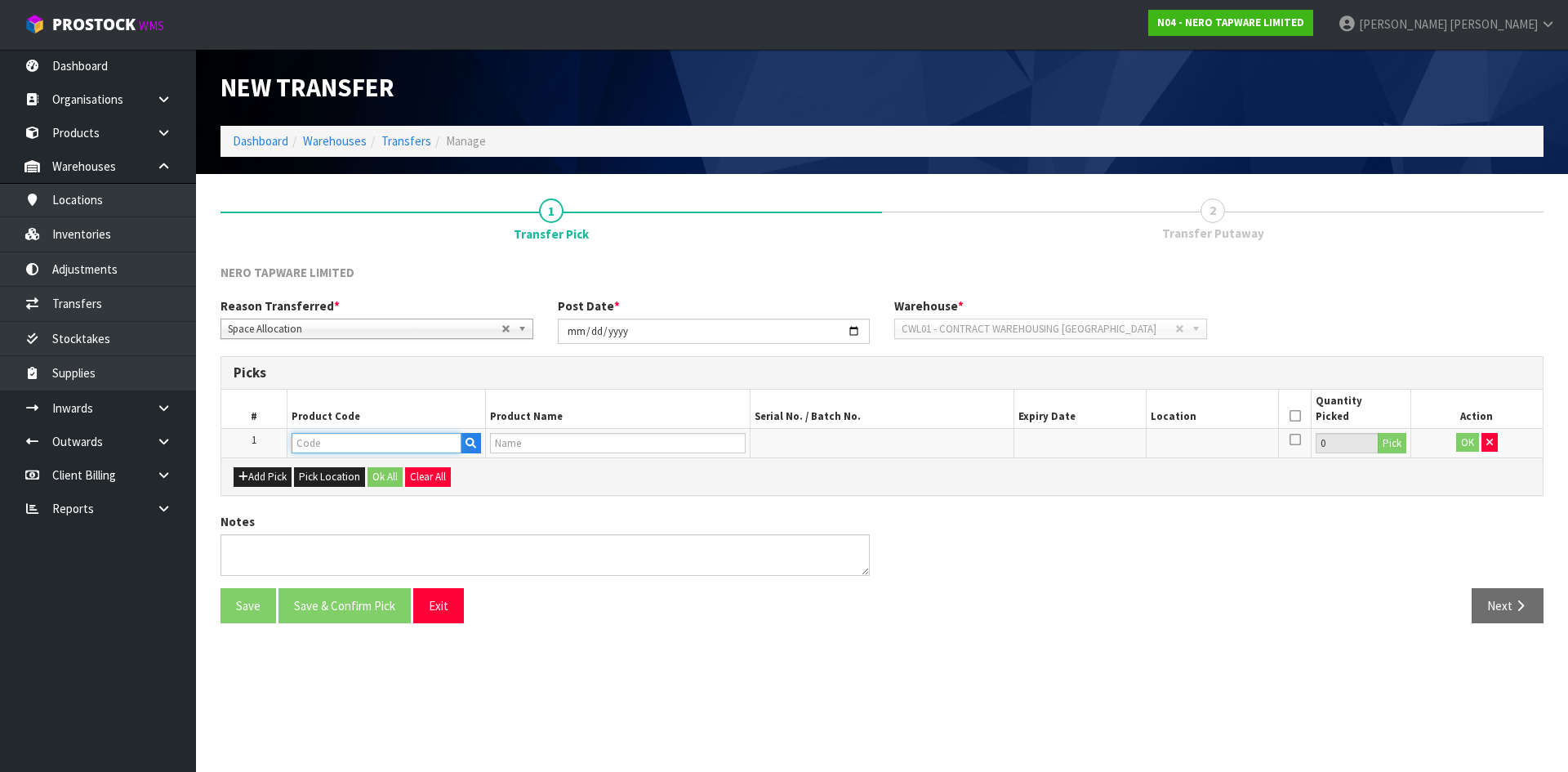
click at [330, 440] on input "text" at bounding box center [376, 443] width 170 height 20
paste input "HEATED TOWEL RAILS BROCHURES"
type input "HEATED TOWEL RAILS BROCHURES"
type input "MISCELLANEOUS ITEMS"
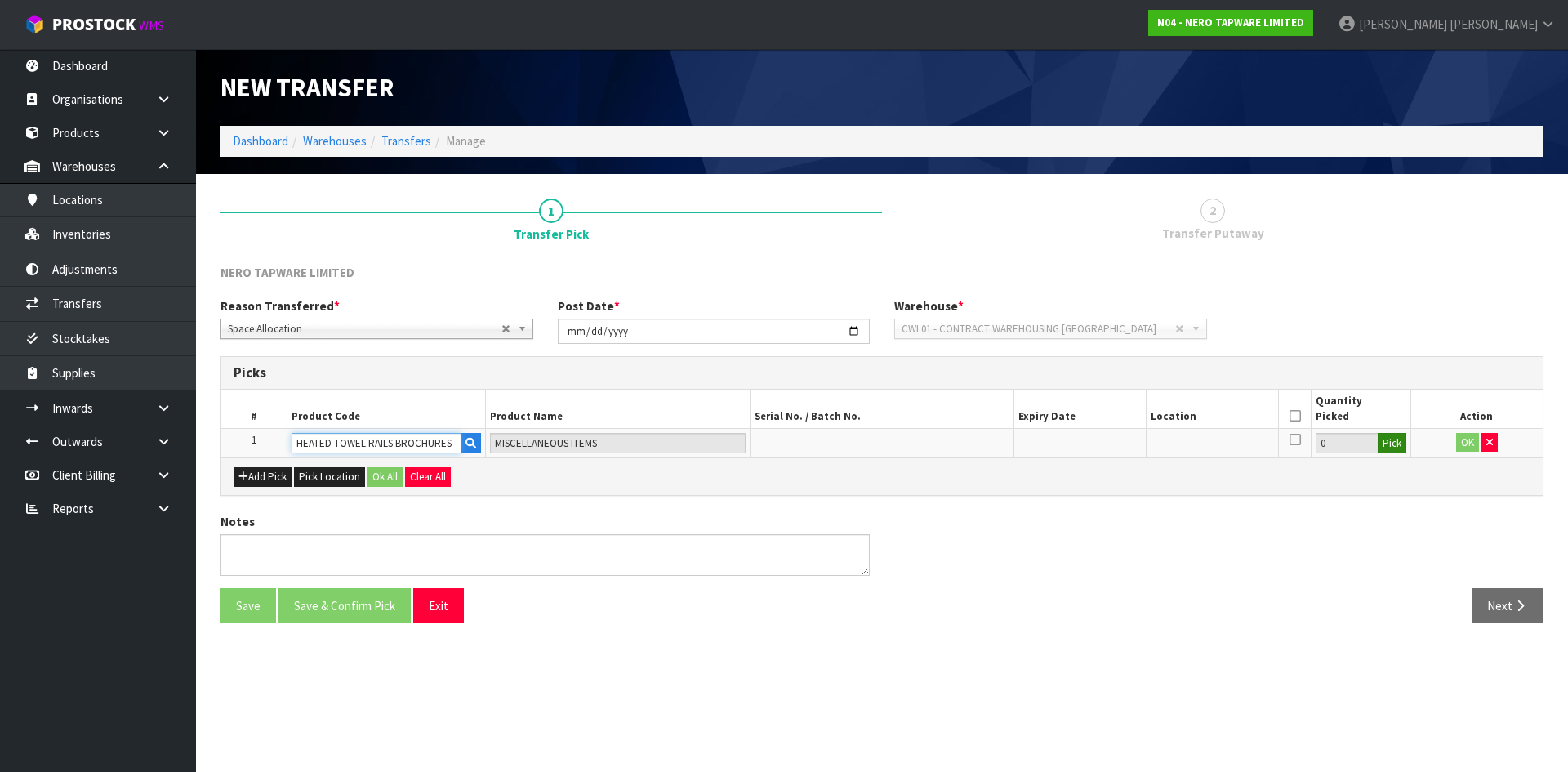
type input "HEATED TOWEL RAILS BROCHURES"
click at [1390, 442] on button "Pick" at bounding box center [1391, 443] width 28 height 21
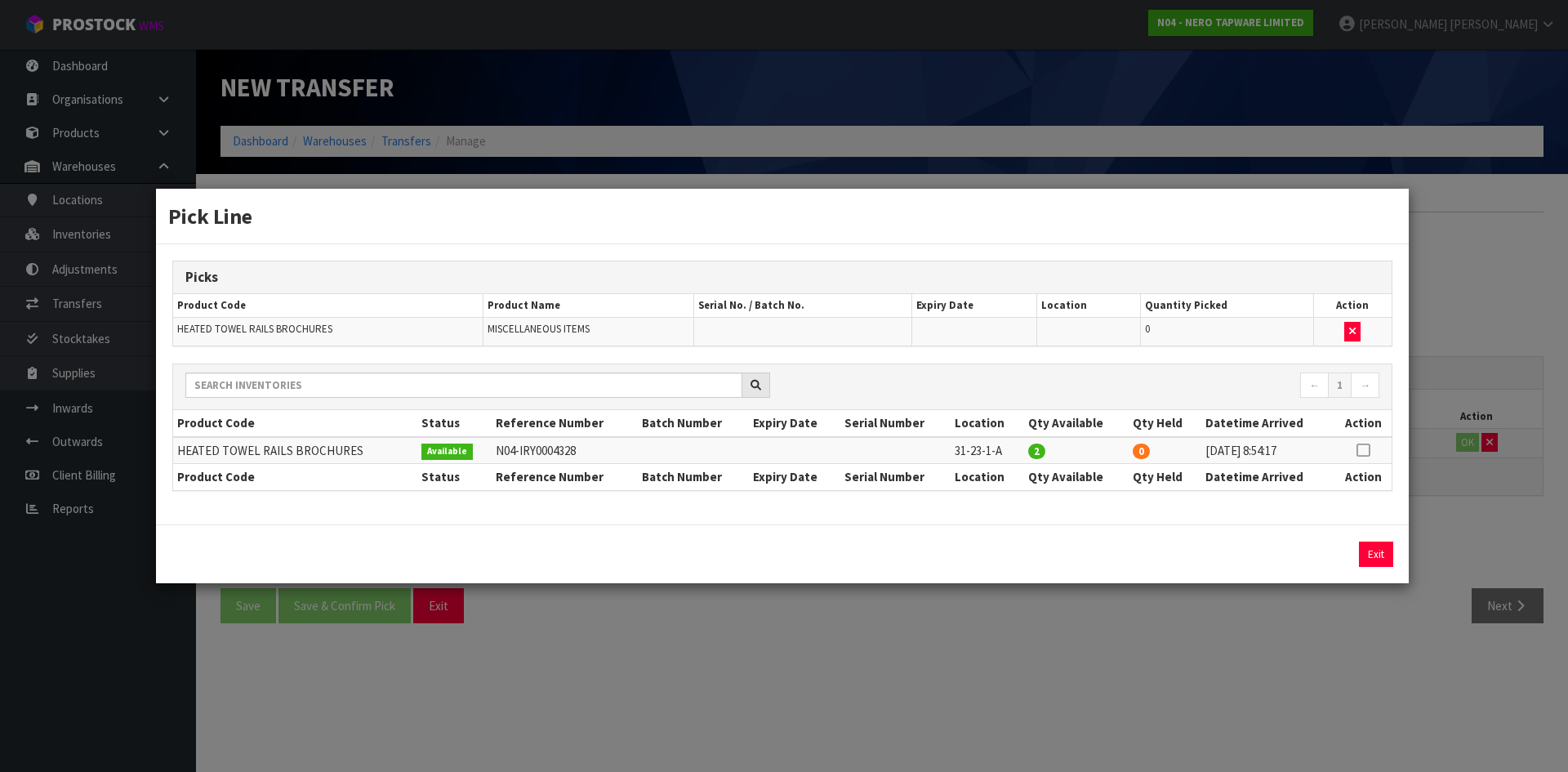
click at [1365, 450] on icon at bounding box center [1363, 450] width 13 height 1
drag, startPoint x: 1326, startPoint y: 551, endPoint x: 1323, endPoint y: 606, distance: 55.1
click at [1326, 550] on button "Assign Pick" at bounding box center [1320, 554] width 67 height 25
type input "2"
click at [1323, 622] on div "Pick Line Picks Product Code Product Name Serial No. / Batch No. Expiry Date Lo…" at bounding box center [784, 386] width 1568 height 772
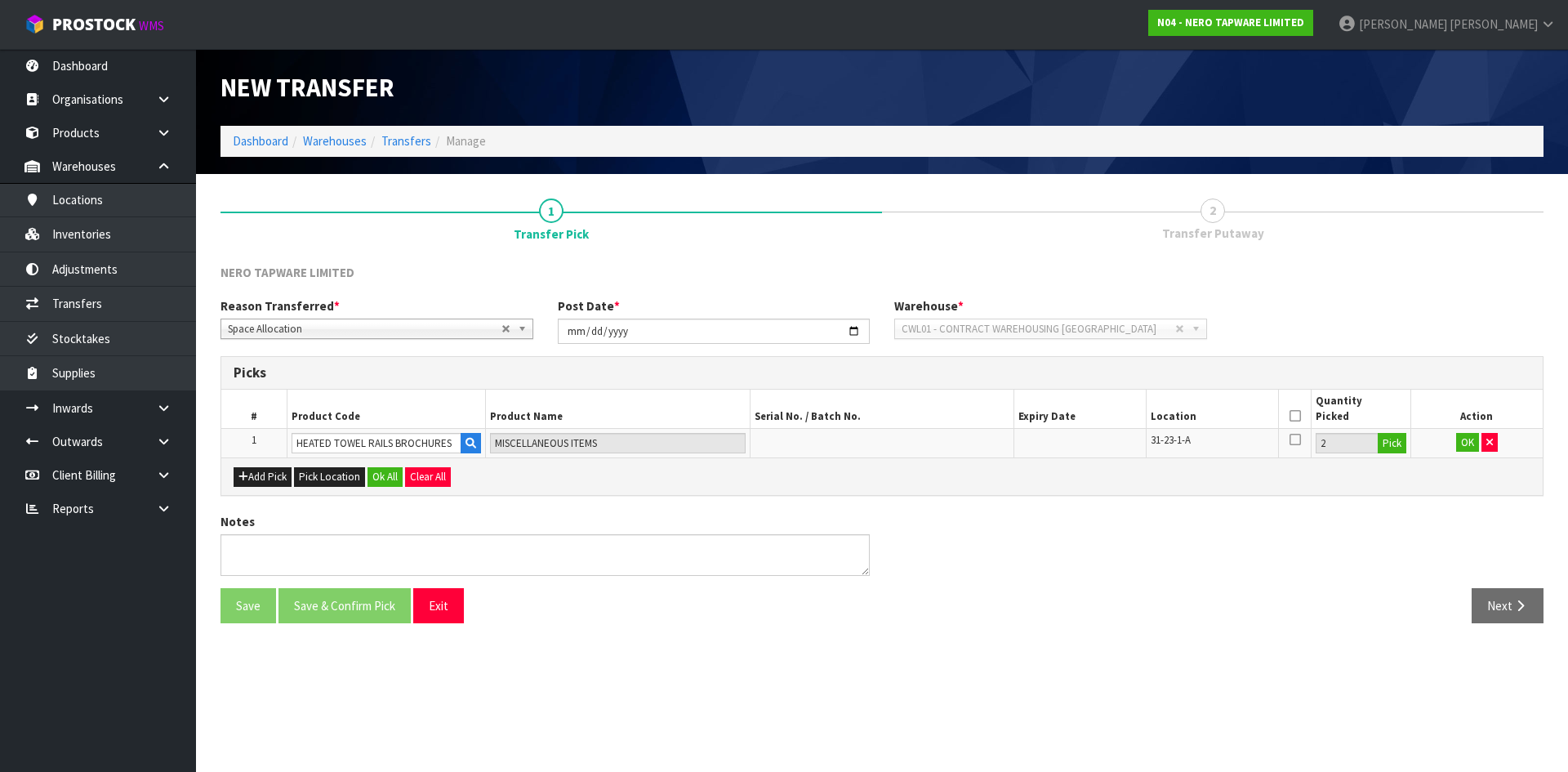
click at [1295, 416] on icon at bounding box center [1295, 416] width 12 height 1
click at [1459, 448] on button "OK" at bounding box center [1466, 443] width 23 height 20
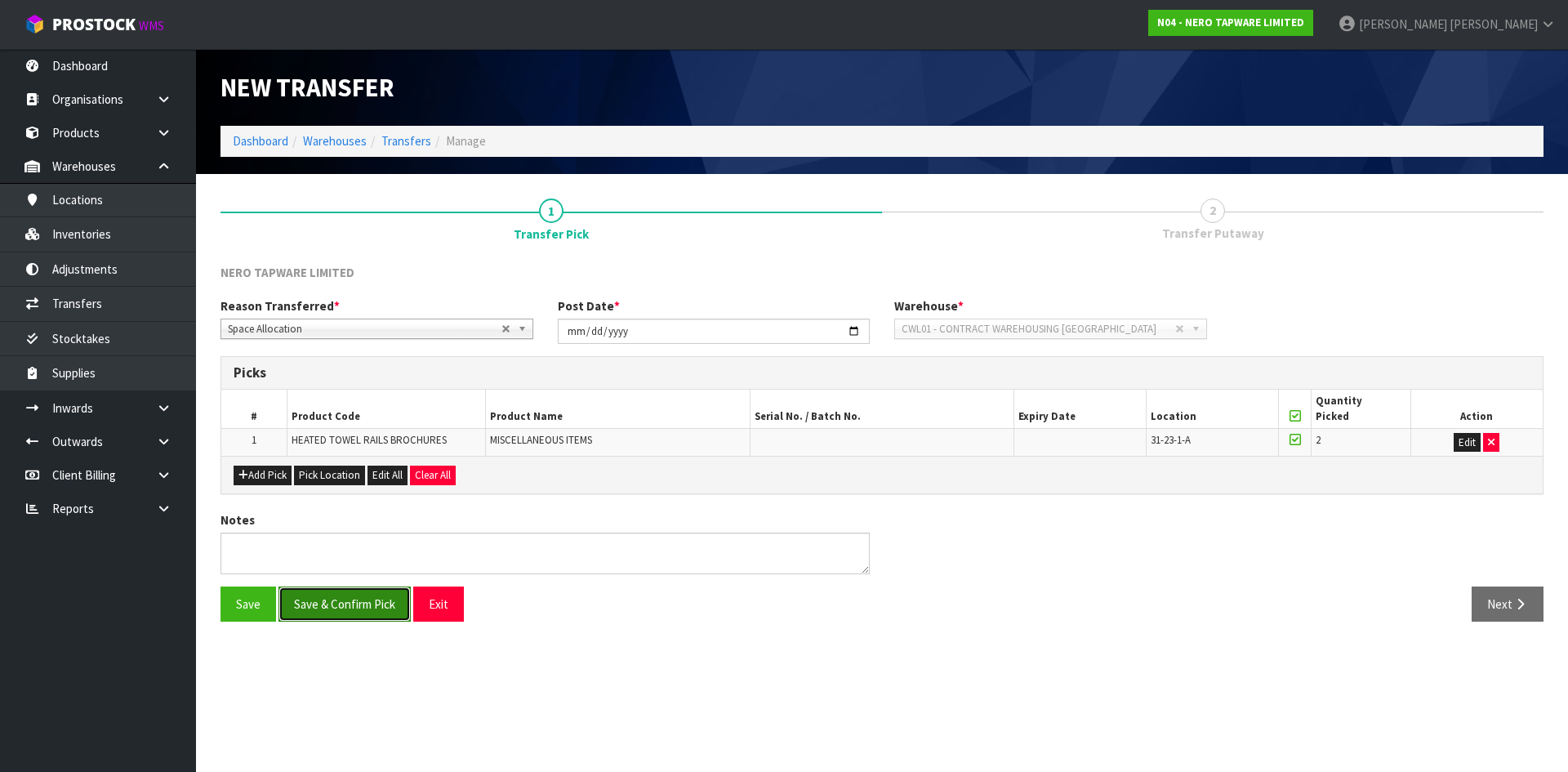
click at [338, 605] on button "Save & Confirm Pick" at bounding box center [345, 604] width 133 height 35
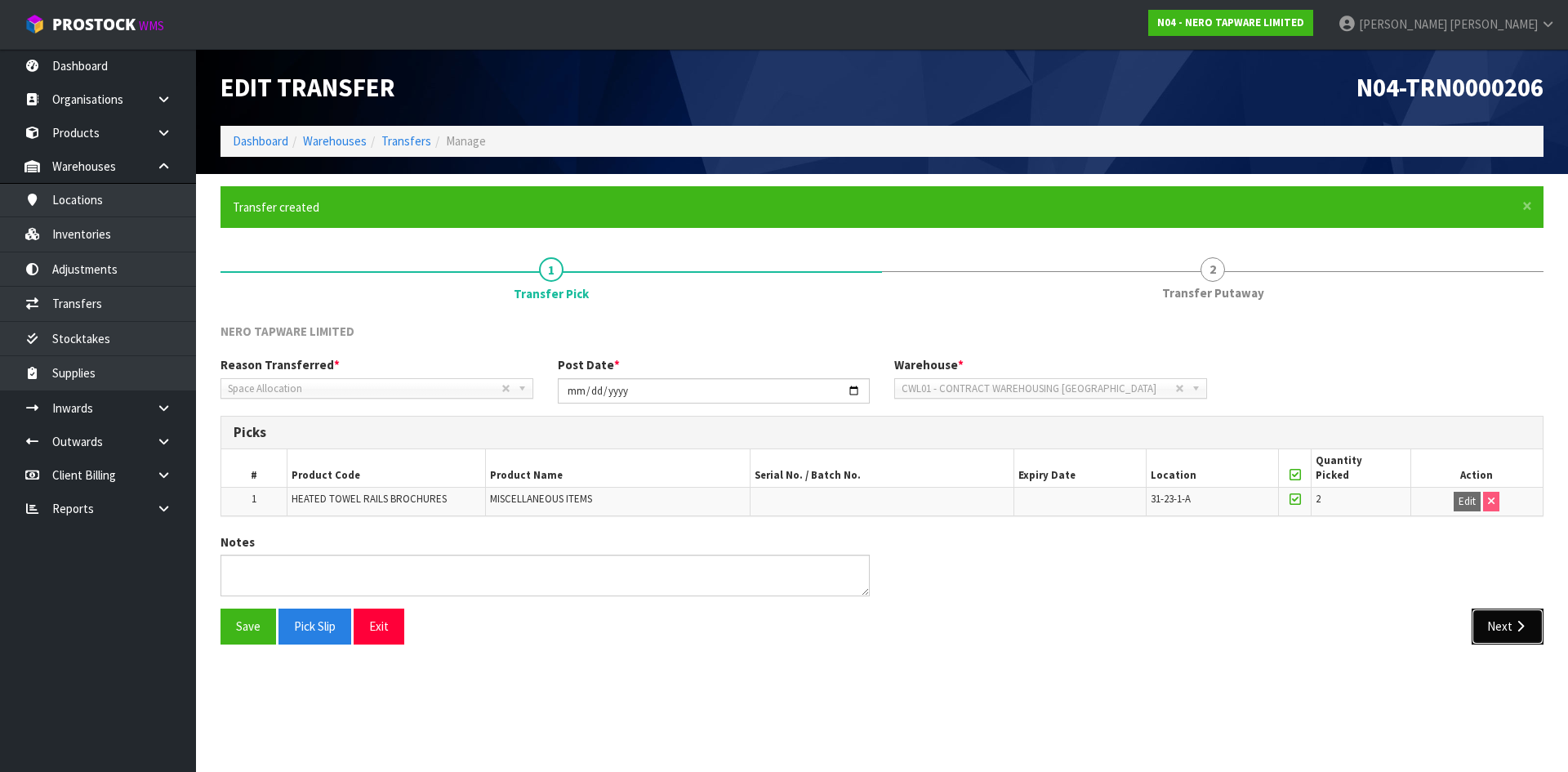
click at [1488, 631] on button "Next" at bounding box center [1507, 626] width 72 height 35
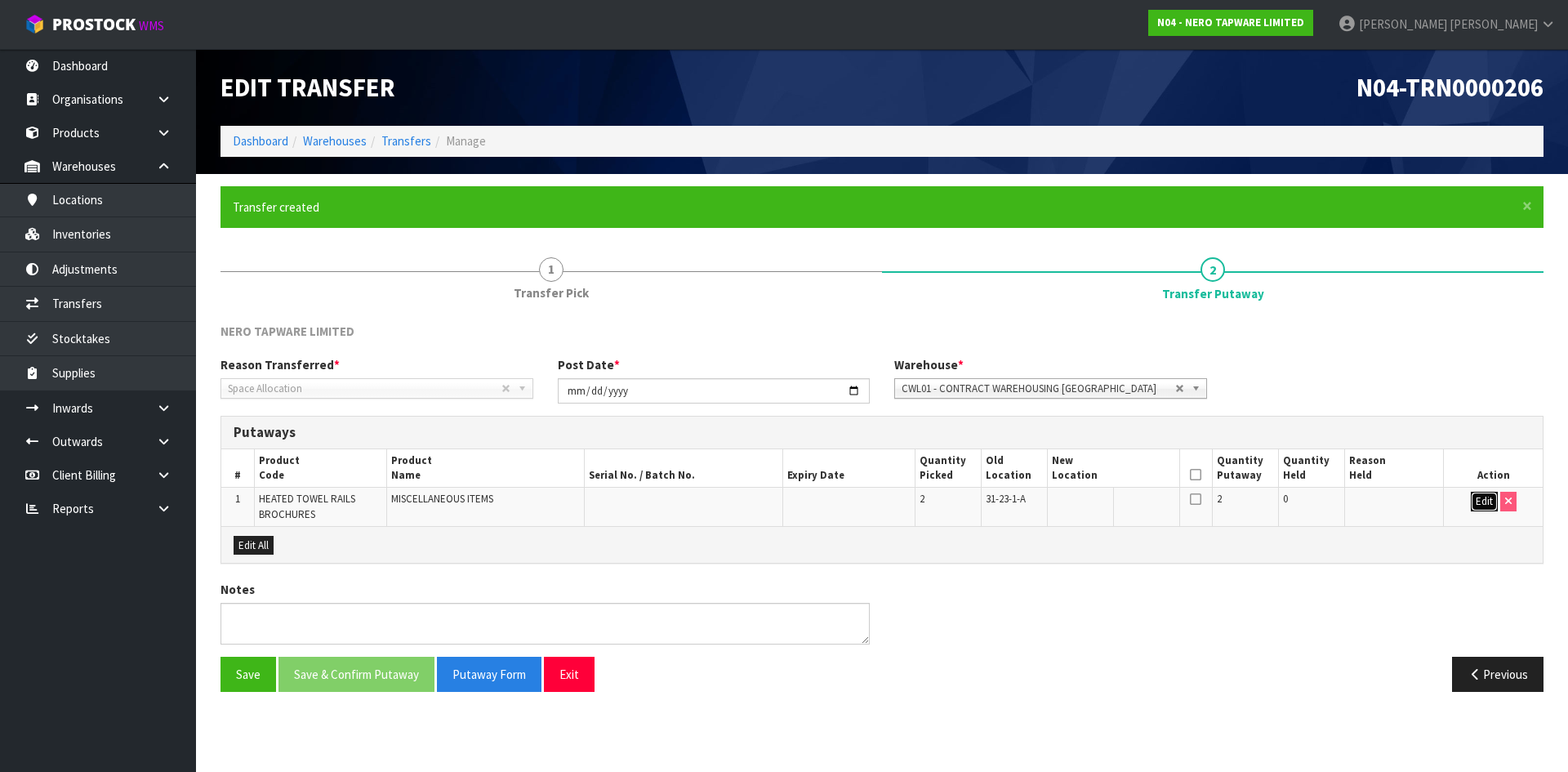
click at [1474, 504] on button "Edit" at bounding box center [1484, 501] width 27 height 20
click at [1074, 501] on input "text" at bounding box center [1103, 501] width 104 height 20
type input "31-23-2-C"
drag, startPoint x: 1196, startPoint y: 474, endPoint x: 1402, endPoint y: 491, distance: 206.7
click at [1199, 474] on icon at bounding box center [1195, 474] width 12 height 1
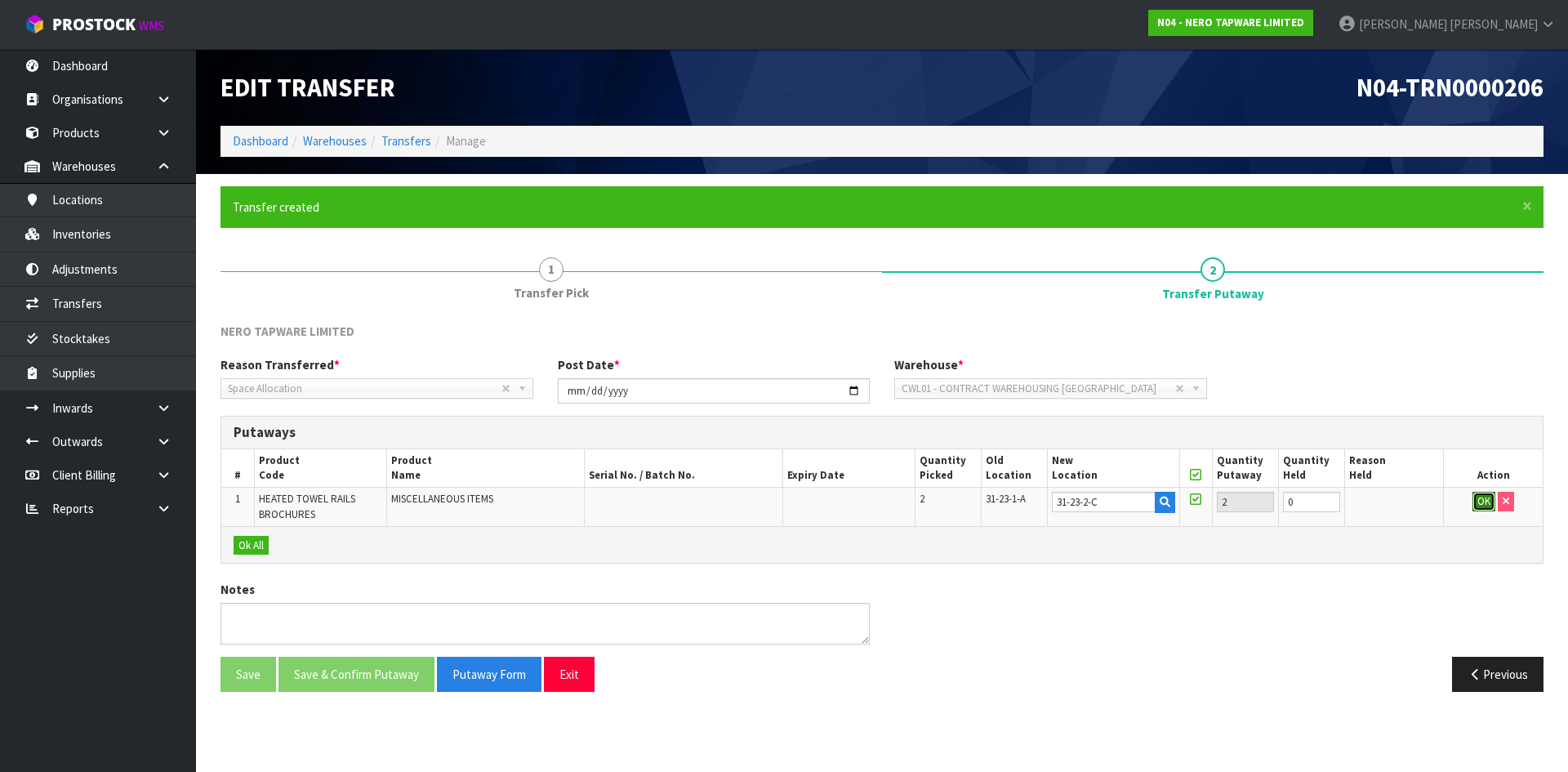
click at [1483, 505] on button "OK" at bounding box center [1483, 501] width 23 height 20
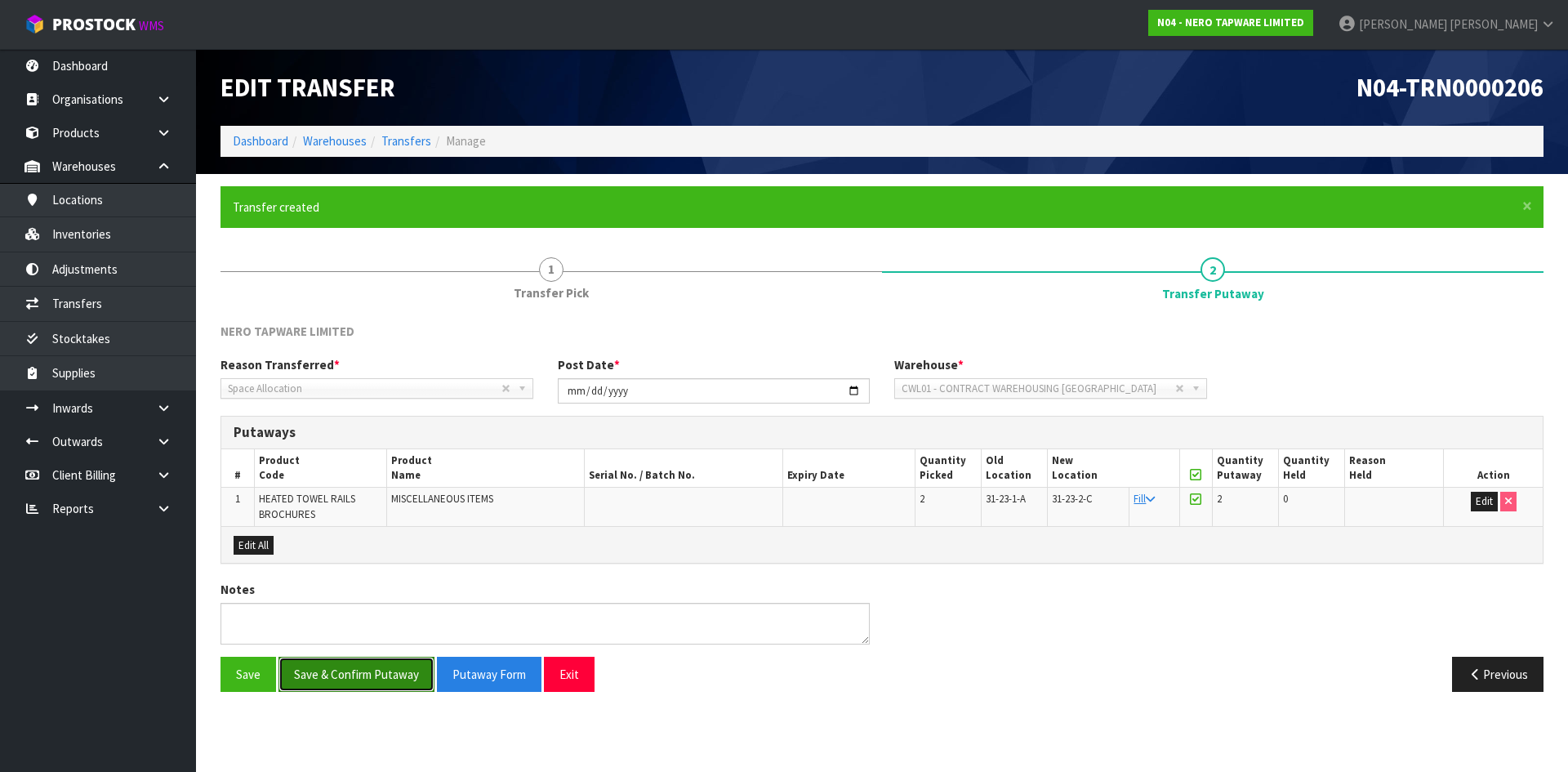
click at [332, 678] on button "Save & Confirm Putaway" at bounding box center [357, 674] width 156 height 35
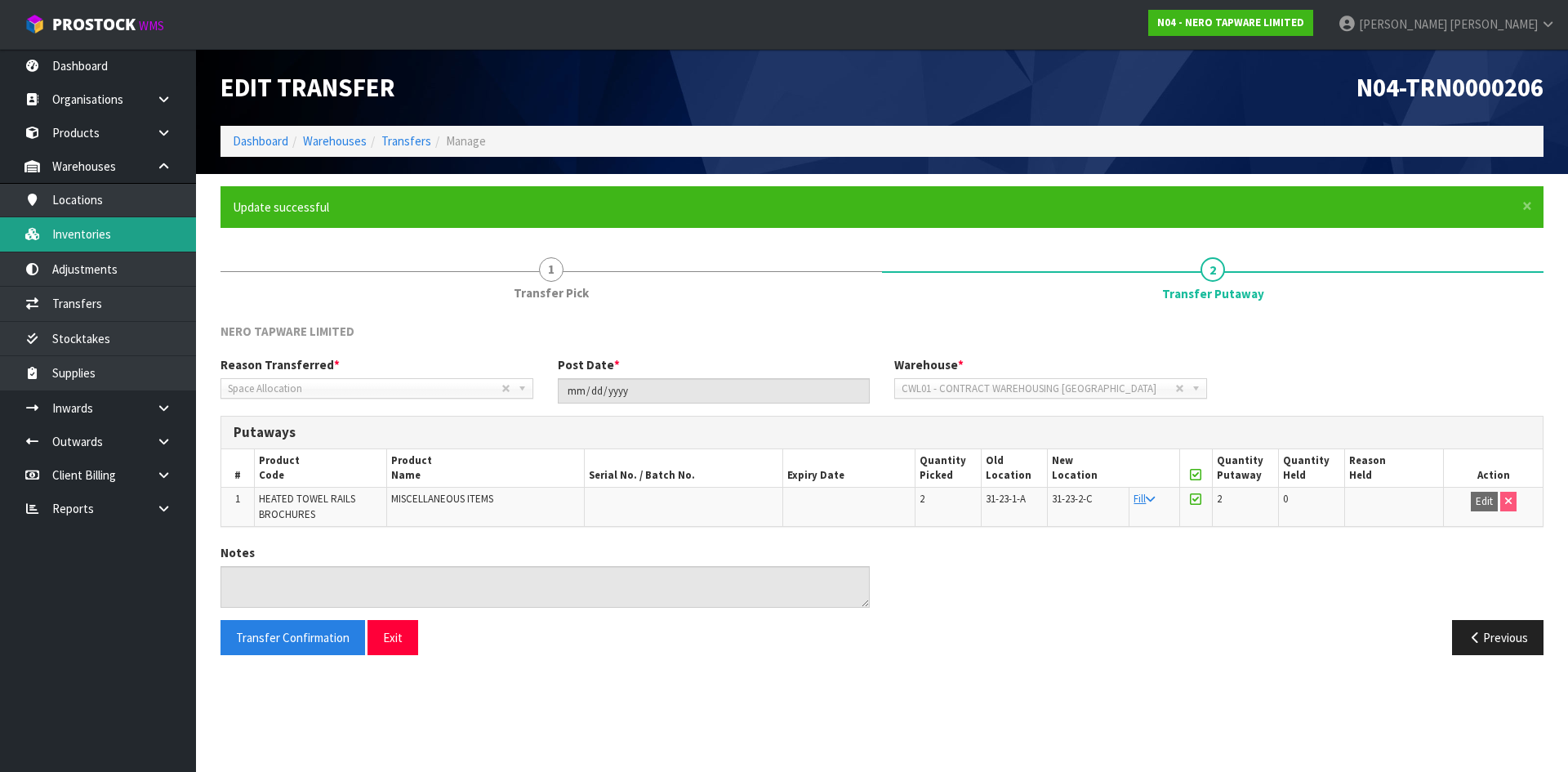
click at [74, 242] on link "Inventories" at bounding box center [98, 233] width 196 height 34
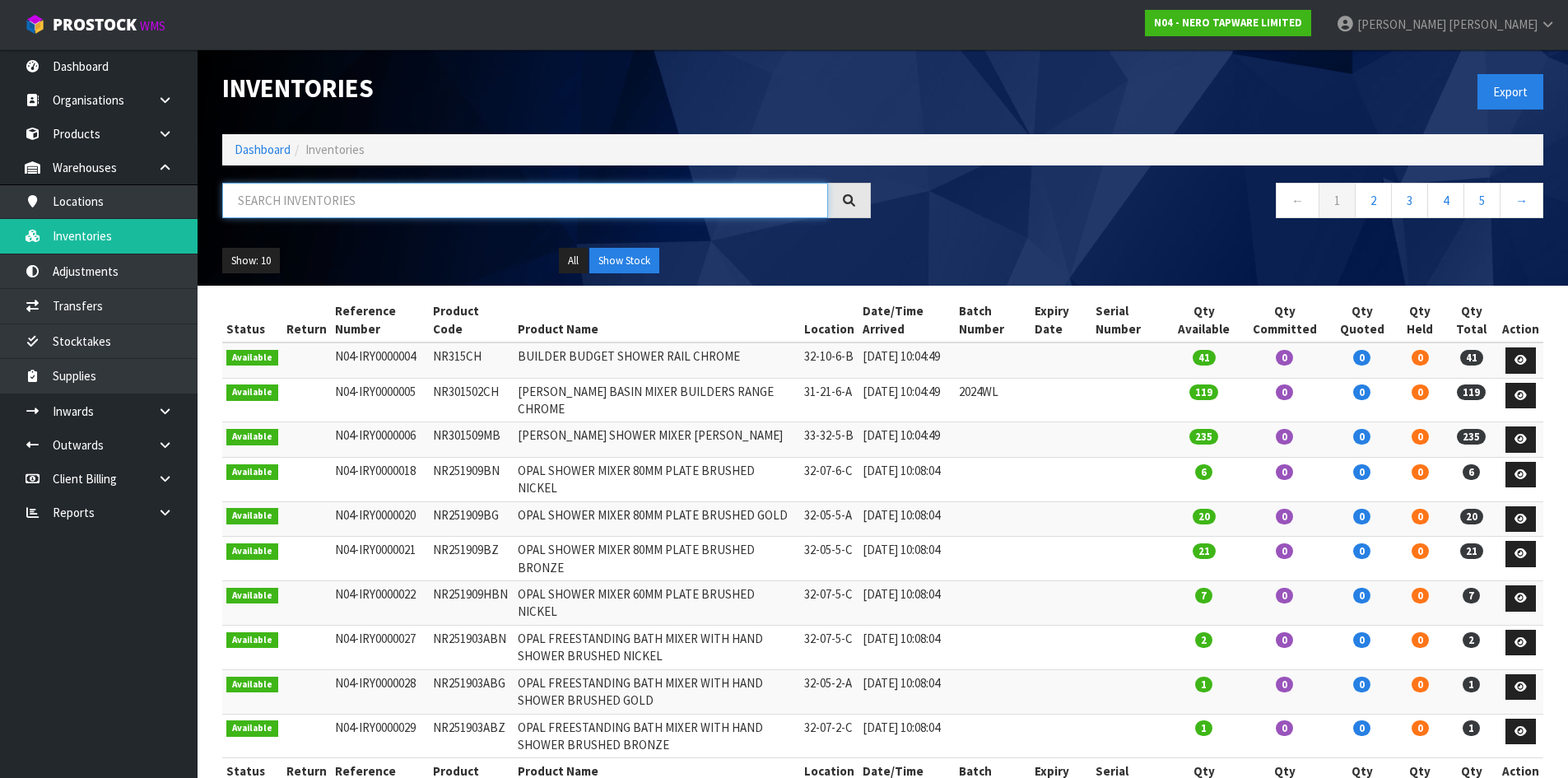
click at [264, 195] on input "text" at bounding box center [525, 200] width 606 height 36
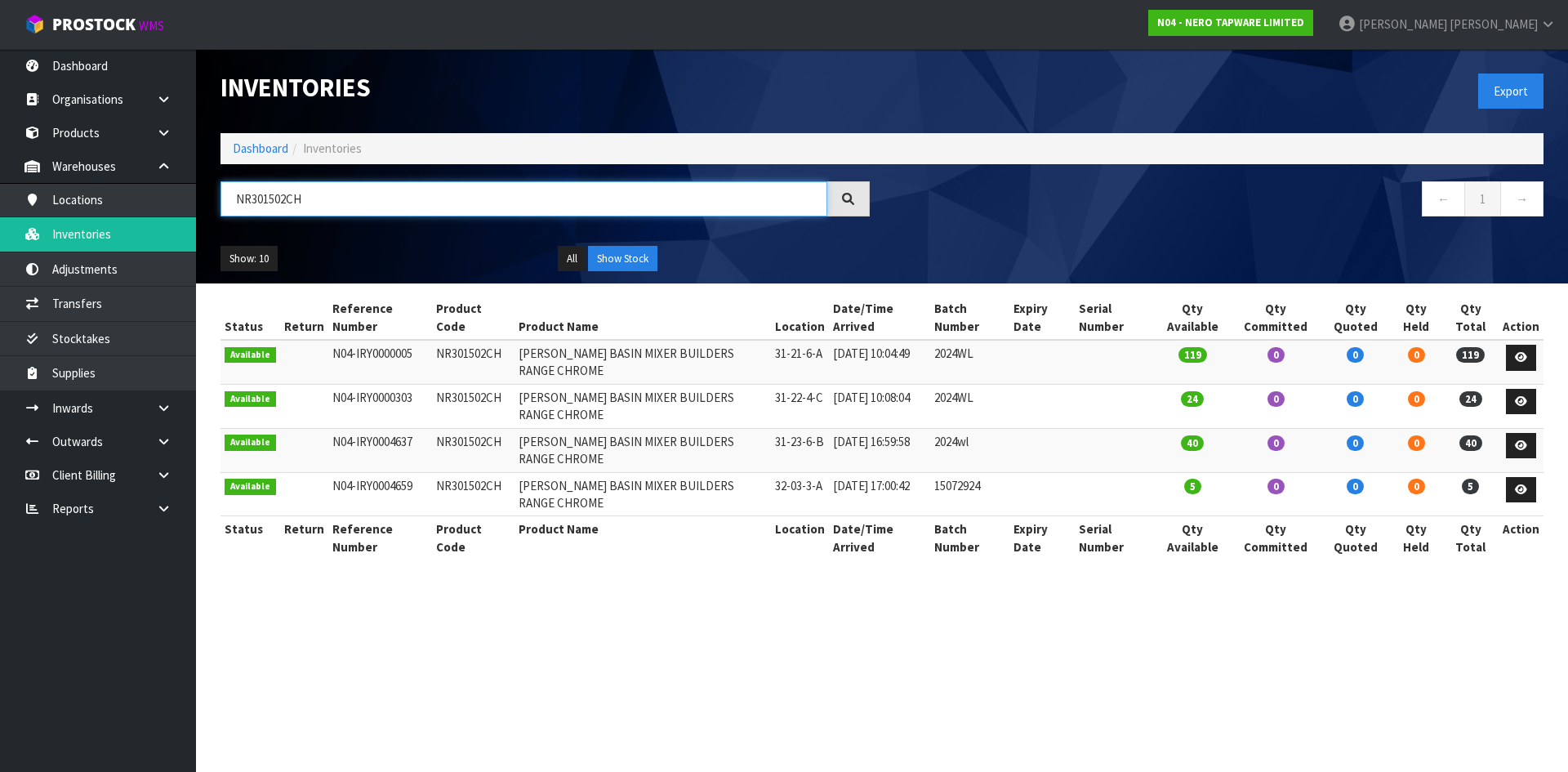
drag, startPoint x: 251, startPoint y: 197, endPoint x: 364, endPoint y: 223, distance: 116.0
click at [364, 223] on div "NR301502CH" at bounding box center [545, 205] width 674 height 47
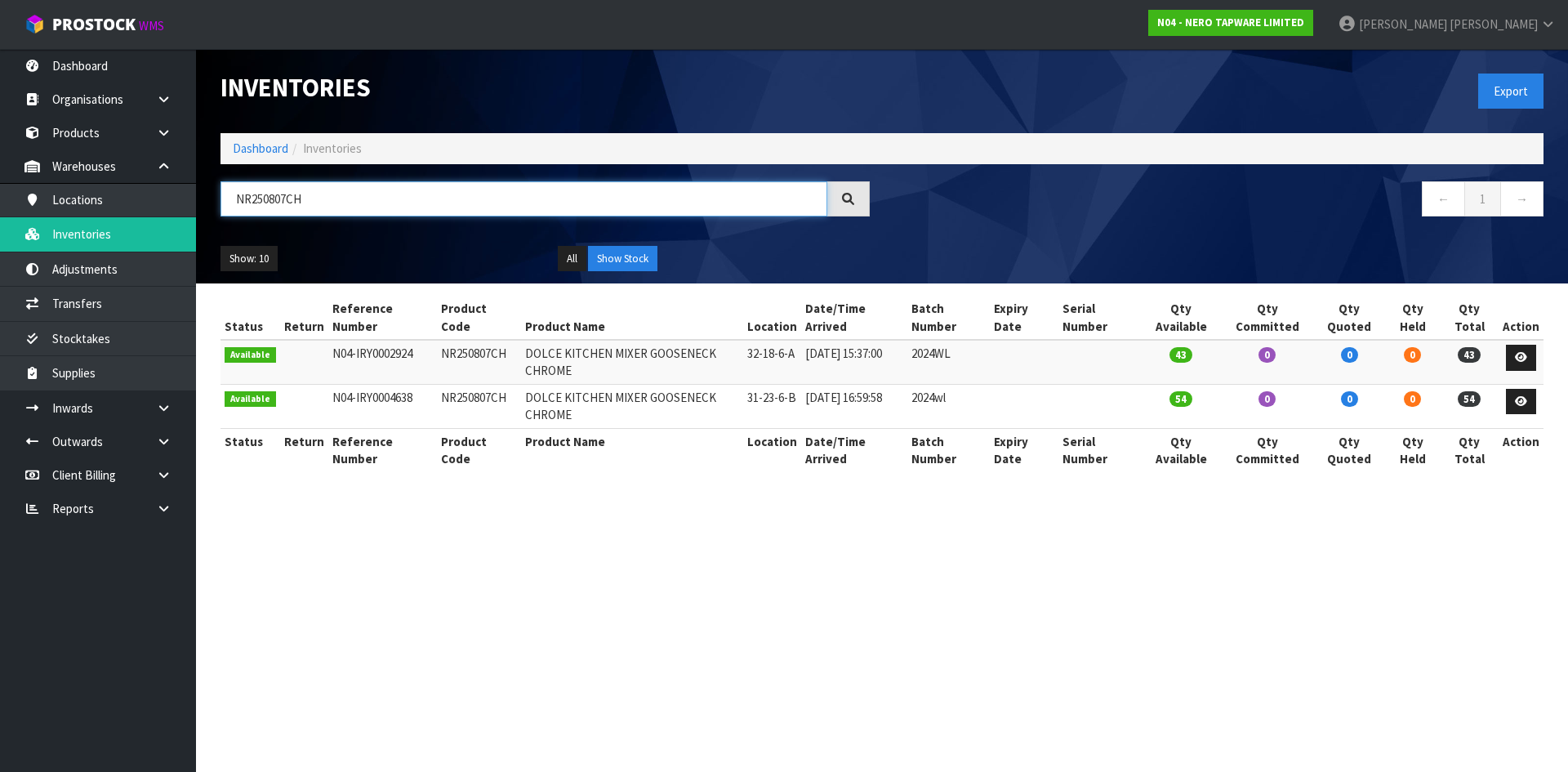
drag, startPoint x: 315, startPoint y: 193, endPoint x: 211, endPoint y: 193, distance: 104.0
click at [211, 193] on div "NR250807CH" at bounding box center [545, 205] width 674 height 47
type input "3"
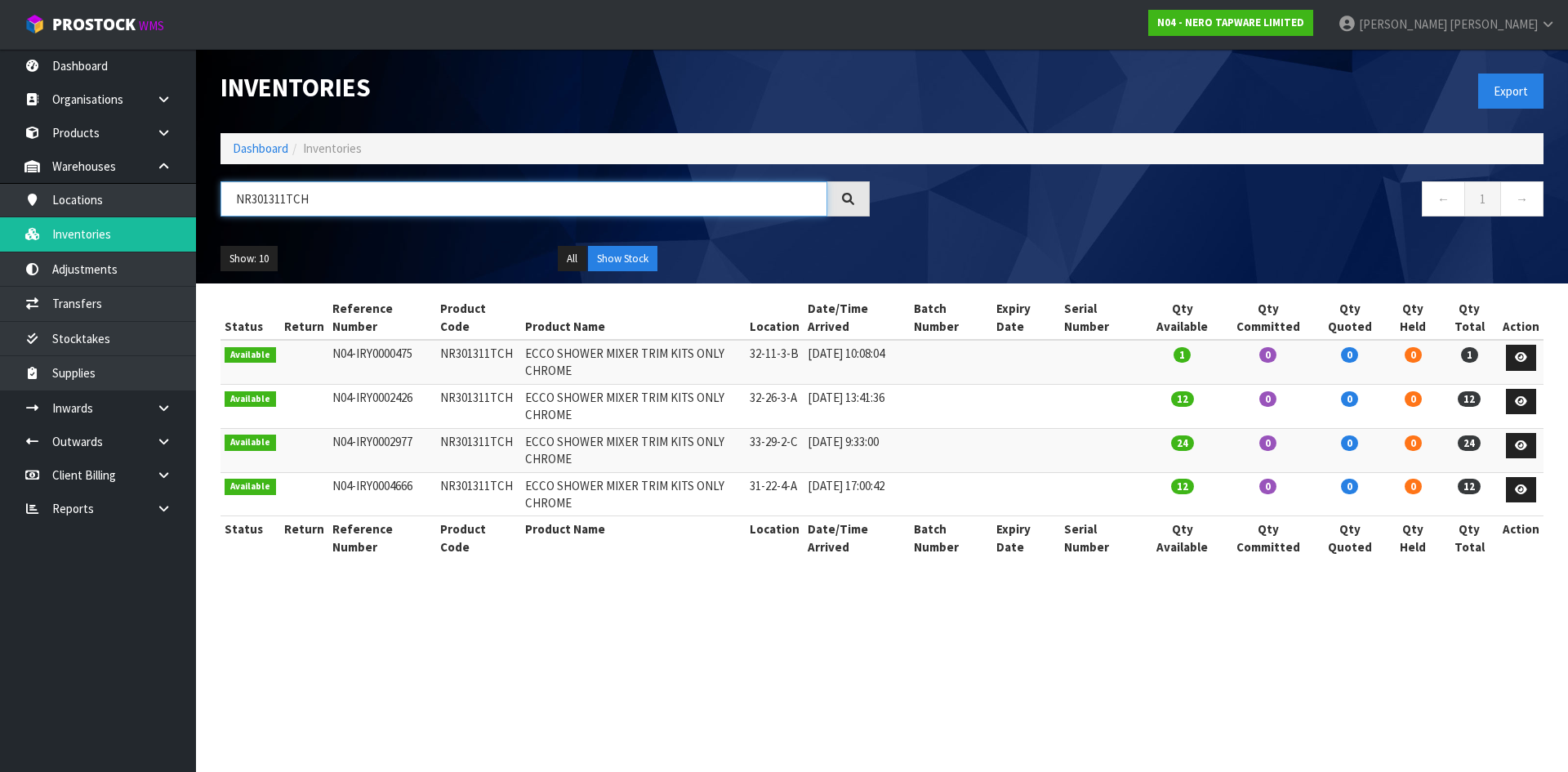
drag, startPoint x: 252, startPoint y: 197, endPoint x: 682, endPoint y: 239, distance: 432.0
click at [715, 238] on div "Inventories Export Dashboard Inventories NR301311TCH ← 1 → Show: 10 5 10 25 50 …" at bounding box center [882, 166] width 1347 height 234
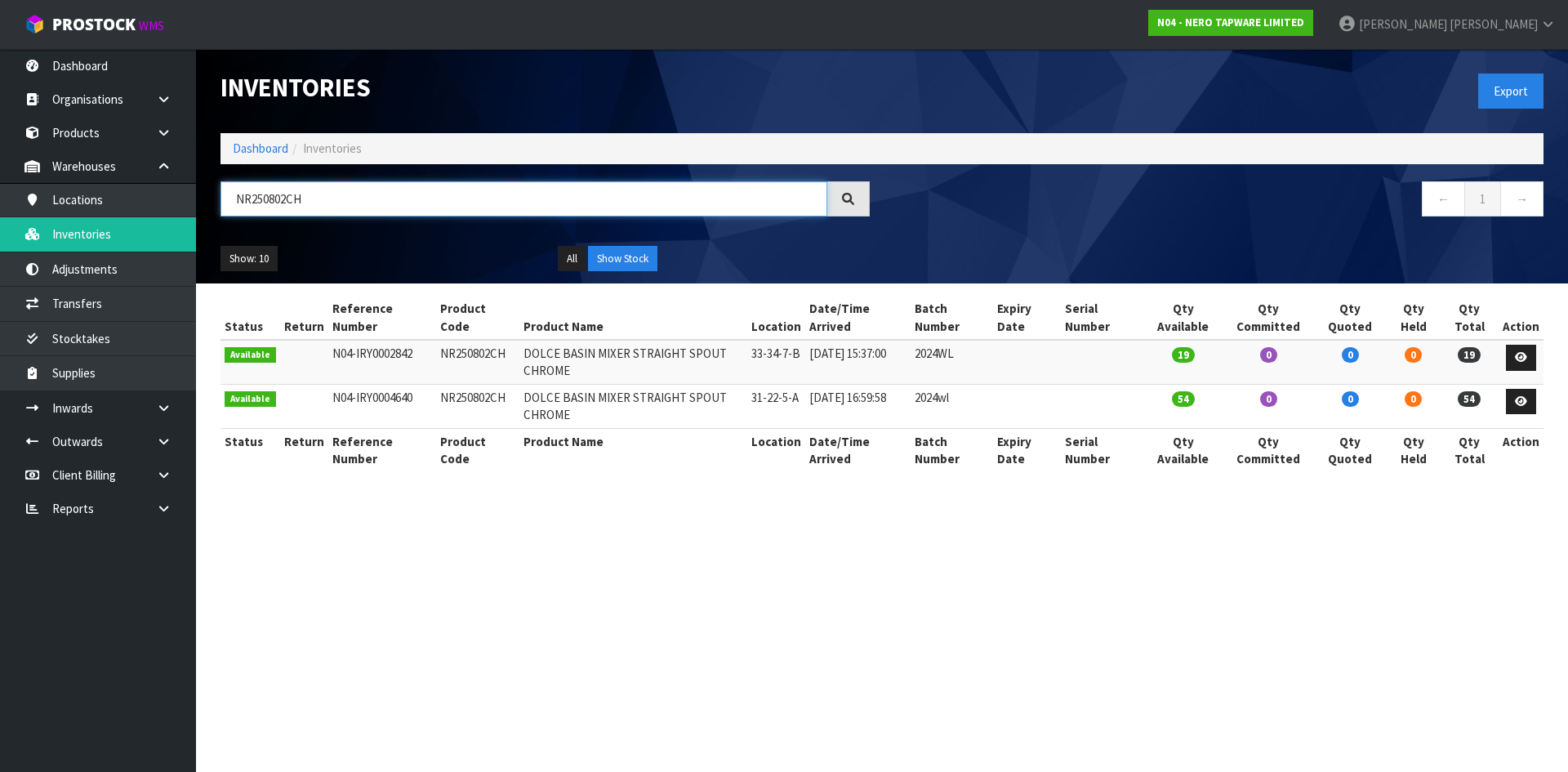
drag, startPoint x: 250, startPoint y: 199, endPoint x: 450, endPoint y: 241, distance: 204.4
click at [455, 242] on div "Inventories Export Dashboard Inventories NR250802CH ← 1 → Show: 10 5 10 25 50 A…" at bounding box center [882, 166] width 1347 height 234
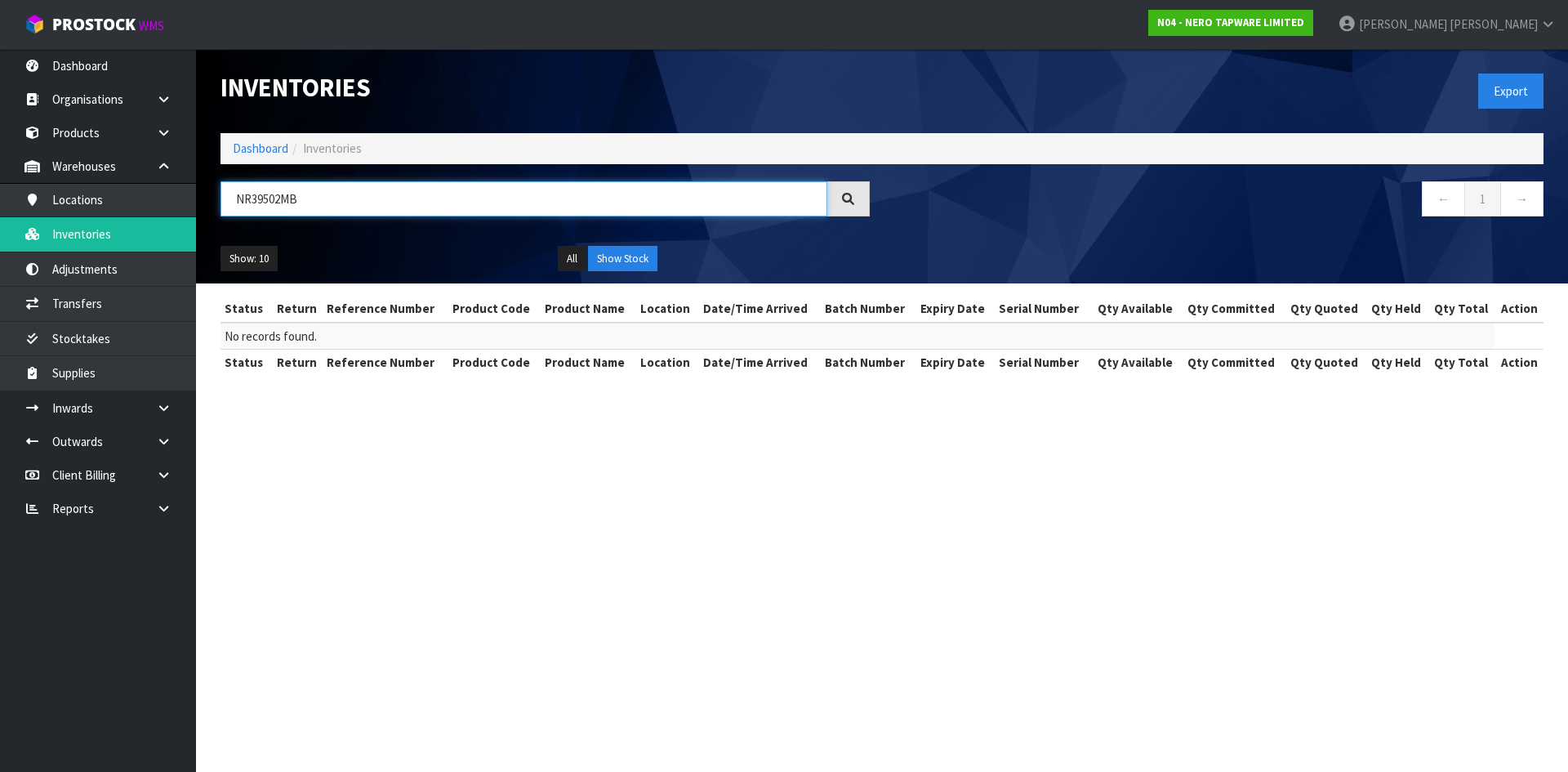
click at [291, 202] on input "NR39502MB" at bounding box center [524, 199] width 606 height 35
type input "NR39502MB"
click at [64, 143] on link "Products" at bounding box center [98, 133] width 196 height 34
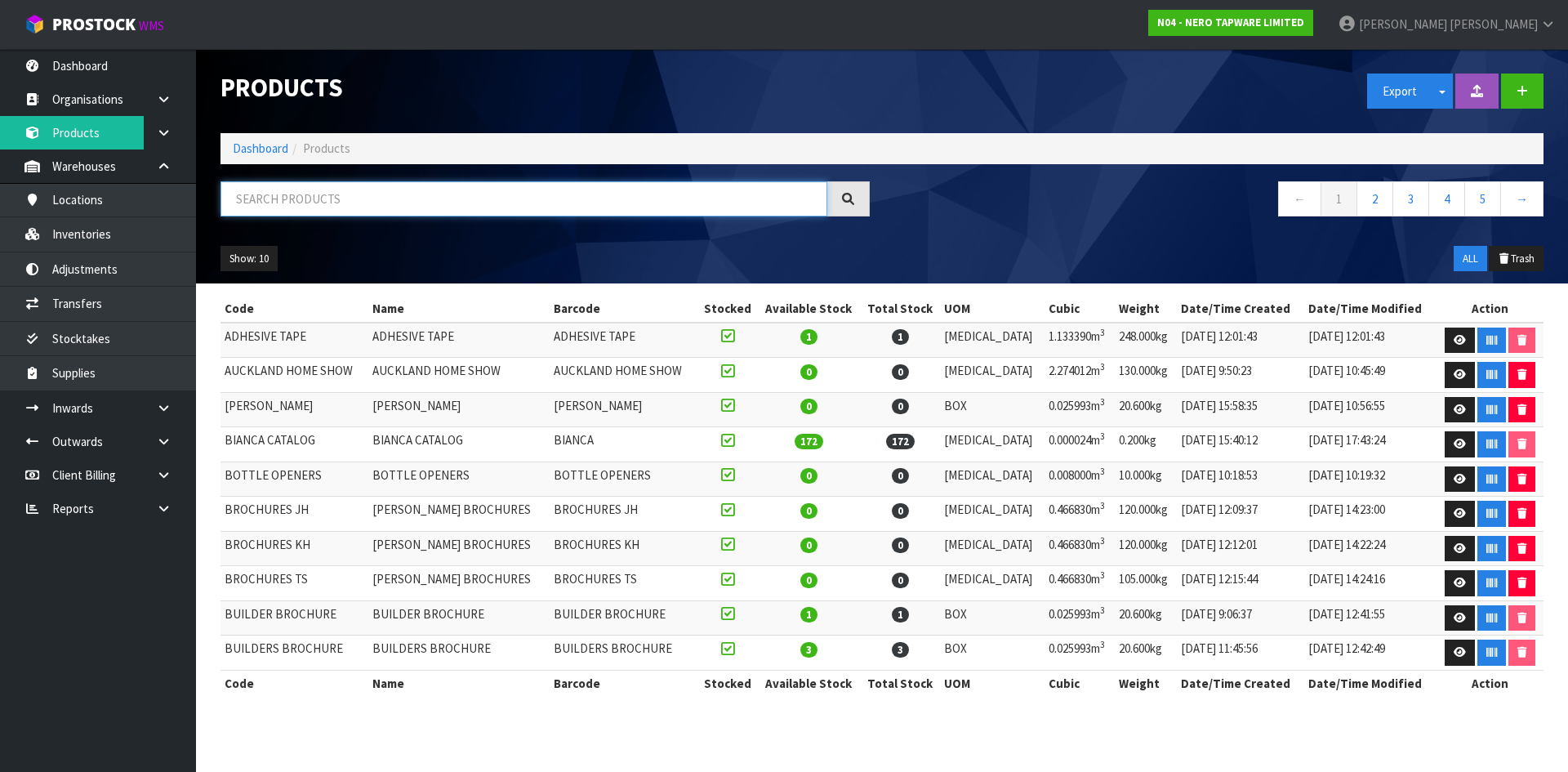
click at [304, 204] on input "text" at bounding box center [524, 199] width 606 height 35
paste input "NR39502MB"
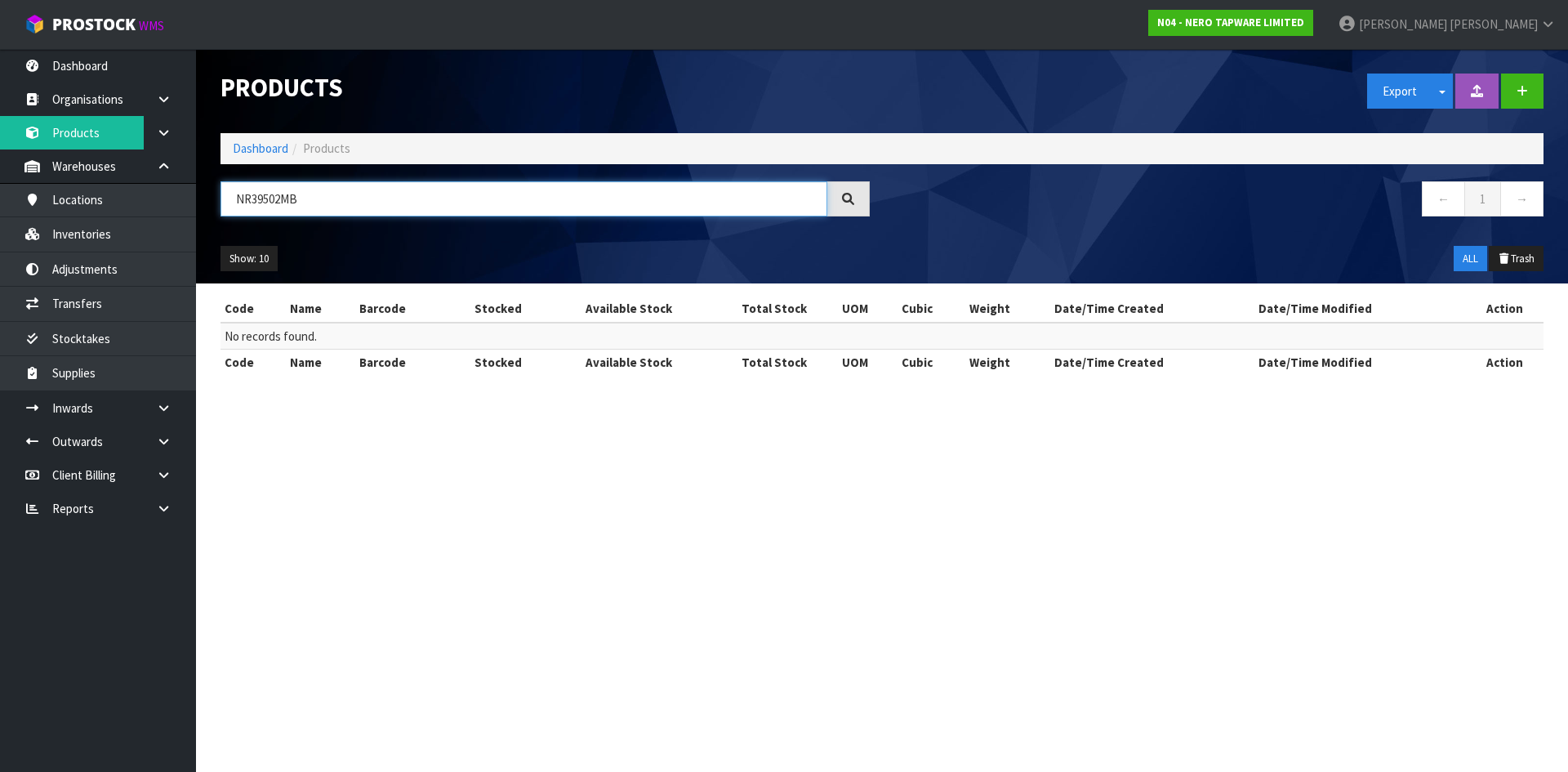
drag, startPoint x: 250, startPoint y: 201, endPoint x: 352, endPoint y: 198, distance: 102.0
click at [352, 198] on input "NR39502MB" at bounding box center [524, 199] width 606 height 35
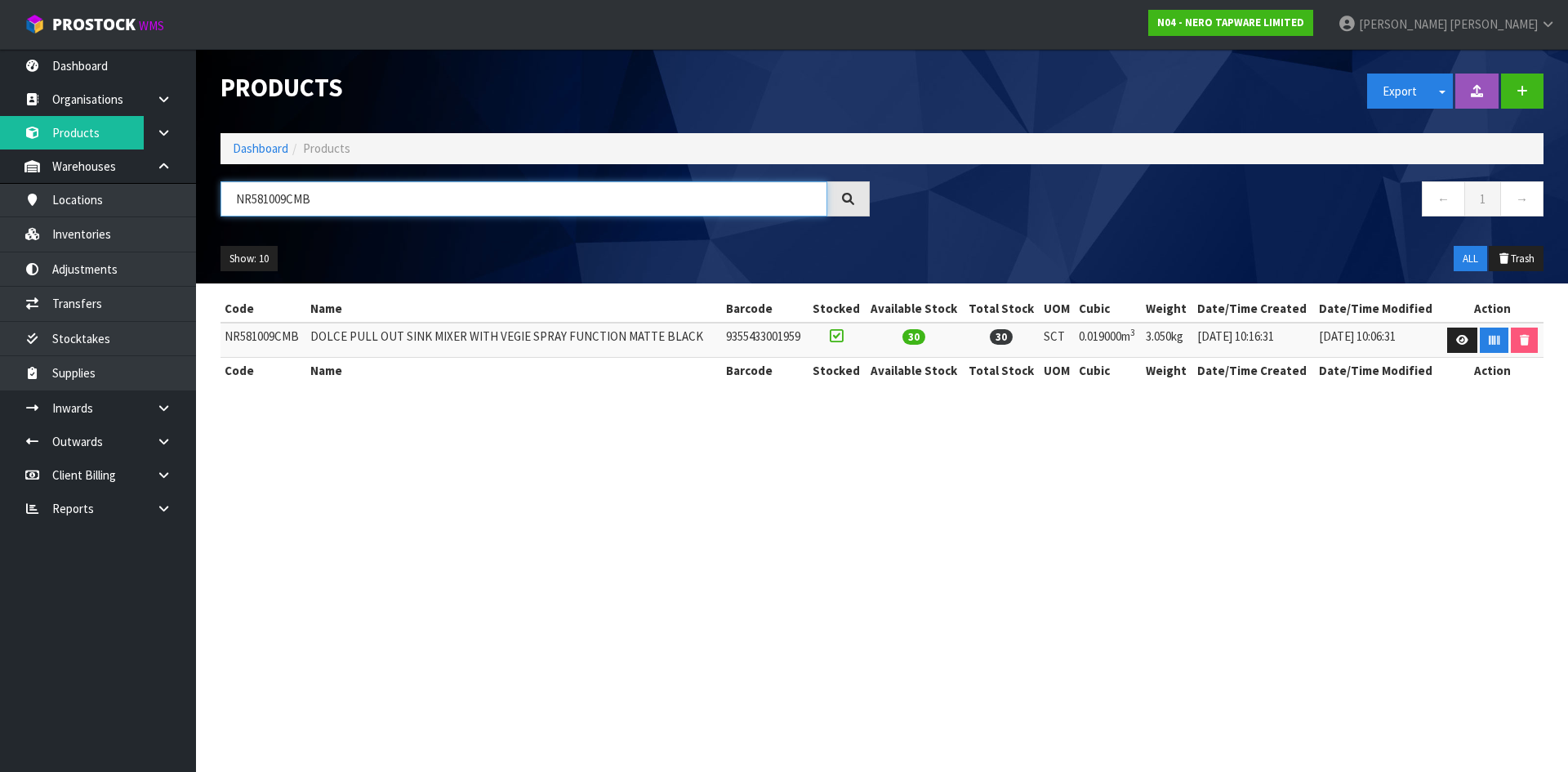
type input "NR581009CMB"
click at [285, 339] on td "NR581009CMB" at bounding box center [263, 340] width 85 height 35
copy tr "NR581009CMB"
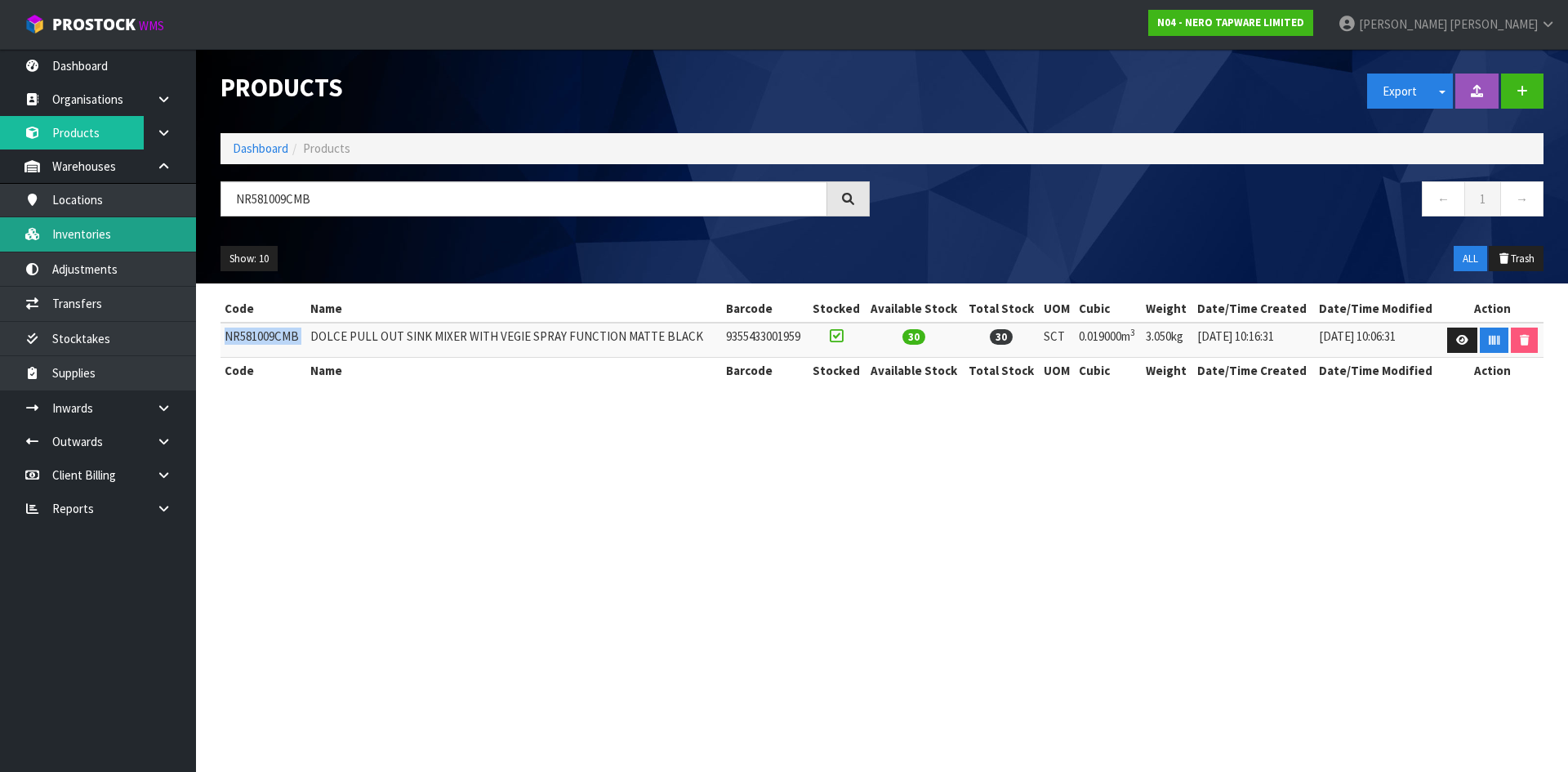
click at [104, 238] on link "Inventories" at bounding box center [98, 233] width 196 height 34
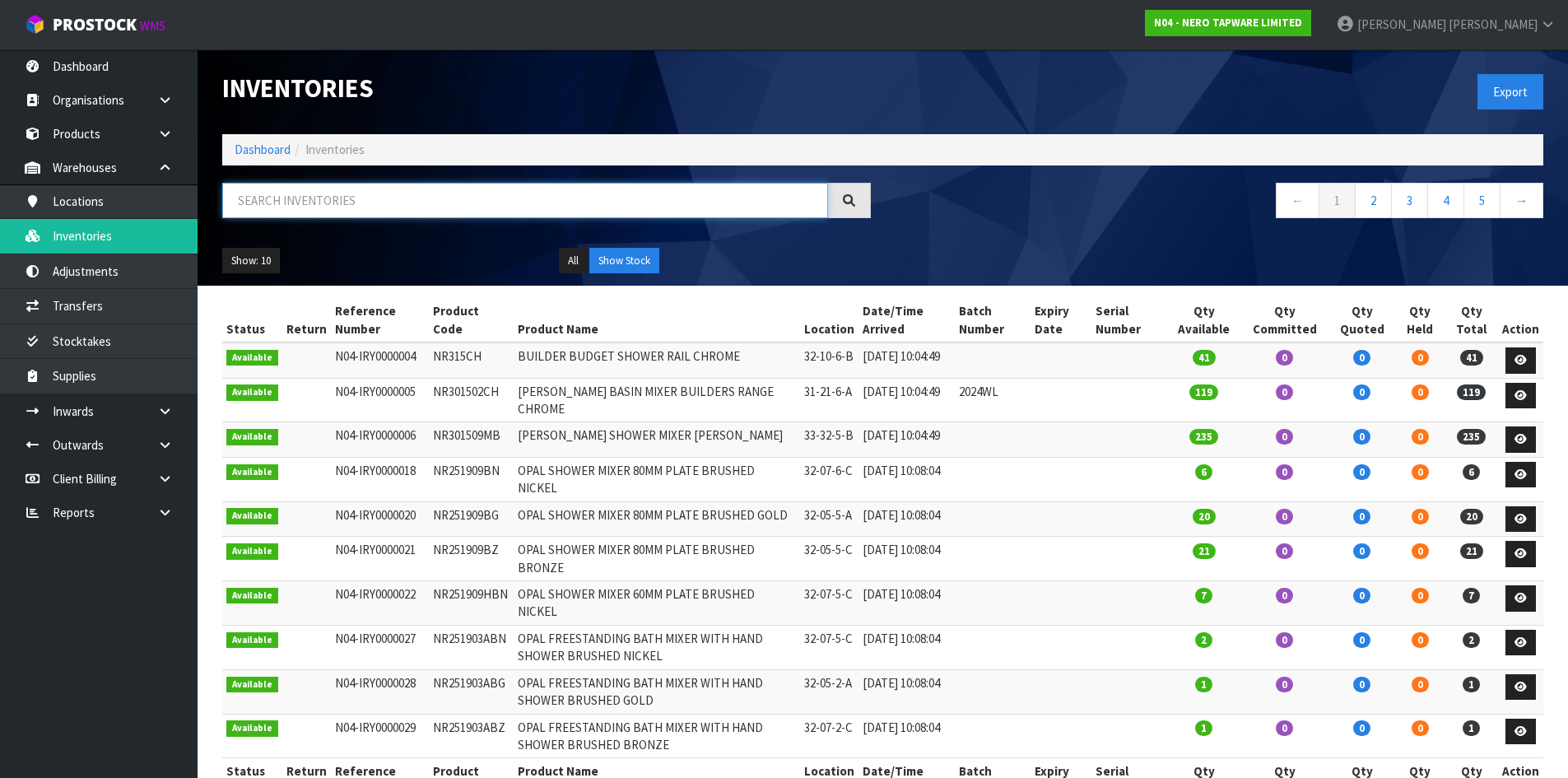
click at [276, 201] on input "text" at bounding box center [525, 200] width 606 height 36
paste input "NR581009CMB"
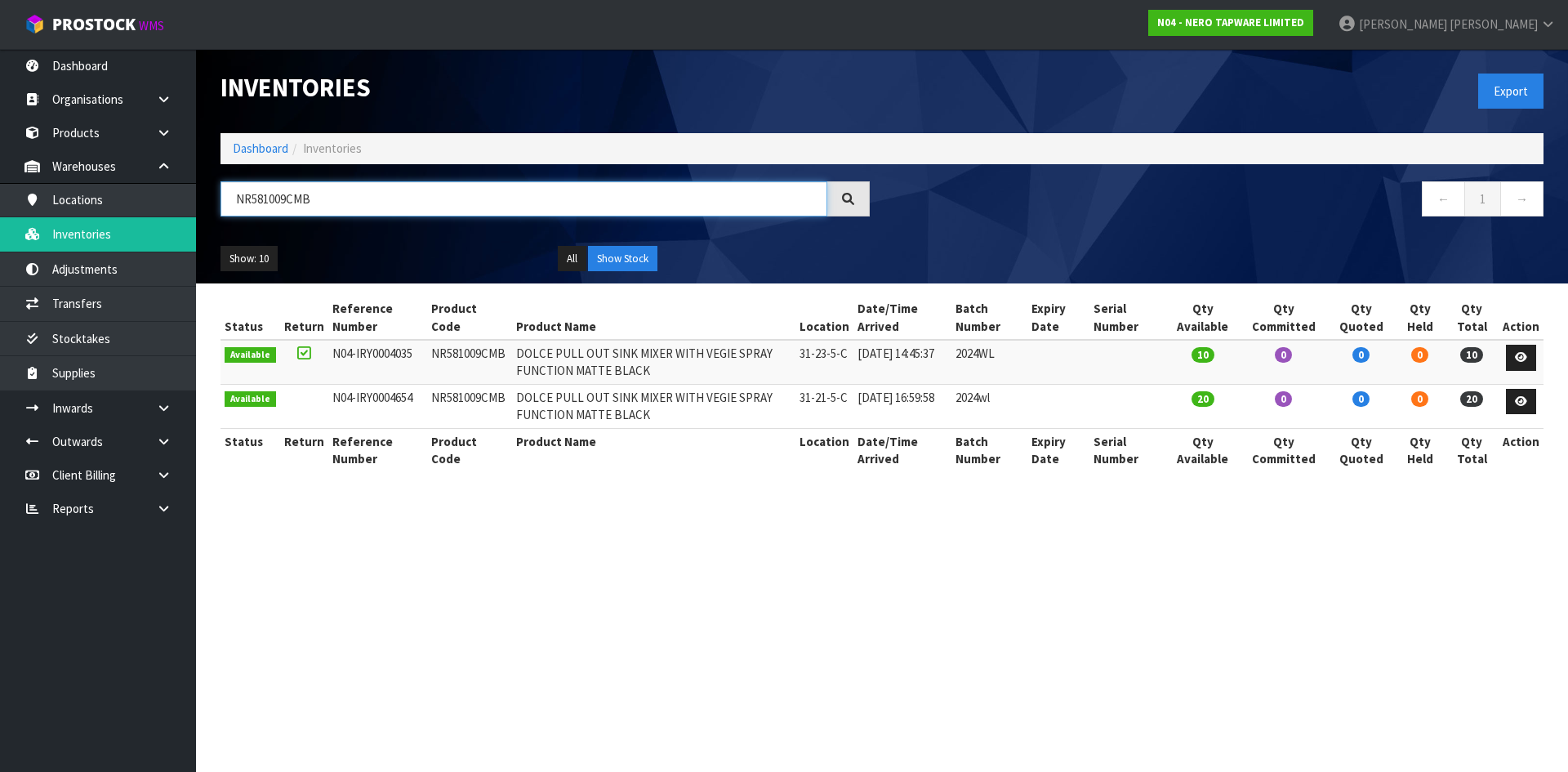
drag, startPoint x: 252, startPoint y: 198, endPoint x: 418, endPoint y: 203, distance: 166.1
click at [418, 203] on input "NR581009CMB" at bounding box center [524, 199] width 606 height 35
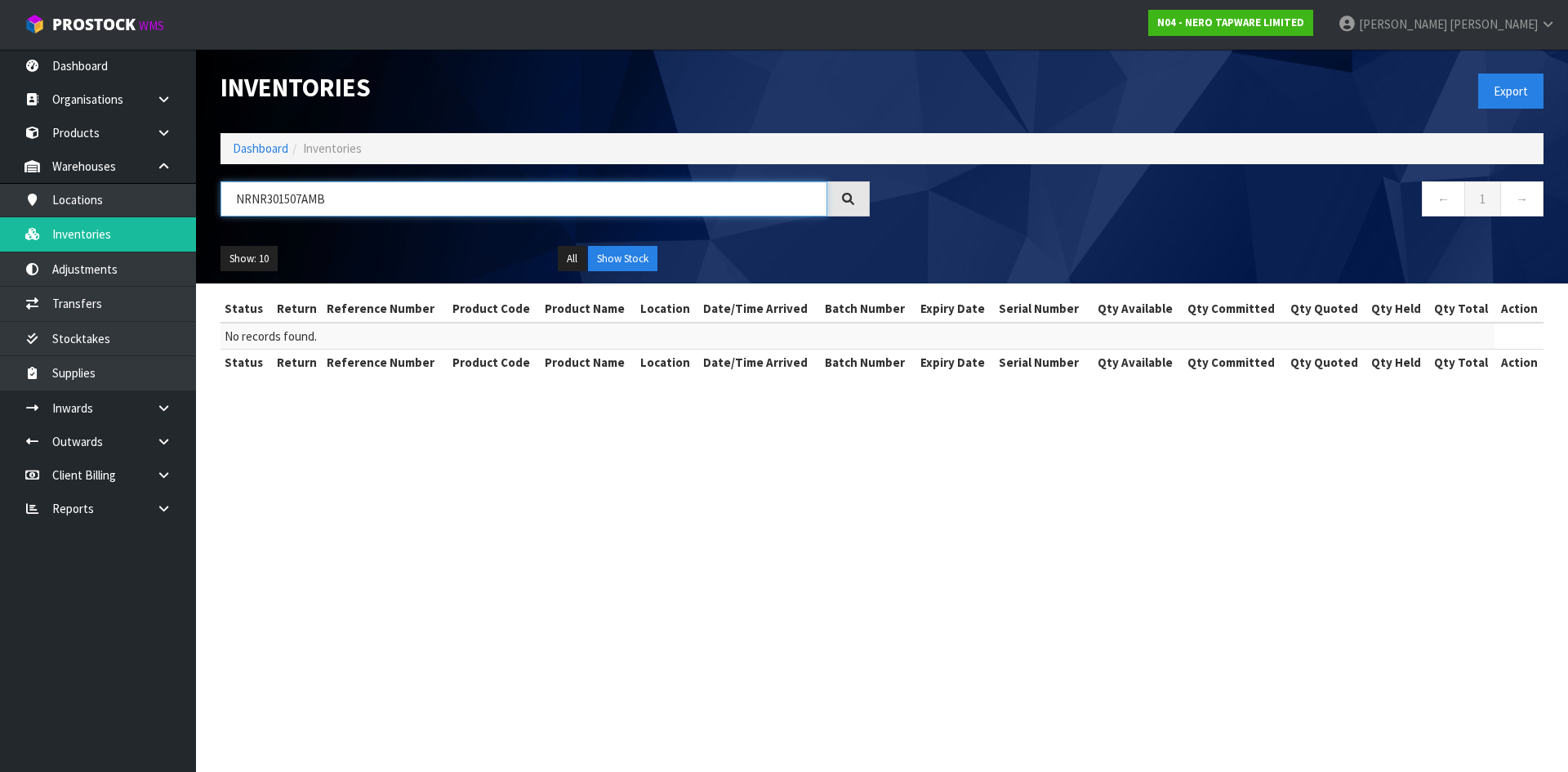
click at [250, 196] on input "NRNR301507AMB" at bounding box center [524, 199] width 606 height 35
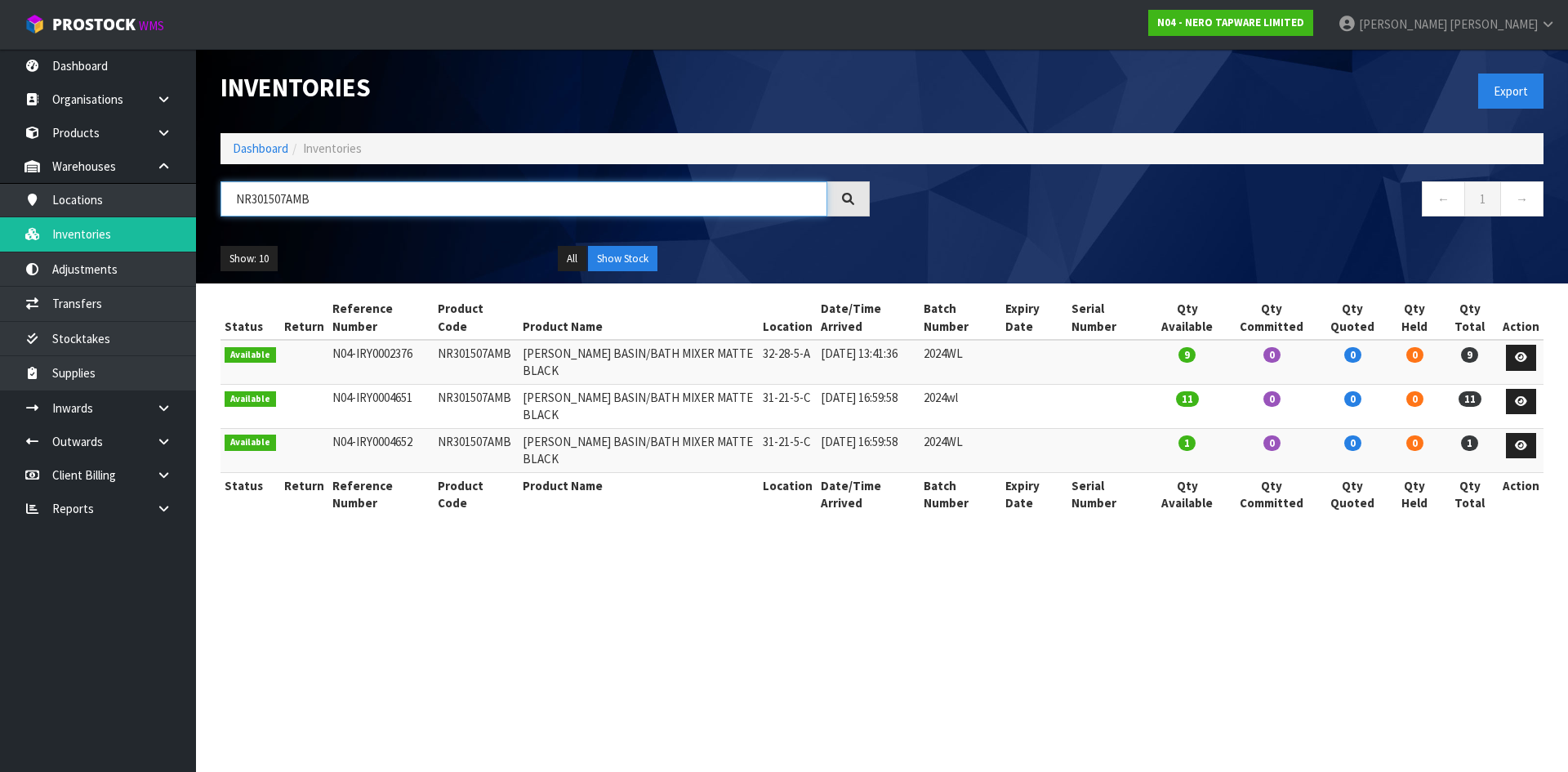
drag, startPoint x: 253, startPoint y: 198, endPoint x: 401, endPoint y: 206, distance: 148.2
click at [401, 206] on input "NR301507AMB" at bounding box center [524, 199] width 606 height 35
click at [293, 201] on input "NR301507AMB" at bounding box center [524, 199] width 606 height 35
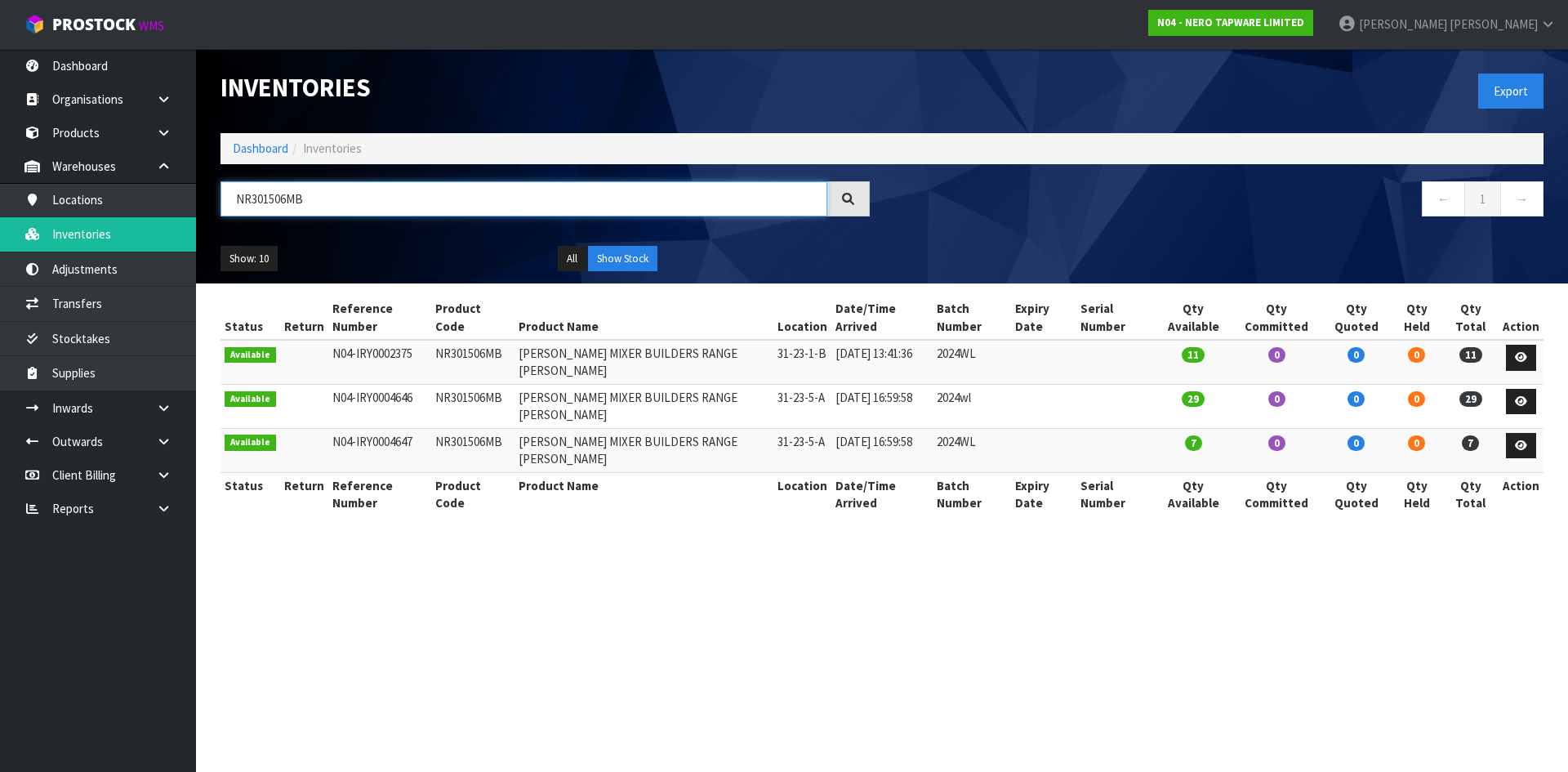
drag, startPoint x: 233, startPoint y: 196, endPoint x: 340, endPoint y: 206, distance: 107.5
click at [340, 206] on input "NR301506MB" at bounding box center [524, 199] width 606 height 35
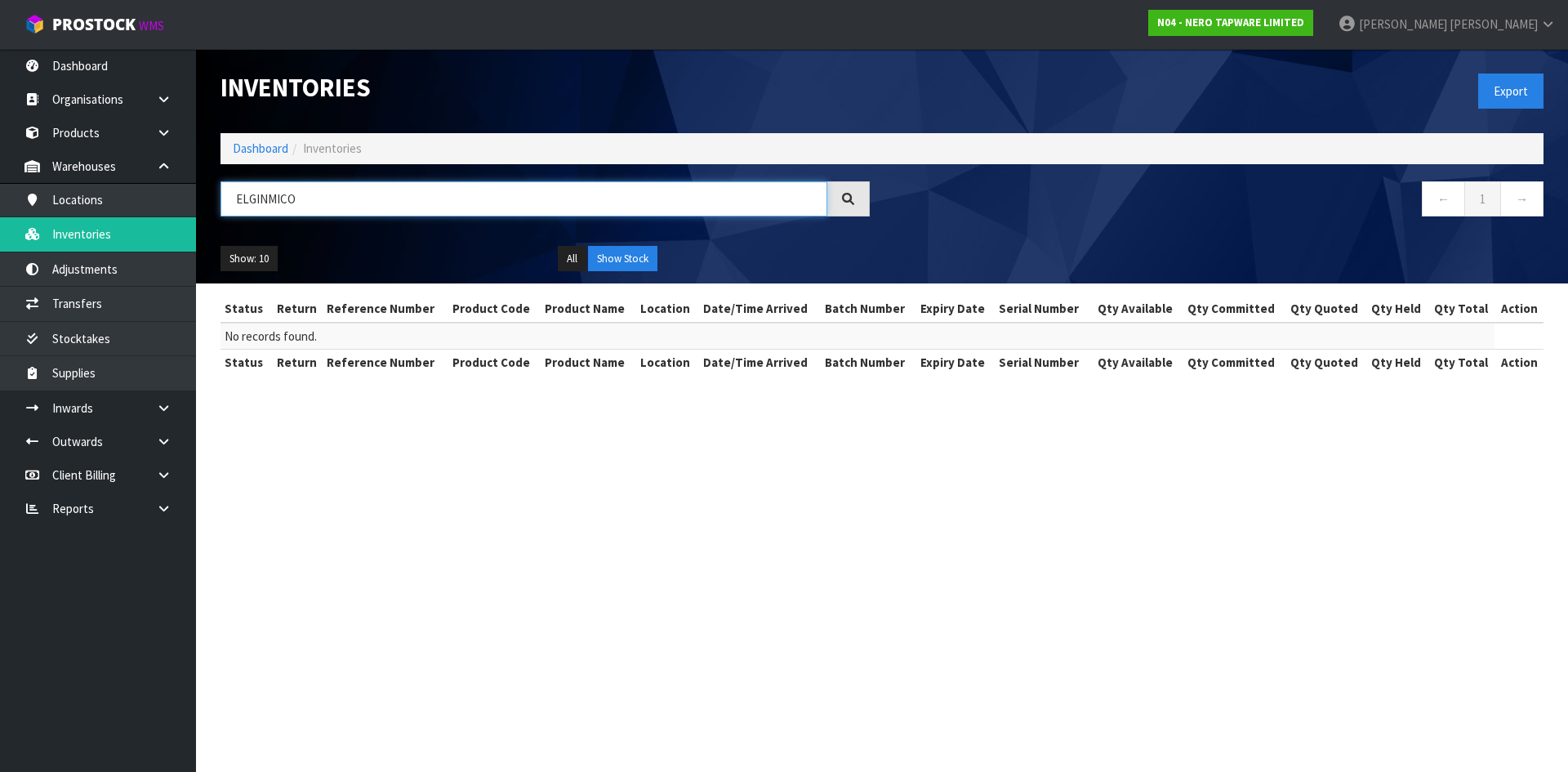
click at [263, 199] on input "ELGINMICO" at bounding box center [524, 199] width 606 height 35
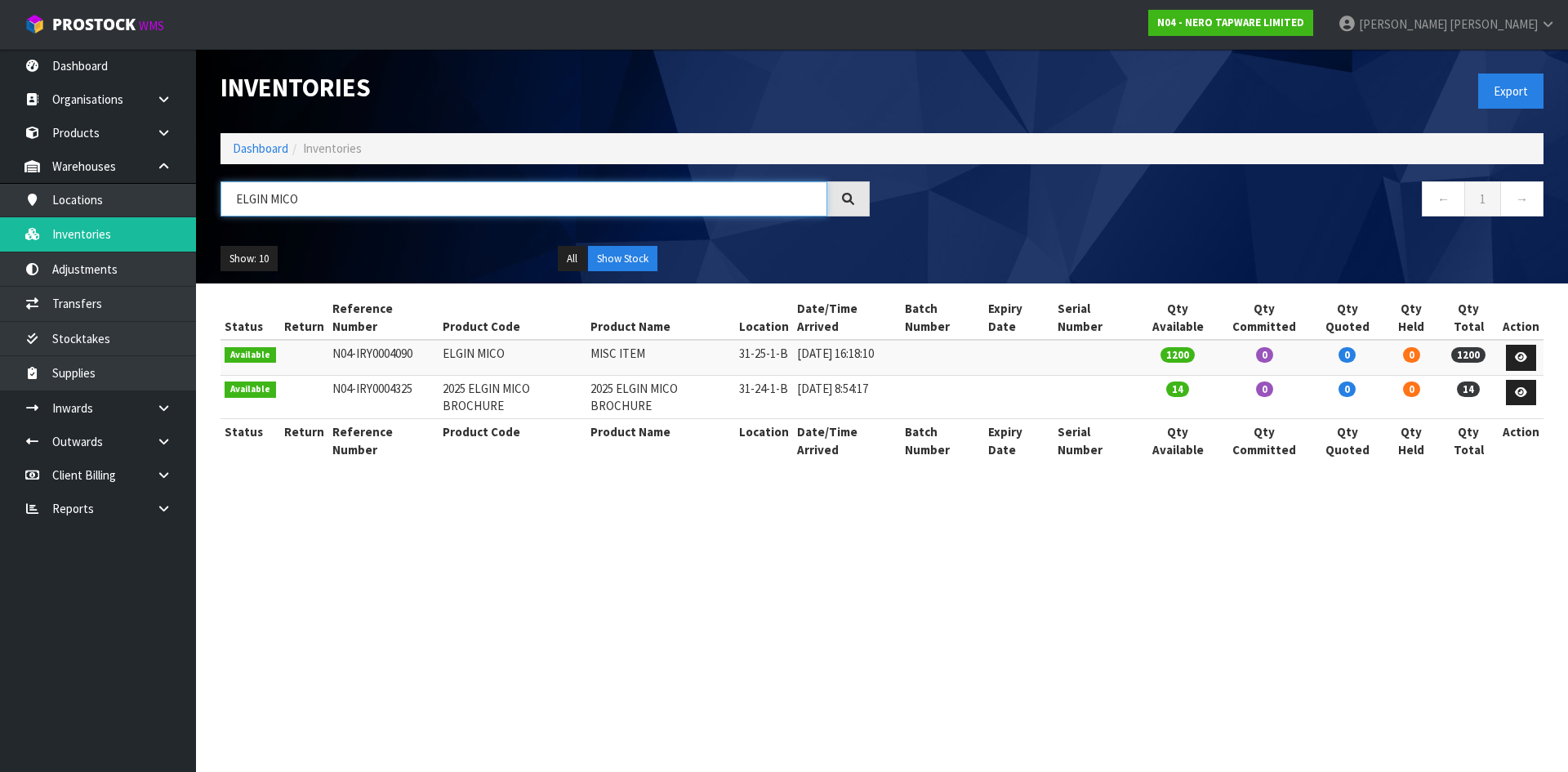
drag, startPoint x: 232, startPoint y: 197, endPoint x: 350, endPoint y: 199, distance: 118.0
click at [350, 199] on input "ELGIN MICO" at bounding box center [524, 199] width 606 height 35
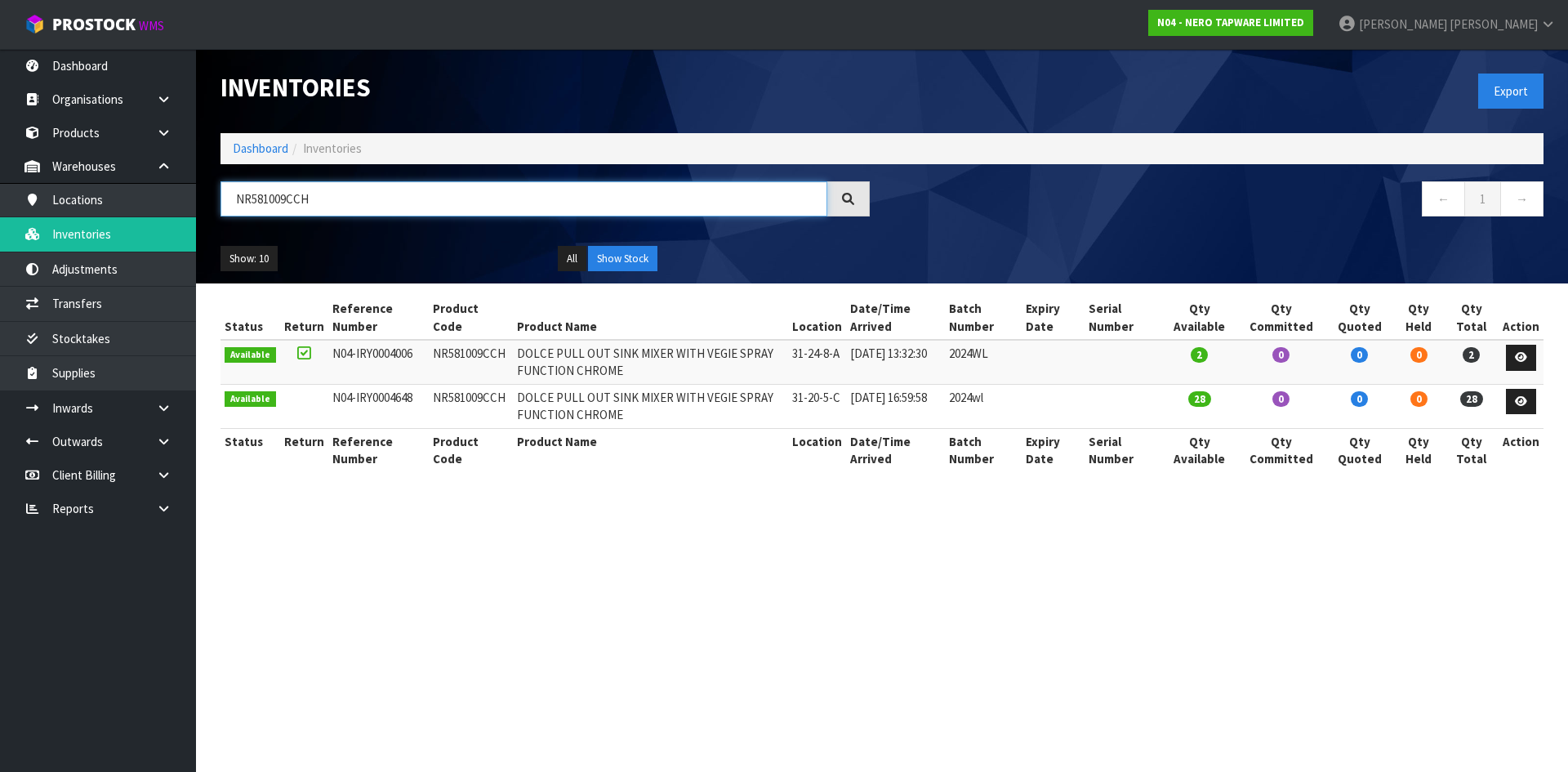
drag, startPoint x: 231, startPoint y: 192, endPoint x: 361, endPoint y: 193, distance: 130.0
click at [361, 193] on input "NR581009CCH" at bounding box center [524, 199] width 606 height 35
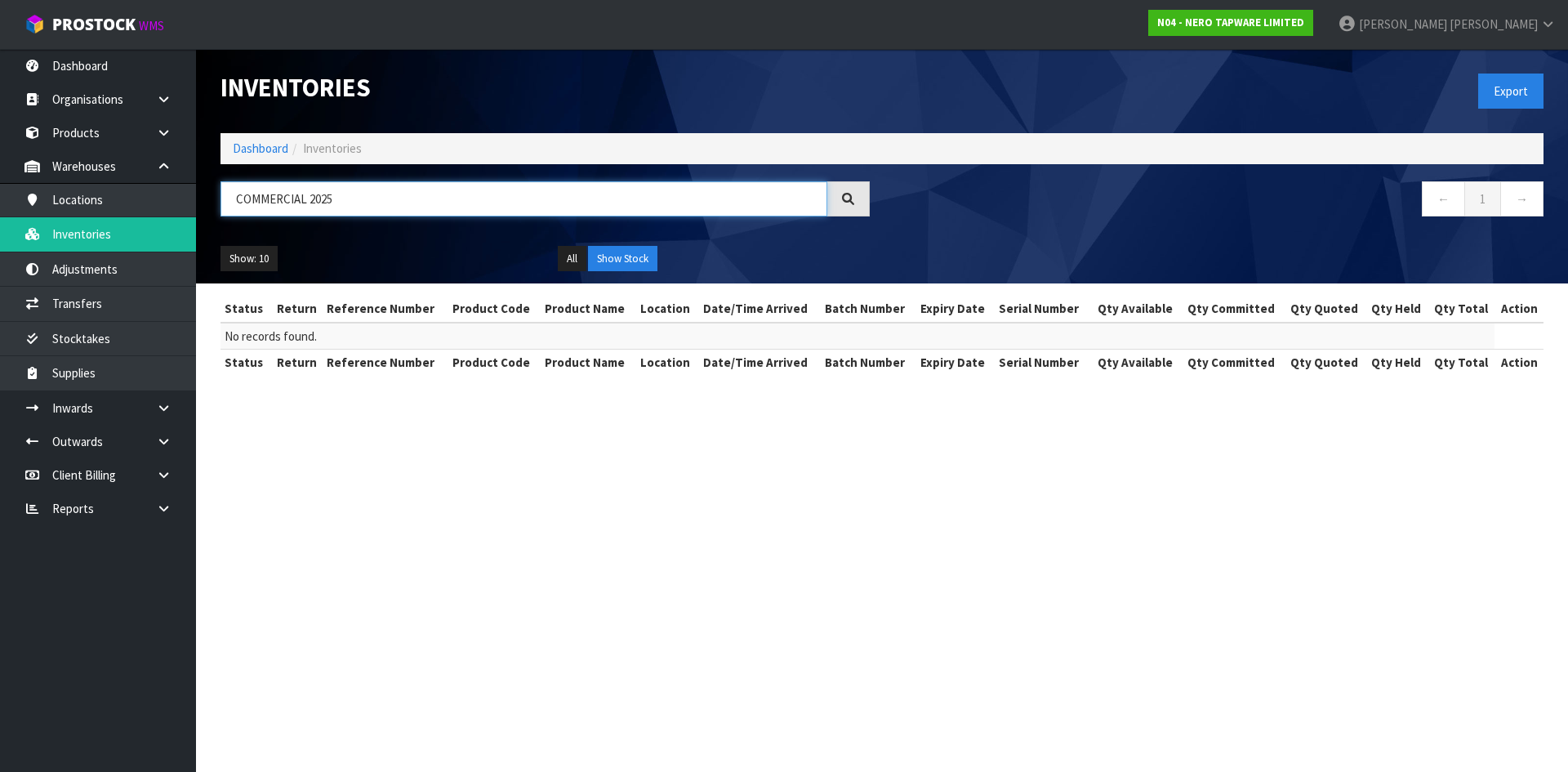
click at [321, 200] on input "COMMERCIAL 2025" at bounding box center [524, 199] width 606 height 35
drag, startPoint x: 234, startPoint y: 198, endPoint x: 369, endPoint y: 198, distance: 135.0
click at [369, 198] on input "COMMERCIAL 2025" at bounding box center [524, 199] width 606 height 35
drag, startPoint x: 234, startPoint y: 201, endPoint x: 376, endPoint y: 204, distance: 142.0
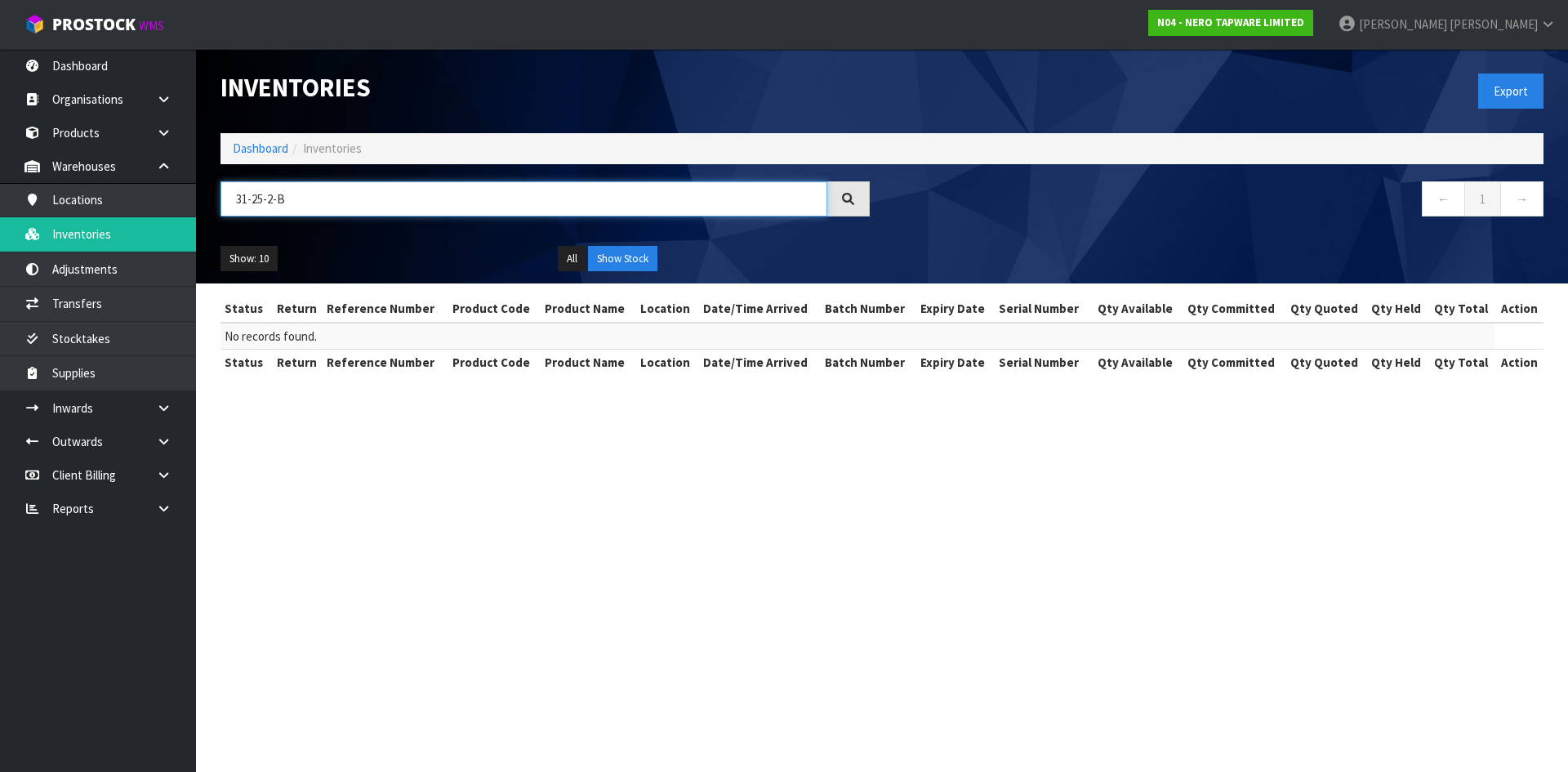
click at [376, 204] on input "31-25-2-B" at bounding box center [524, 199] width 606 height 35
click at [273, 196] on input "COMMERCIAL 2025" at bounding box center [524, 199] width 606 height 35
click at [276, 196] on input "COMMERCIAL 2025" at bounding box center [524, 199] width 606 height 35
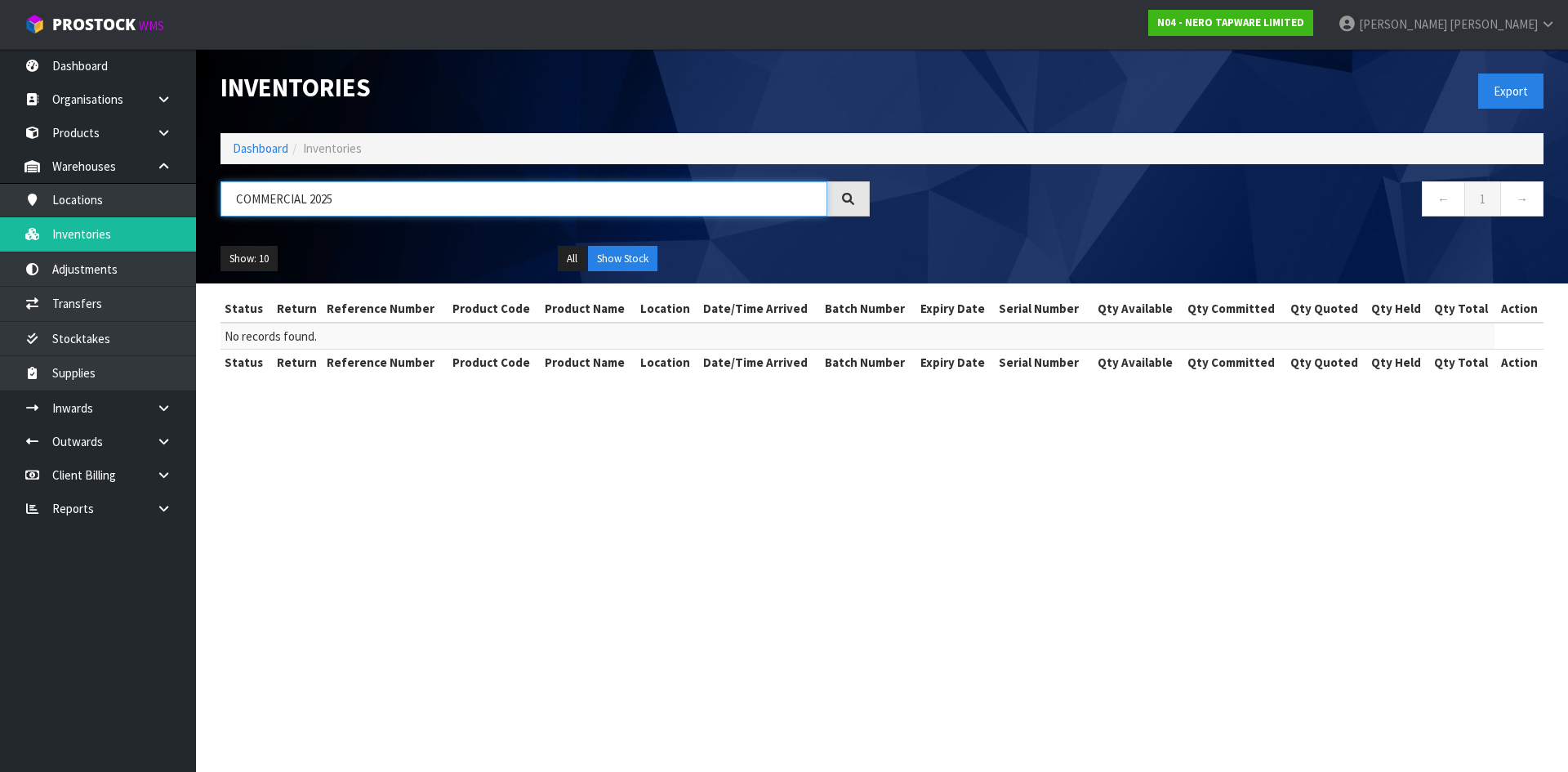
click at [276, 196] on input "COMMERCIAL 2025" at bounding box center [524, 199] width 606 height 35
type input "COMMERCIAL 2025"
click at [142, 144] on link "Products" at bounding box center [98, 133] width 196 height 34
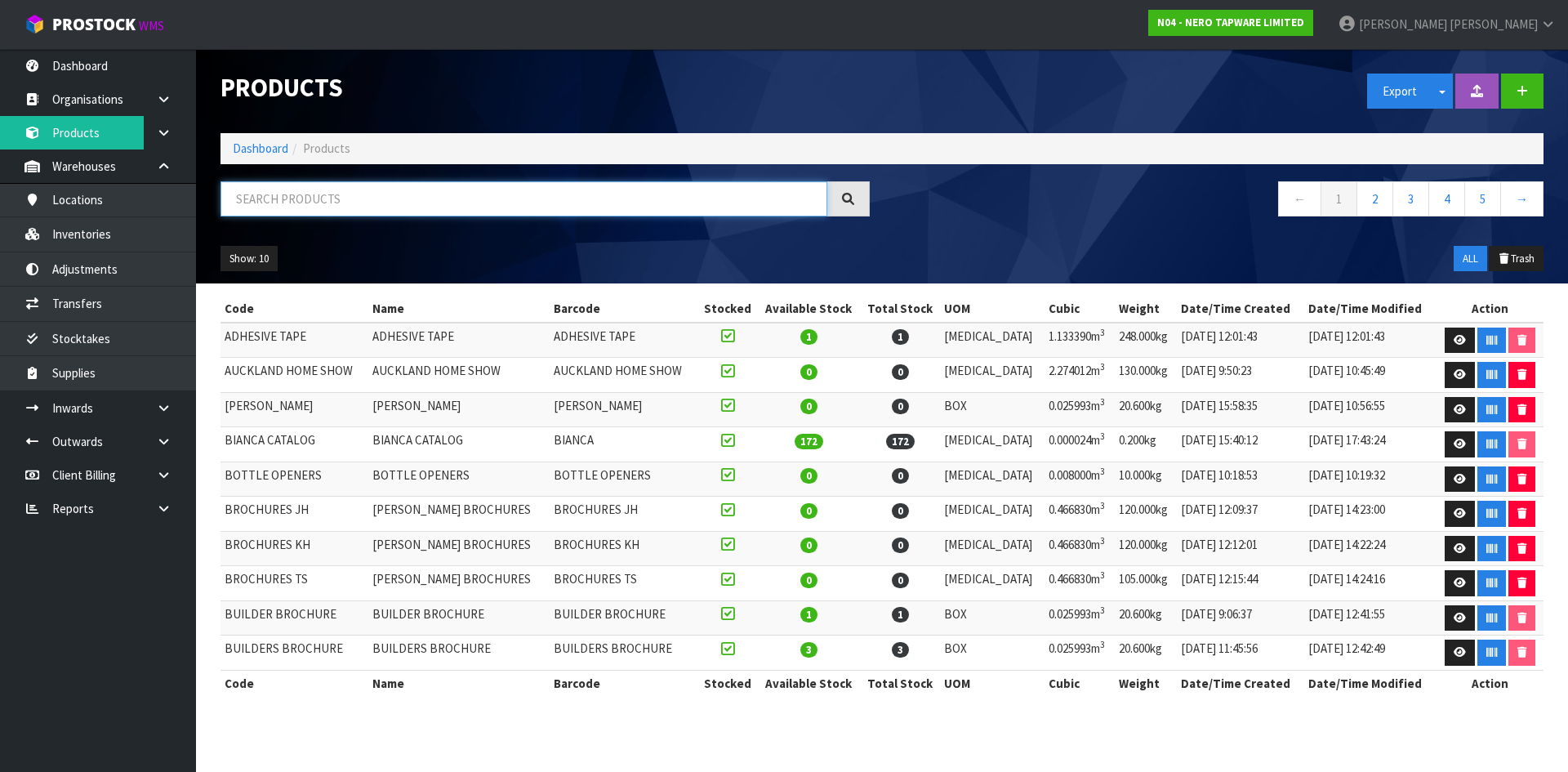
click at [298, 196] on input "text" at bounding box center [524, 199] width 606 height 35
paste input "COMMERCIAL 2025"
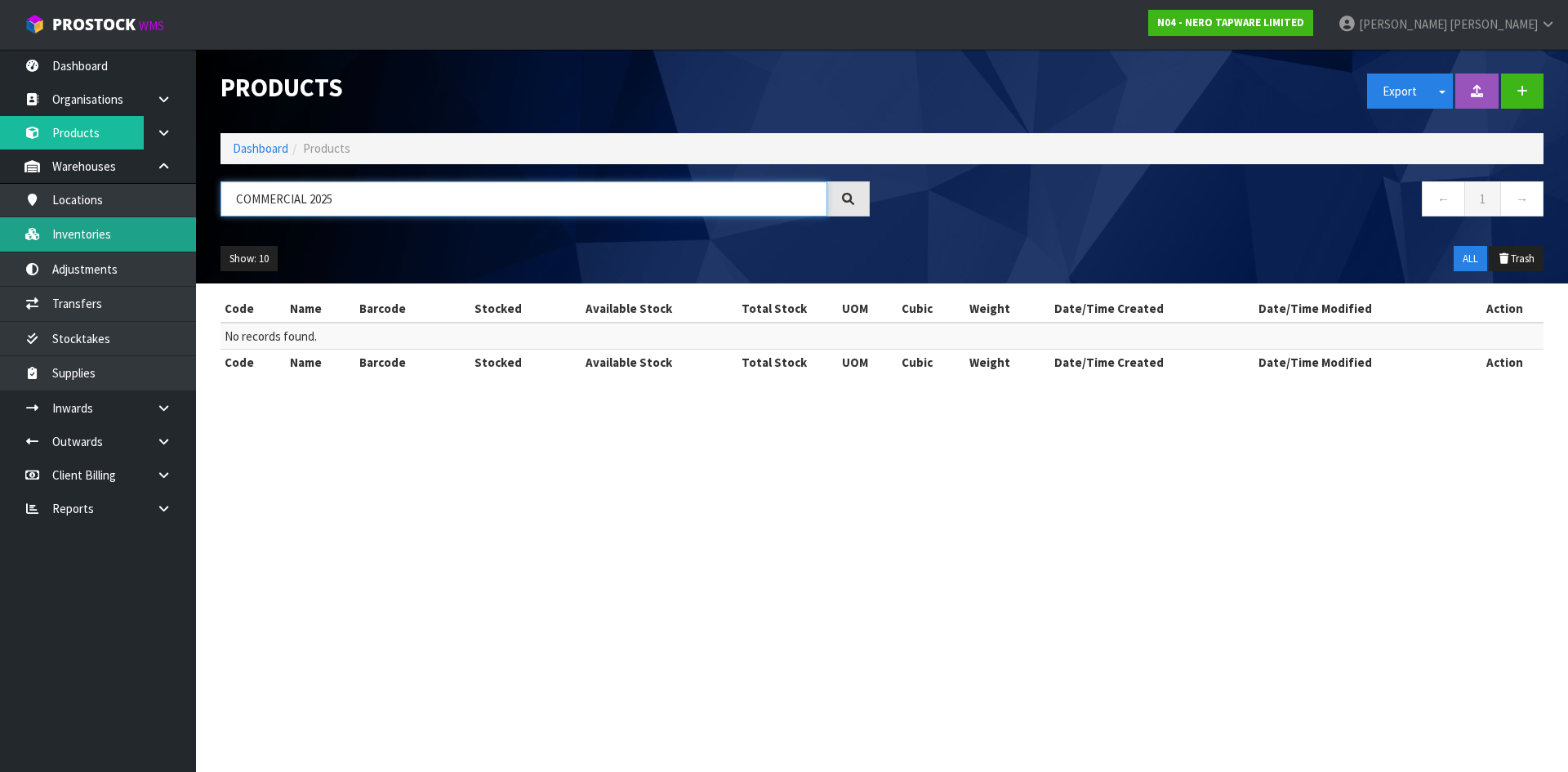
type input "COMMERCIAL 2025"
click at [104, 232] on link "Inventories" at bounding box center [98, 233] width 196 height 34
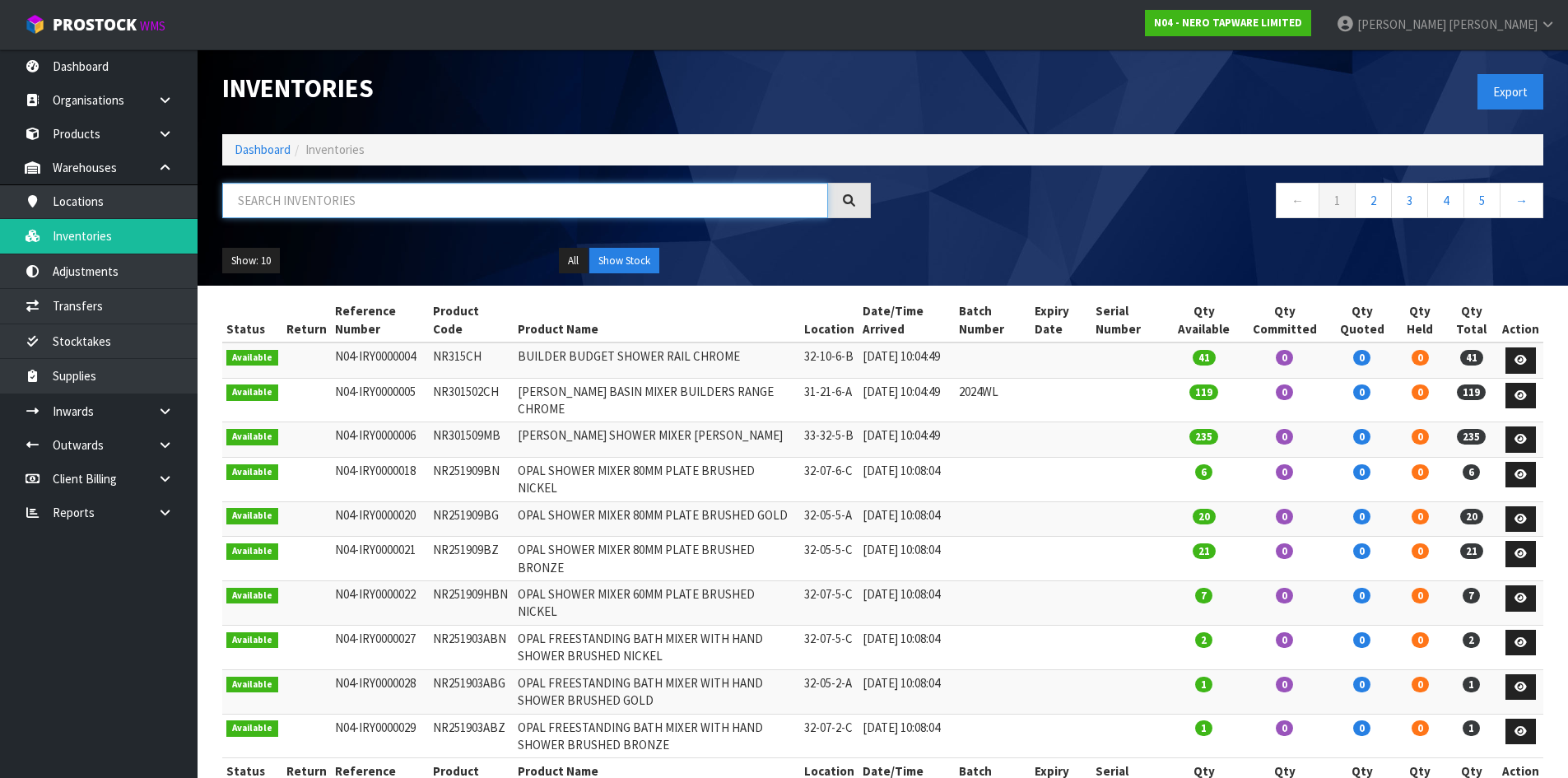
click at [238, 204] on input "text" at bounding box center [525, 200] width 606 height 36
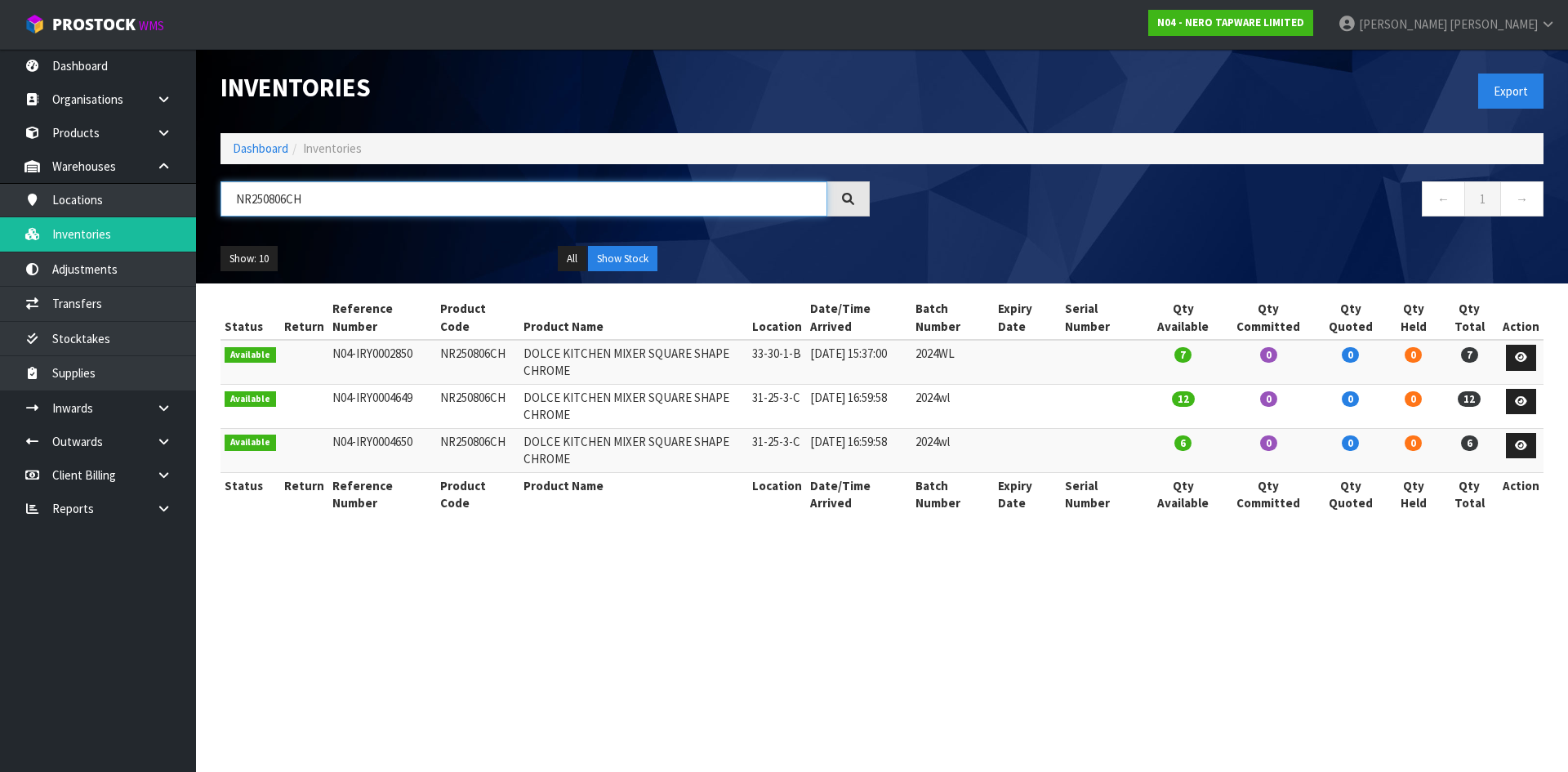
drag, startPoint x: 251, startPoint y: 200, endPoint x: 462, endPoint y: 184, distance: 211.6
click at [462, 184] on input "NR250806CH" at bounding box center [524, 199] width 606 height 35
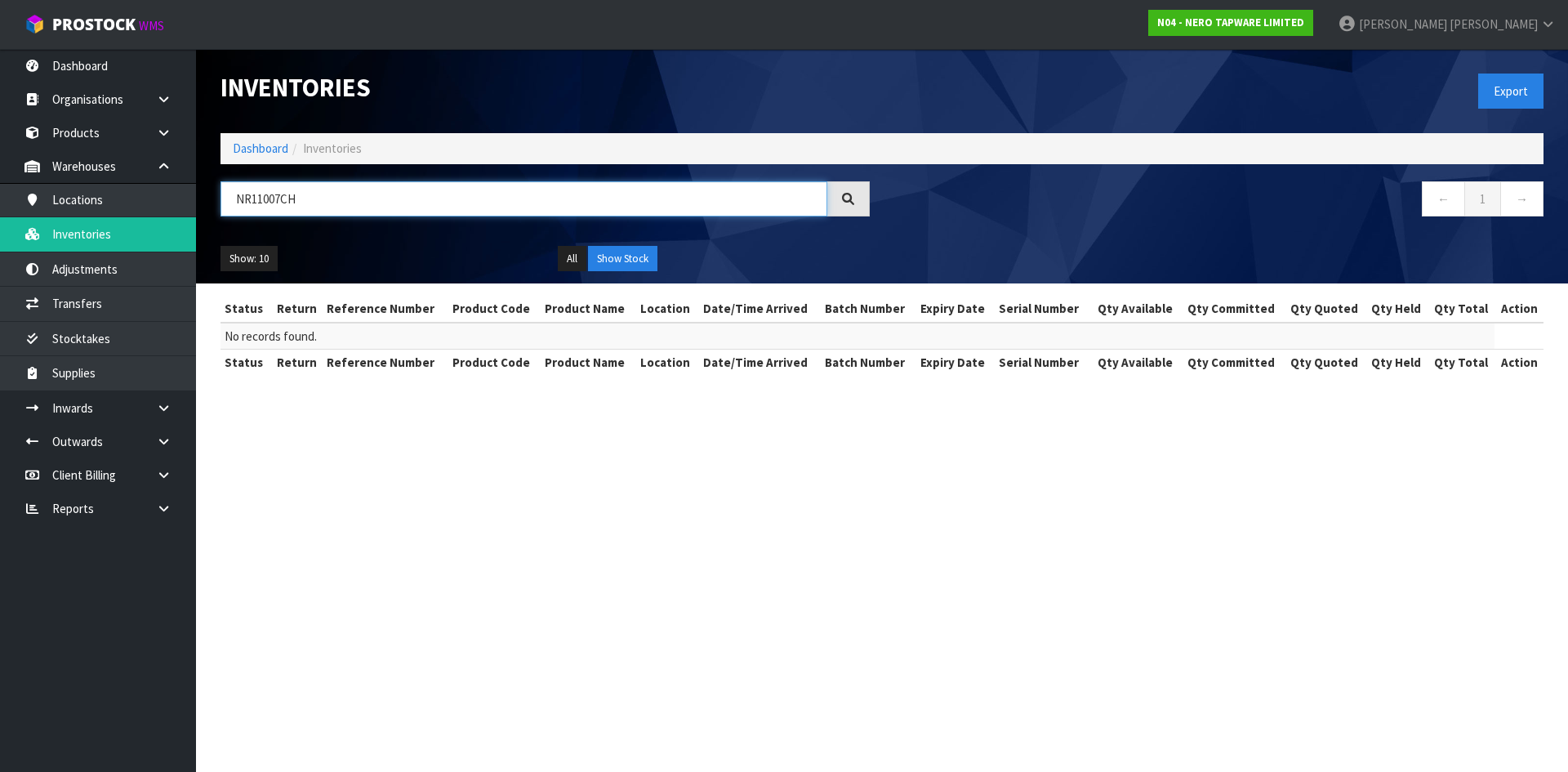
click at [271, 201] on input "NR11007CH" at bounding box center [524, 199] width 606 height 35
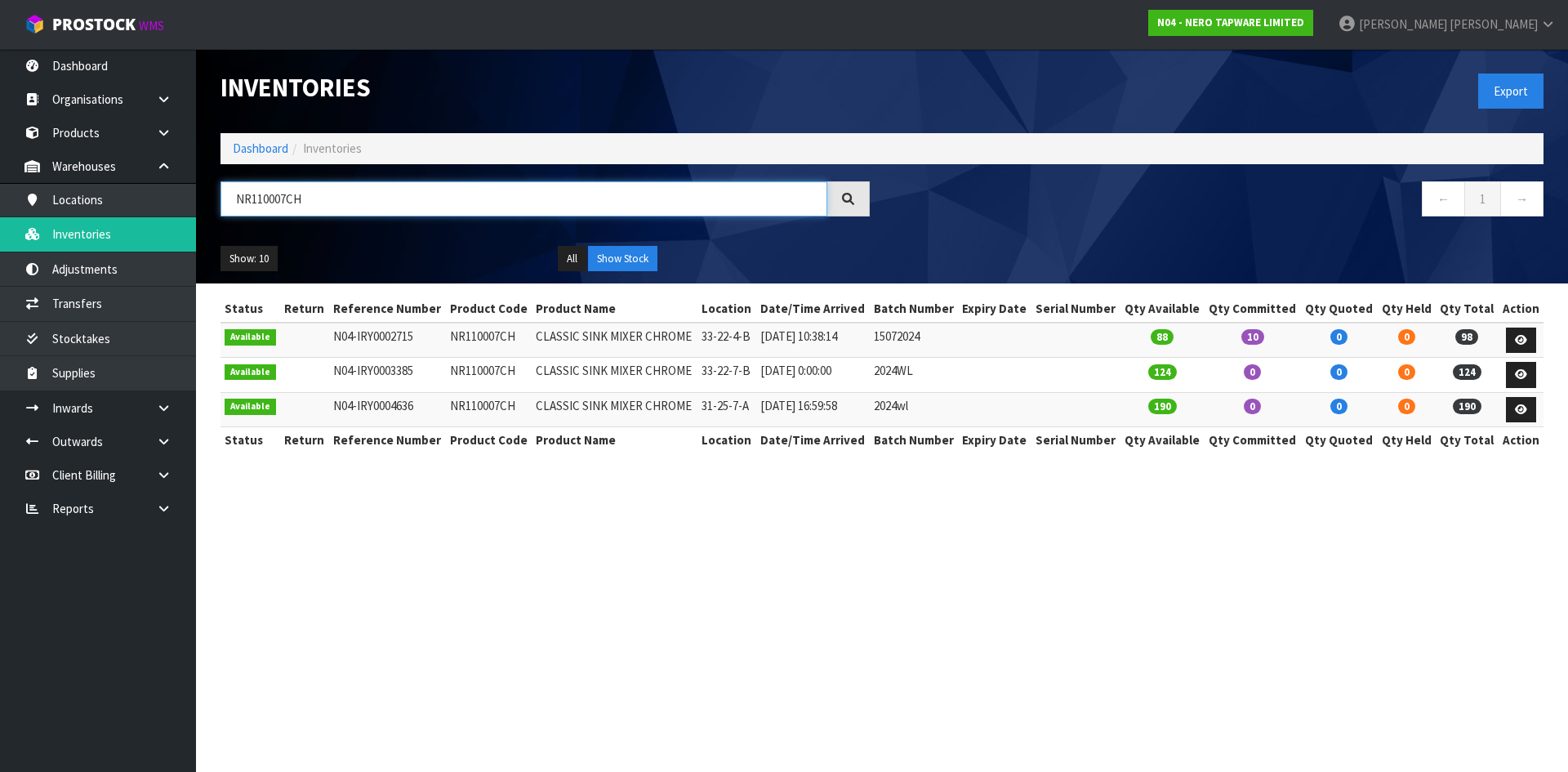
drag, startPoint x: 250, startPoint y: 199, endPoint x: 406, endPoint y: 191, distance: 156.2
click at [406, 191] on input "NR110007CH" at bounding box center [524, 199] width 606 height 35
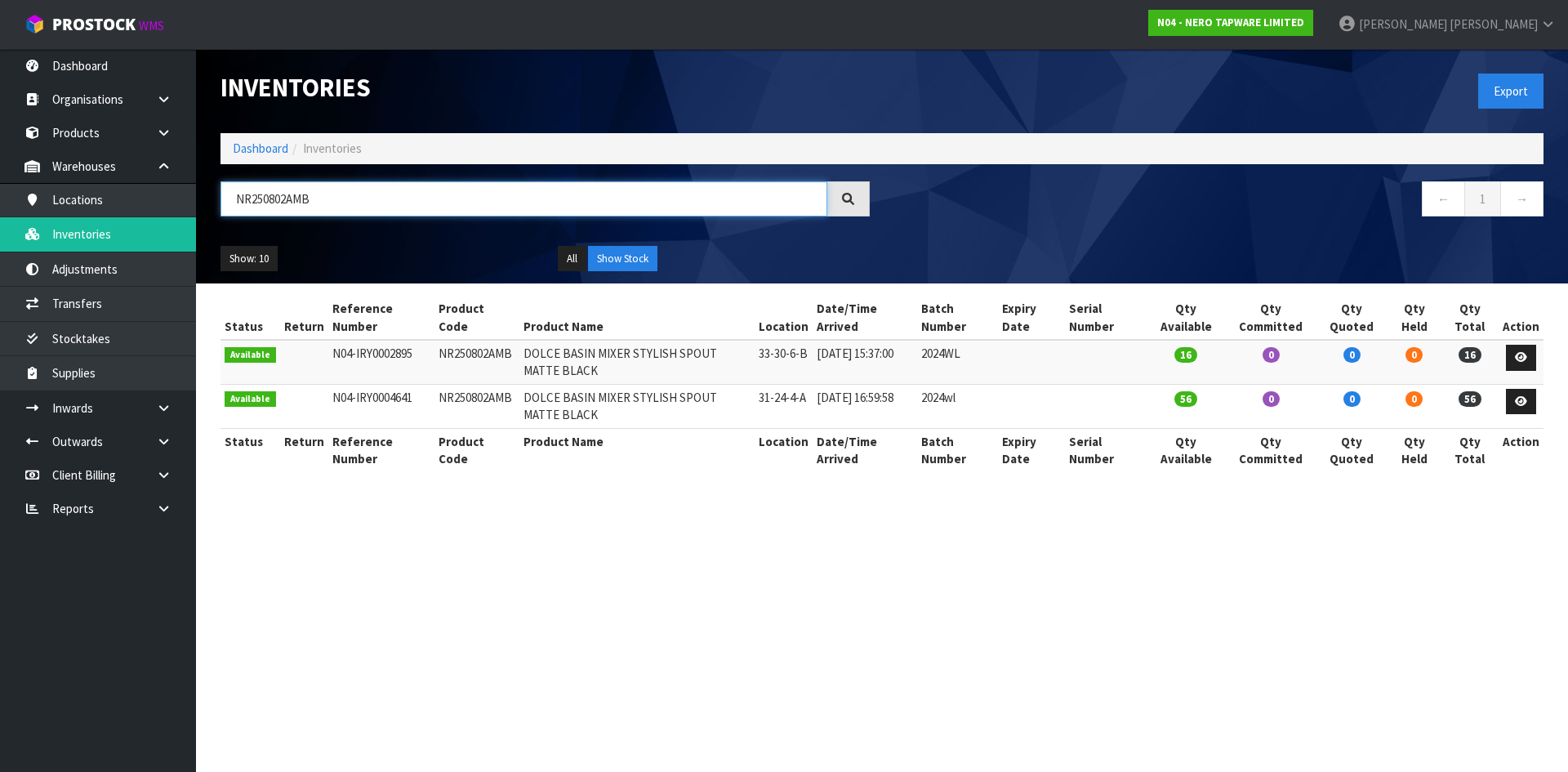
drag, startPoint x: 229, startPoint y: 201, endPoint x: 386, endPoint y: 206, distance: 157.1
click at [386, 206] on input "NR250802AMB" at bounding box center [524, 199] width 606 height 35
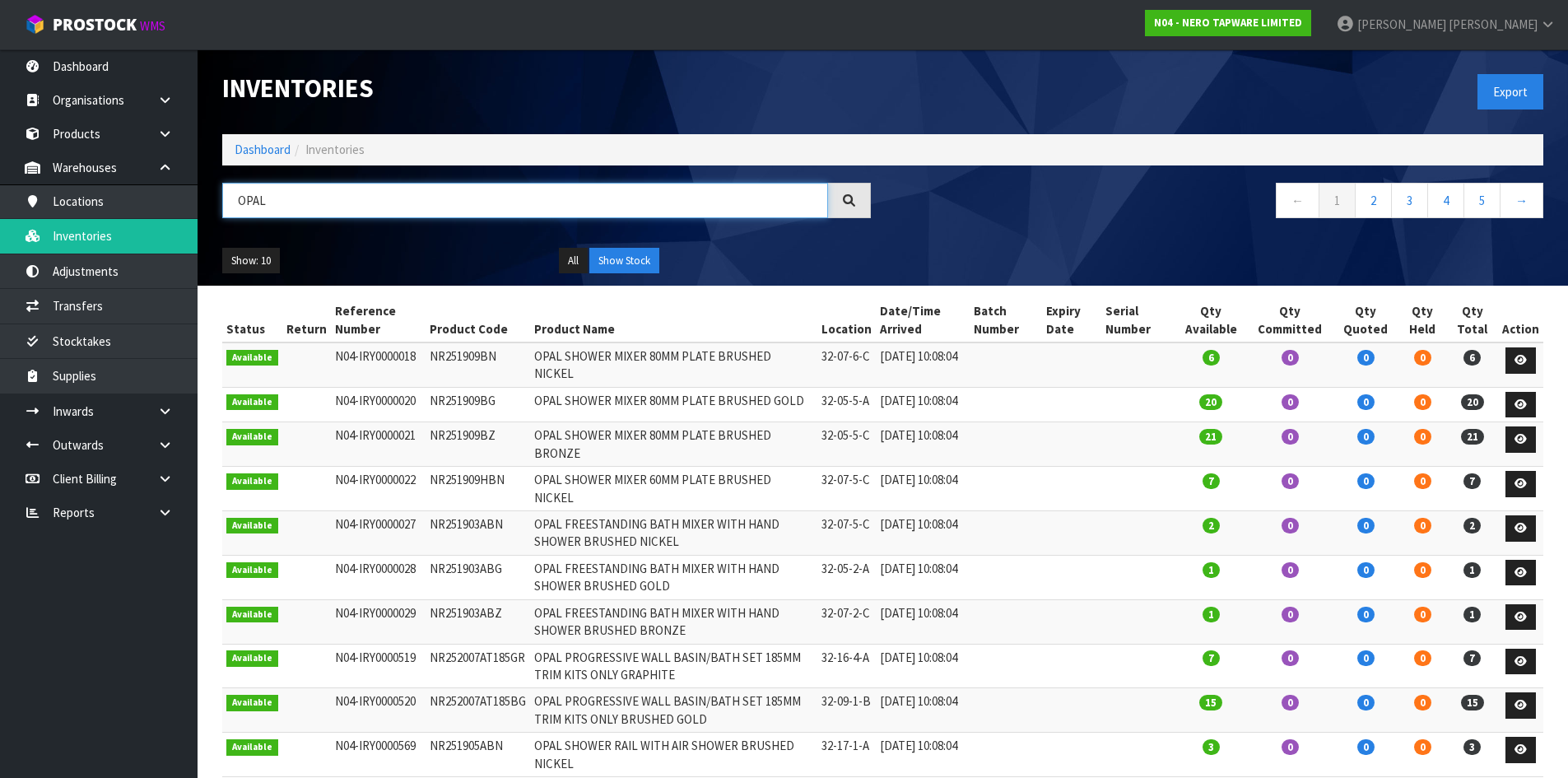
drag, startPoint x: 273, startPoint y: 202, endPoint x: 230, endPoint y: 201, distance: 43.0
click at [230, 201] on input "OPAL" at bounding box center [525, 200] width 606 height 36
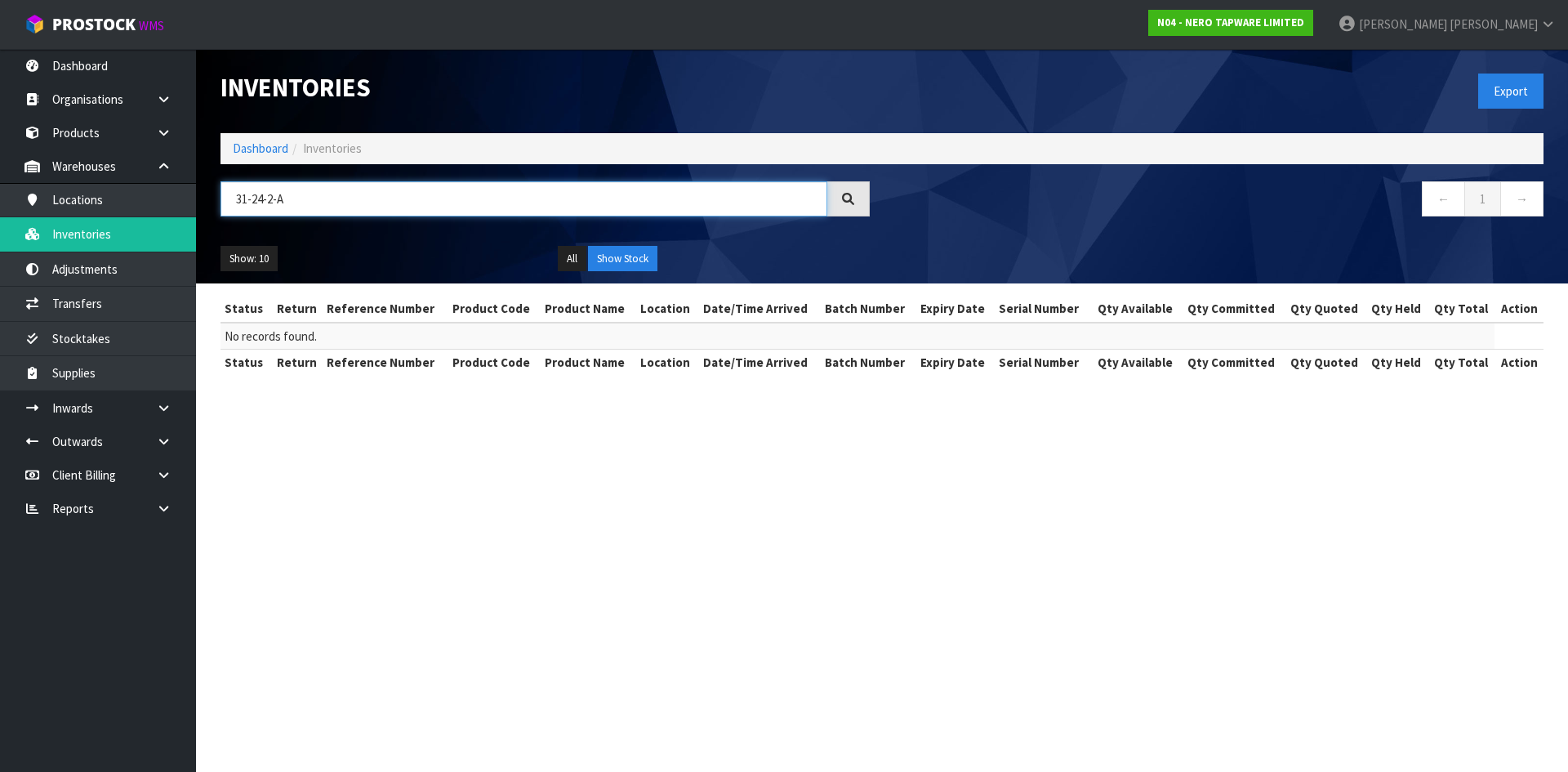
drag, startPoint x: 291, startPoint y: 200, endPoint x: 199, endPoint y: 199, distance: 92.0
click at [199, 199] on header "Inventories Export Dashboard Inventories 31-24-2-A ← 1 → Show: 10 5 10 25 50 Al…" at bounding box center [882, 166] width 1372 height 234
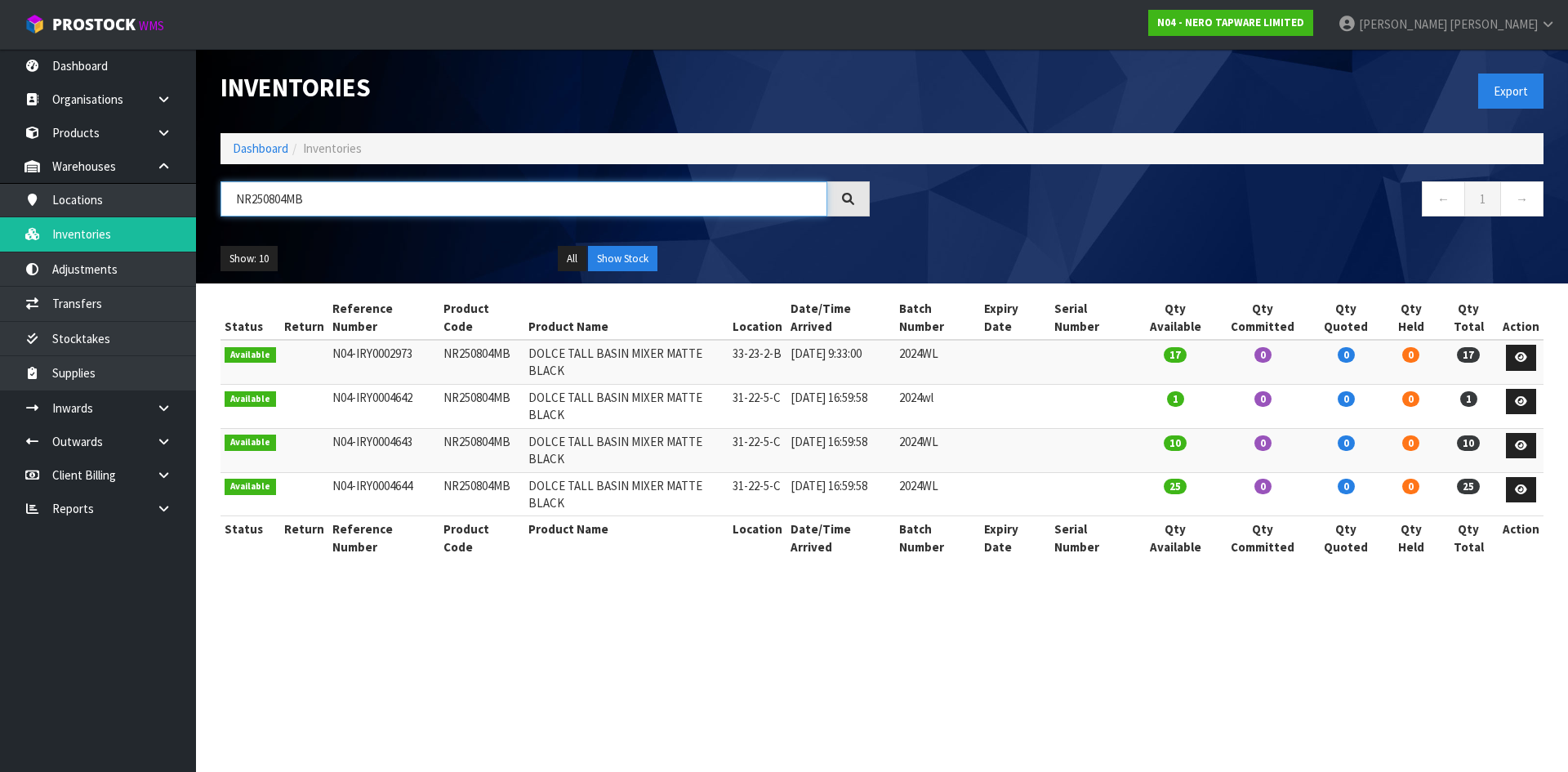
drag, startPoint x: 250, startPoint y: 199, endPoint x: 422, endPoint y: 195, distance: 172.0
click at [422, 195] on input "NR250804MB" at bounding box center [524, 199] width 606 height 35
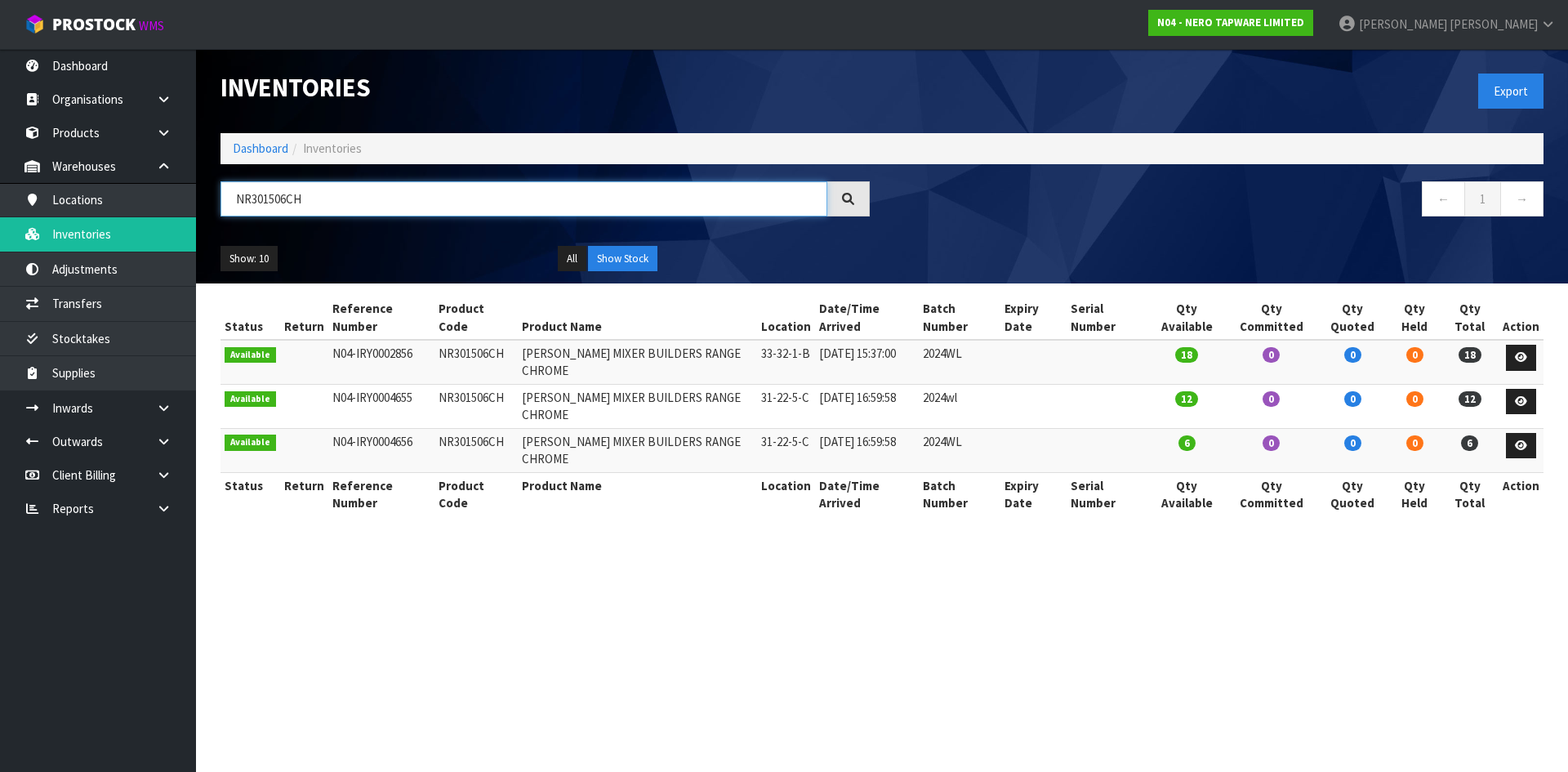
drag, startPoint x: 249, startPoint y: 199, endPoint x: 394, endPoint y: 199, distance: 145.0
click at [394, 199] on input "NR301506CH" at bounding box center [524, 199] width 606 height 35
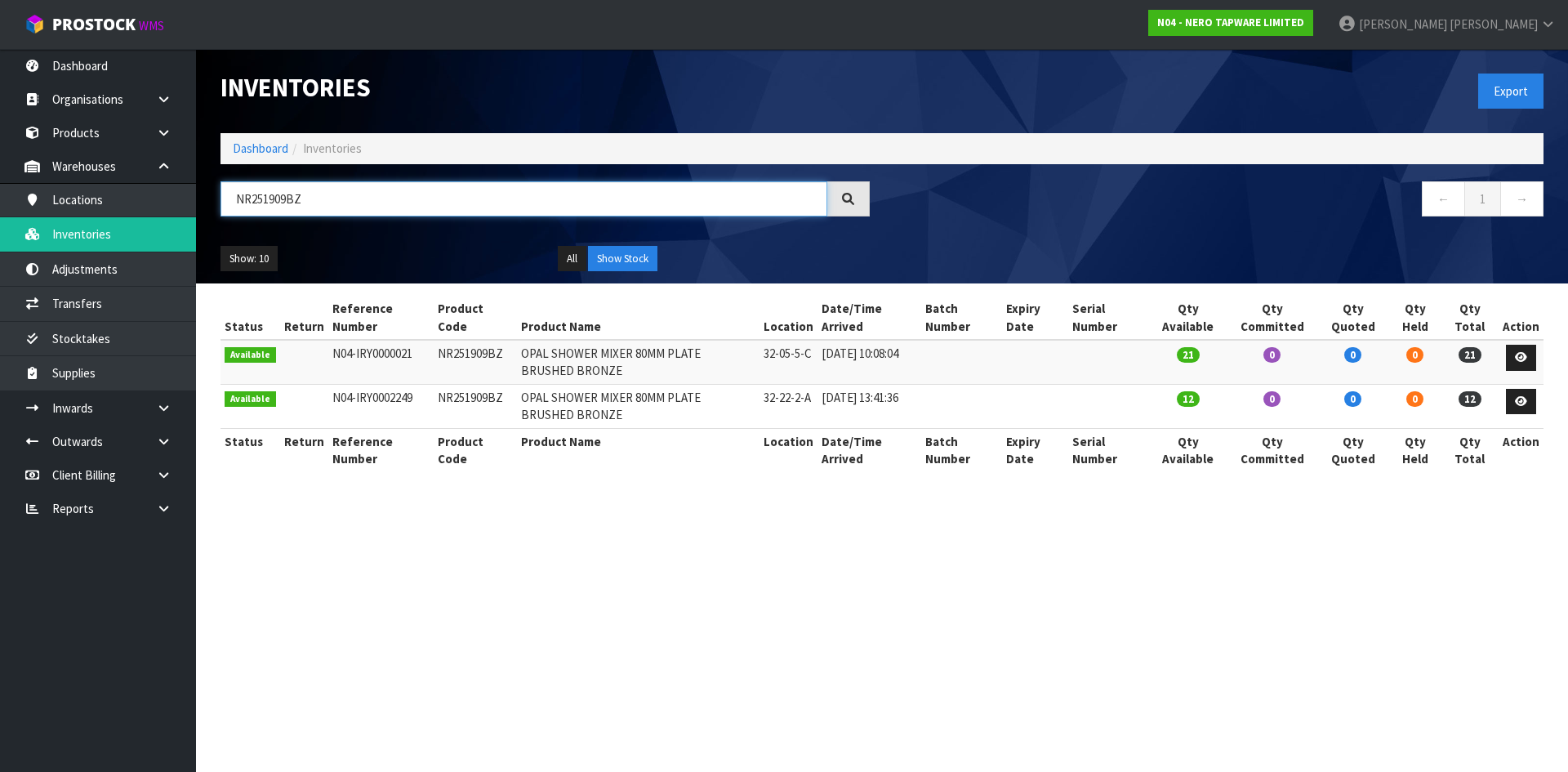
drag, startPoint x: 257, startPoint y: 201, endPoint x: 367, endPoint y: 193, distance: 110.3
click at [367, 193] on input "NR251909BZ" at bounding box center [524, 199] width 606 height 35
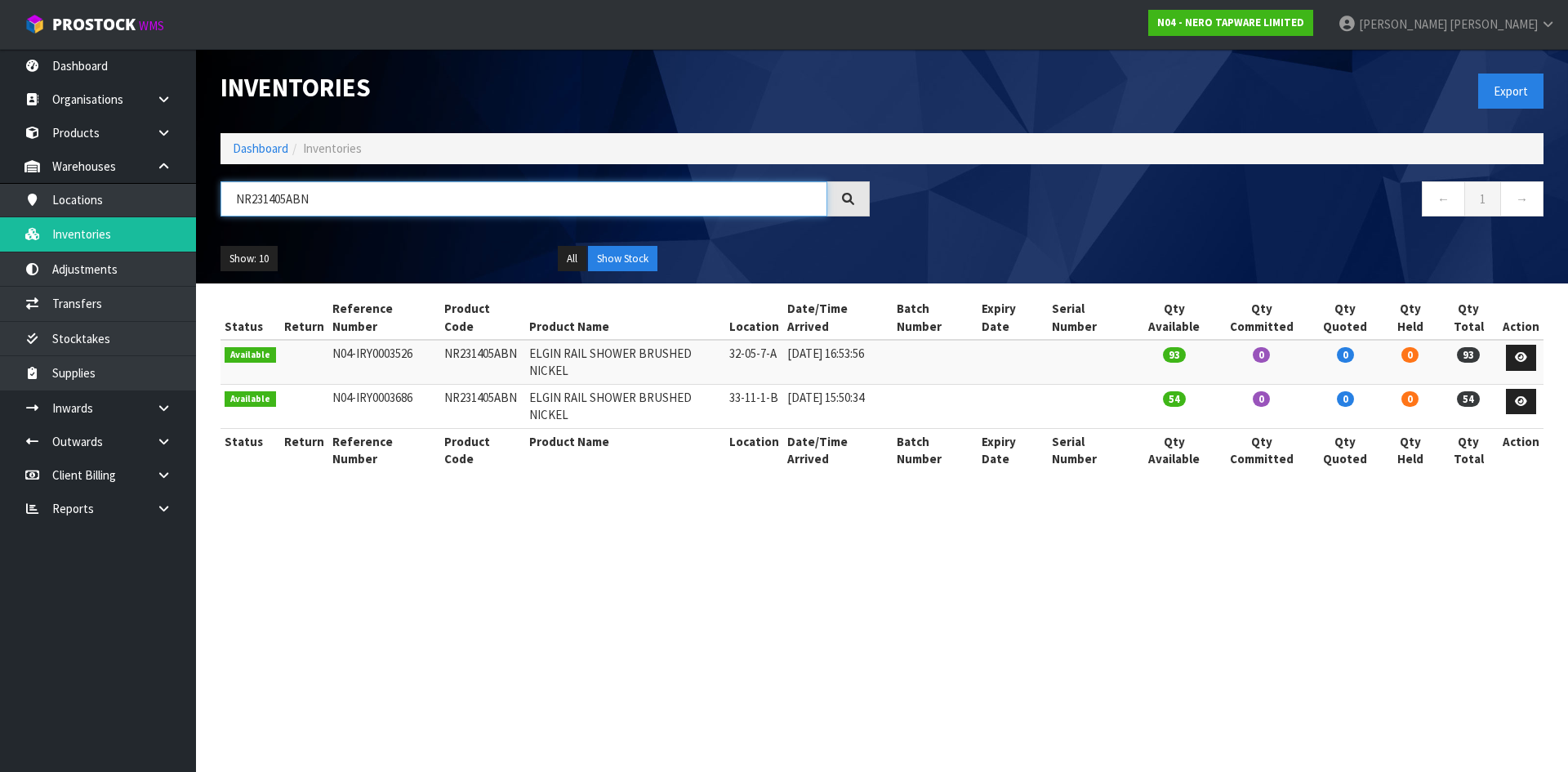
drag, startPoint x: 289, startPoint y: 197, endPoint x: 326, endPoint y: 202, distance: 37.3
click at [326, 202] on input "NR231405ABN" at bounding box center [524, 199] width 606 height 35
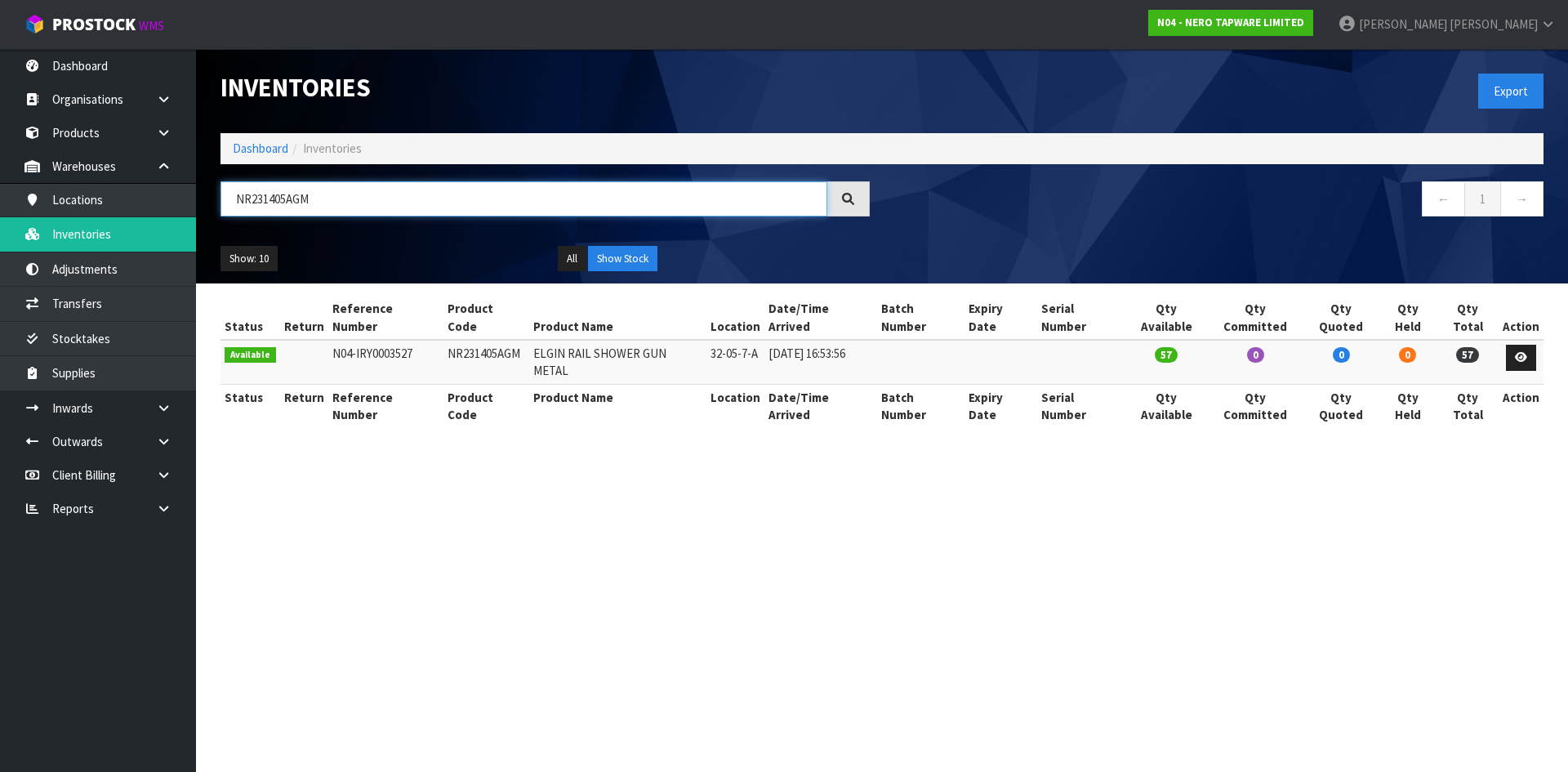
drag, startPoint x: 251, startPoint y: 203, endPoint x: 346, endPoint y: 199, distance: 95.1
click at [347, 199] on input "NR231405AGM" at bounding box center [524, 199] width 606 height 35
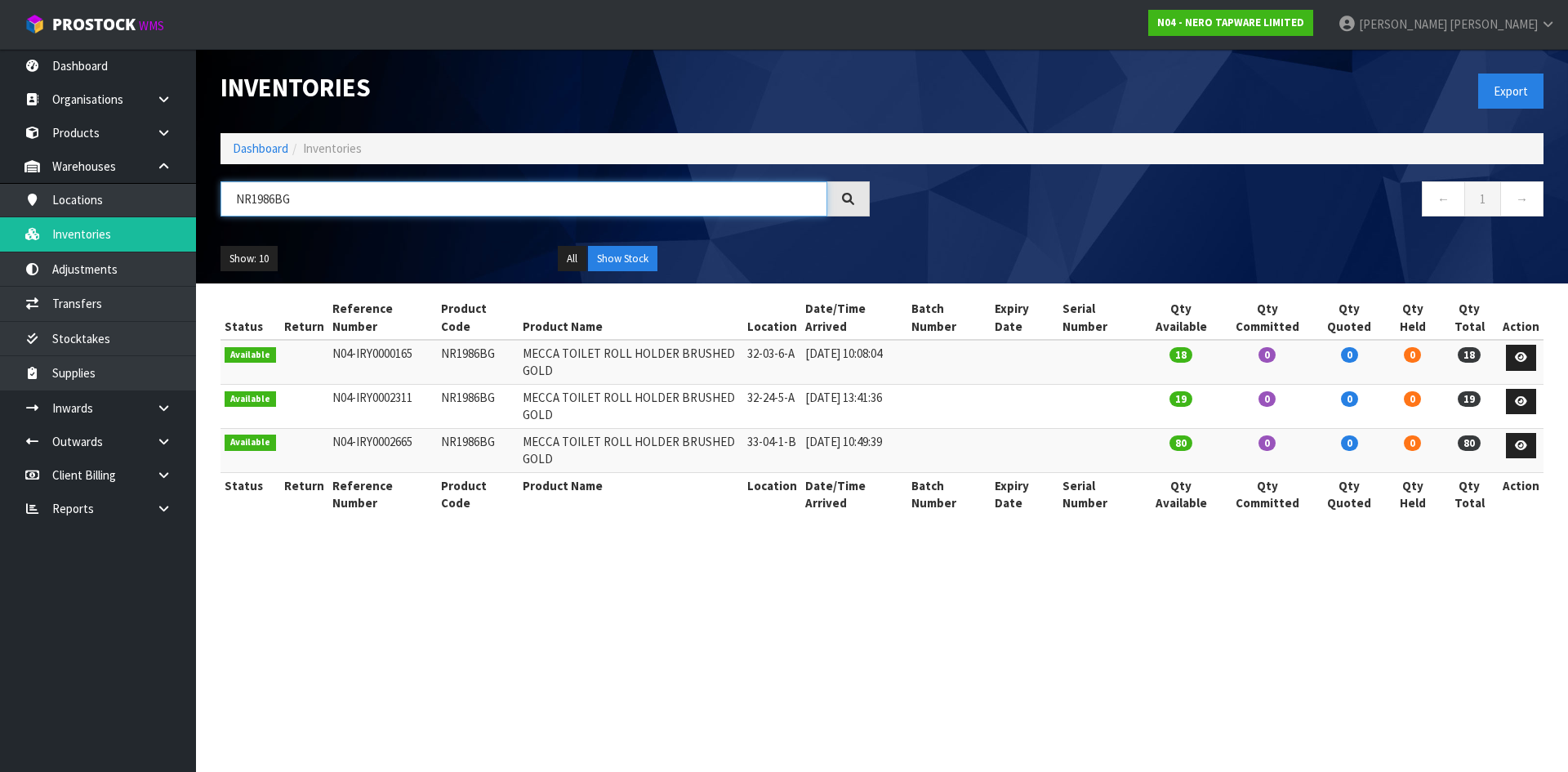
type input "NR1986BG"
